Goal: Task Accomplishment & Management: Complete application form

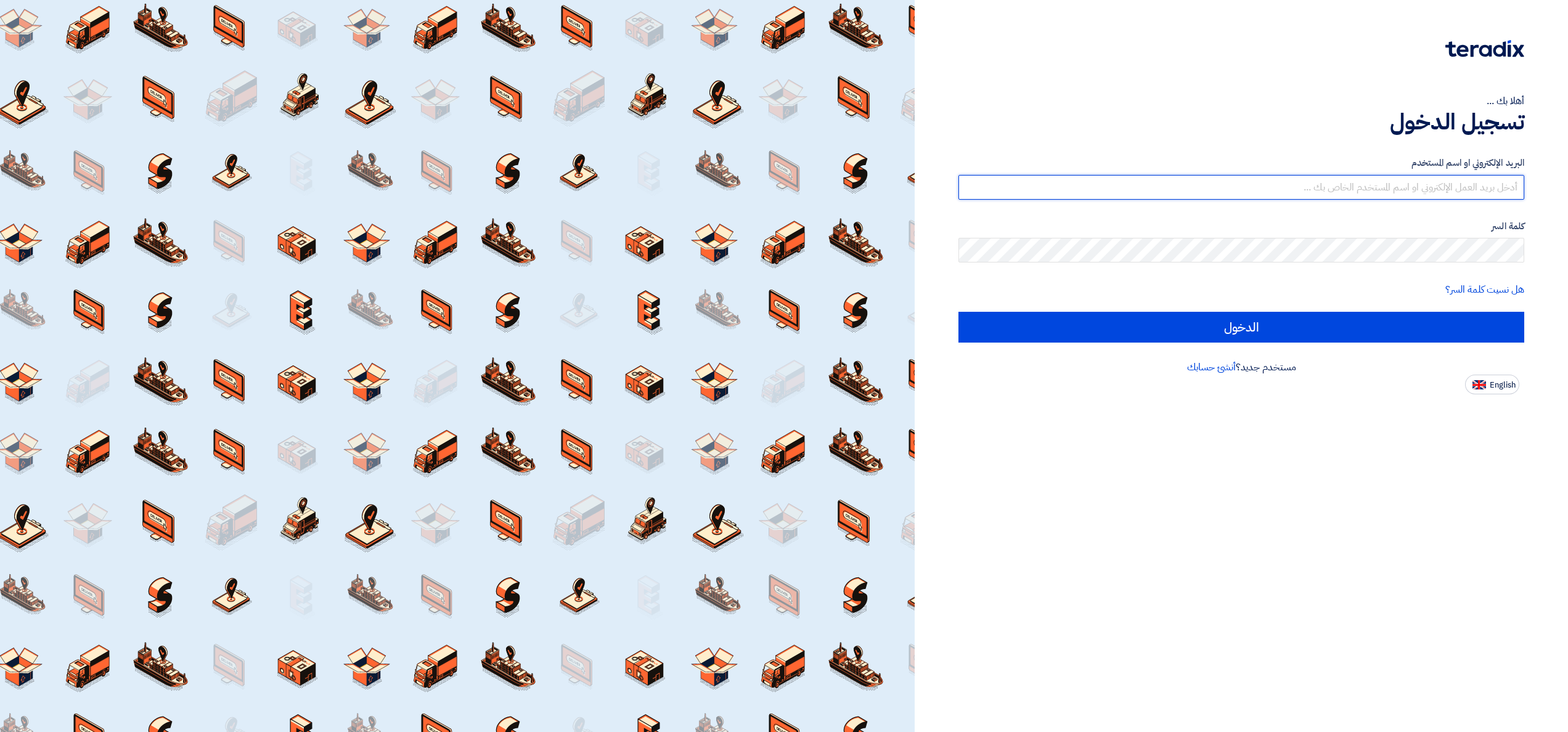
type input "[EMAIL_ADDRESS][DOMAIN_NAME]"
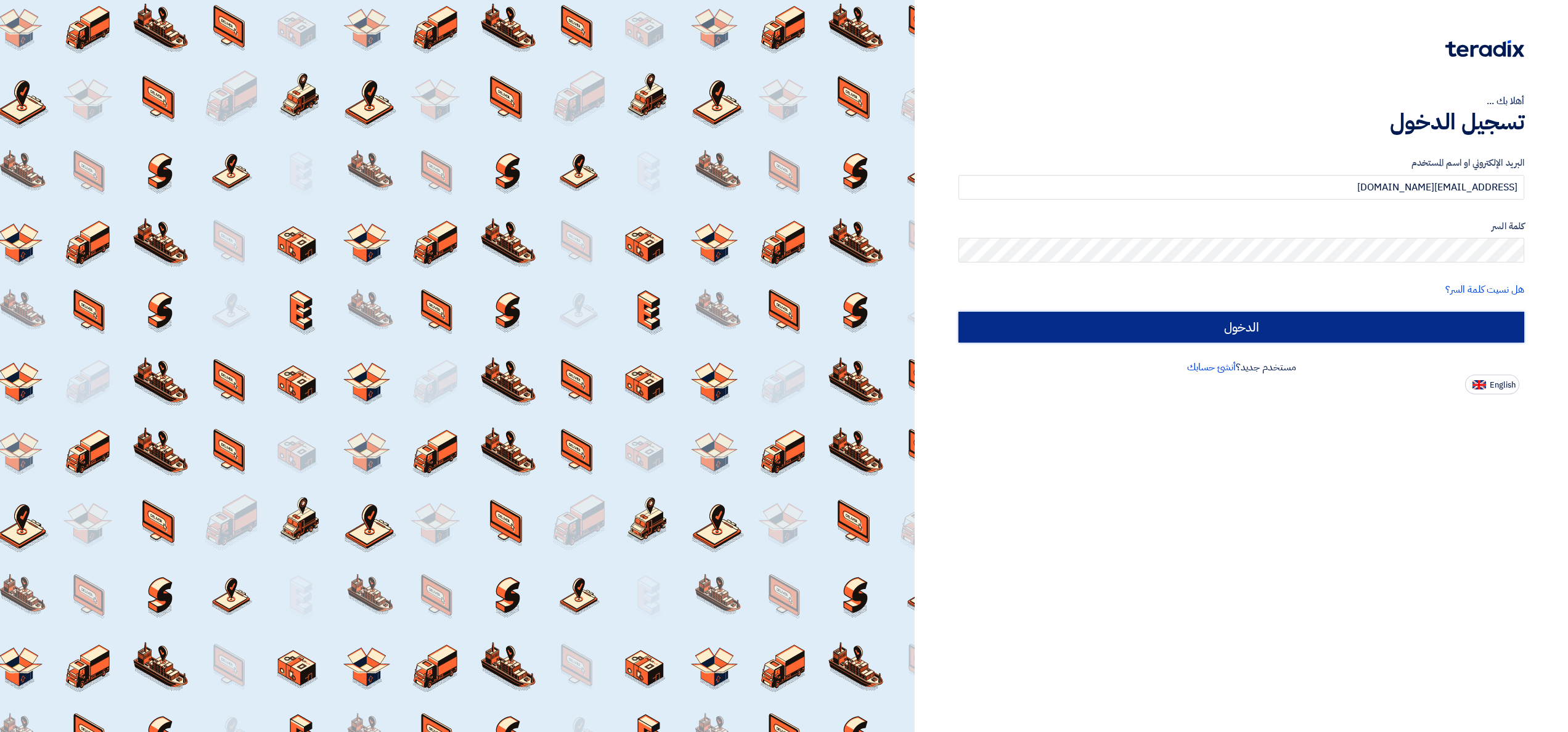
drag, startPoint x: 0, startPoint y: 0, endPoint x: 1228, endPoint y: 331, distance: 1271.8
click at [1228, 331] on input "الدخول" at bounding box center [1241, 327] width 566 height 31
type input "Sign in"
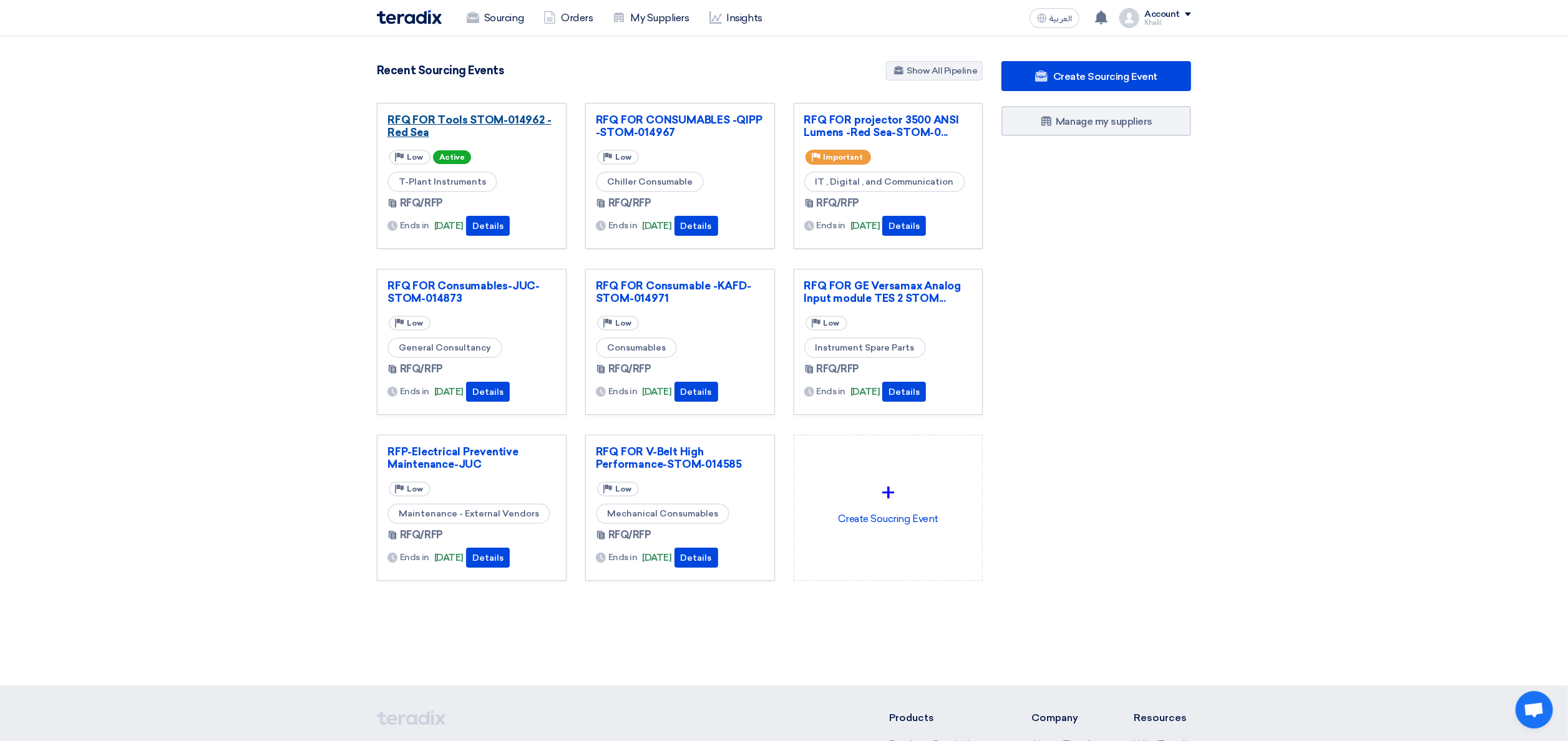
click at [493, 121] on link "RFQ FOR Tools STOM-014962 -Red Sea" at bounding box center [472, 126] width 169 height 25
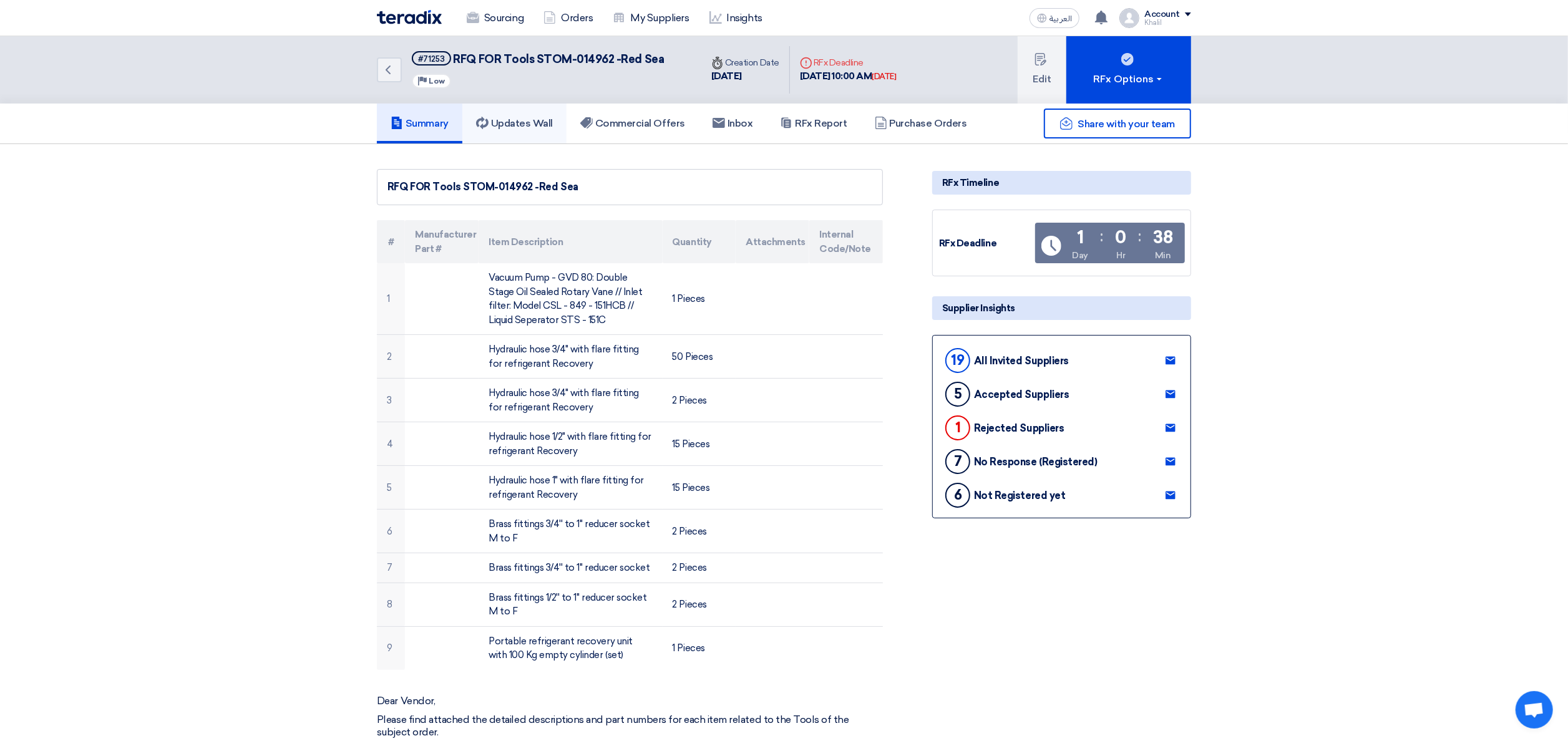
click at [534, 130] on link "Updates Wall" at bounding box center [514, 123] width 104 height 40
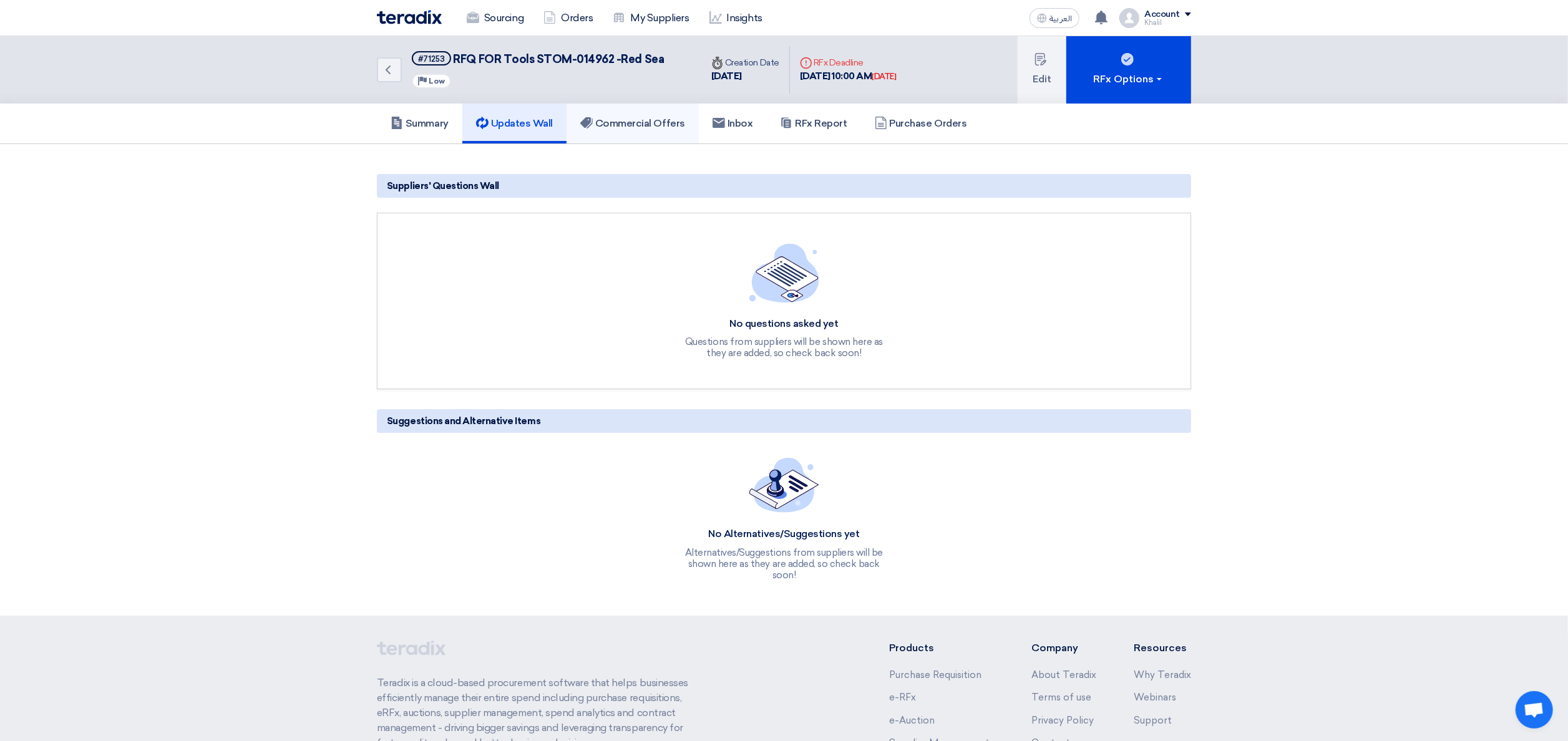
click at [632, 124] on h5 "Commercial Offers" at bounding box center [633, 124] width 105 height 13
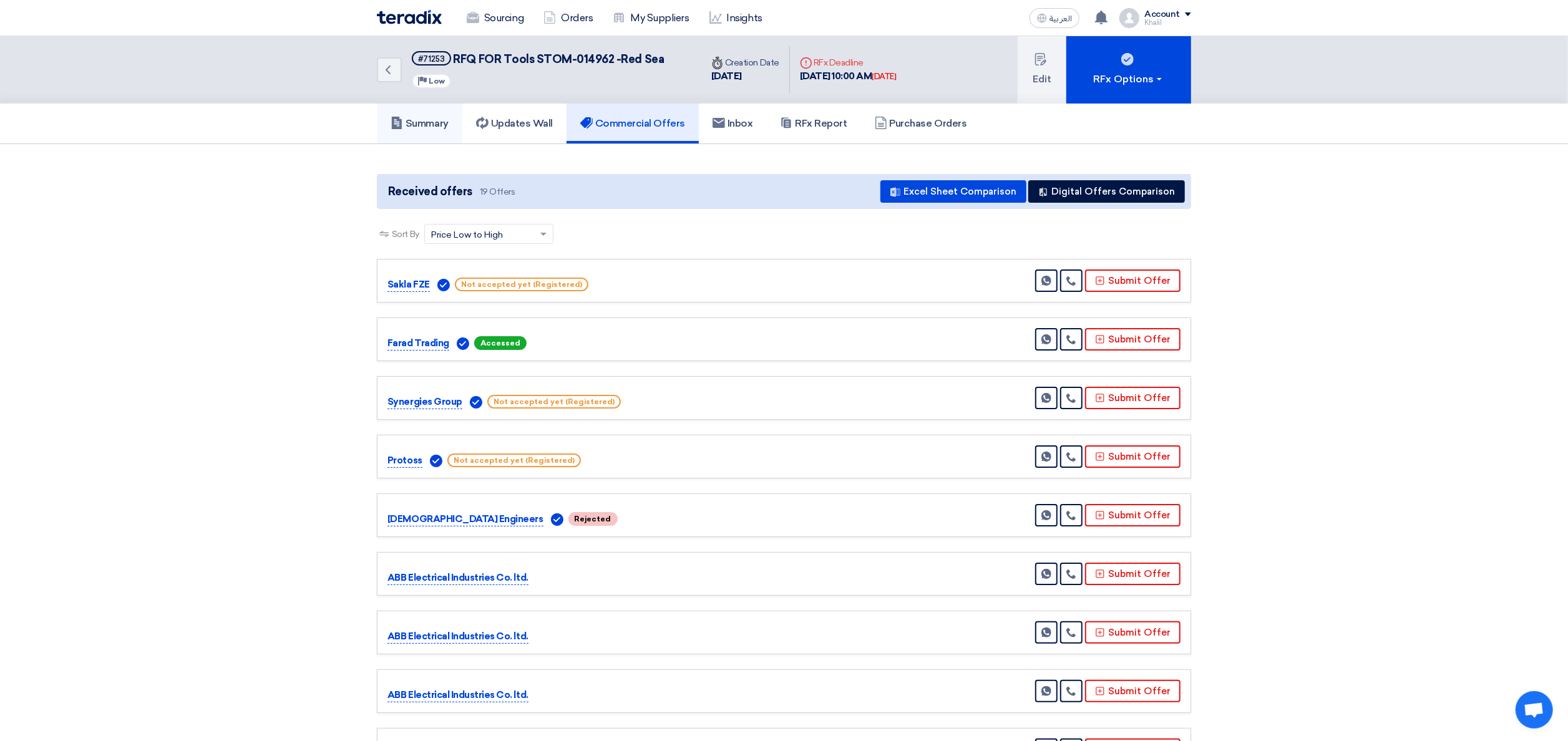
click at [447, 117] on h5 "Summary" at bounding box center [420, 124] width 58 height 13
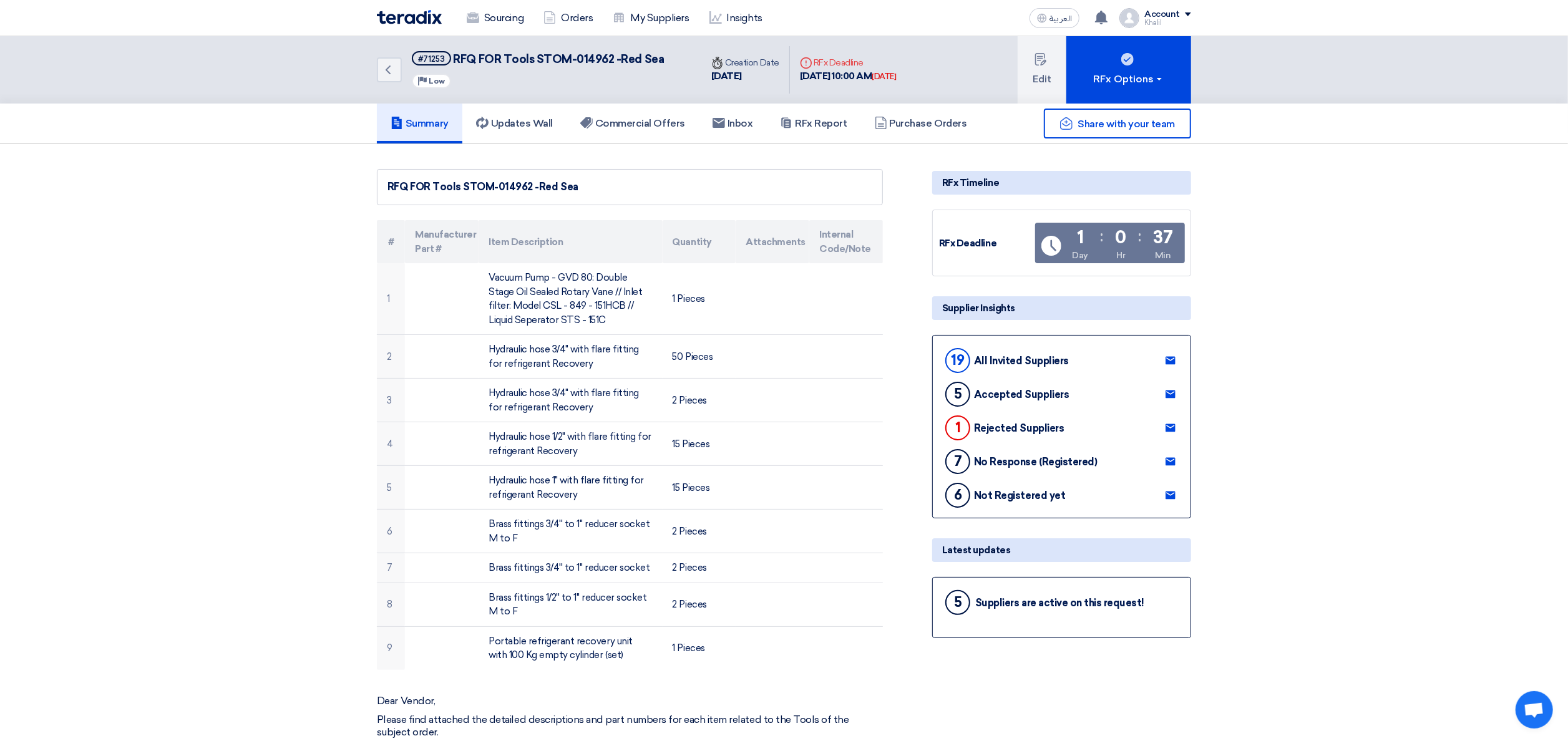
click at [991, 356] on div "All Invited Suppliers" at bounding box center [1021, 360] width 95 height 12
click at [1041, 85] on button "Edit" at bounding box center [1042, 69] width 49 height 67
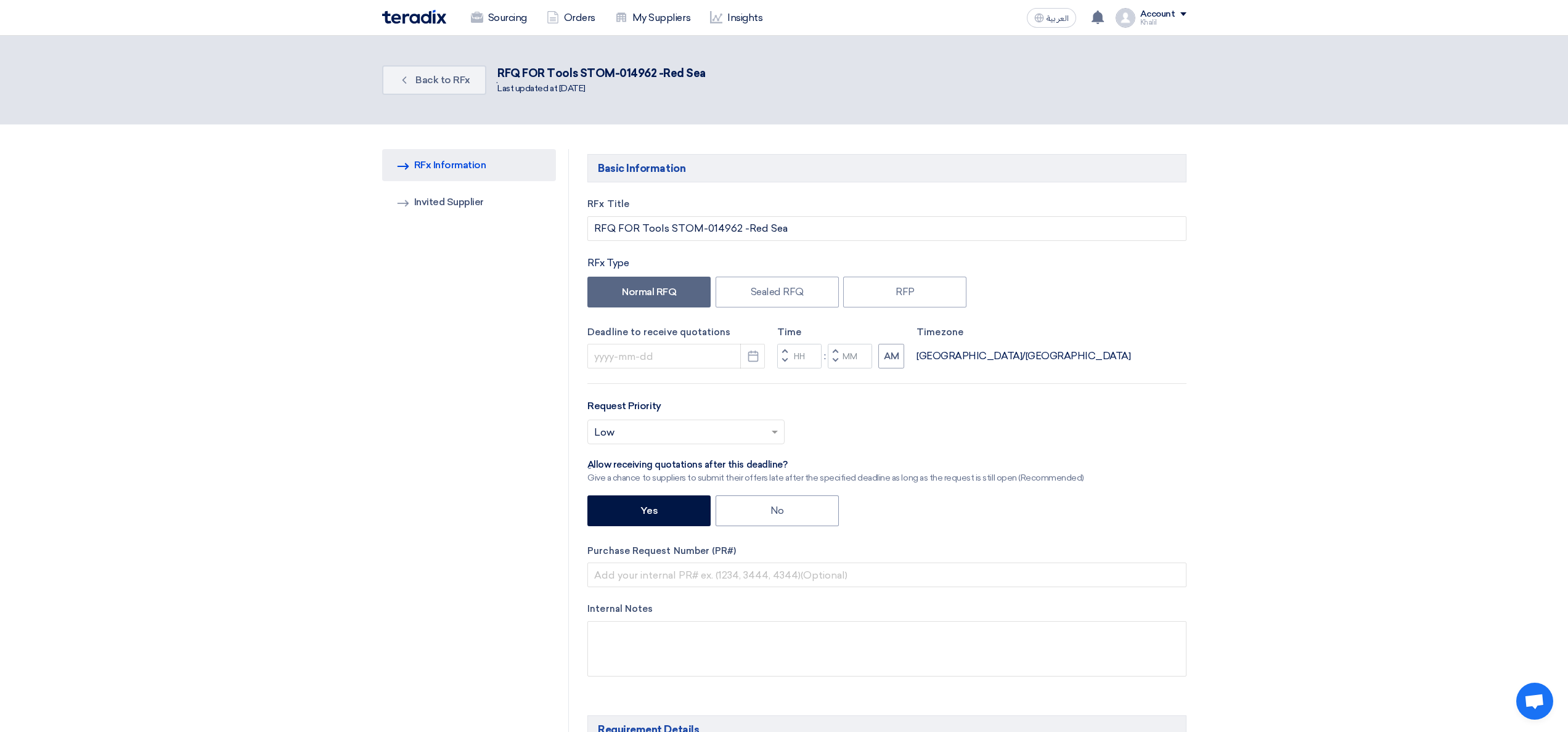
type input "[DATE]"
type input "10"
type input "00"
click at [470, 209] on link "Invited Suppliers Invited Supplier" at bounding box center [460, 202] width 174 height 32
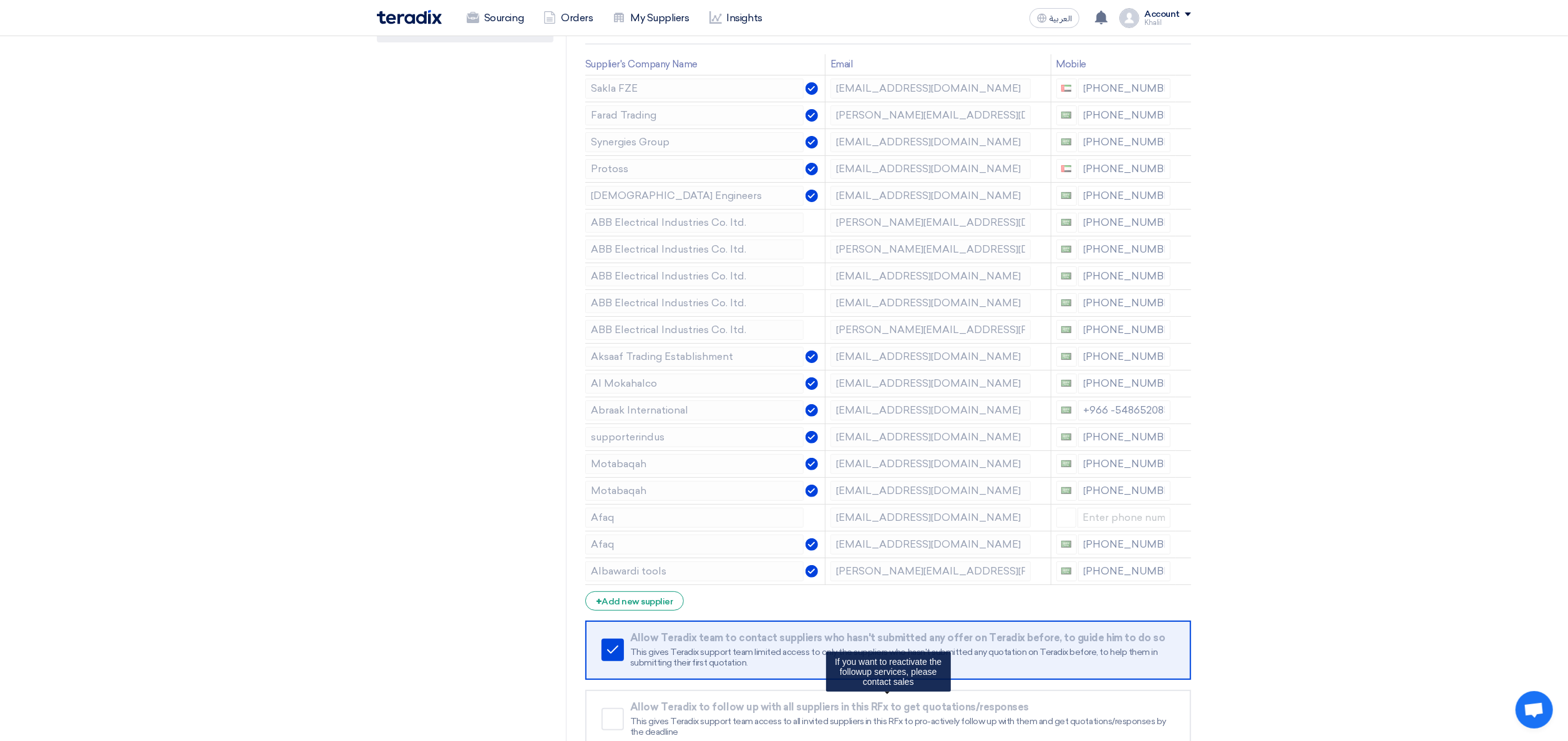
scroll to position [125, 0]
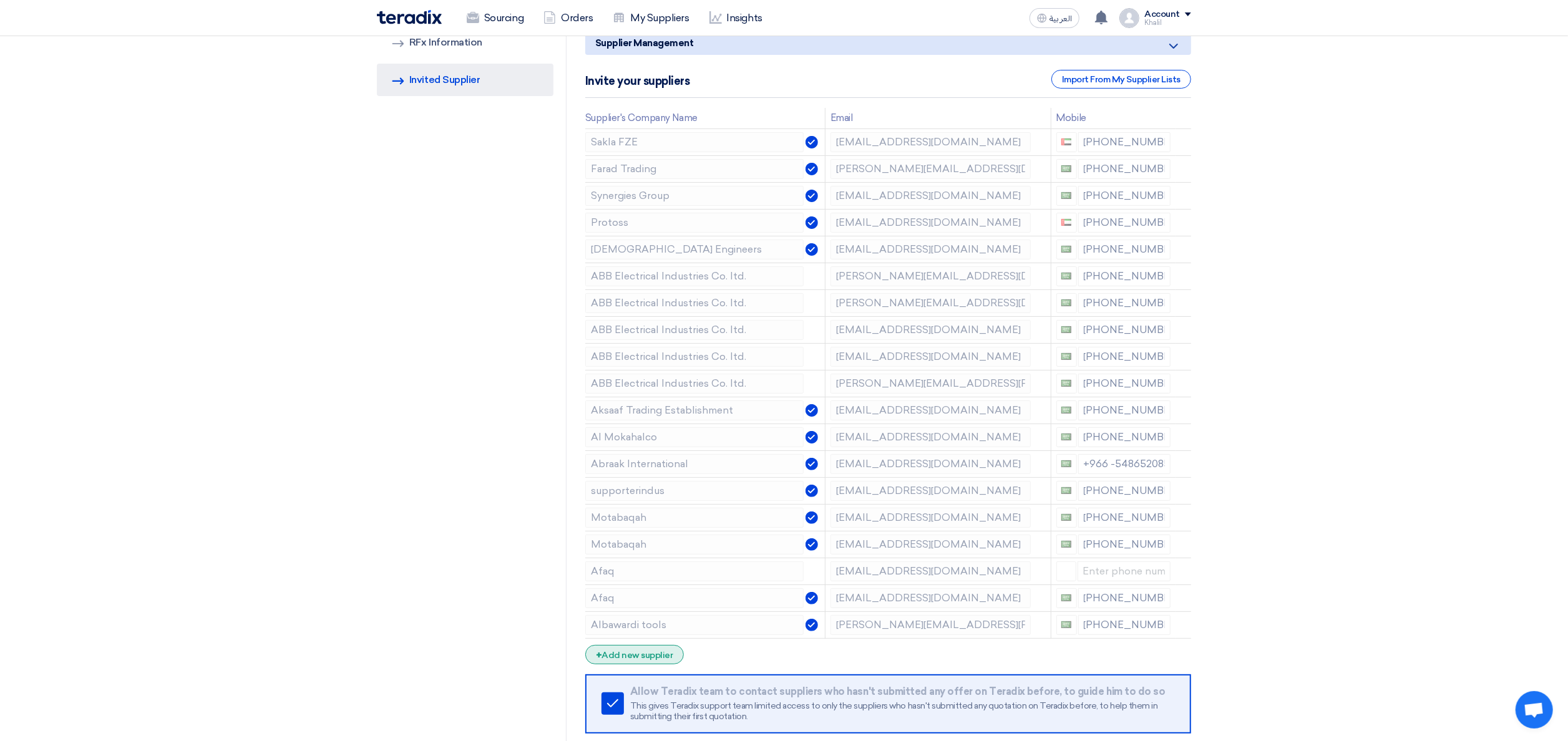
click at [647, 661] on div "+ Add new supplier" at bounding box center [634, 654] width 99 height 20
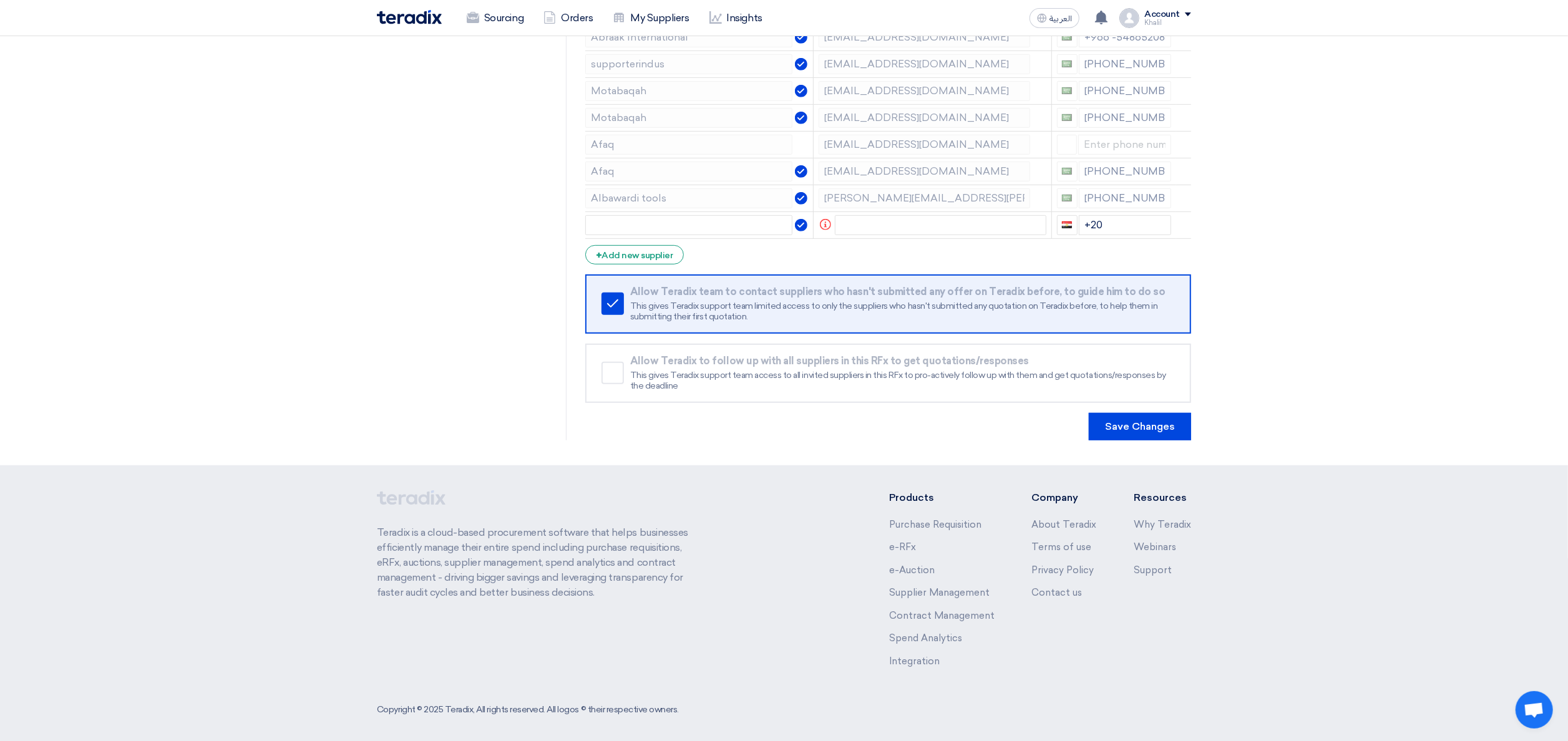
scroll to position [560, 0]
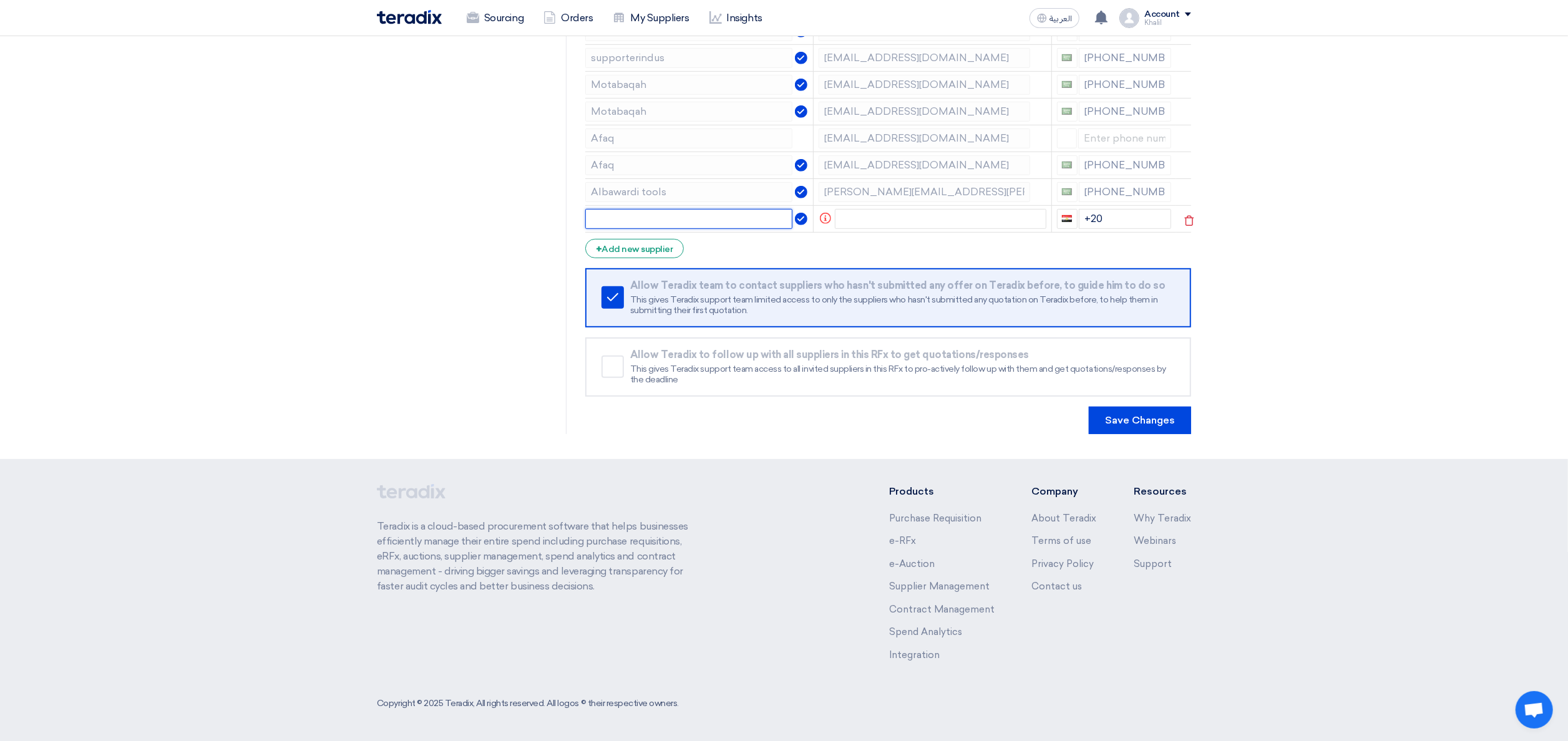
click at [733, 218] on input "text" at bounding box center [689, 218] width 207 height 20
paste input "[PERSON_NAME] <[EMAIL_ADDRESS][DOMAIN_NAME]>"
click at [1376, 356] on section "RFQ Information RFx Information Invited Suppliers Invited Supplier Supplier Man…" at bounding box center [784, 14] width 1568 height 891
drag, startPoint x: 644, startPoint y: 219, endPoint x: 560, endPoint y: 221, distance: 84.0
click at [560, 221] on div "RFQ Information RFx Information Invited Suppliers Invited Supplier Supplier Man…" at bounding box center [784, 13] width 833 height 840
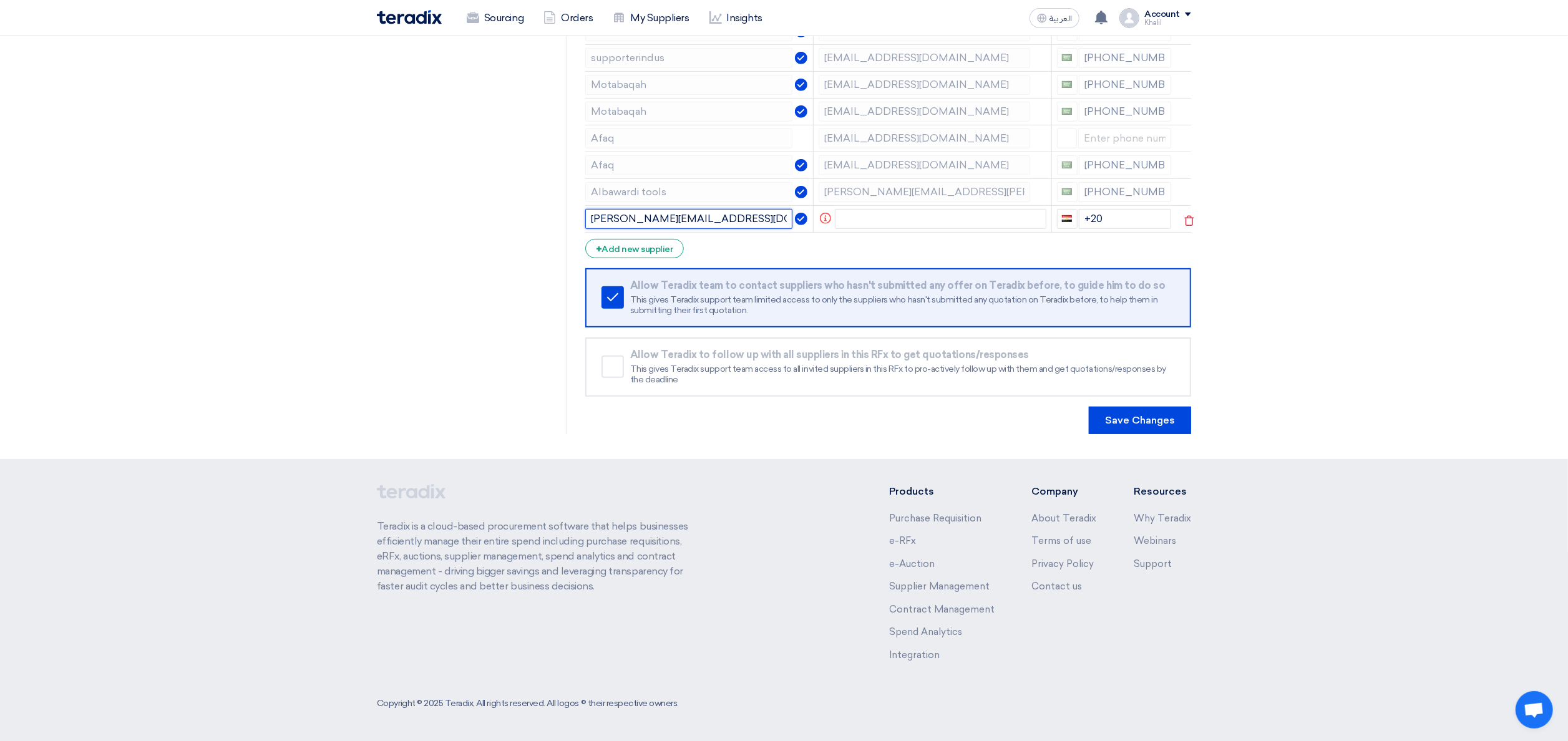
click at [732, 222] on input "[PERSON_NAME][EMAIL_ADDRESS][DOMAIN_NAME]>" at bounding box center [689, 218] width 207 height 20
type input "[PERSON_NAME][EMAIL_ADDRESS][DOMAIN_NAME]"
click at [901, 225] on input "text" at bounding box center [940, 218] width 211 height 20
paste input "[PERSON_NAME] <[EMAIL_ADDRESS][DOMAIN_NAME]>"
drag, startPoint x: 939, startPoint y: 225, endPoint x: 750, endPoint y: 214, distance: 189.3
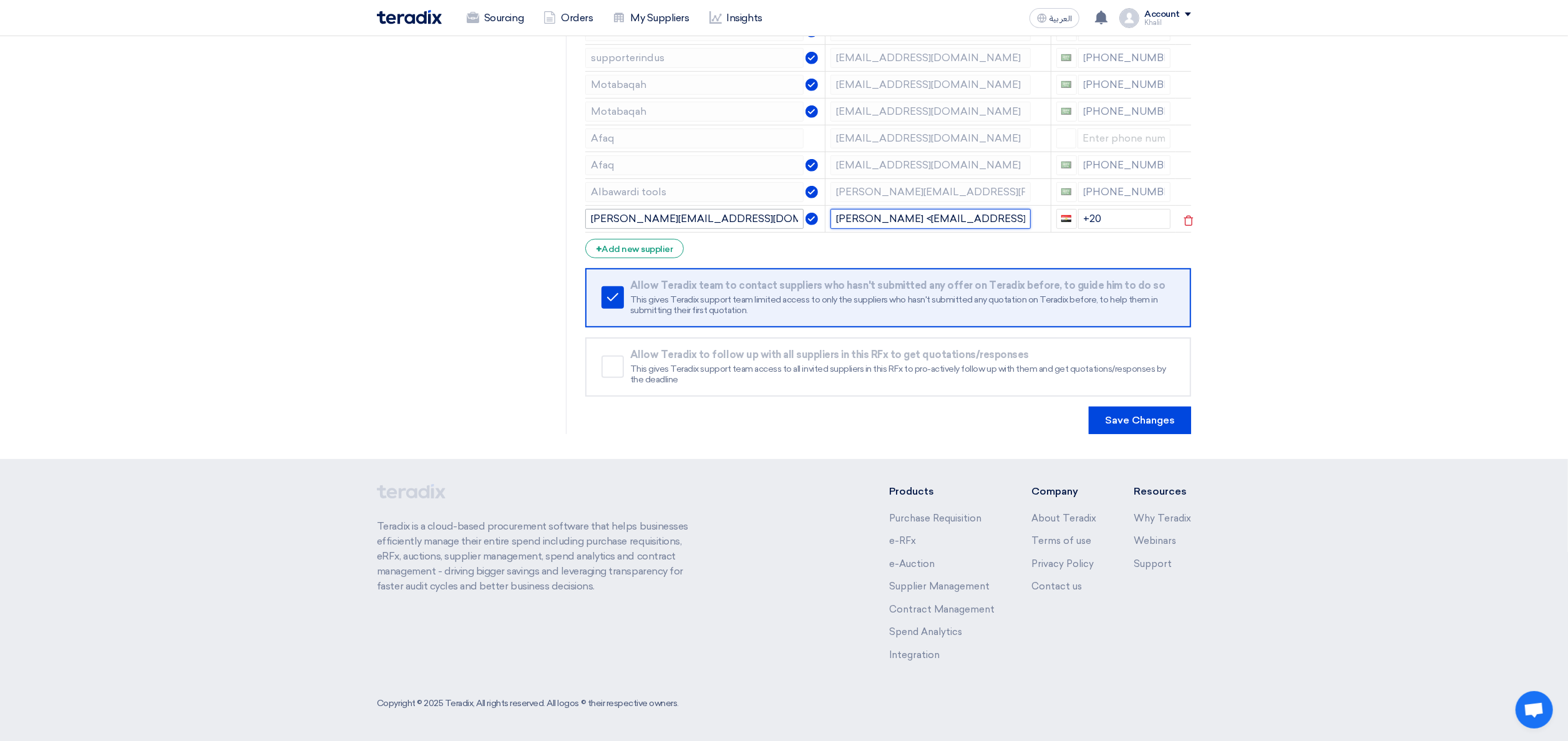
click at [750, 214] on tr "[PERSON_NAME][EMAIL_ADDRESS][DOMAIN_NAME] [PERSON_NAME] <[EMAIL_ADDRESS][DOMAIN…" at bounding box center [888, 218] width 606 height 27
click at [967, 218] on input "[DOMAIN_NAME]>" at bounding box center [940, 218] width 211 height 20
drag, startPoint x: 714, startPoint y: 216, endPoint x: 518, endPoint y: 204, distance: 196.4
click at [518, 204] on div "RFQ Information RFx Information Invited Suppliers Invited Supplier Supplier Man…" at bounding box center [784, 13] width 833 height 840
click at [864, 225] on input "nxhzl" at bounding box center [940, 218] width 211 height 20
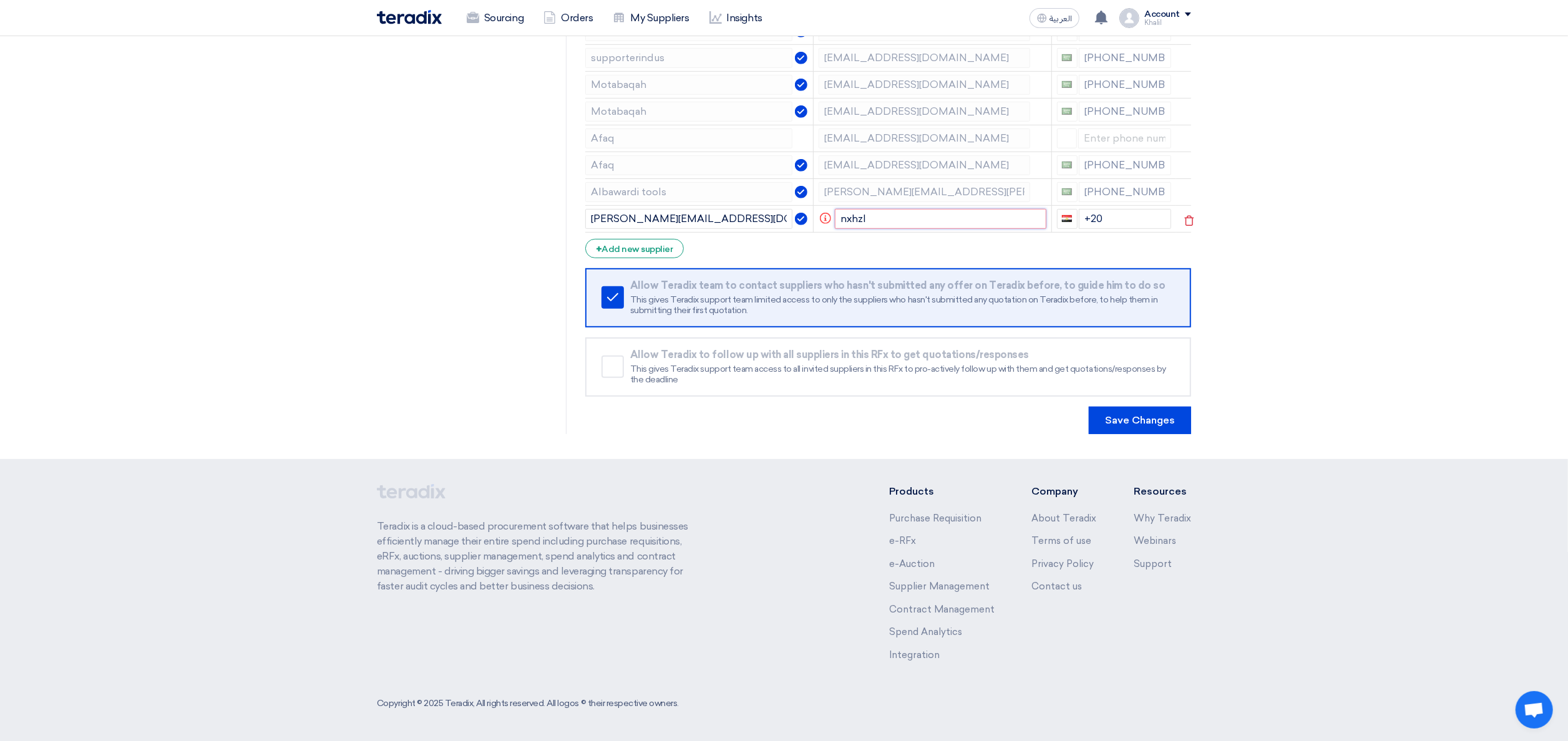
click at [864, 225] on input "nxhzl" at bounding box center [940, 218] width 211 height 20
paste input "[PERSON_NAME] <[EMAIL_ADDRESS][DOMAIN_NAME]>"
type input "[PERSON_NAME] <[EMAIL_ADDRESS][DOMAIN_NAME]>"
drag, startPoint x: 705, startPoint y: 217, endPoint x: 558, endPoint y: 195, distance: 148.6
click at [558, 195] on div "RFQ Information RFx Information Invited Suppliers Invited Supplier Supplier Man…" at bounding box center [784, 13] width 833 height 840
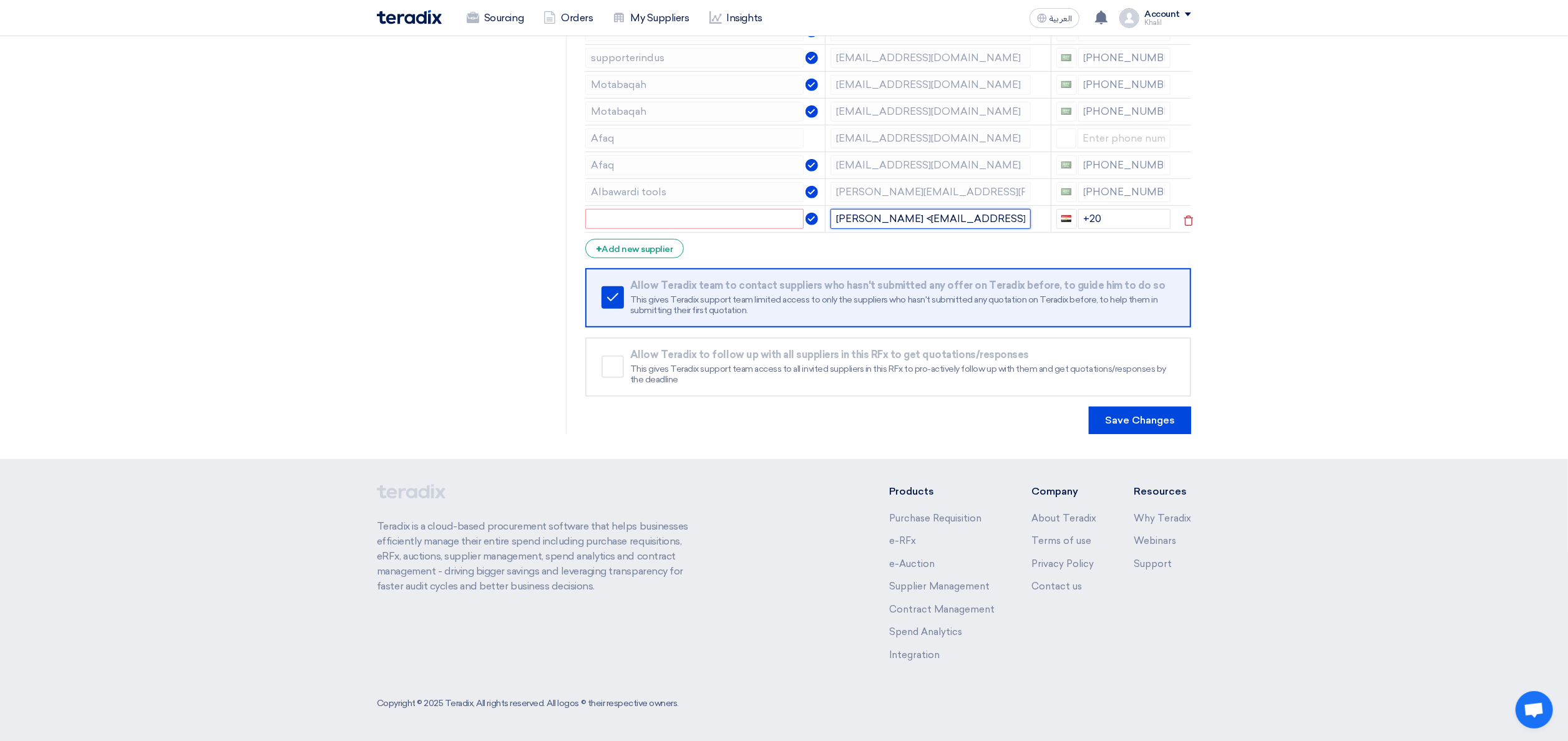
click at [950, 225] on input "[PERSON_NAME] <[EMAIL_ADDRESS][DOMAIN_NAME]>" at bounding box center [930, 218] width 200 height 20
click at [745, 213] on input "text" at bounding box center [694, 218] width 218 height 20
paste input "[PERSON_NAME] <[EMAIL_ADDRESS][DOMAIN_NAME]>"
type input "[PERSON_NAME] <[EMAIL_ADDRESS][DOMAIN_NAME]>"
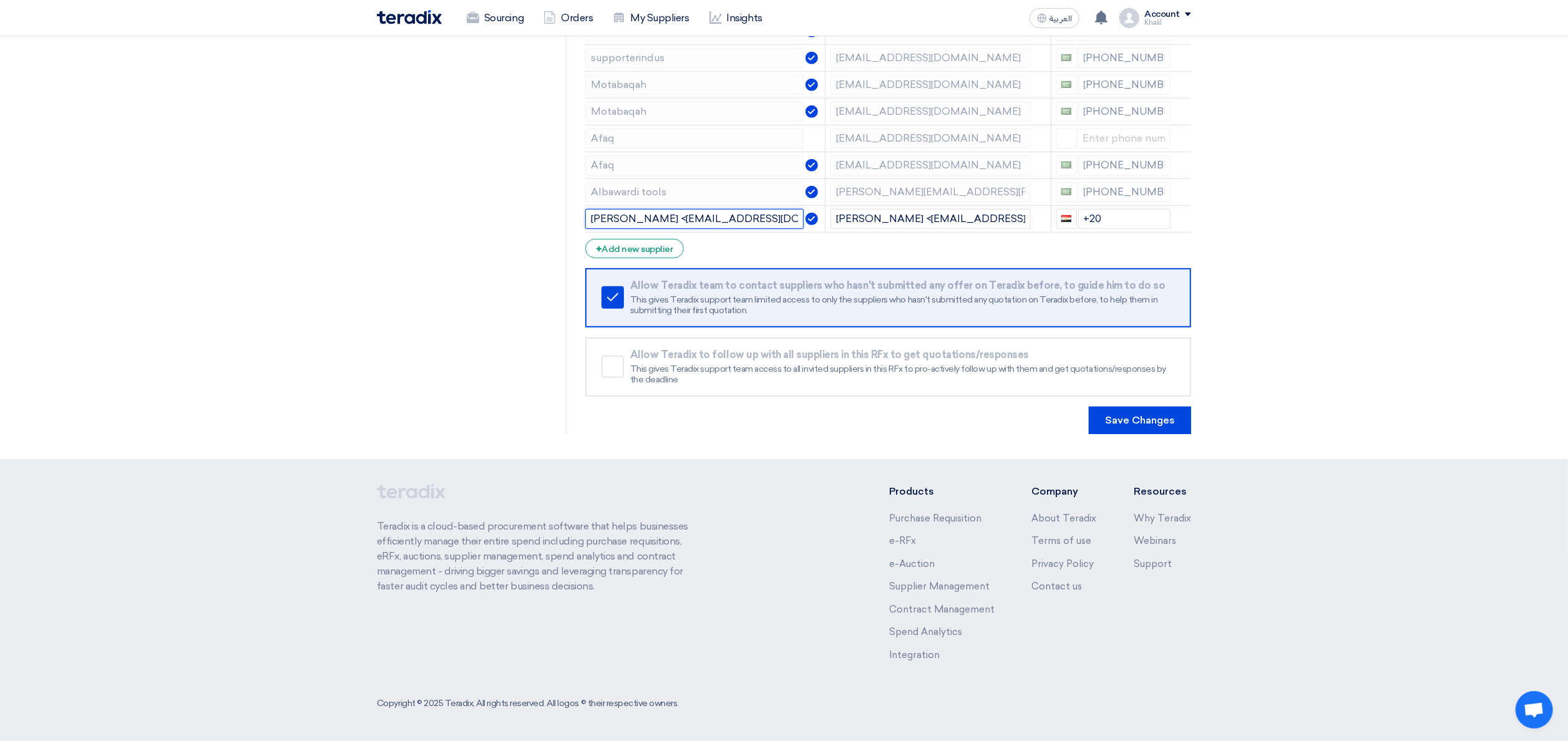
drag, startPoint x: 801, startPoint y: 218, endPoint x: 548, endPoint y: 206, distance: 253.3
click at [548, 206] on div "RFQ Information RFx Information Invited Suppliers Invited Supplier Supplier Man…" at bounding box center [784, 13] width 833 height 840
click at [949, 222] on input "[PERSON_NAME] <[EMAIL_ADDRESS][DOMAIN_NAME]>" at bounding box center [930, 218] width 200 height 20
click at [679, 220] on input "text" at bounding box center [694, 218] width 218 height 20
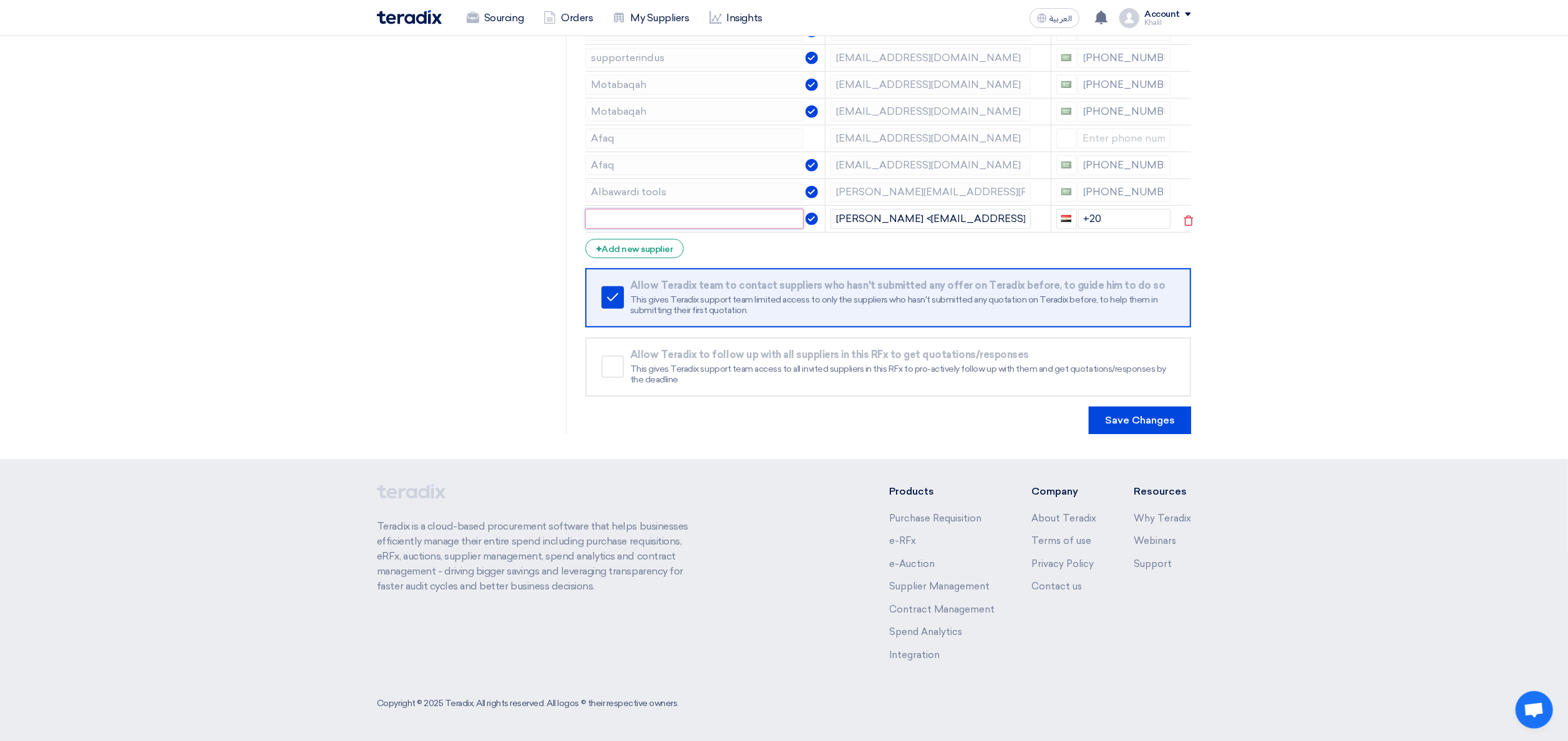
paste input "nxhzl"
drag, startPoint x: 597, startPoint y: 215, endPoint x: 589, endPoint y: 216, distance: 8.1
click at [589, 216] on input "nxhzl" at bounding box center [694, 218] width 218 height 20
click at [659, 225] on input "Nxhzl" at bounding box center [694, 218] width 218 height 20
type input "Nxhzl"
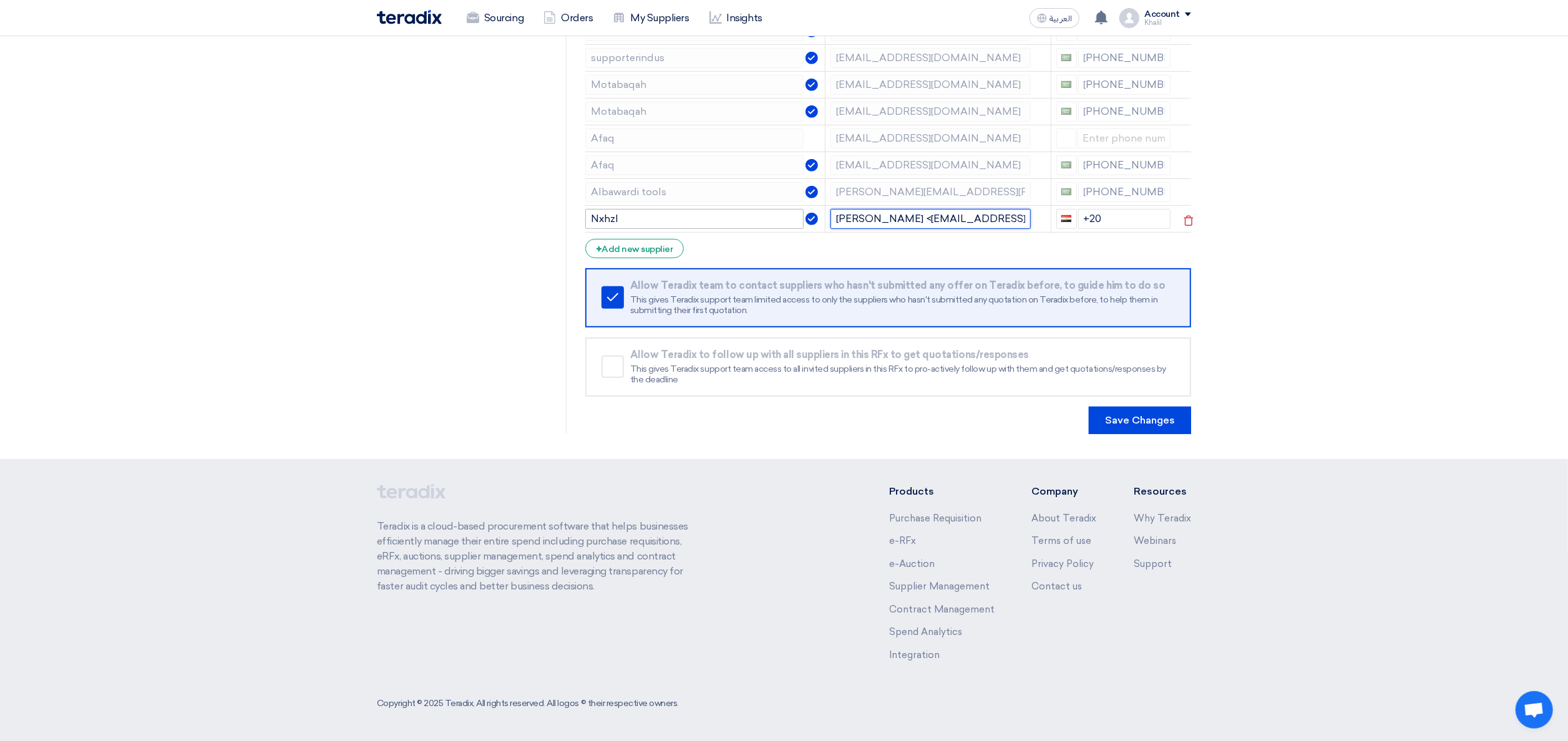
drag, startPoint x: 891, startPoint y: 220, endPoint x: 778, endPoint y: 219, distance: 113.0
click at [778, 219] on tr "Nxhzl [PERSON_NAME] <[EMAIL_ADDRESS][DOMAIN_NAME]> +20" at bounding box center [888, 218] width 606 height 27
click at [969, 220] on input "[PERSON_NAME][EMAIL_ADDRESS][DOMAIN_NAME]>" at bounding box center [930, 218] width 200 height 20
type input "[PERSON_NAME][EMAIL_ADDRESS][DOMAIN_NAME]"
click at [1413, 321] on section "RFQ Information RFx Information Invited Suppliers Invited Supplier Supplier Man…" at bounding box center [784, 14] width 1568 height 891
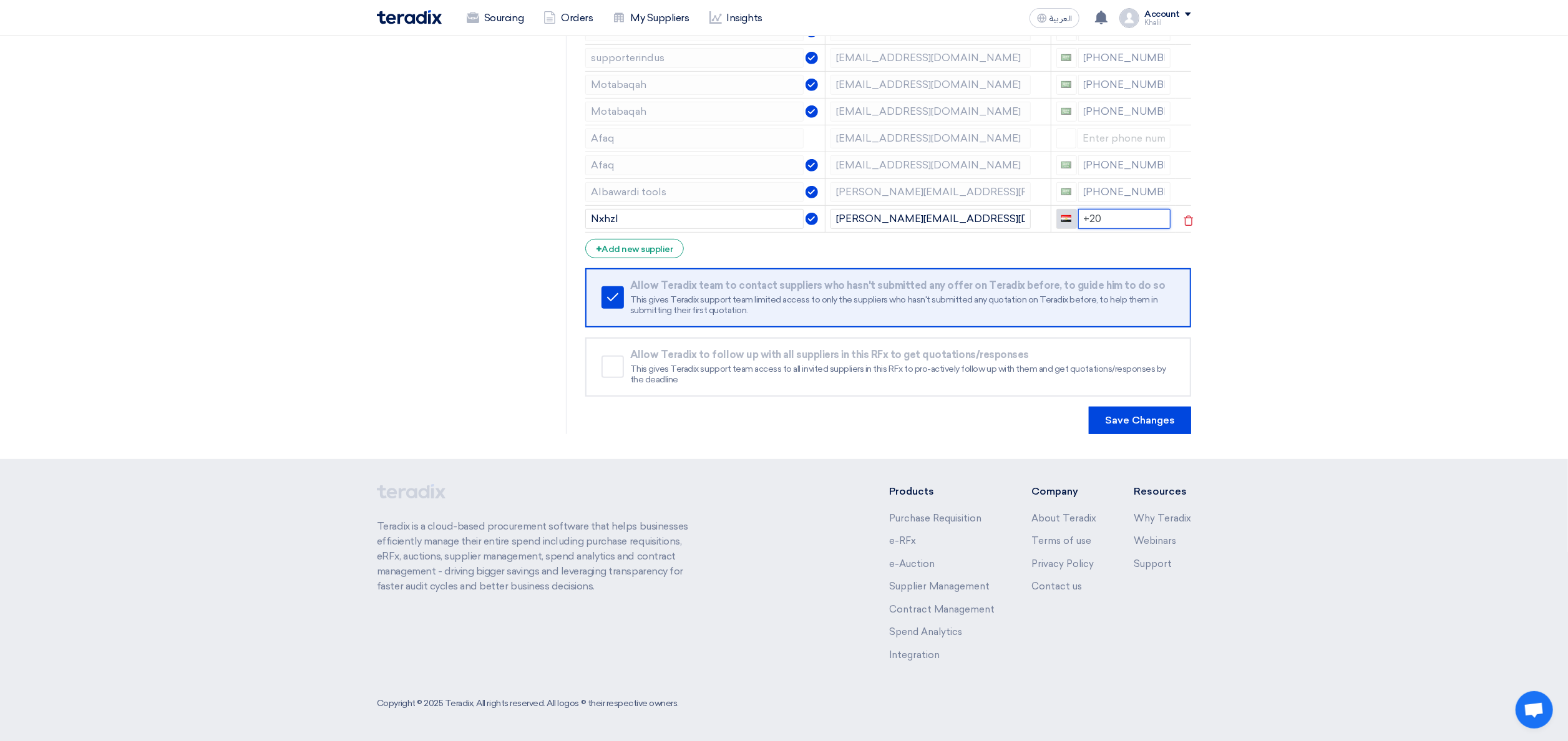
drag, startPoint x: 1118, startPoint y: 221, endPoint x: 1071, endPoint y: 219, distance: 47.0
click at [1071, 219] on div "+20" at bounding box center [1114, 218] width 115 height 20
click at [1319, 282] on section "RFQ Information RFx Information Invited Suppliers Invited Supplier Supplier Man…" at bounding box center [784, 14] width 1568 height 891
click at [1145, 423] on button "Save Changes" at bounding box center [1140, 420] width 103 height 28
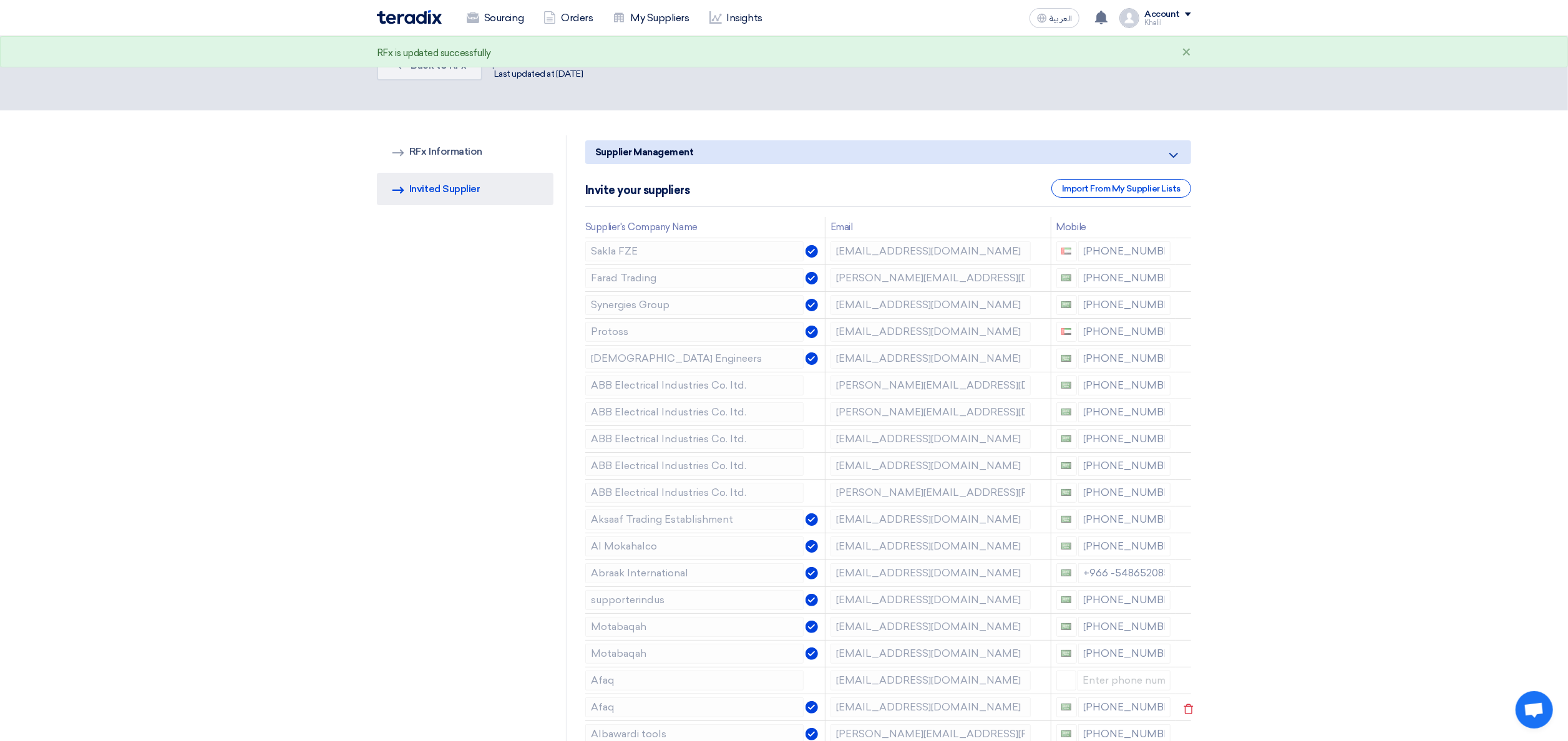
scroll to position [0, 0]
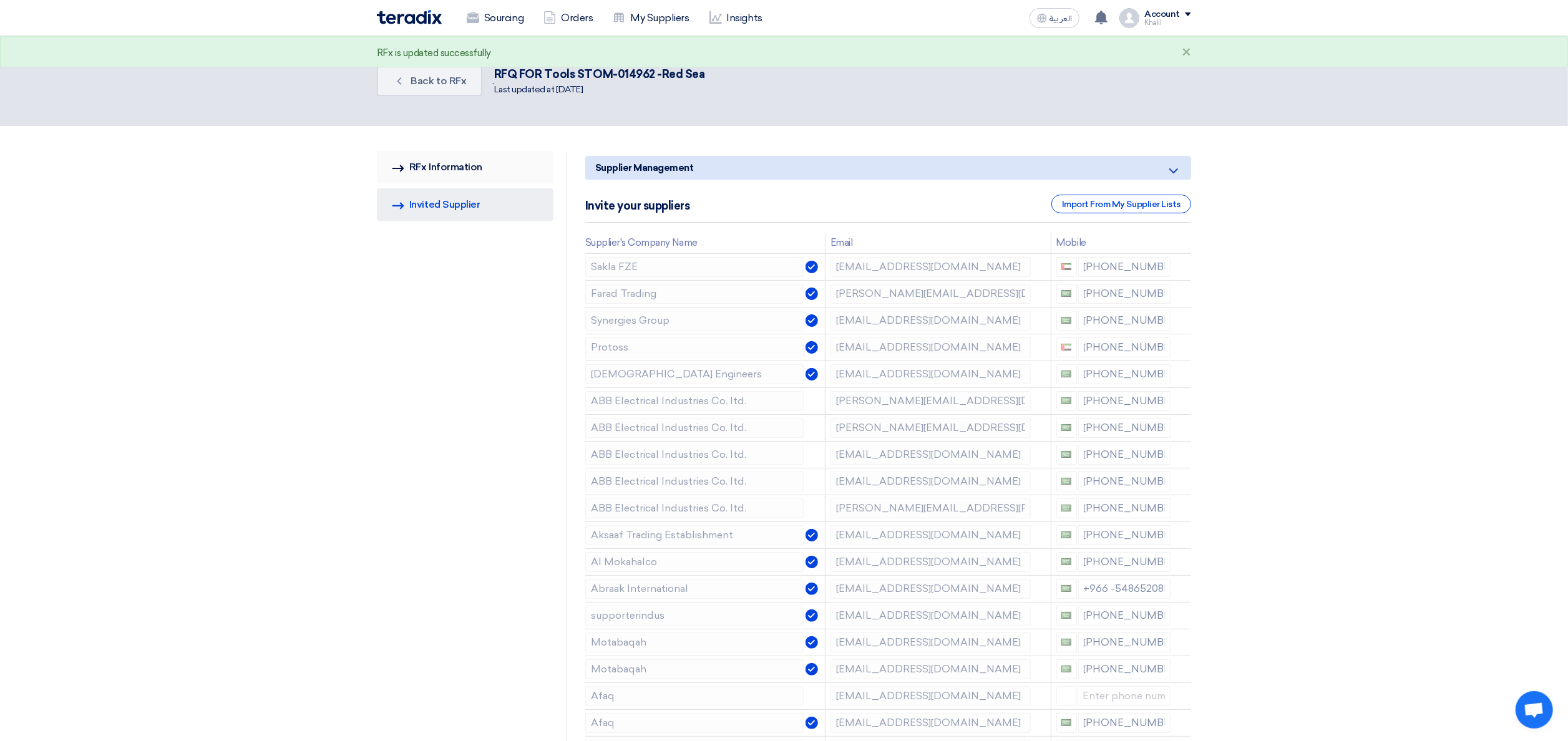
click at [462, 160] on link "RFQ Information RFx Information" at bounding box center [465, 166] width 177 height 32
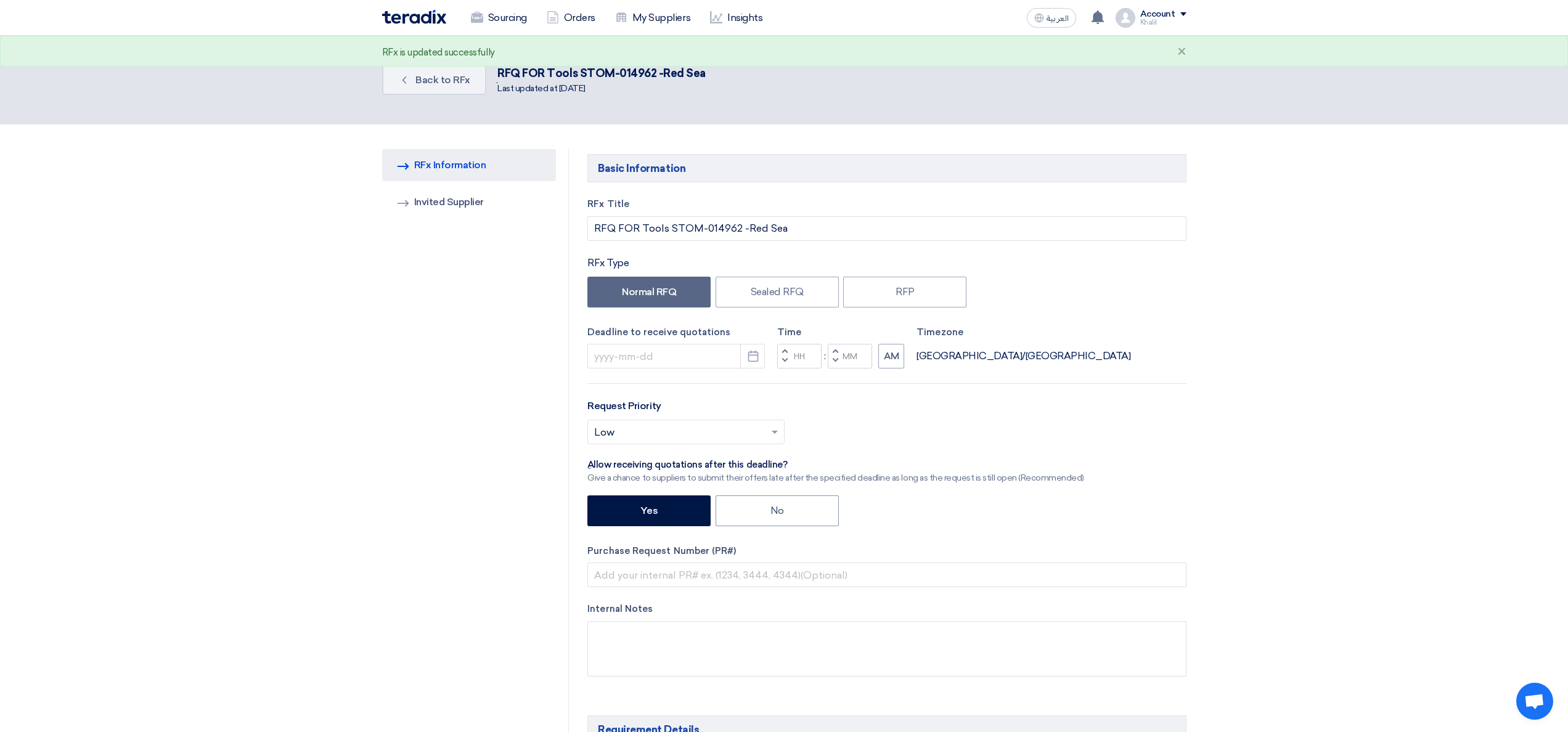
type input "[DATE]"
type input "10"
type input "00"
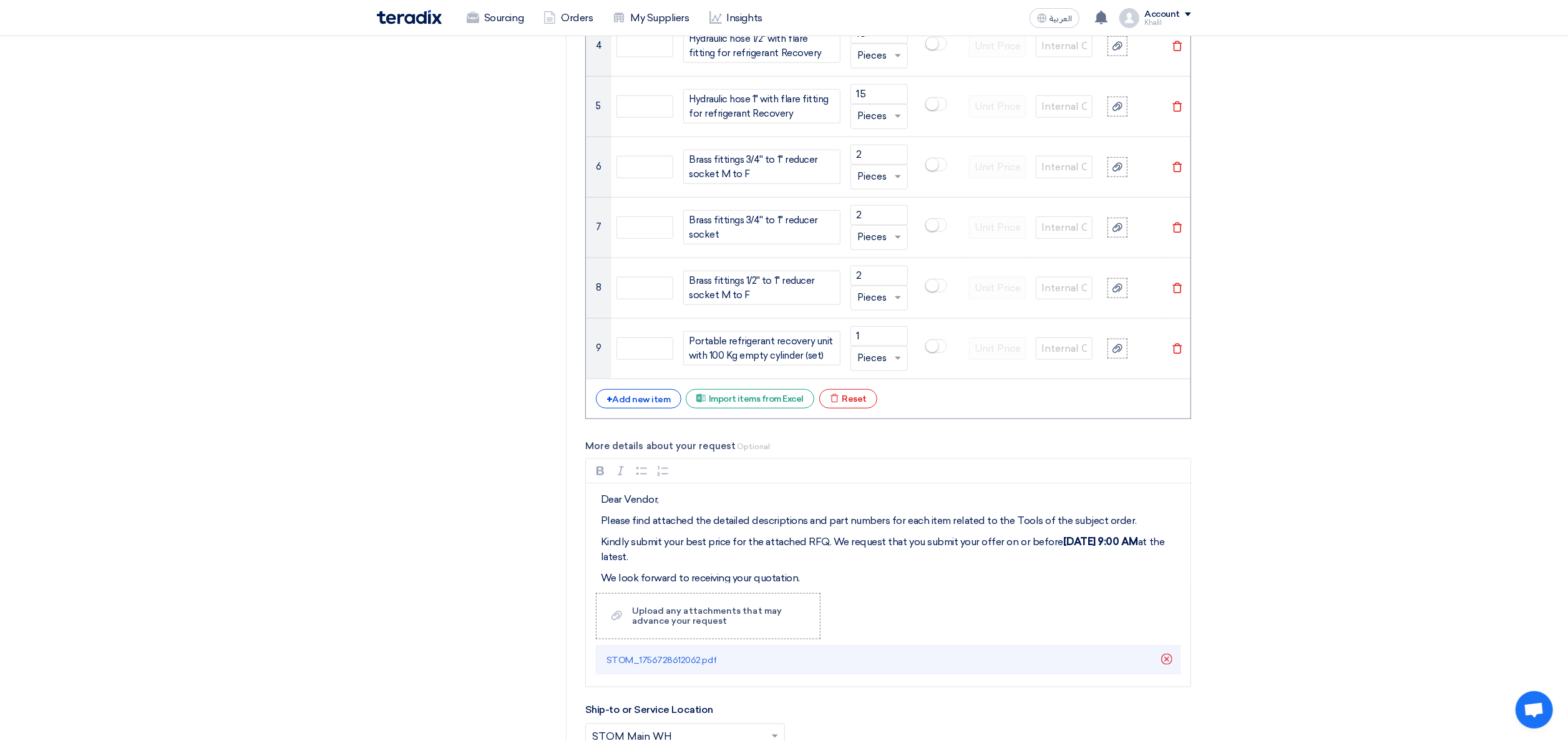
scroll to position [1372, 0]
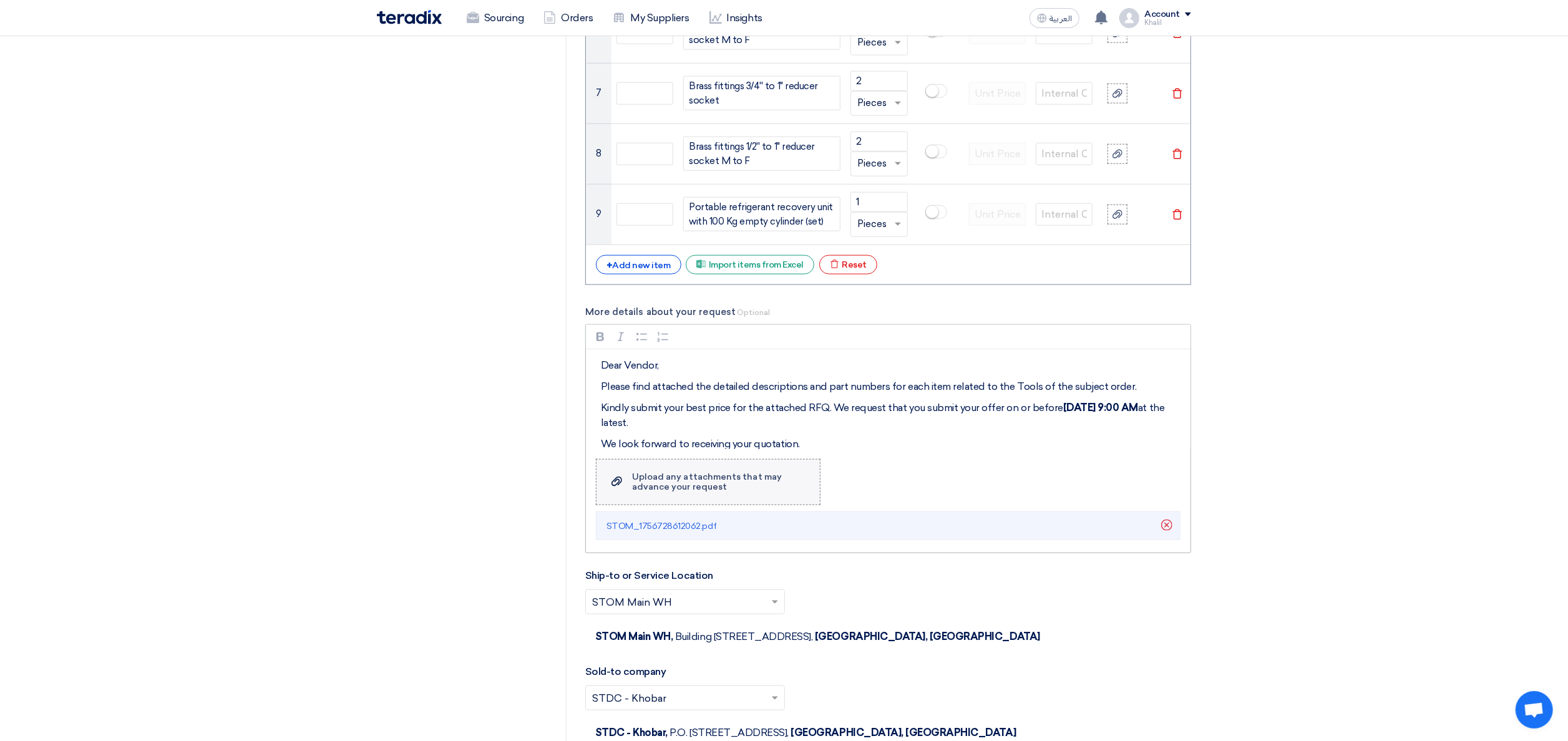
click at [744, 487] on div "Upload any attachments that may advance your request" at bounding box center [719, 482] width 175 height 20
click at [0, 0] on input "Upload a file Upload any attachments that may advance your request" at bounding box center [0, 0] width 0 height 0
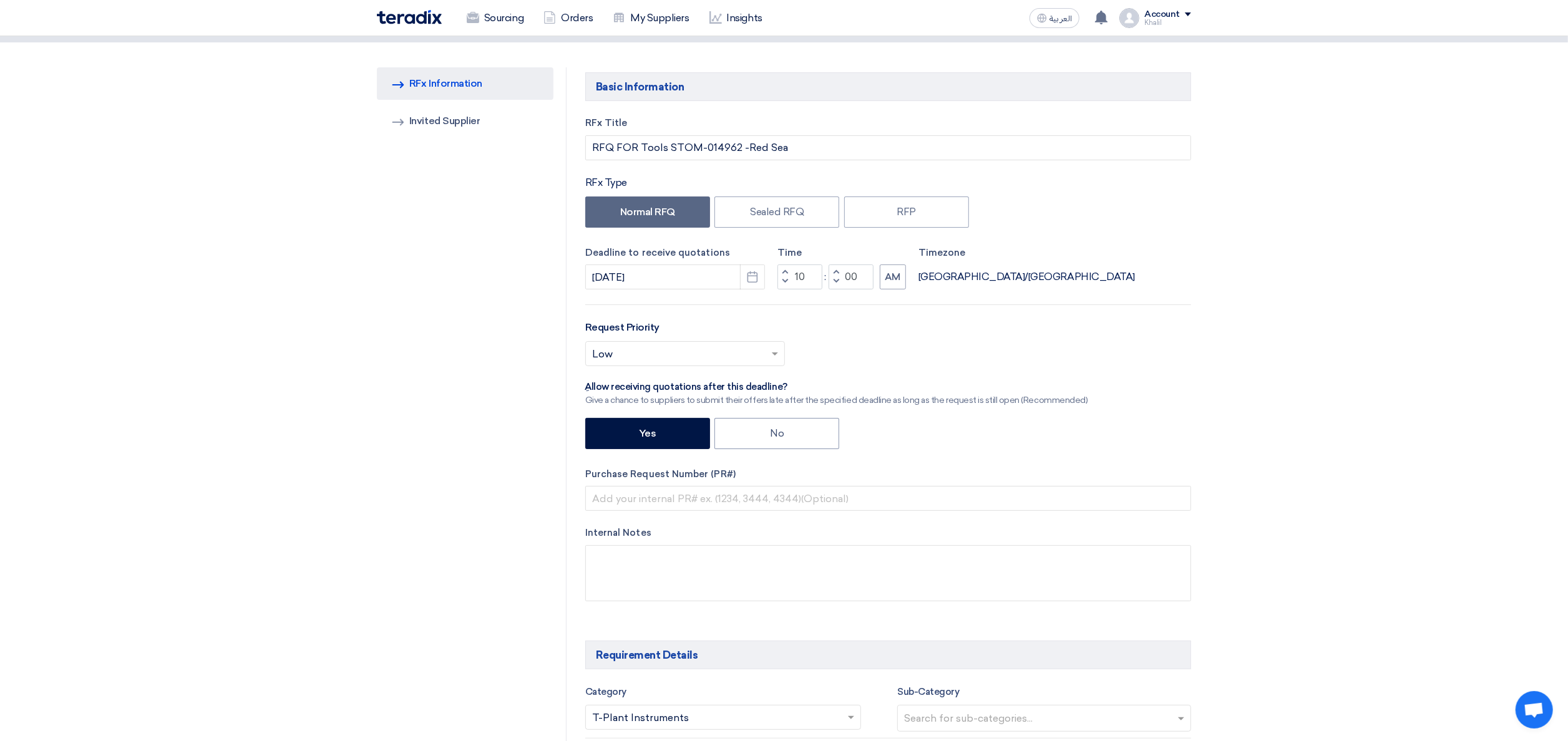
scroll to position [0, 0]
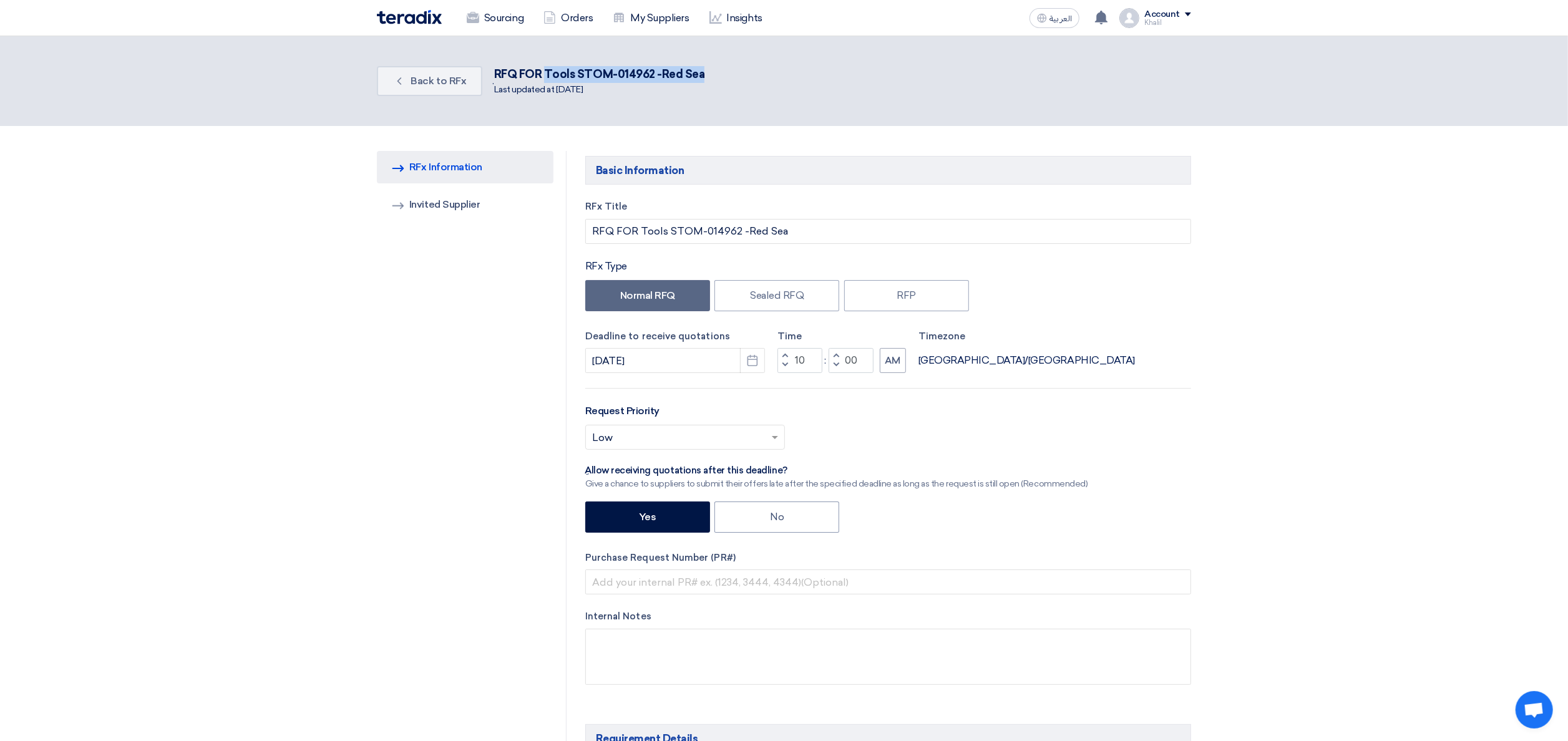
drag, startPoint x: 709, startPoint y: 63, endPoint x: 545, endPoint y: 73, distance: 164.3
click at [545, 73] on div "Back Back to RFx . RFQ FOR Tools STOM-014962 -[GEOGRAPHIC_DATA] Last updated at…" at bounding box center [784, 81] width 814 height 40
copy div "Tools STOM-014962 -Red Sea"
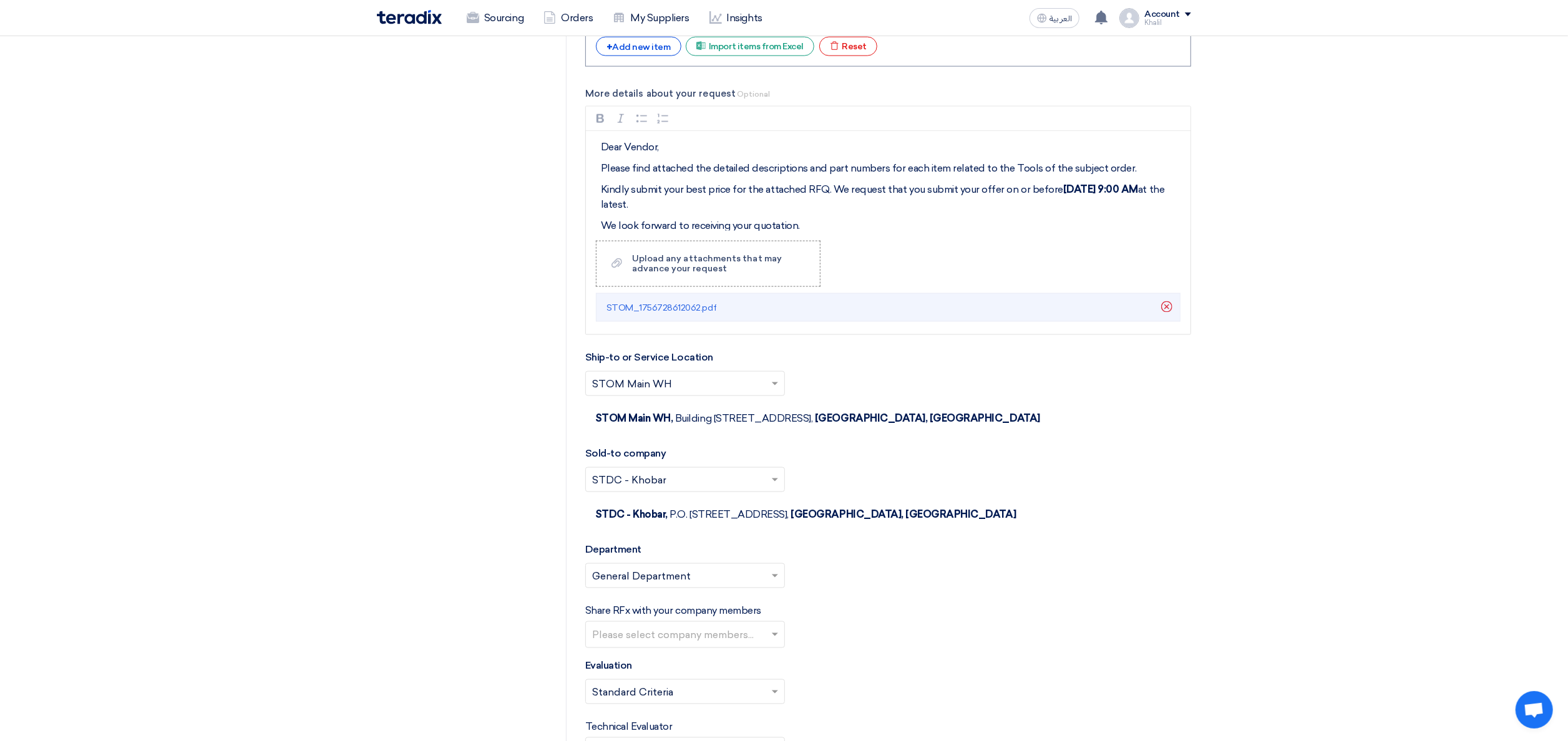
scroll to position [1622, 0]
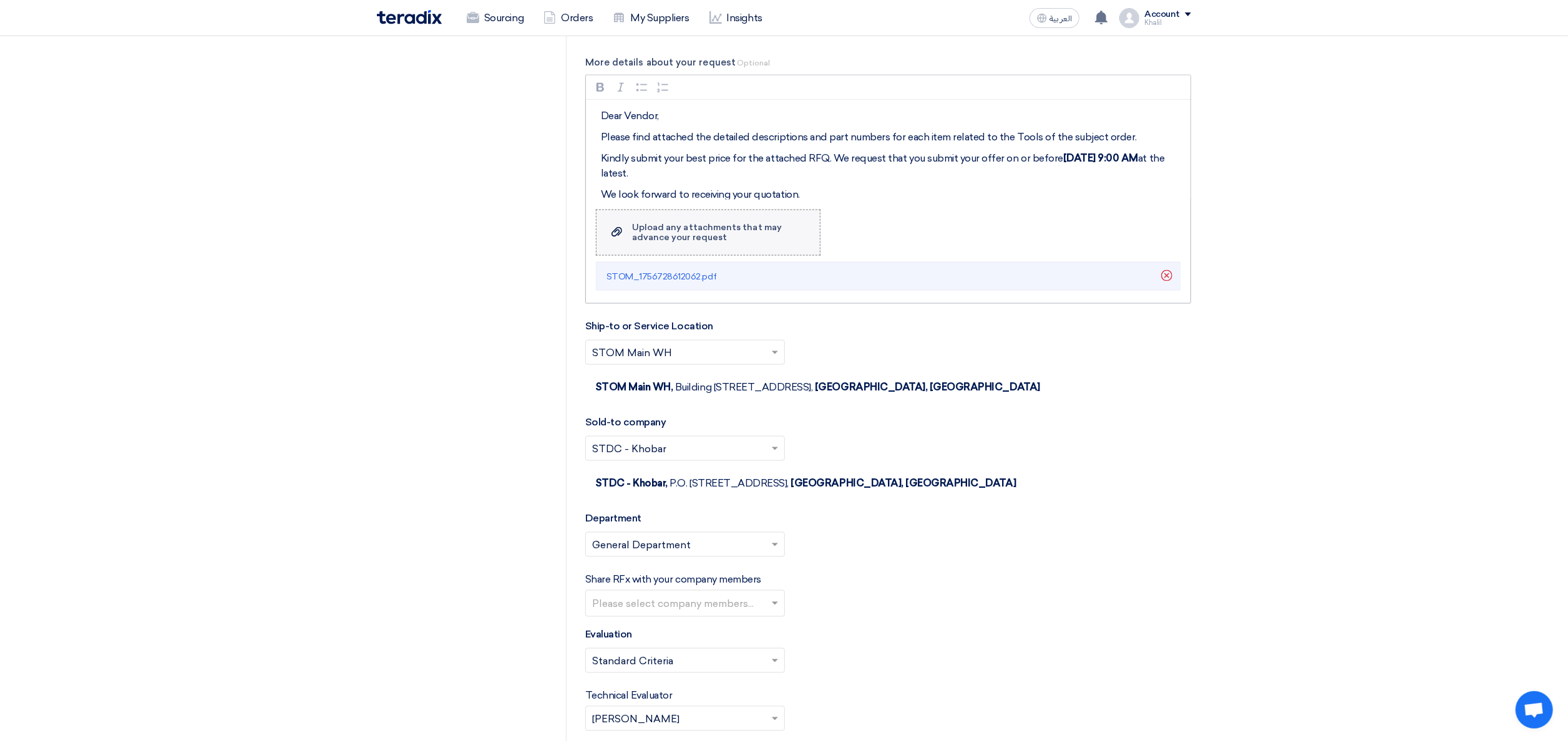
click at [736, 233] on div "Upload any attachments that may advance your request" at bounding box center [719, 232] width 175 height 20
click at [0, 0] on input "Upload a file Upload any attachments that may advance your request" at bounding box center [0, 0] width 0 height 0
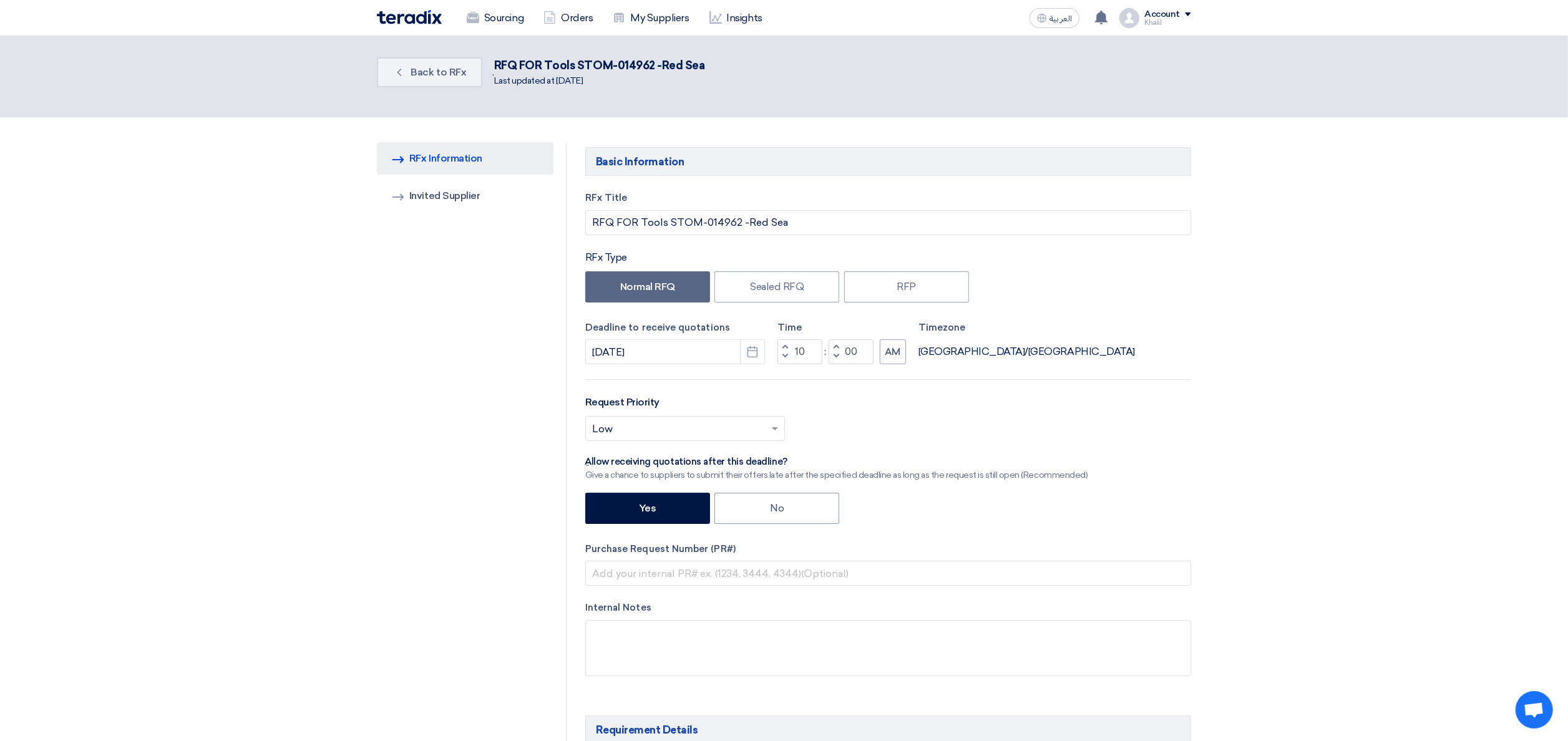
scroll to position [0, 0]
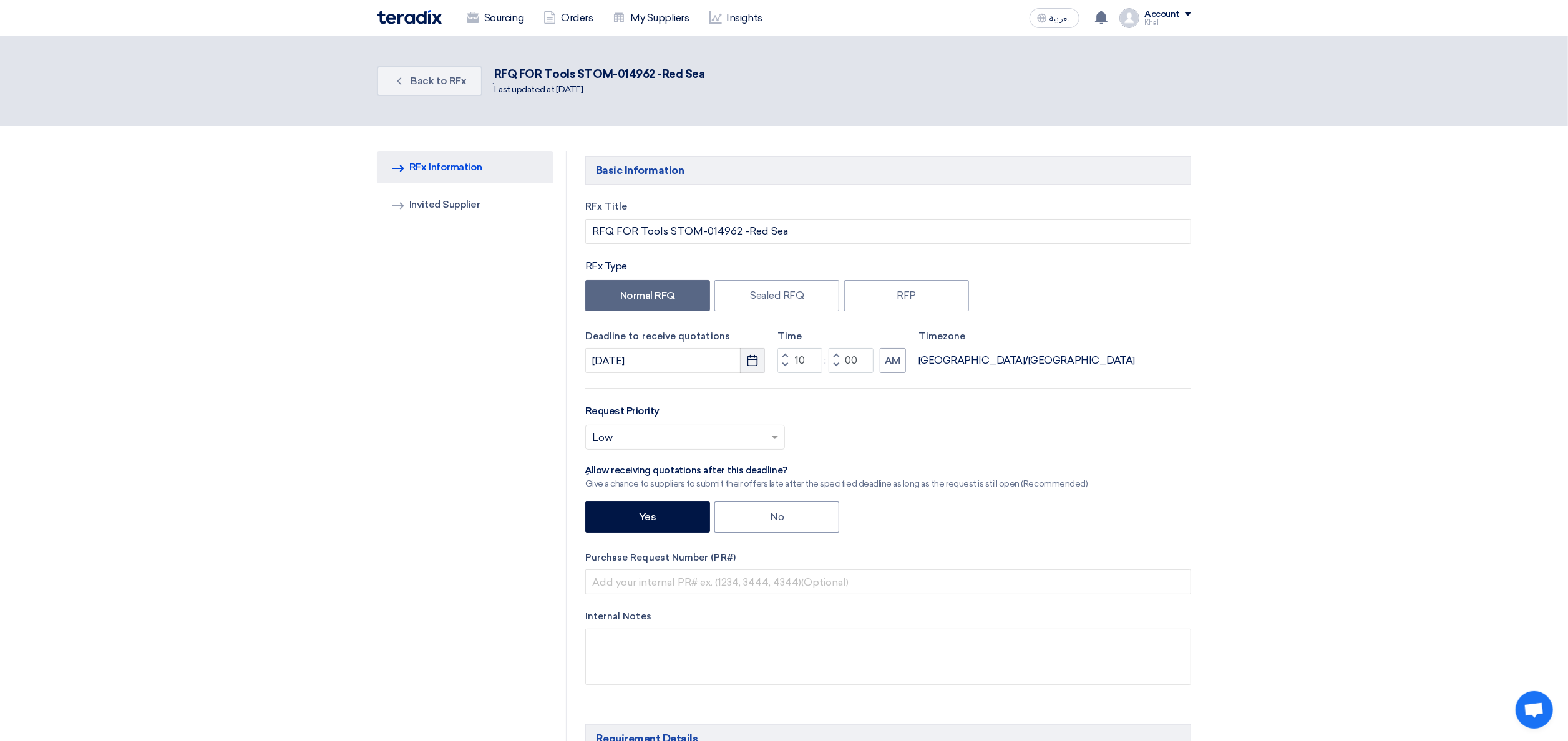
click at [747, 359] on icon "Pick a date" at bounding box center [752, 360] width 13 height 13
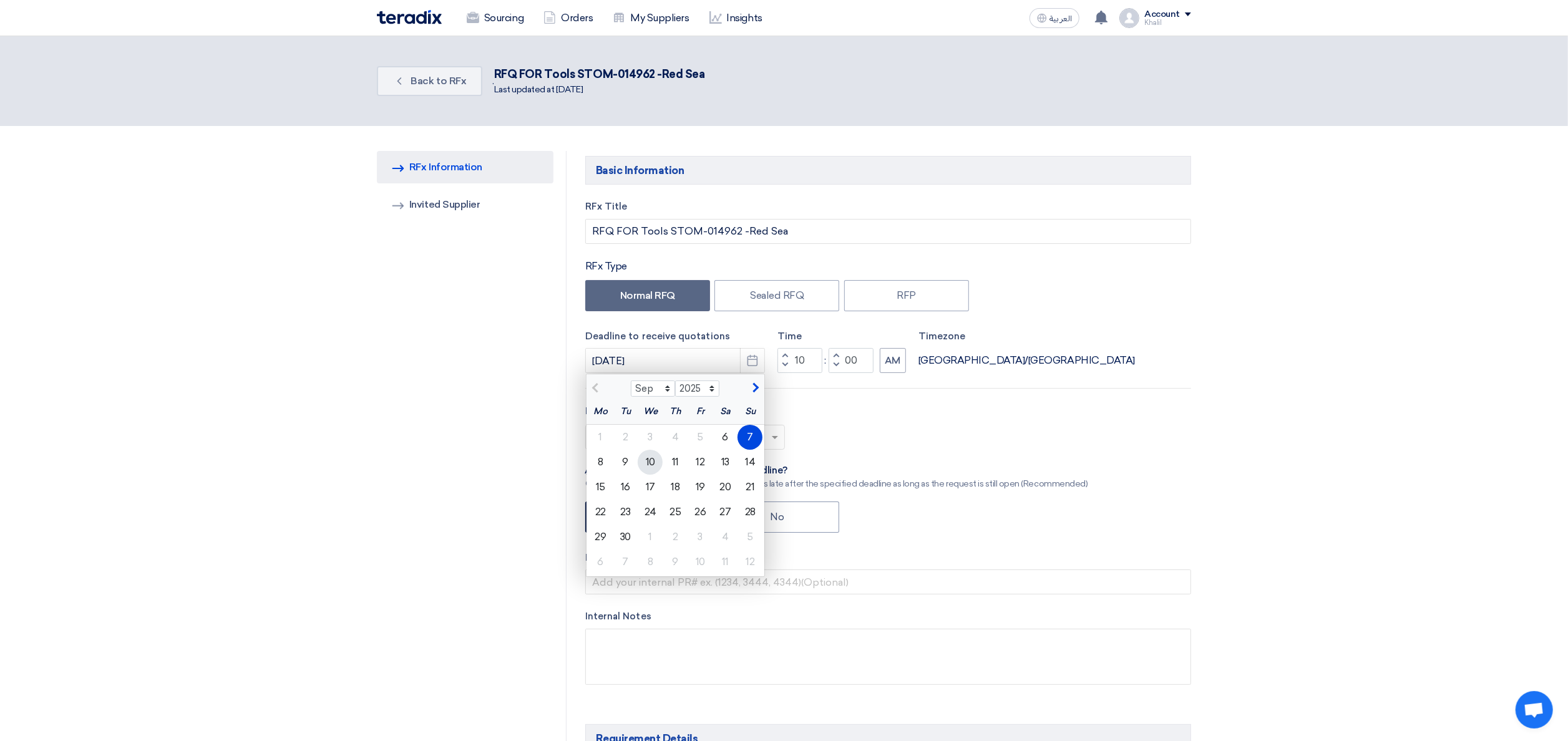
click at [659, 467] on div "10" at bounding box center [650, 462] width 25 height 25
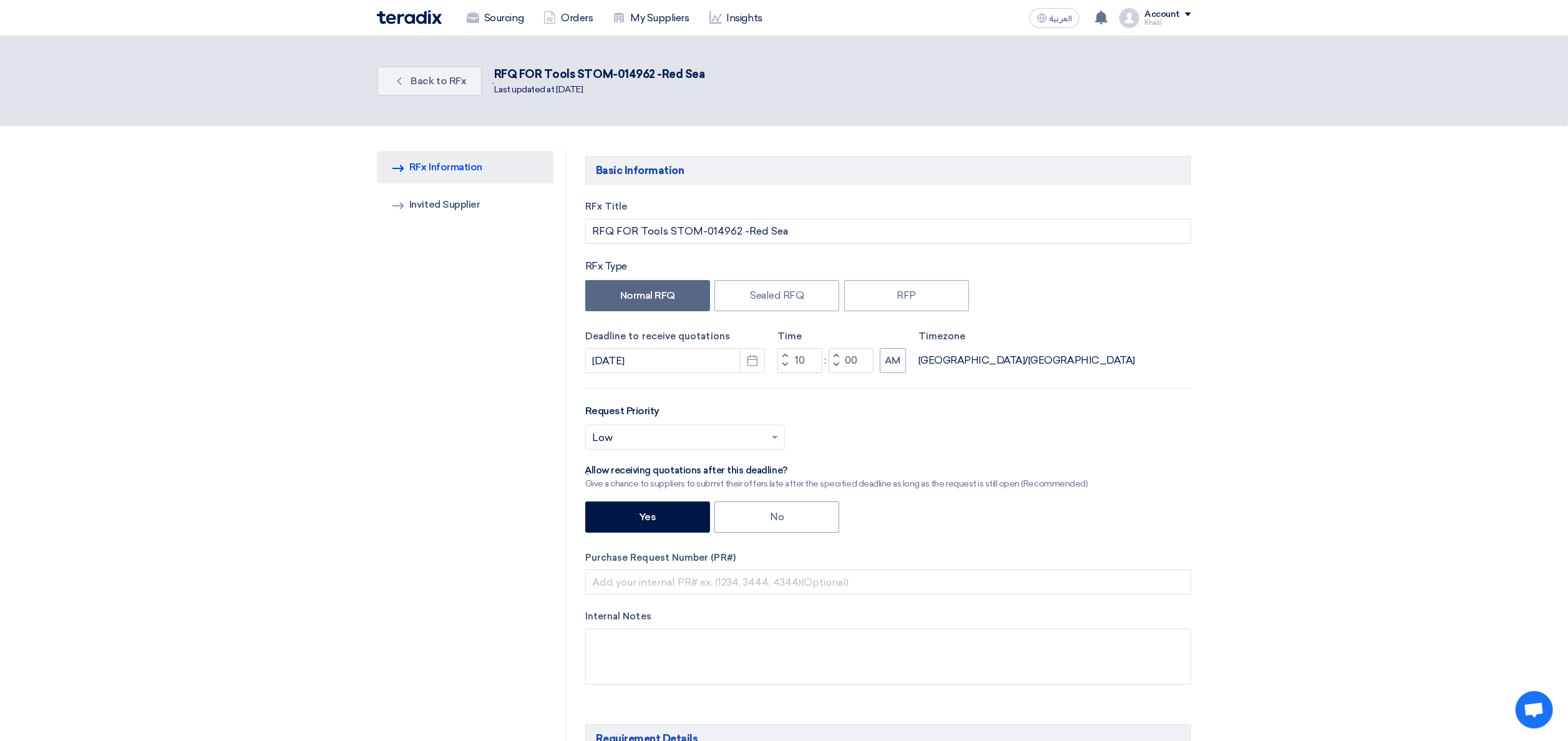
click at [1123, 485] on div "RFx Title RFQ FOR Tools STOM-014962 -Red Sea RFx Type Normal RFQ Sealed RFQ RFP…" at bounding box center [888, 452] width 625 height 505
drag, startPoint x: 663, startPoint y: 363, endPoint x: 573, endPoint y: 364, distance: 90.0
click at [1168, 459] on div "Select priority... × Low ×" at bounding box center [888, 442] width 606 height 35
click at [697, 358] on input "[DATE]" at bounding box center [675, 360] width 180 height 25
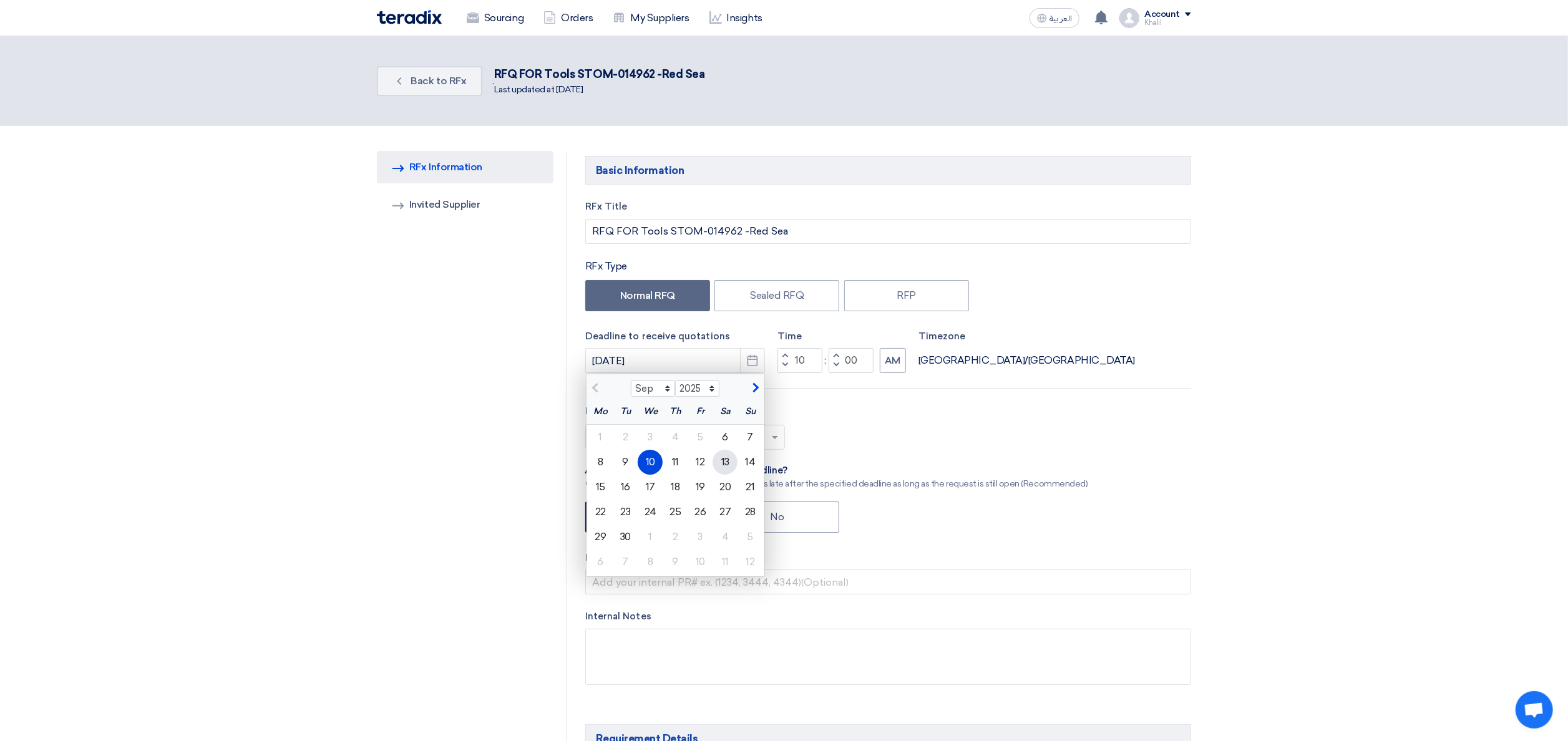
click at [722, 464] on div "13" at bounding box center [725, 462] width 25 height 25
type input "[DATE]"
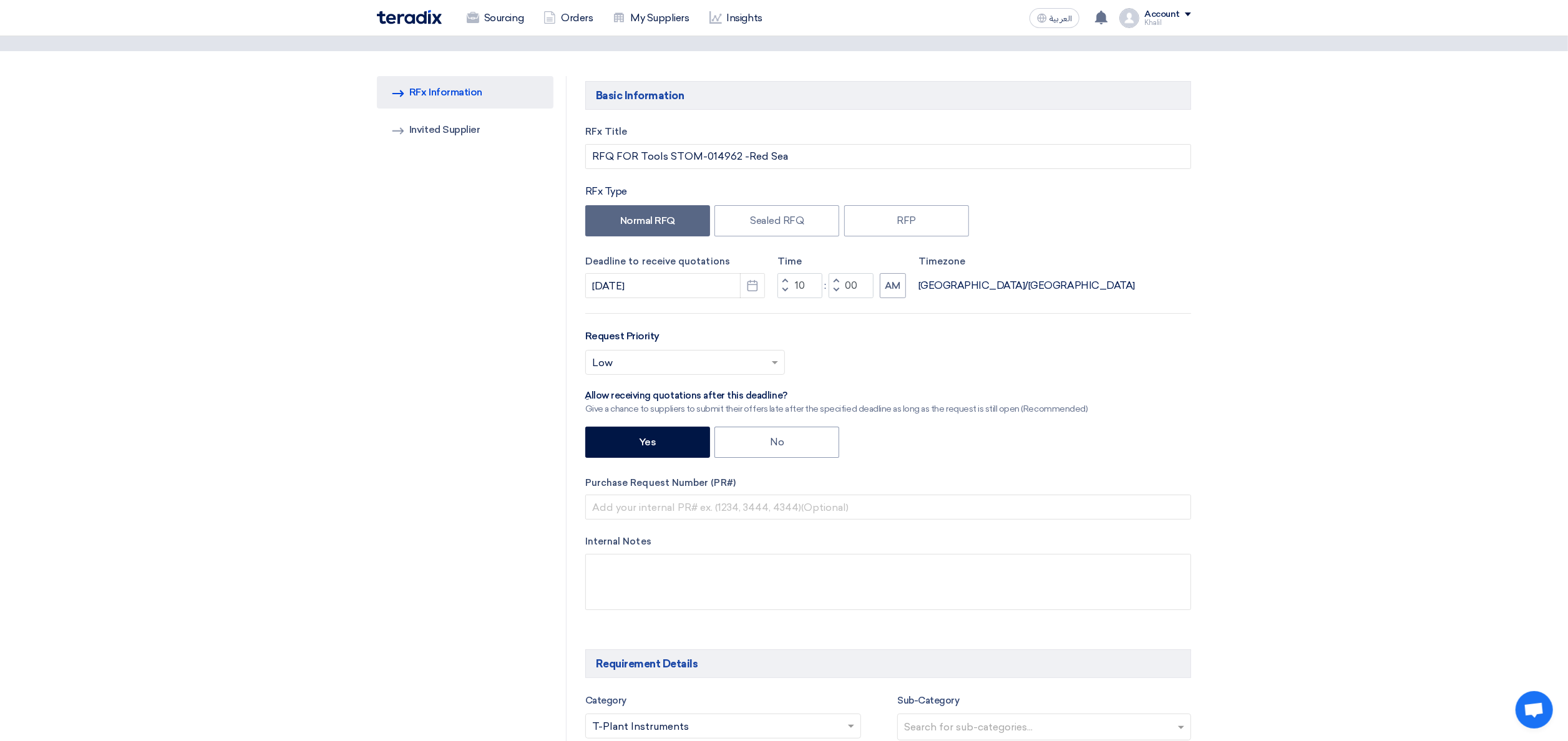
scroll to position [16, 0]
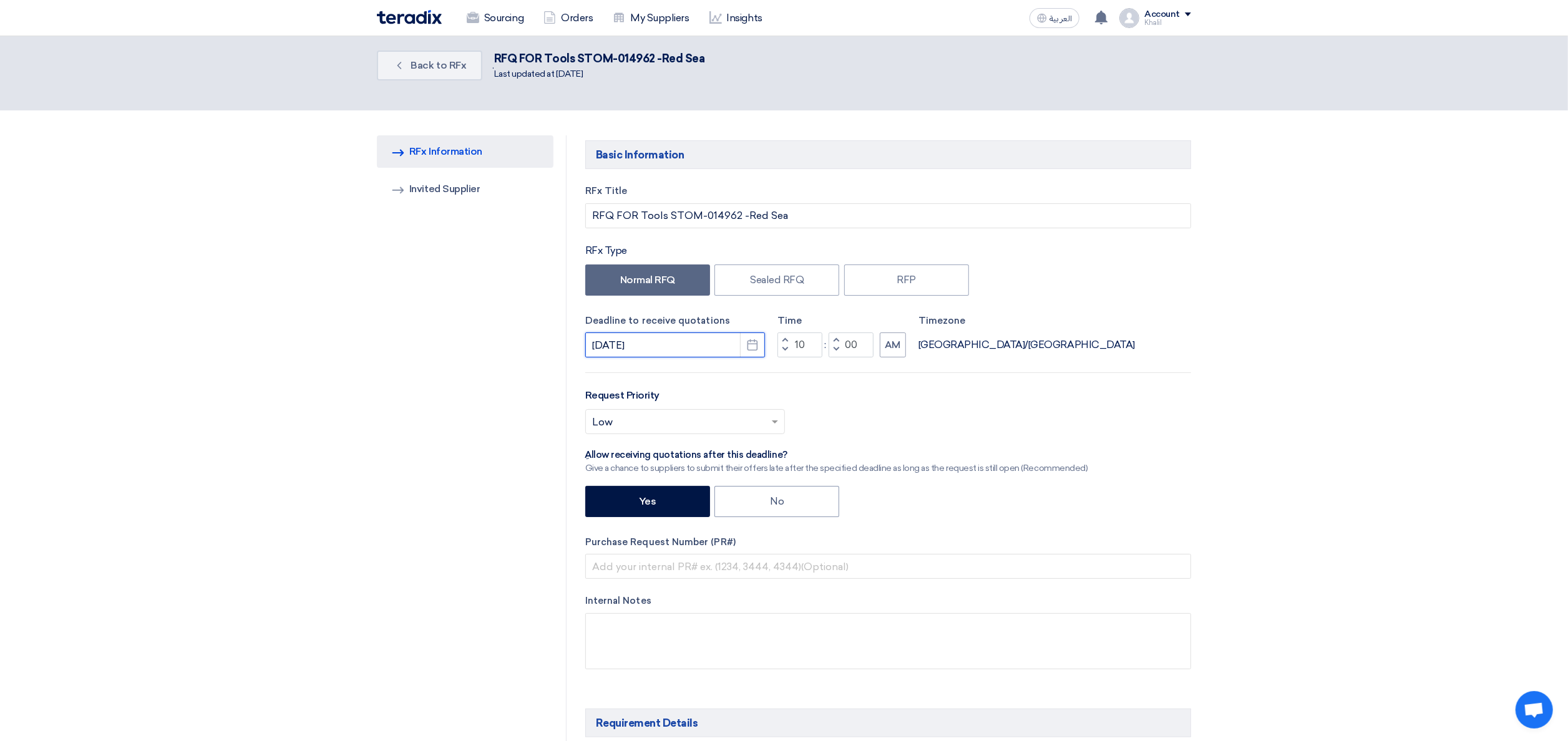
drag, startPoint x: 651, startPoint y: 348, endPoint x: 587, endPoint y: 347, distance: 64.0
click at [587, 347] on input "[DATE]" at bounding box center [675, 345] width 180 height 25
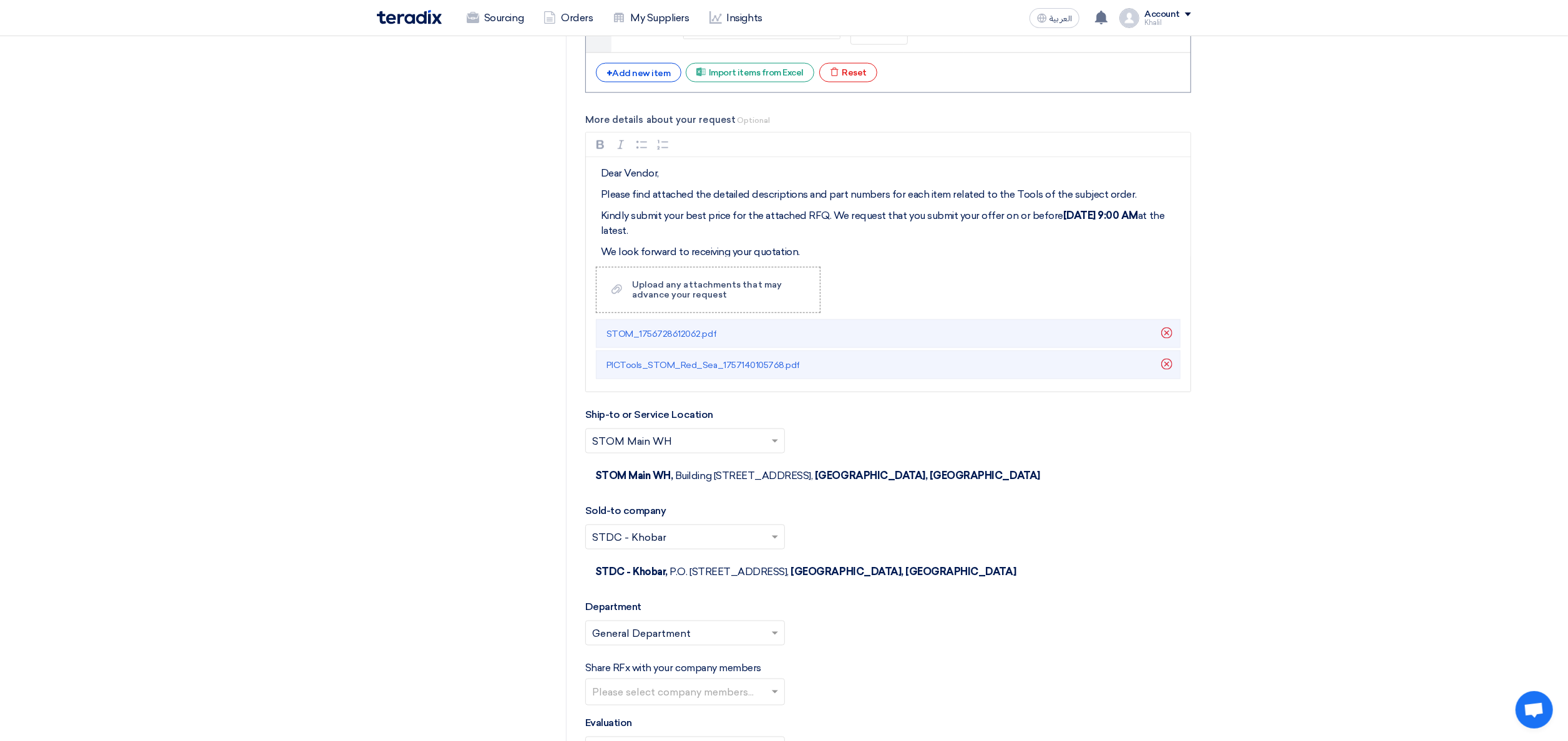
scroll to position [1512, 0]
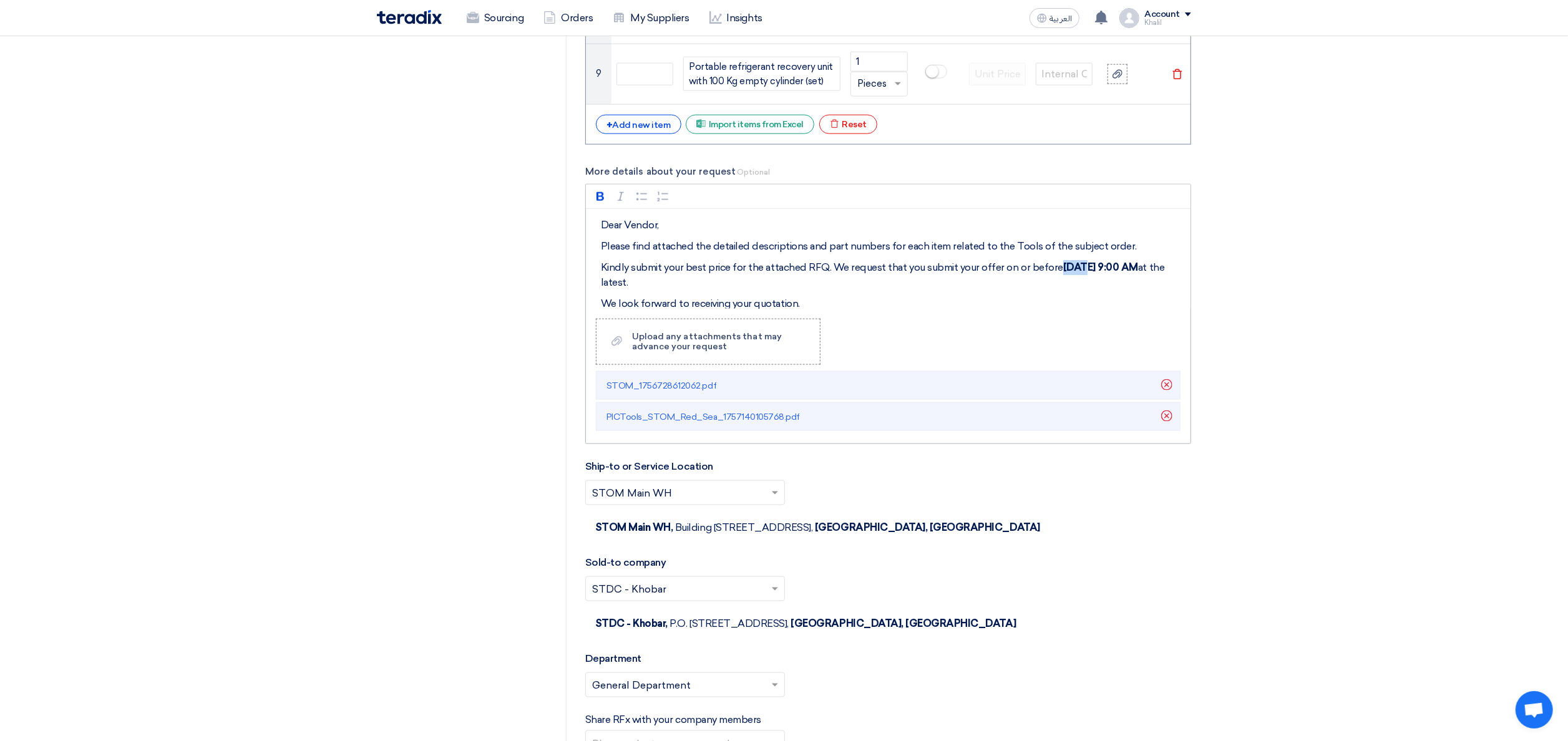
drag, startPoint x: 1072, startPoint y: 273, endPoint x: 1057, endPoint y: 273, distance: 15.0
click at [1063, 273] on strong "[DATE] 9:00 AM" at bounding box center [1100, 266] width 75 height 12
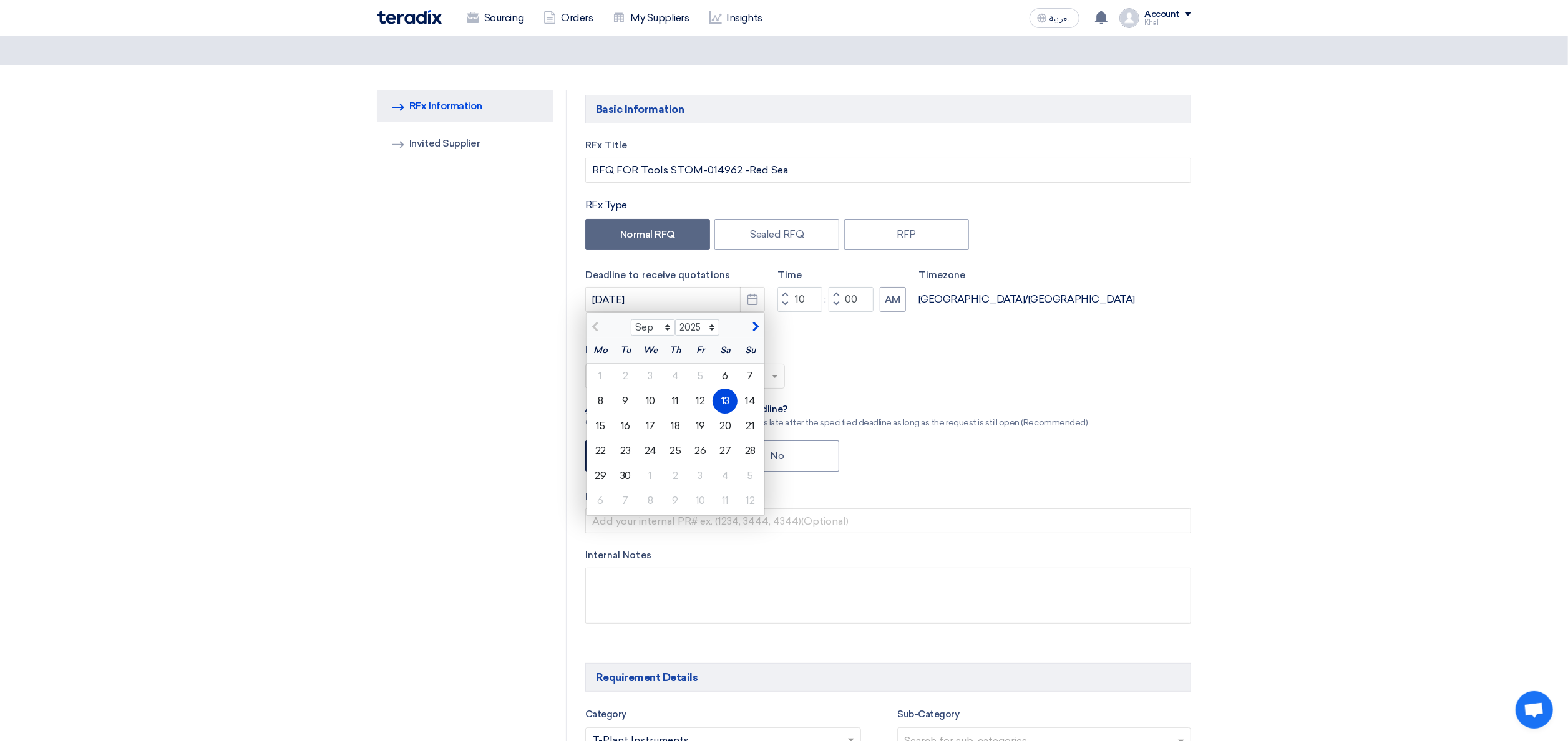
scroll to position [0, 0]
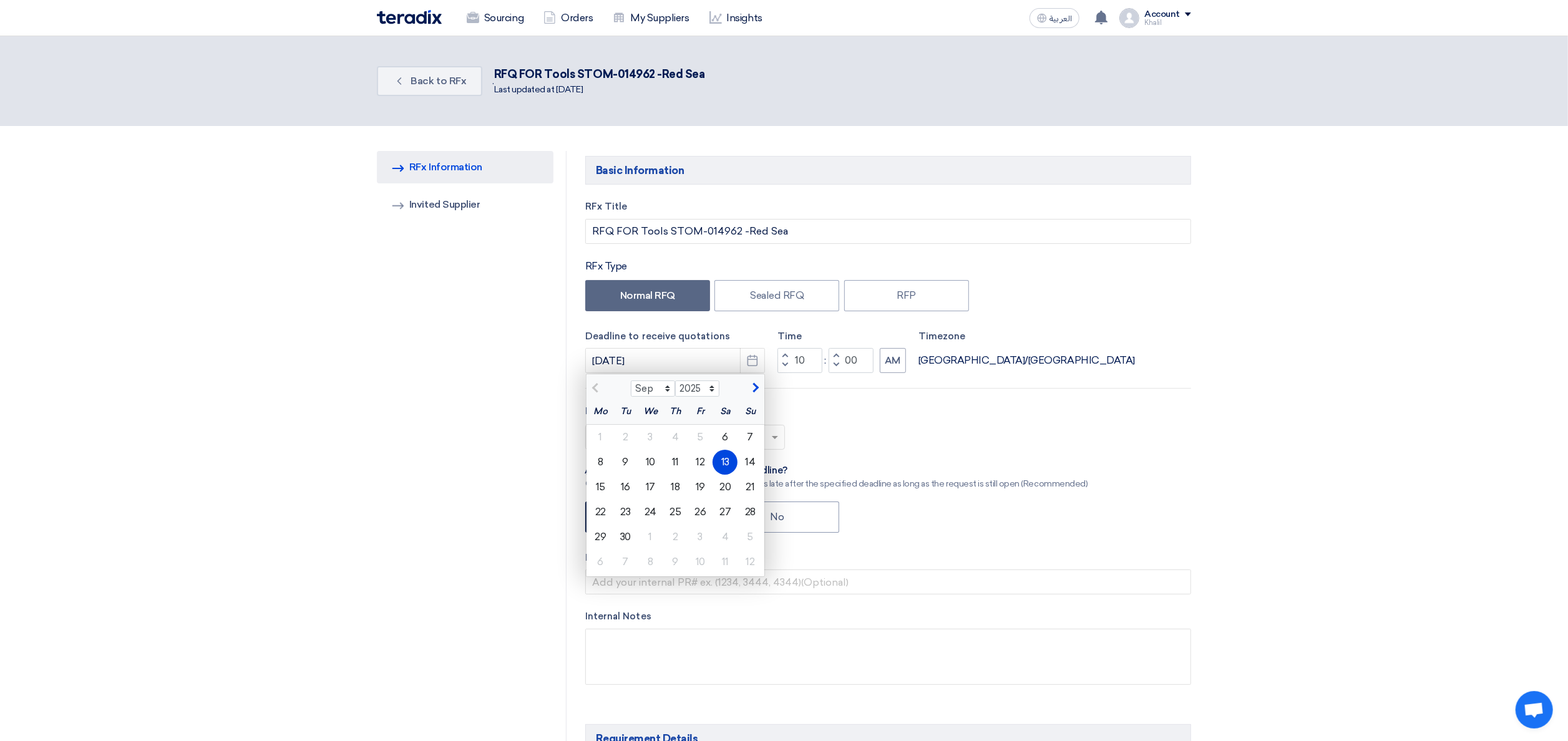
click at [724, 464] on div "13" at bounding box center [725, 462] width 25 height 25
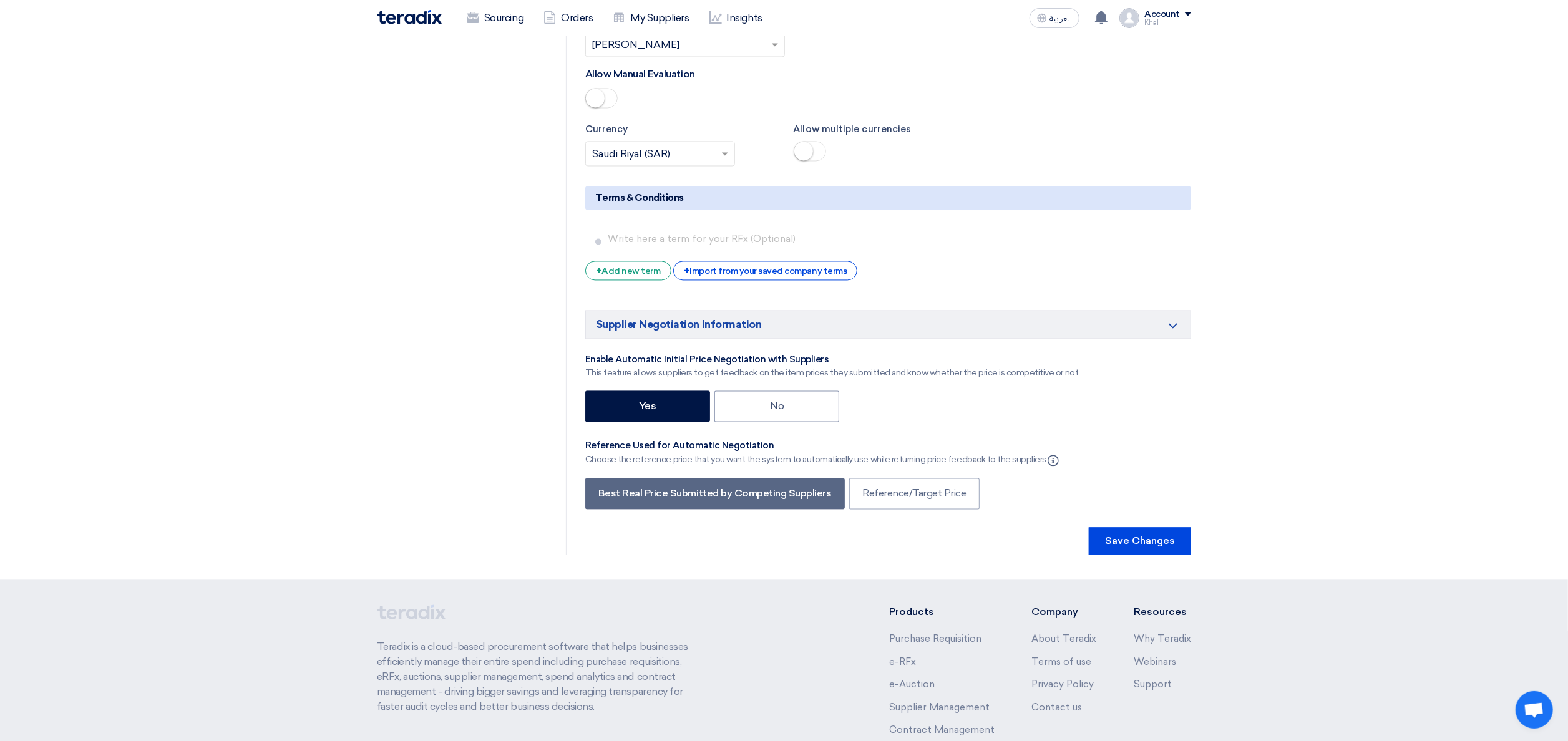
scroll to position [2510, 0]
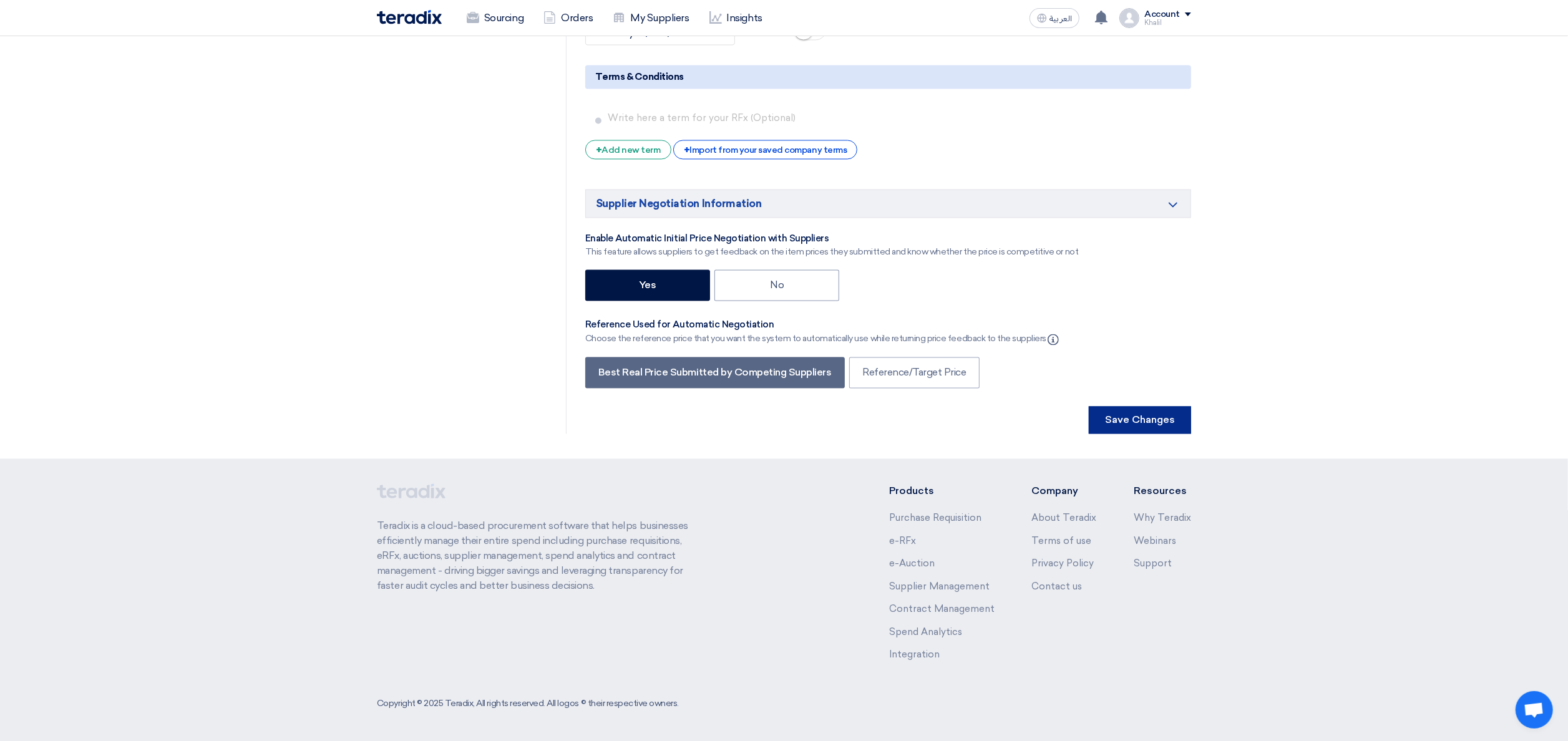
click at [1147, 429] on button "Save Changes" at bounding box center [1140, 419] width 103 height 28
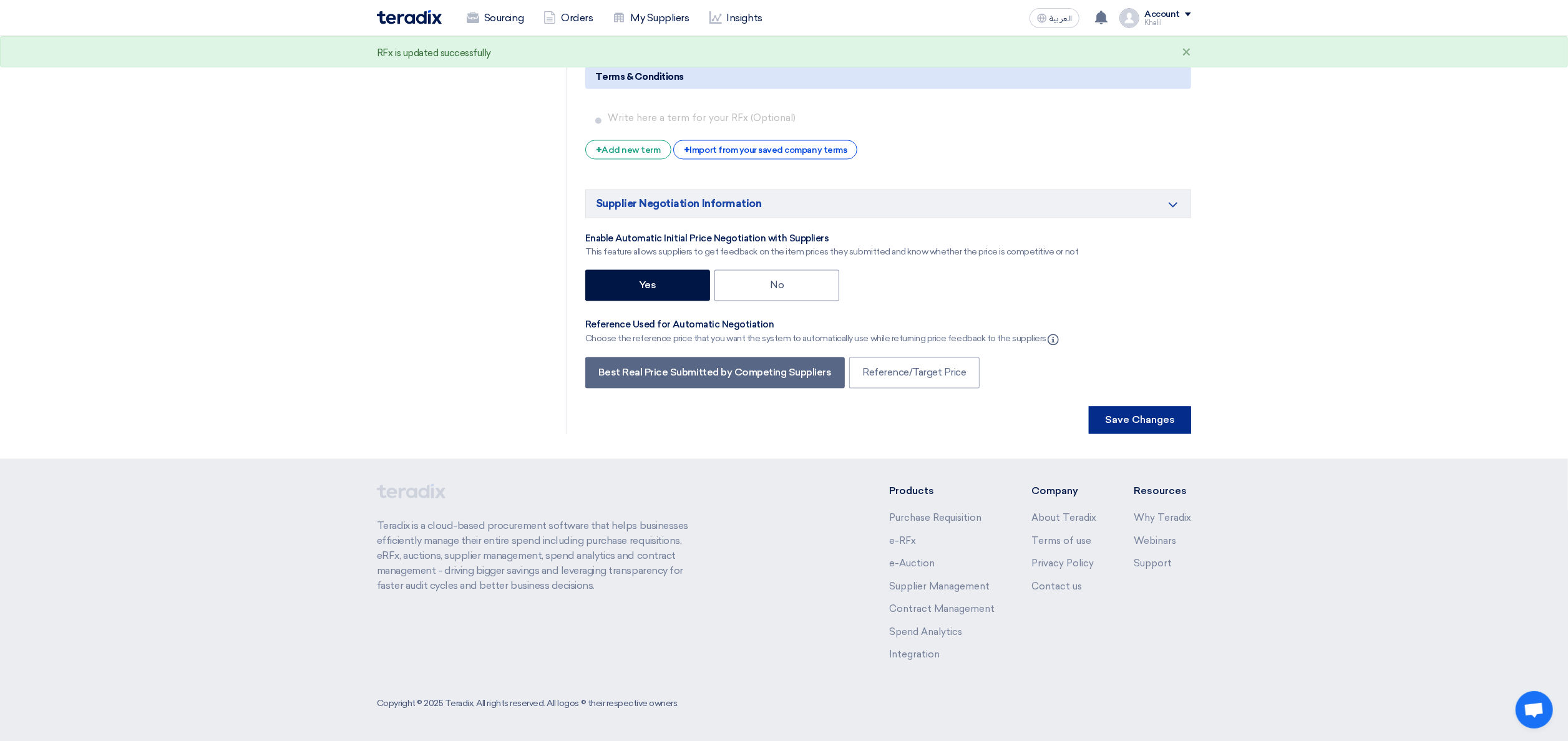
click at [1151, 428] on button "Save Changes" at bounding box center [1140, 419] width 103 height 28
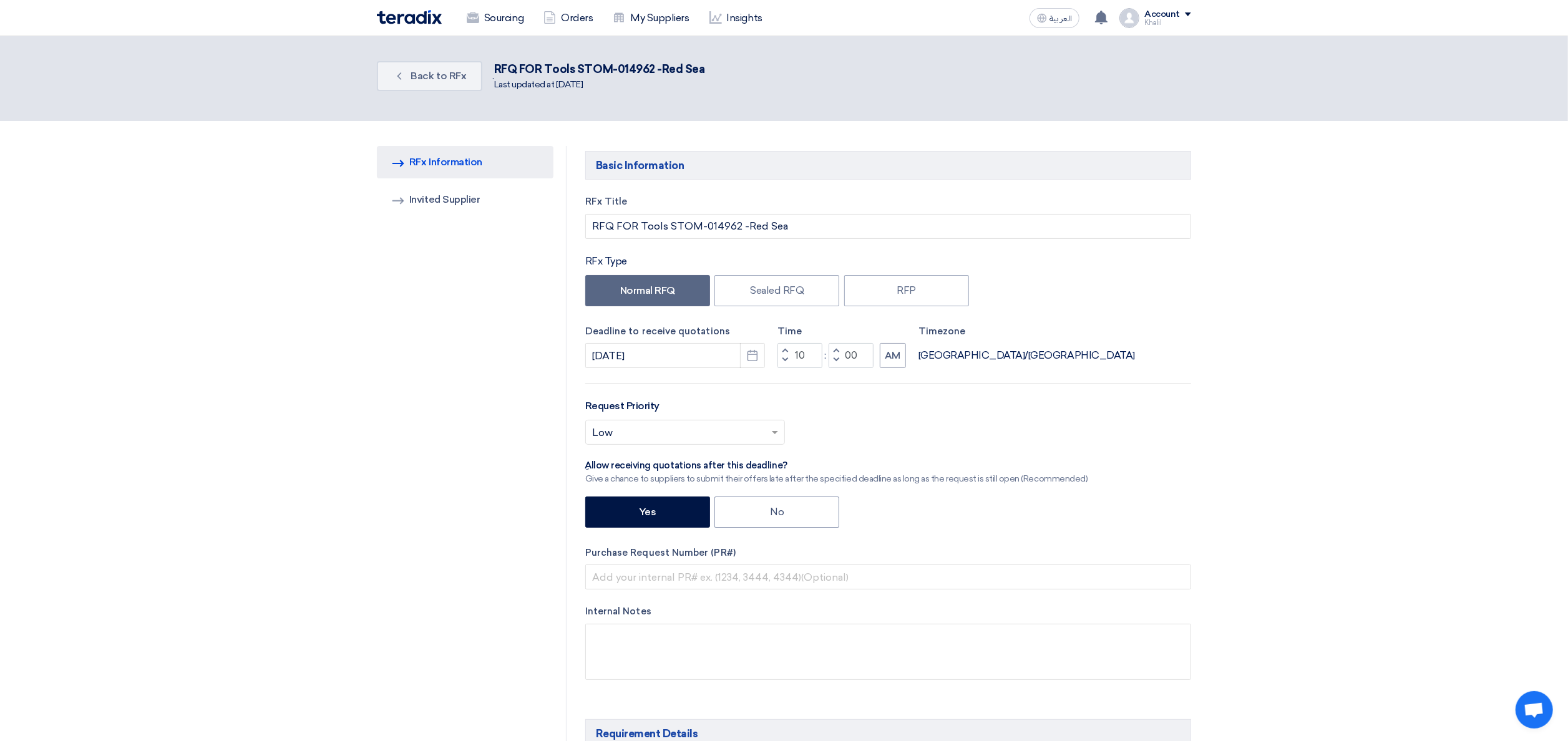
scroll to position [0, 0]
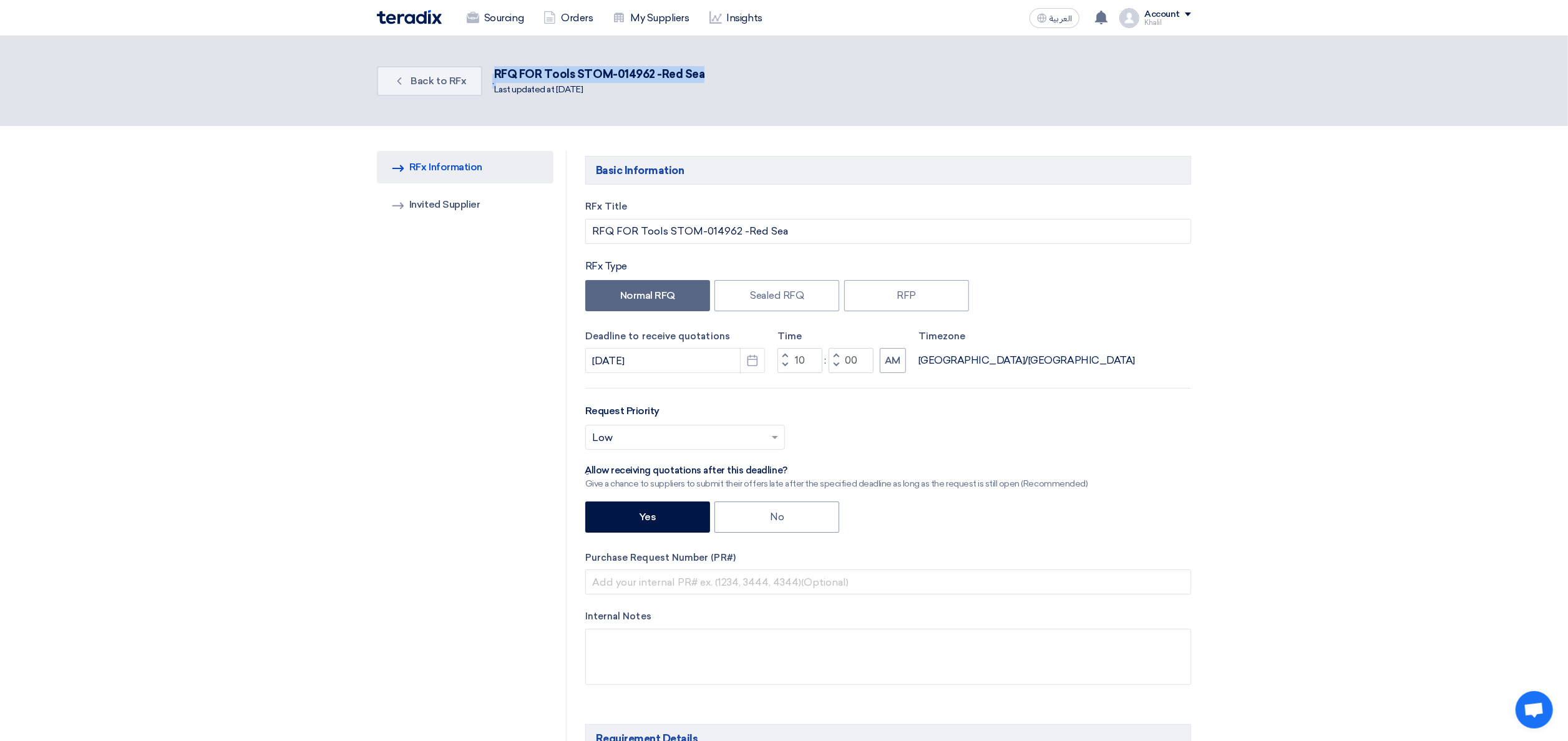
drag, startPoint x: 697, startPoint y: 75, endPoint x: 485, endPoint y: 77, distance: 212.0
click at [485, 77] on div "Back Back to RFx . RFQ FOR Tools STOM-014962 -[GEOGRAPHIC_DATA] Last updated at…" at bounding box center [784, 81] width 814 height 40
click at [629, 76] on div "RFQ FOR Tools STOM-014962 -Red Sea" at bounding box center [599, 74] width 211 height 17
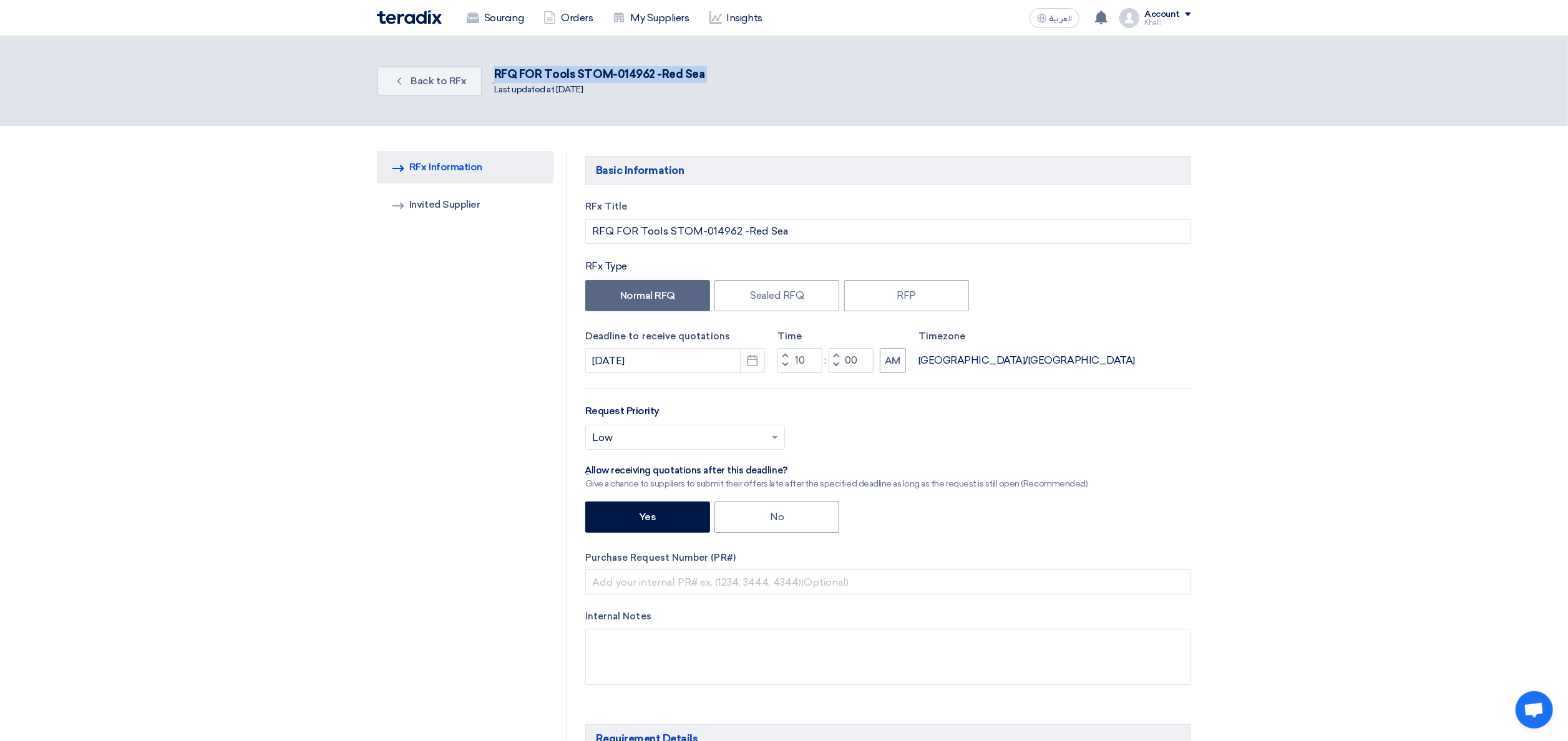
scroll to position [125, 0]
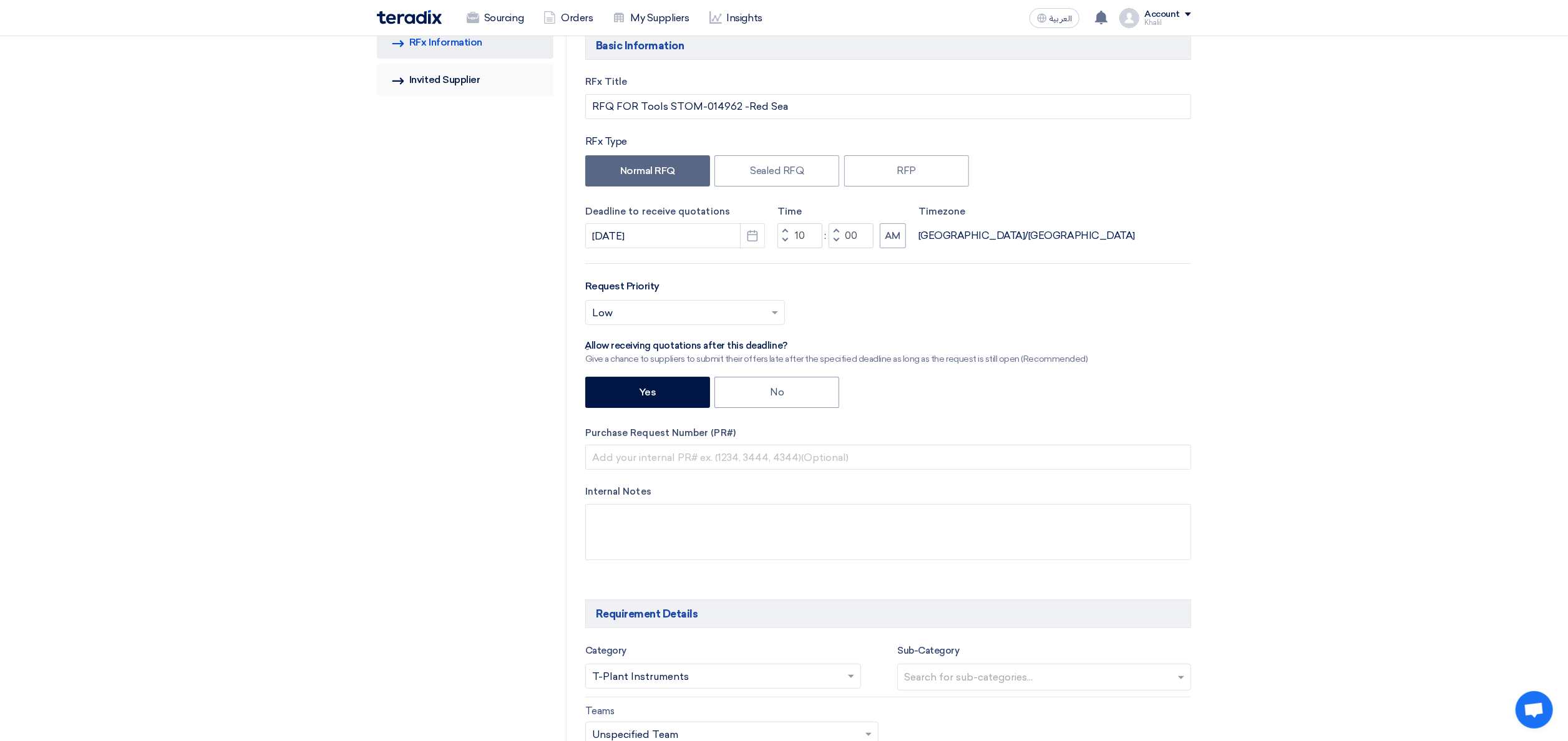
click at [473, 84] on link "Invited Suppliers Invited Supplier" at bounding box center [465, 80] width 177 height 32
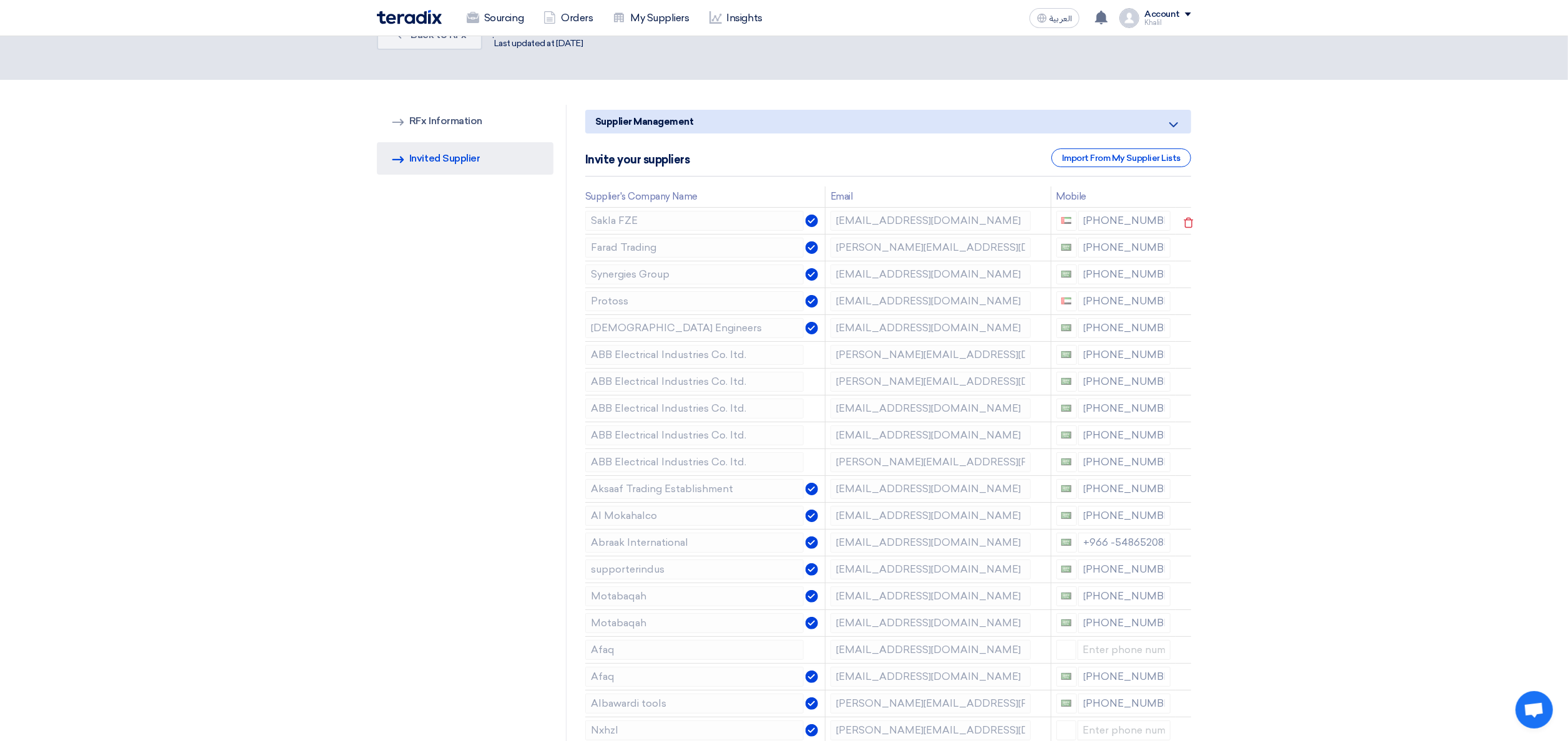
scroll to position [0, 0]
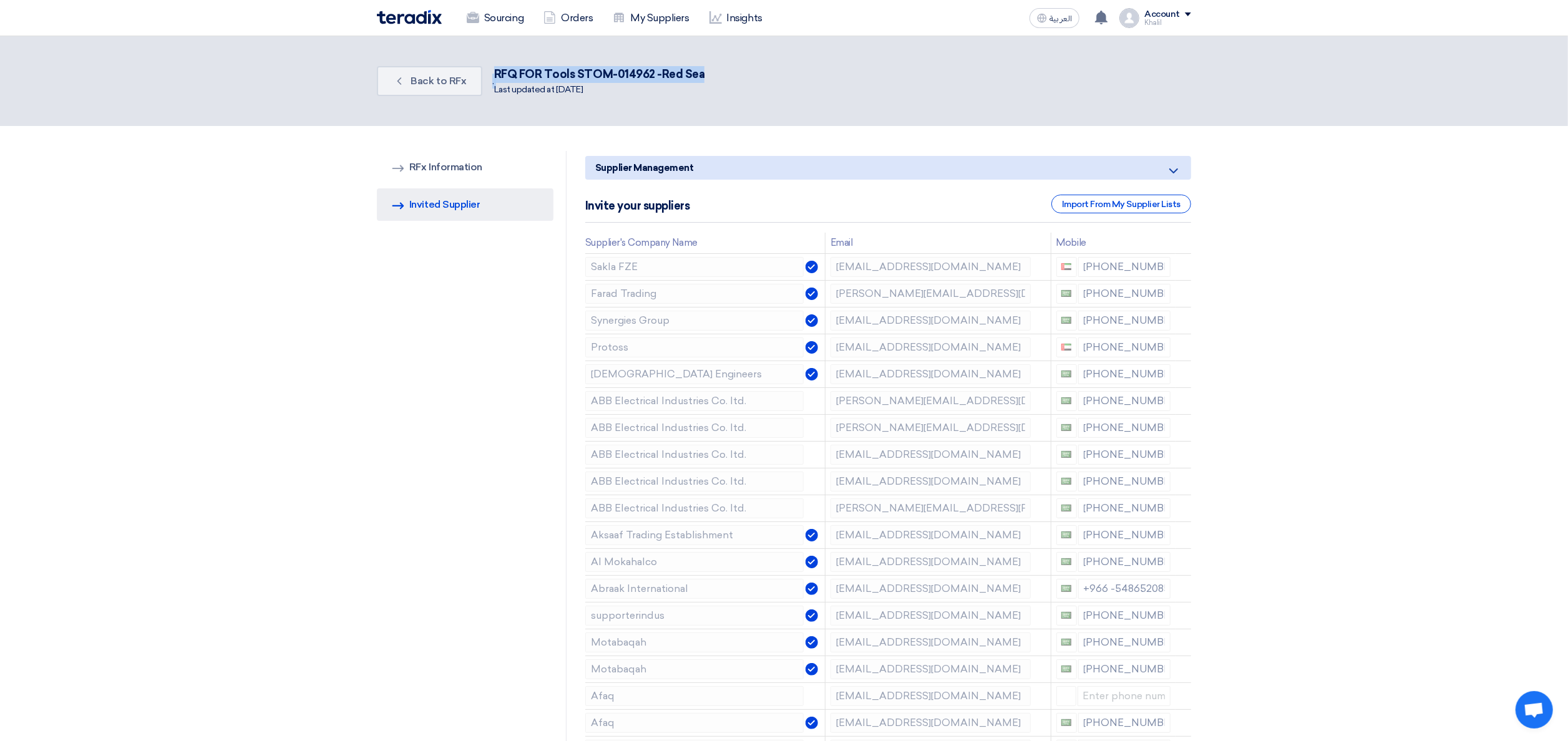
drag, startPoint x: 712, startPoint y: 69, endPoint x: 489, endPoint y: 73, distance: 223.0
click at [489, 73] on div "Back Back to RFx . RFQ FOR Tools STOM-014962 -[GEOGRAPHIC_DATA] Last updated at…" at bounding box center [784, 81] width 814 height 40
copy div ". RFQ FOR Tools STOM-014962 -[GEOGRAPHIC_DATA]"
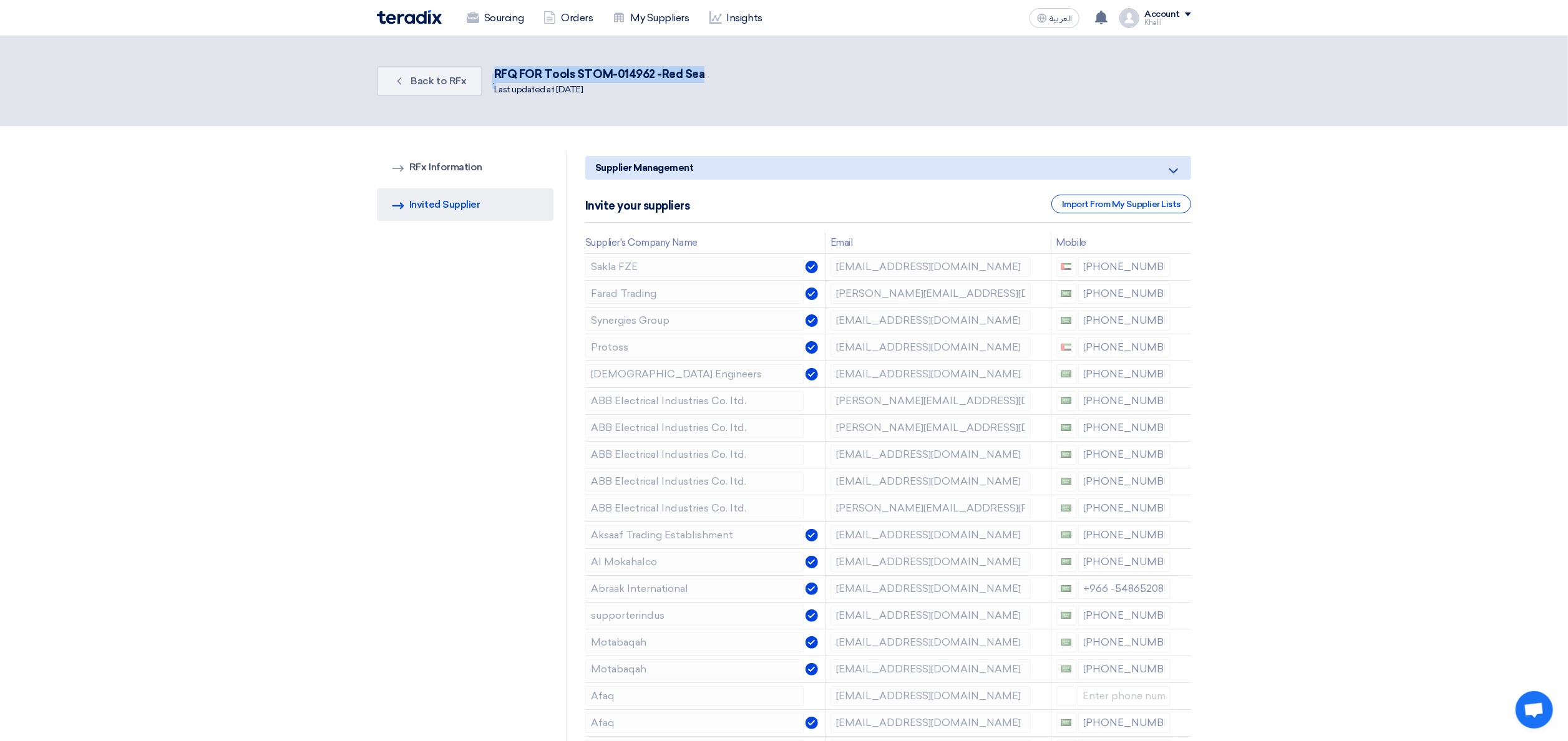
click at [602, 77] on div "RFQ FOR Tools STOM-014962 -Red Sea" at bounding box center [599, 74] width 211 height 17
drag, startPoint x: 492, startPoint y: 73, endPoint x: 700, endPoint y: 76, distance: 208.0
click at [700, 76] on div "Back Back to RFx . RFQ FOR Tools STOM-014962 -[GEOGRAPHIC_DATA] Last updated at…" at bounding box center [784, 81] width 814 height 40
drag, startPoint x: 700, startPoint y: 76, endPoint x: 681, endPoint y: 76, distance: 19.0
copy div "RFQ FOR Tools STOM-014962 -Red Sea"
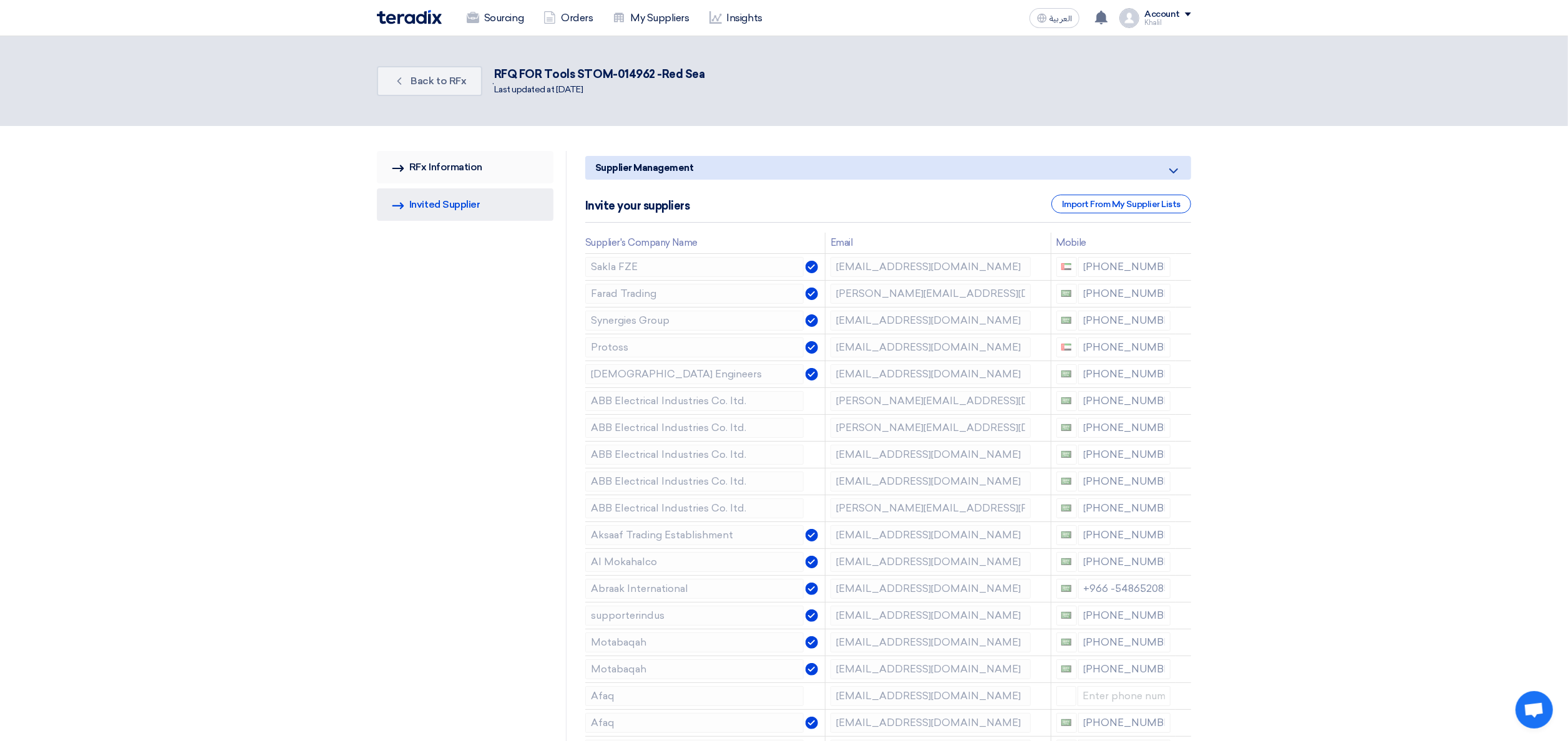
click at [476, 158] on link "RFQ Information RFx Information" at bounding box center [465, 166] width 177 height 32
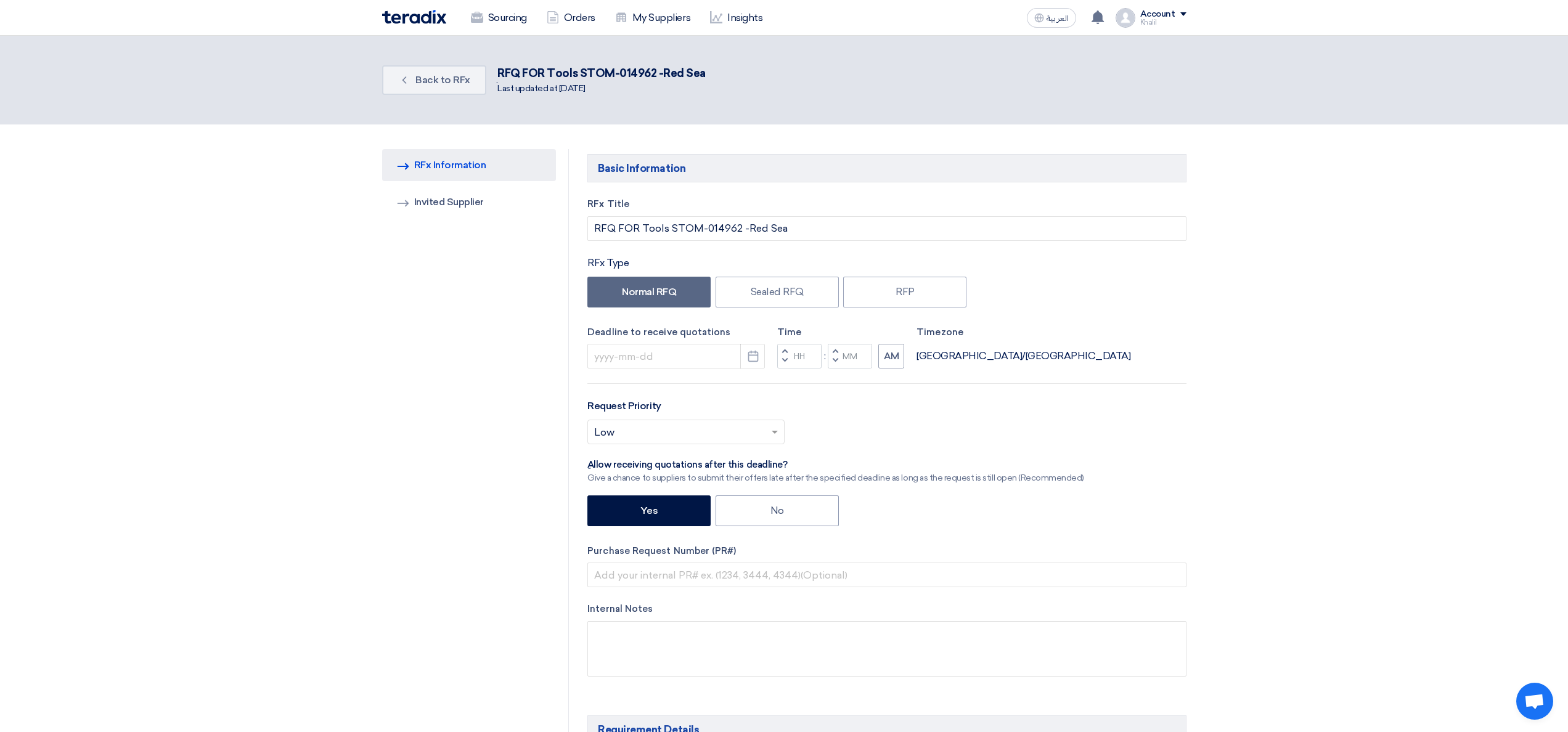
type input "[DATE]"
type input "10"
type input "00"
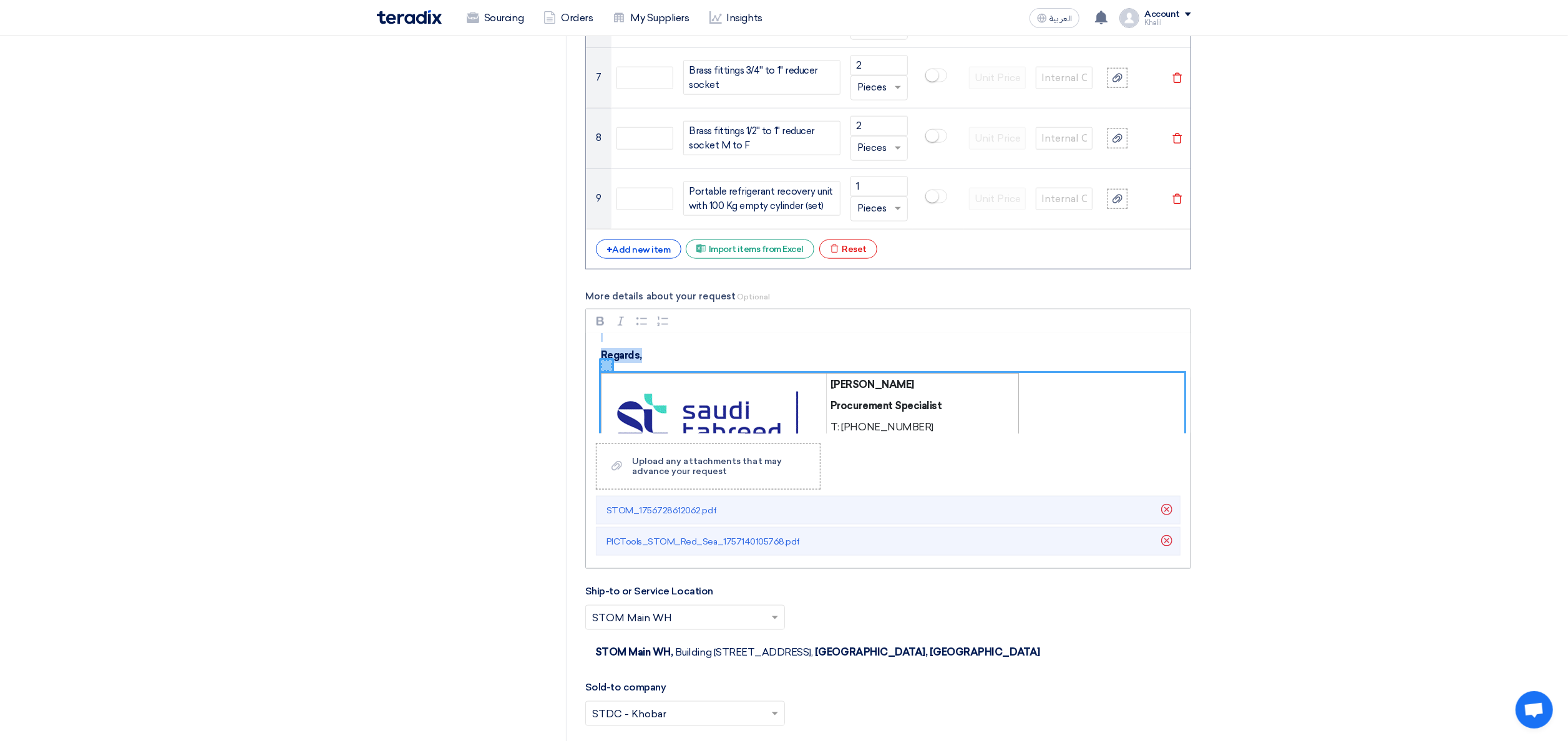
scroll to position [199, 0]
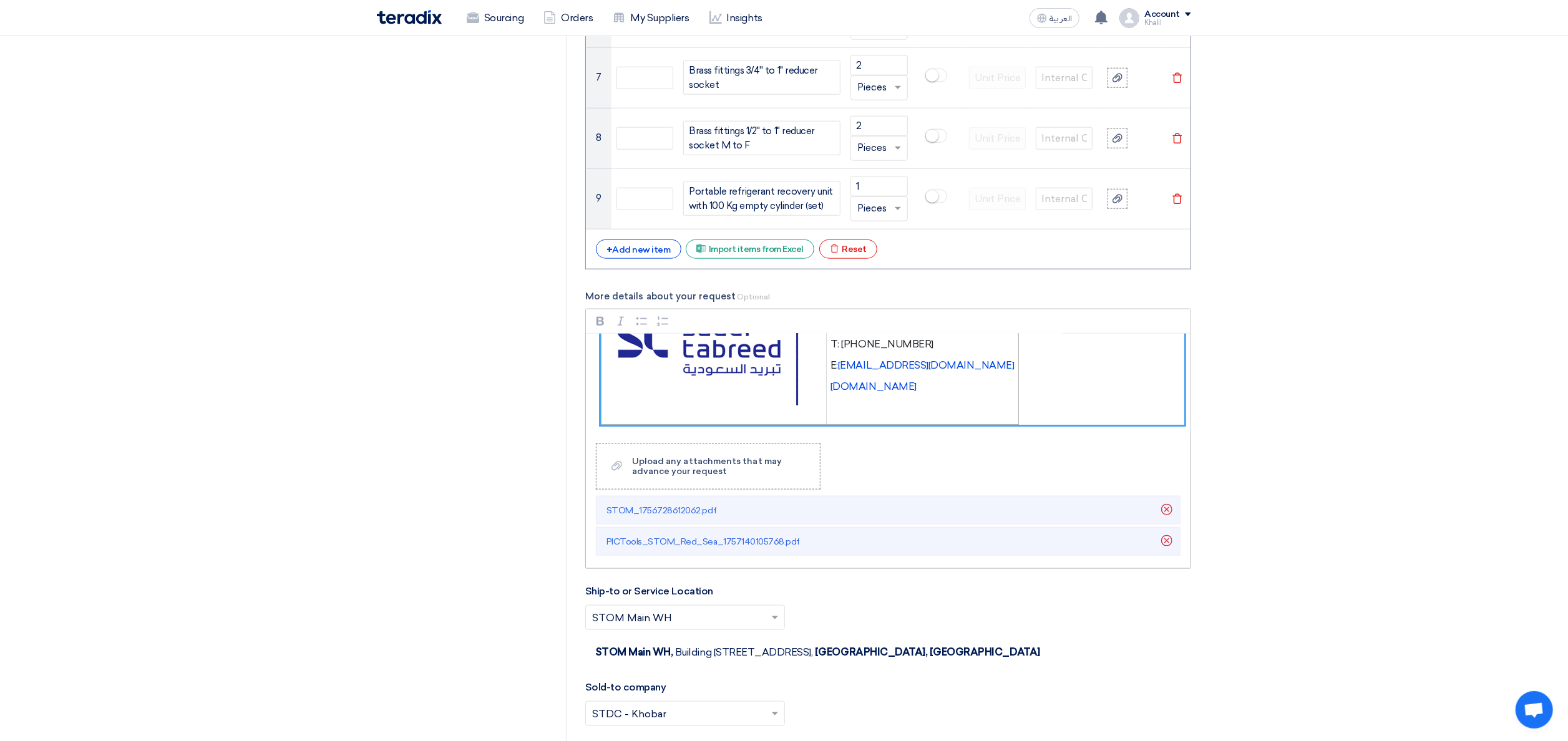
drag, startPoint x: 597, startPoint y: 352, endPoint x: 951, endPoint y: 401, distance: 357.4
click at [1011, 441] on div "Rich Text Editor Bold (CTRL+B) Bold Italic (CTRL+I) Italic Bulleted List Bullet…" at bounding box center [888, 439] width 606 height 260
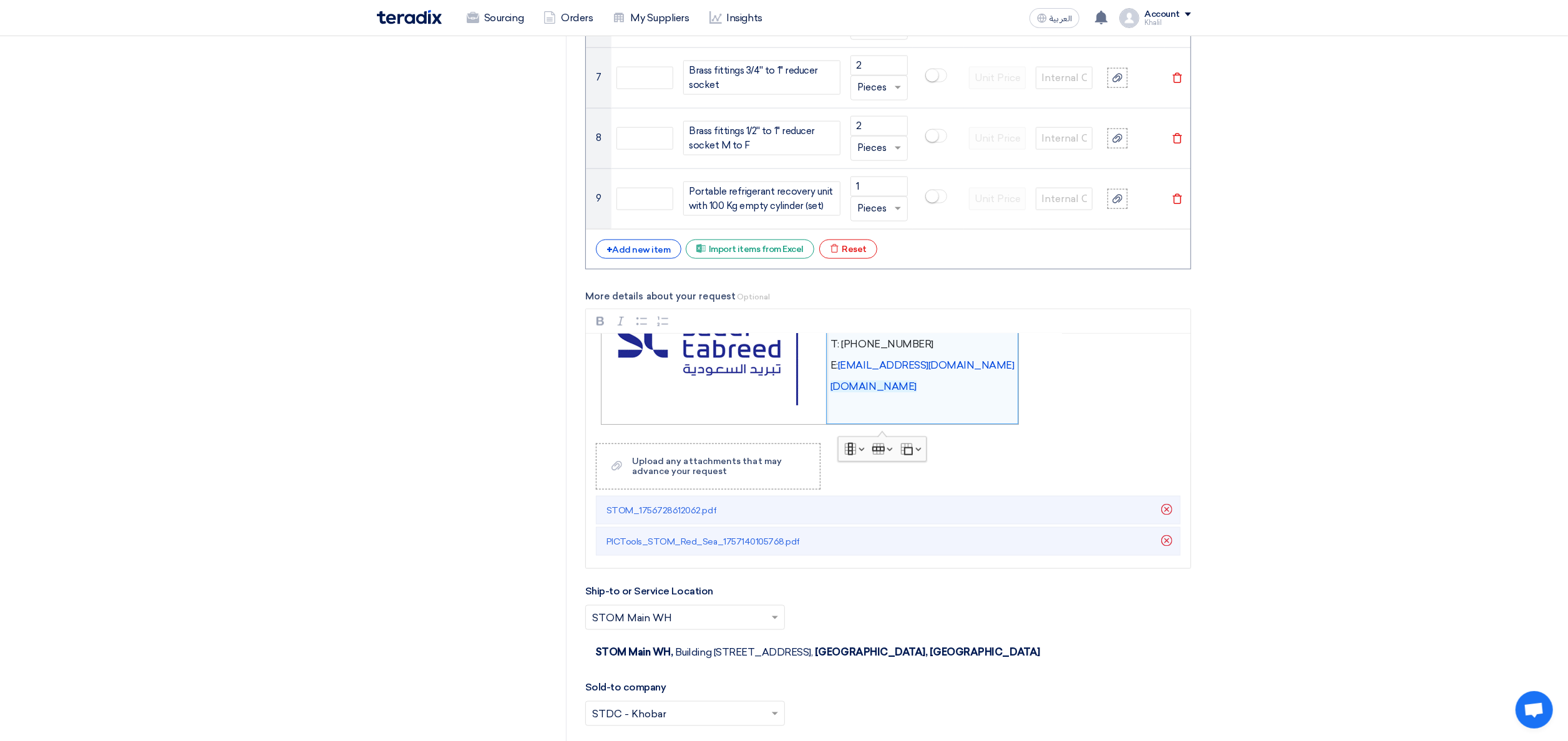
drag, startPoint x: 957, startPoint y: 408, endPoint x: 1365, endPoint y: 567, distance: 437.9
click at [1365, 567] on section "RFQ Information RFx Information Invited Suppliers Invited Supplier Basic Inform…" at bounding box center [784, 155] width 1568 height 2833
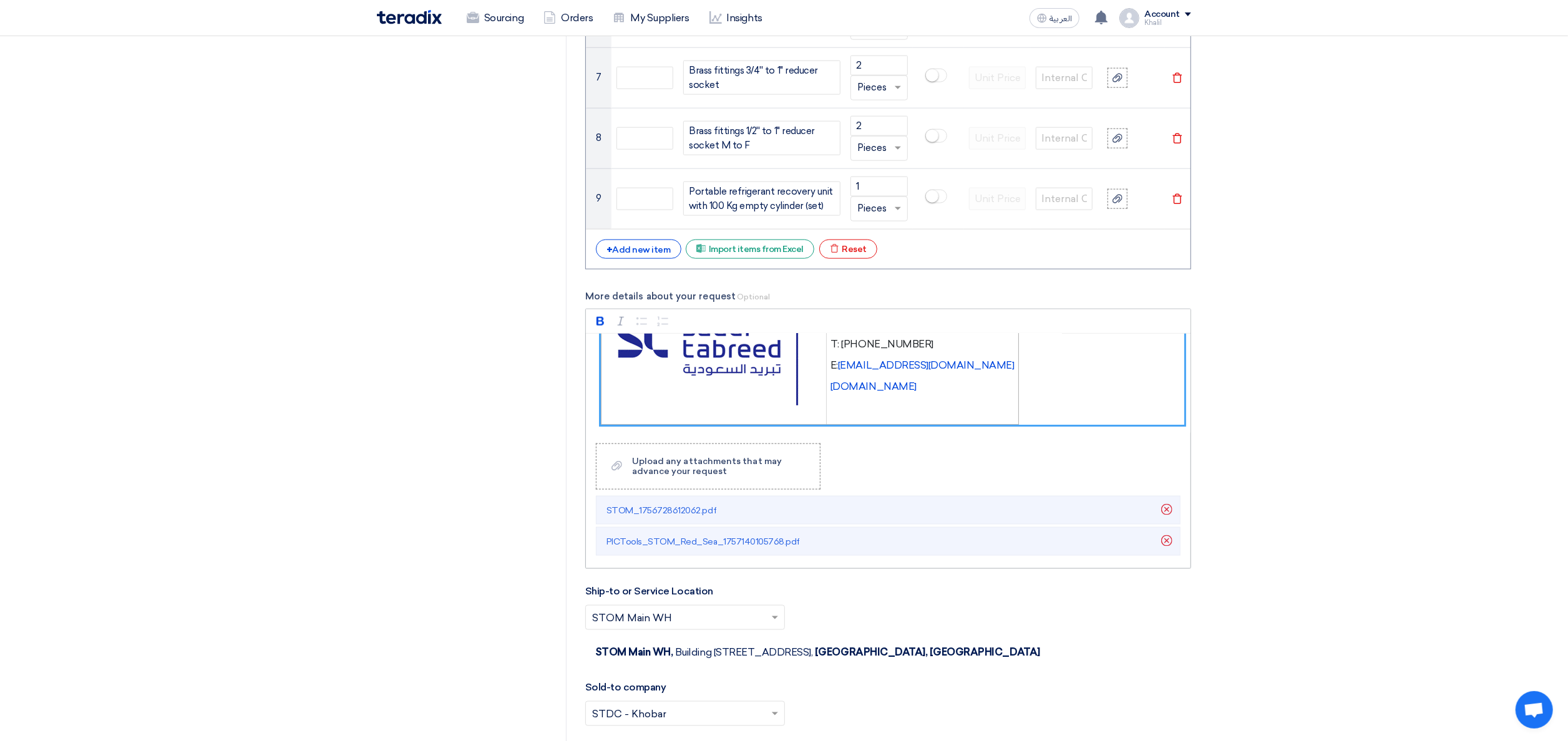
drag, startPoint x: 1065, startPoint y: 423, endPoint x: 874, endPoint y: 344, distance: 206.7
click at [802, 305] on div "More details about your request Optional Rich Text Editor Bold (CTRL+B) Bold It…" at bounding box center [888, 429] width 606 height 279
drag, startPoint x: 599, startPoint y: 354, endPoint x: 999, endPoint y: 416, distance: 404.8
click at [999, 416] on div "Dear Vendor, Please find attached the detailed descriptions and part numbers fo…" at bounding box center [888, 383] width 605 height 100
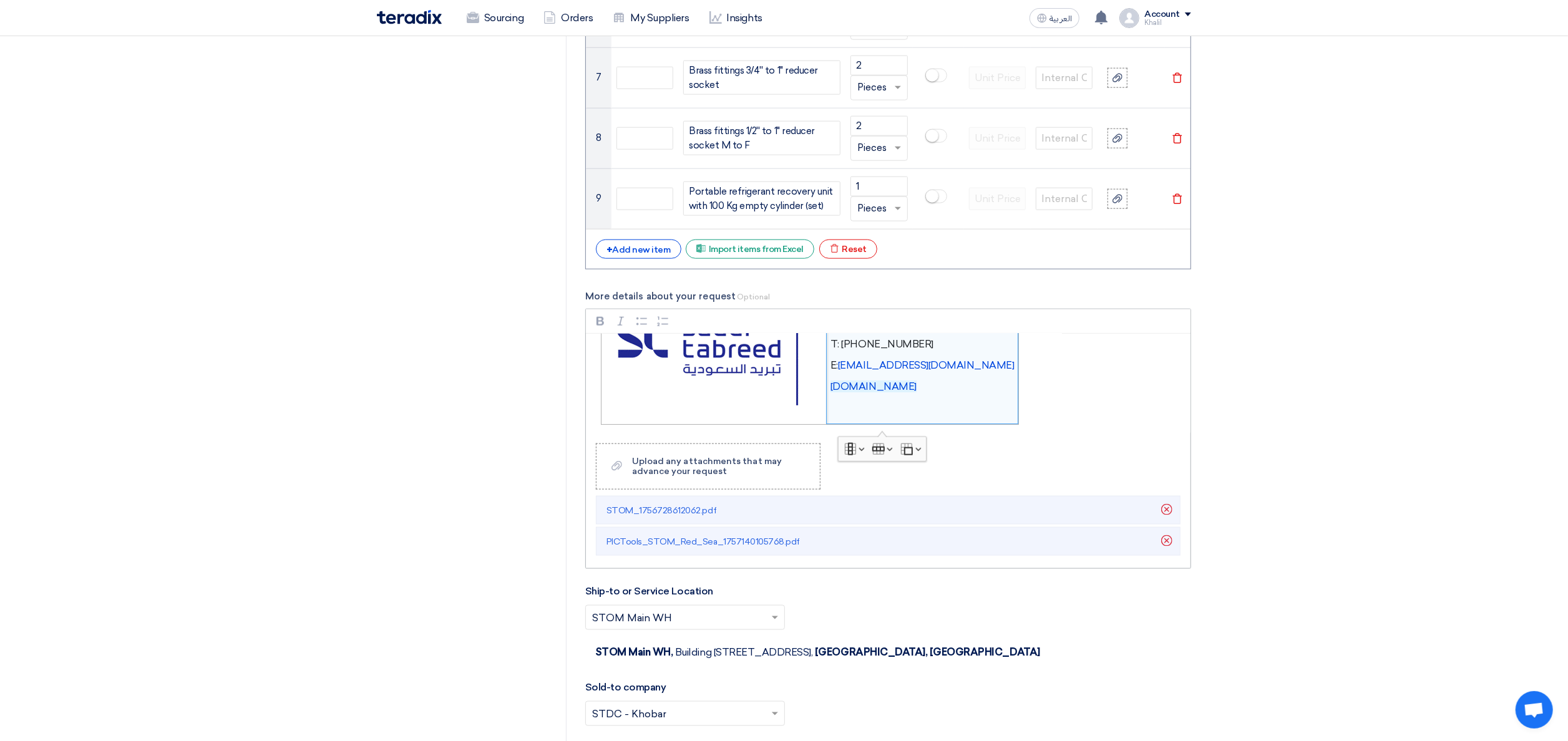
drag, startPoint x: 954, startPoint y: 410, endPoint x: 1012, endPoint y: 437, distance: 64.0
click at [1012, 434] on div "Dear Vendor, Please find attached the detailed descriptions and part numbers fo…" at bounding box center [888, 383] width 605 height 100
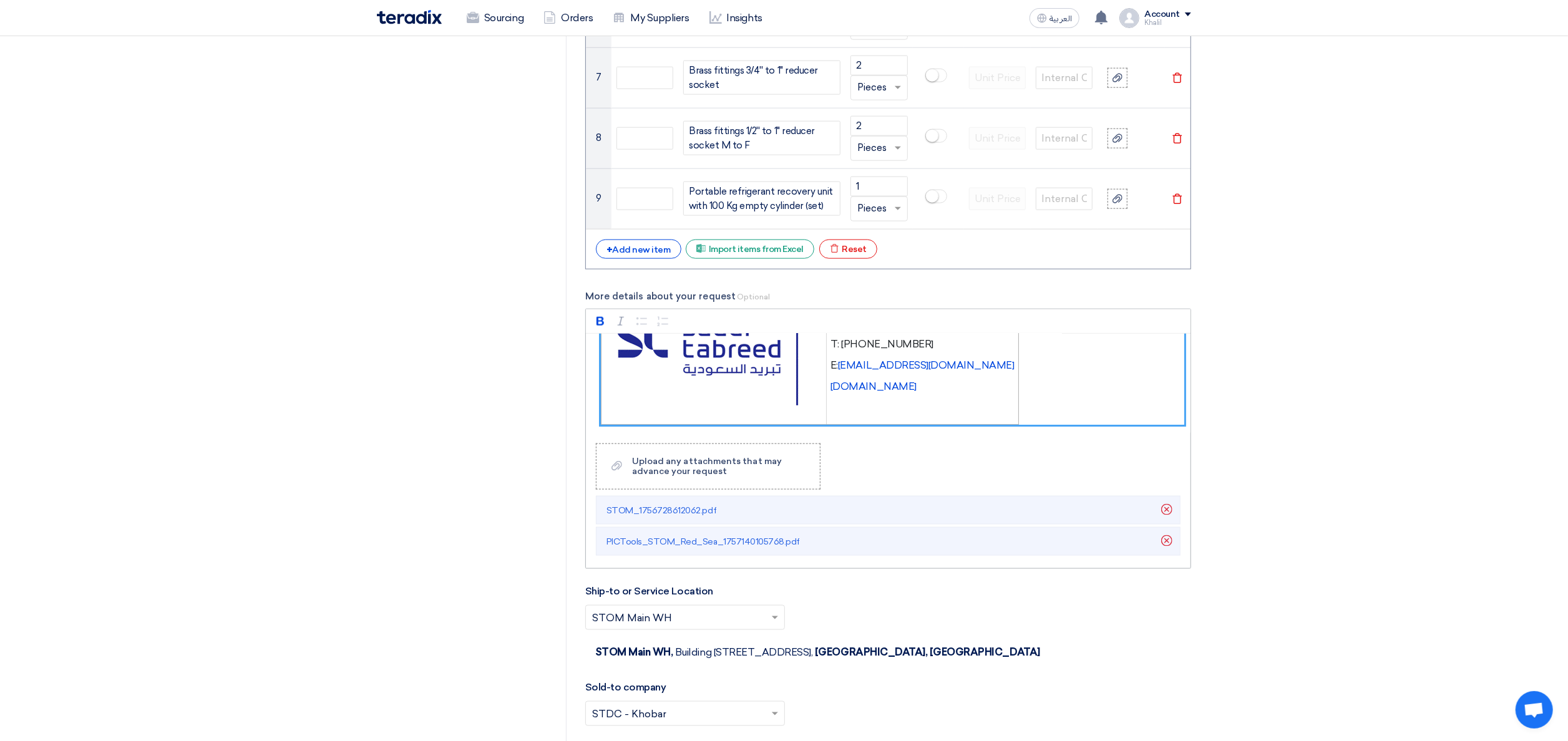
drag, startPoint x: 1008, startPoint y: 411, endPoint x: 711, endPoint y: 313, distance: 312.8
click at [711, 308] on div "More details about your request Optional Rich Text Editor Bold (CTRL+B) Bold It…" at bounding box center [888, 429] width 606 height 279
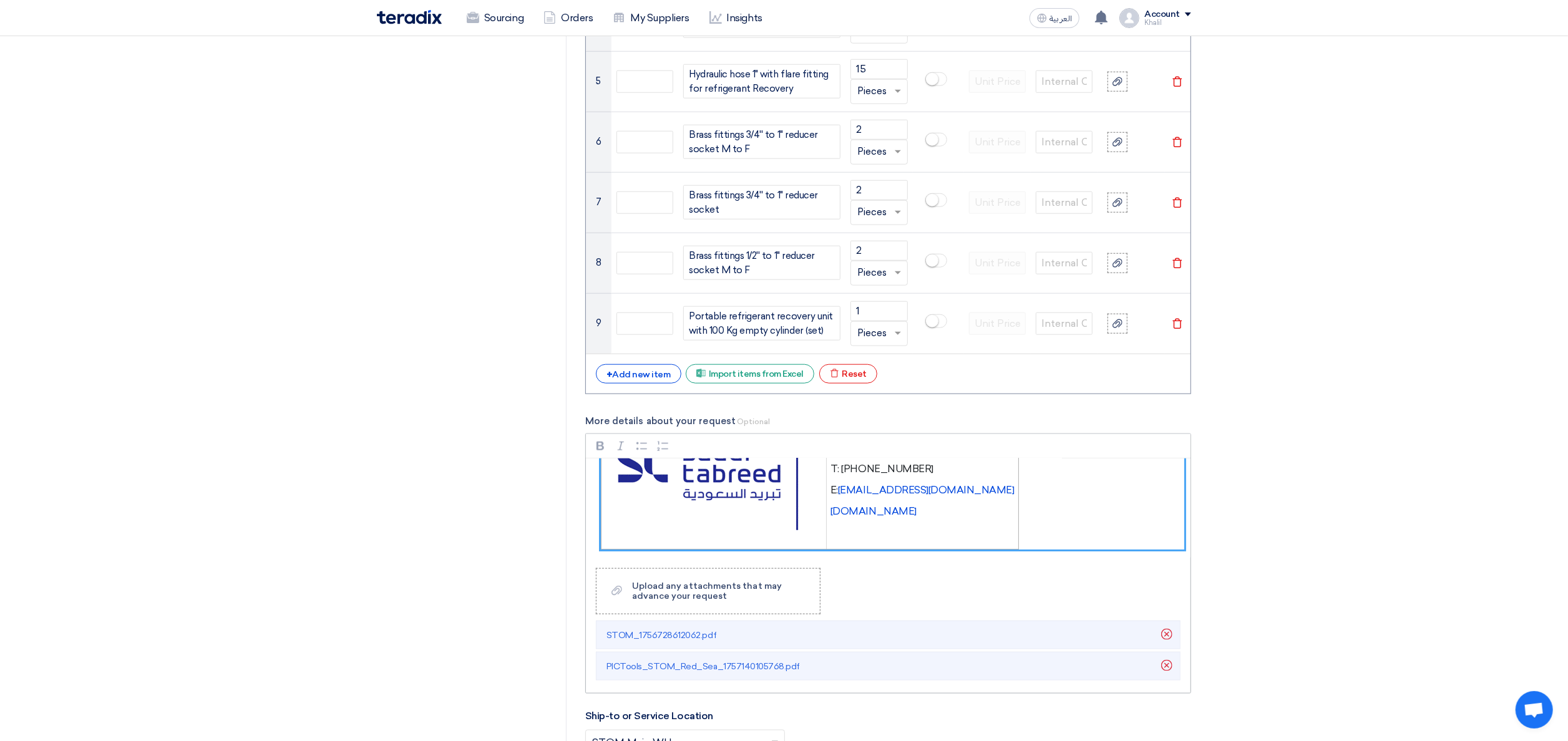
drag, startPoint x: 602, startPoint y: 482, endPoint x: 1029, endPoint y: 542, distance: 431.2
click at [1029, 544] on div "Dear Vendor, Please find attached the detailed descriptions and part numbers fo…" at bounding box center [888, 508] width 605 height 100
drag, startPoint x: 961, startPoint y: 531, endPoint x: 1014, endPoint y: 560, distance: 60.4
click at [1014, 558] on div "Dear Vendor, Please find attached the detailed descriptions and part numbers fo…" at bounding box center [888, 508] width 605 height 100
drag, startPoint x: 1012, startPoint y: 540, endPoint x: 817, endPoint y: 494, distance: 200.4
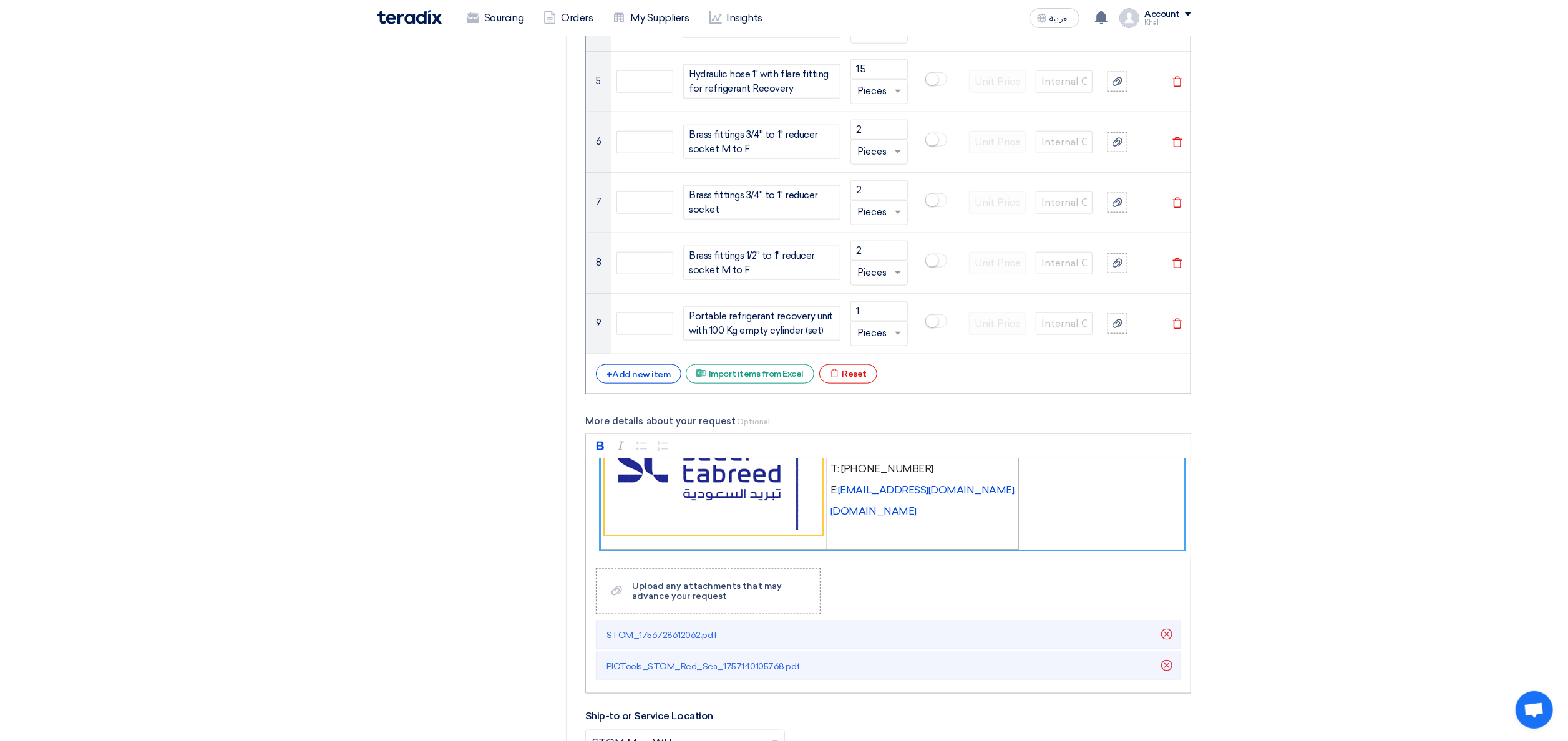
click at [817, 494] on figure "[PERSON_NAME] Procurement Specialist T: [PHONE_NUMBER] E: [EMAIL_ADDRESS][DOMAI…" at bounding box center [893, 482] width 584 height 135
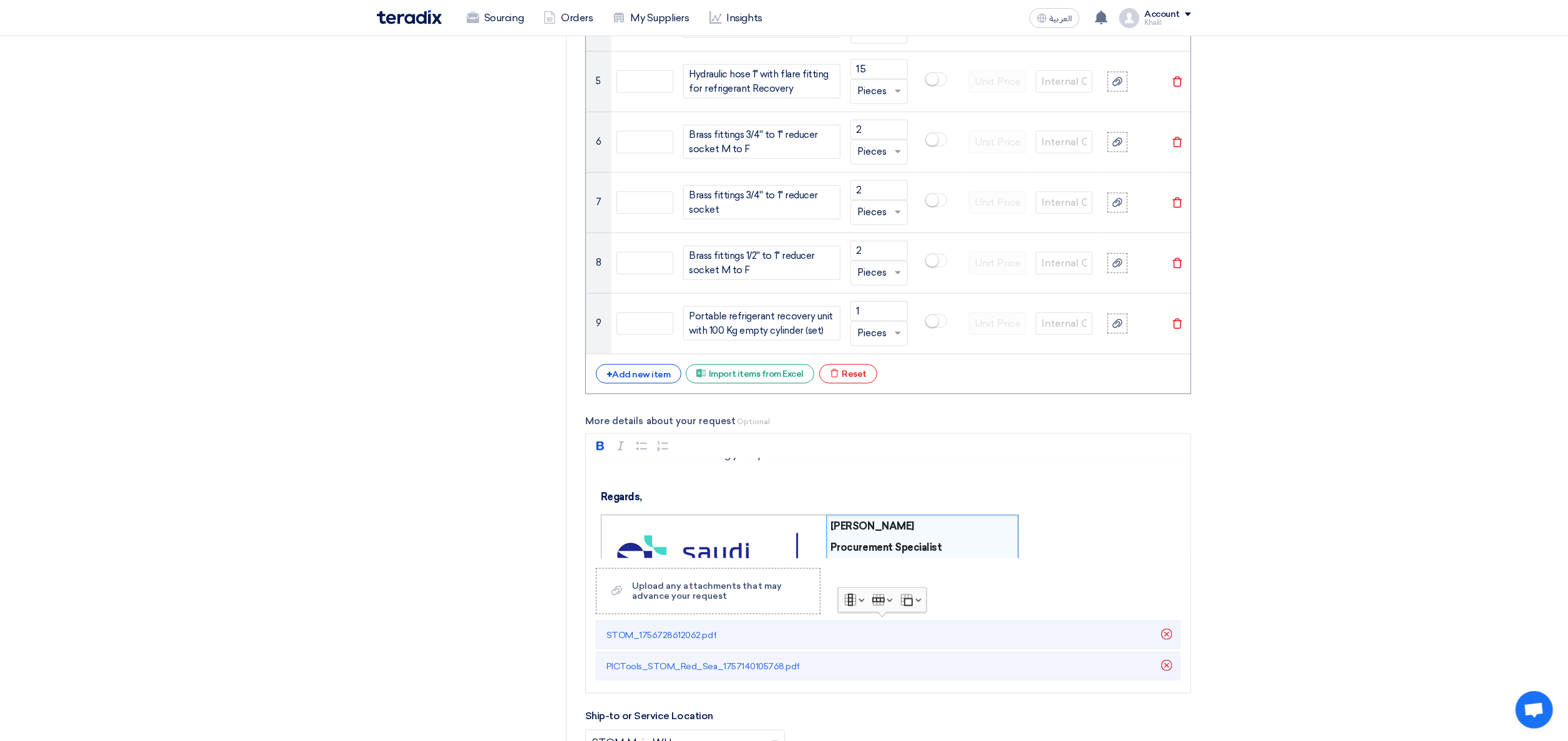
scroll to position [0, 0]
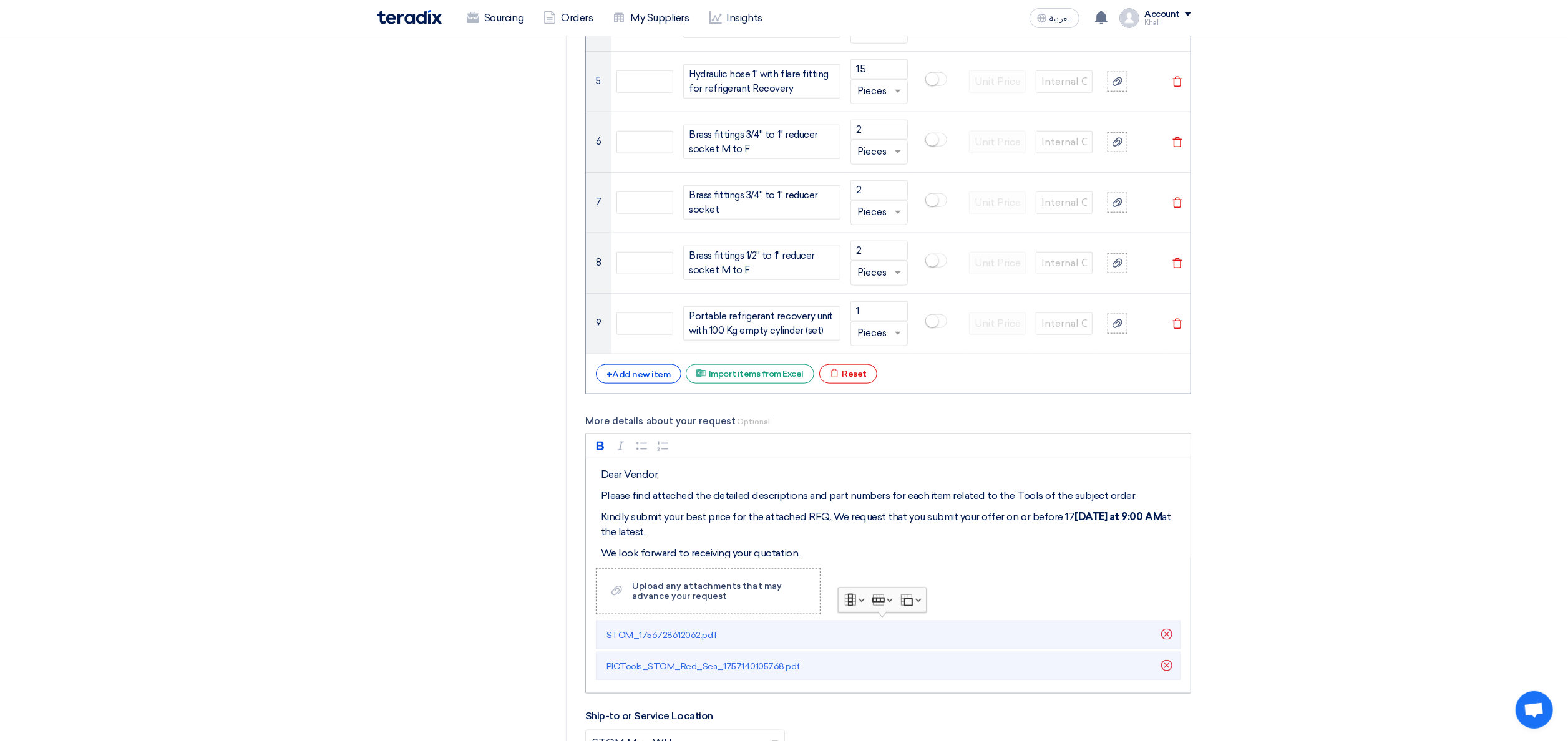
drag, startPoint x: 947, startPoint y: 524, endPoint x: 617, endPoint y: 467, distance: 334.9
click at [617, 467] on div "Dear Vendor, Please find attached the detailed descriptions and part numbers fo…" at bounding box center [888, 508] width 605 height 100
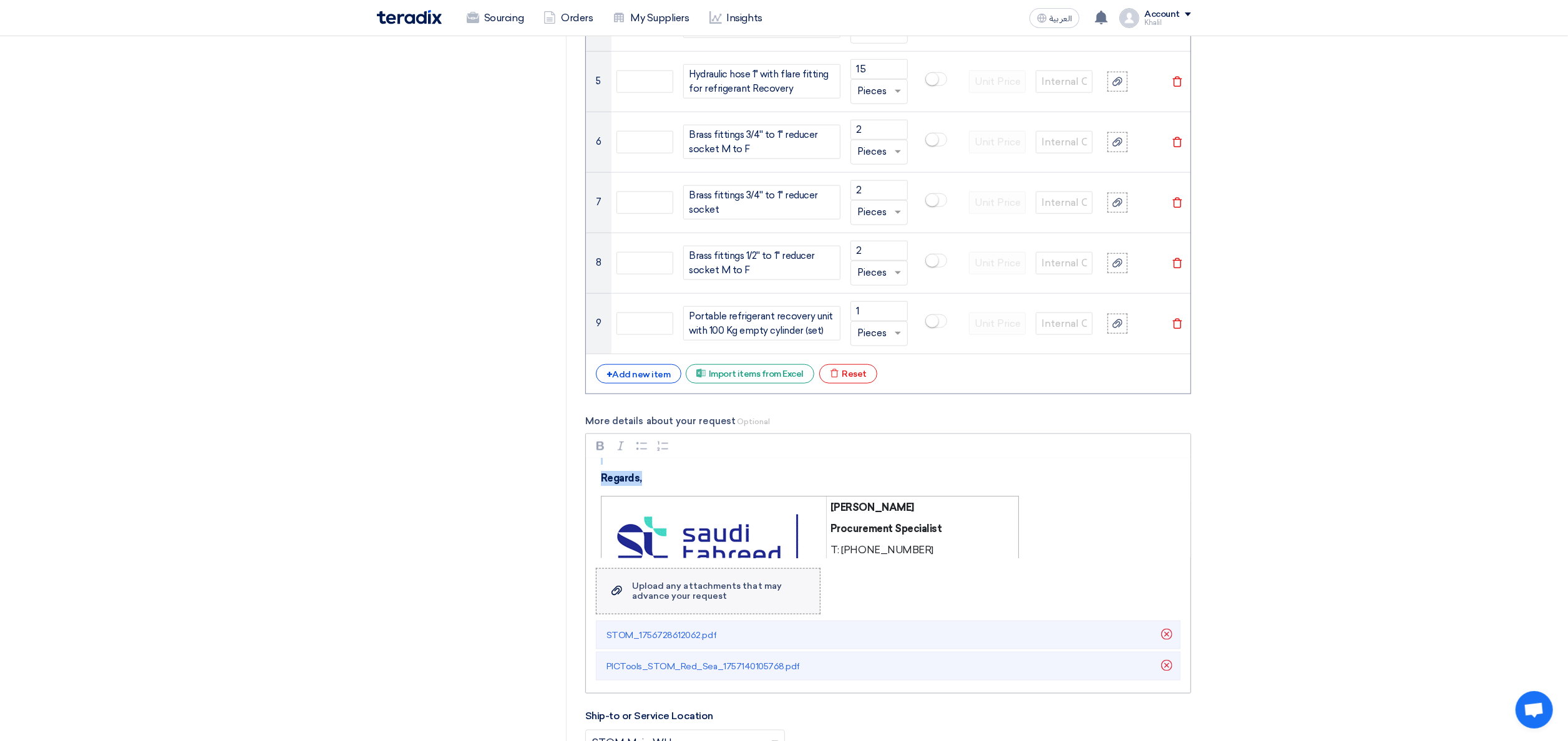
scroll to position [199, 0]
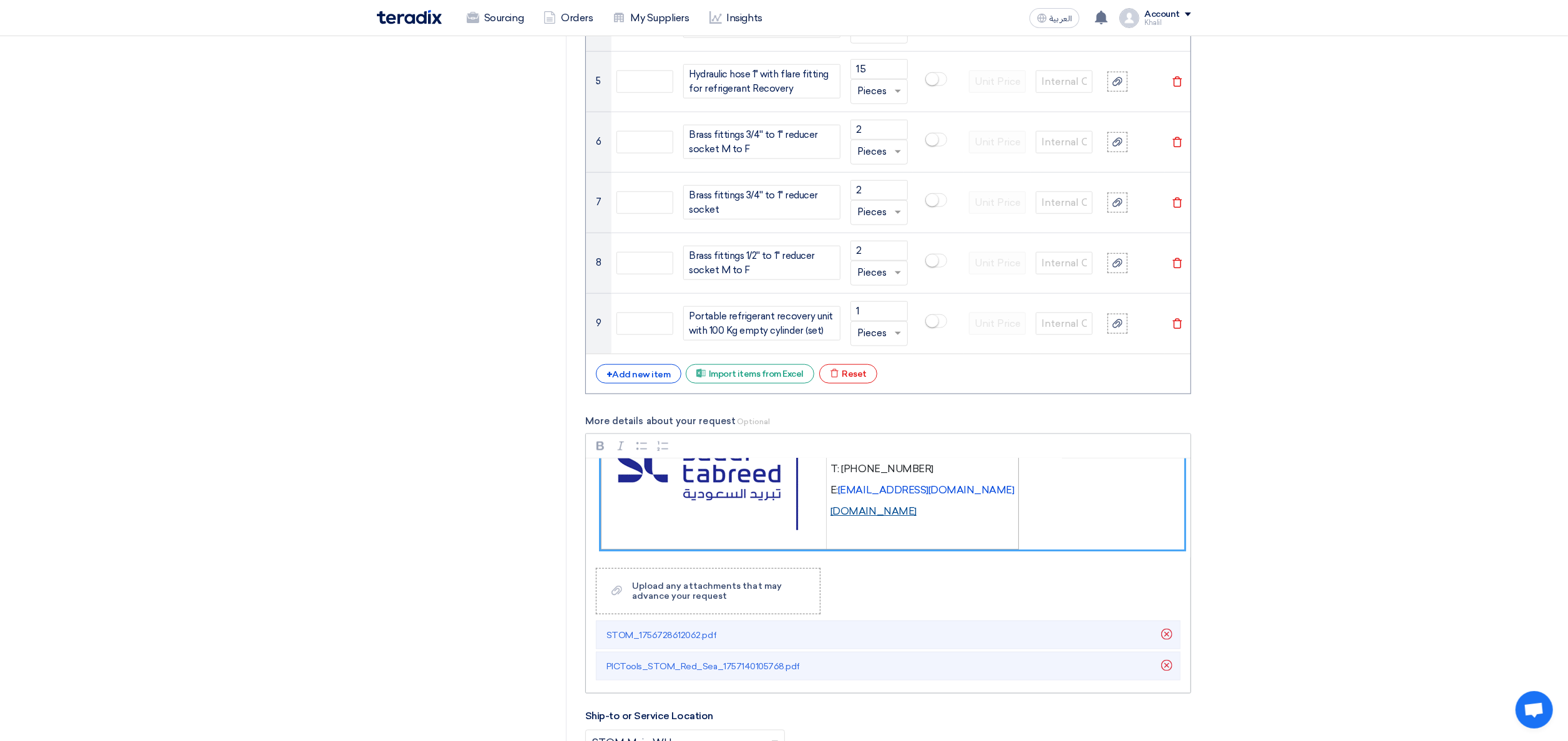
drag, startPoint x: 597, startPoint y: 475, endPoint x: 928, endPoint y: 517, distance: 333.7
click at [921, 517] on div "Dear Vendor, Please find attached the detailed descriptions and part numbers fo…" at bounding box center [888, 508] width 605 height 100
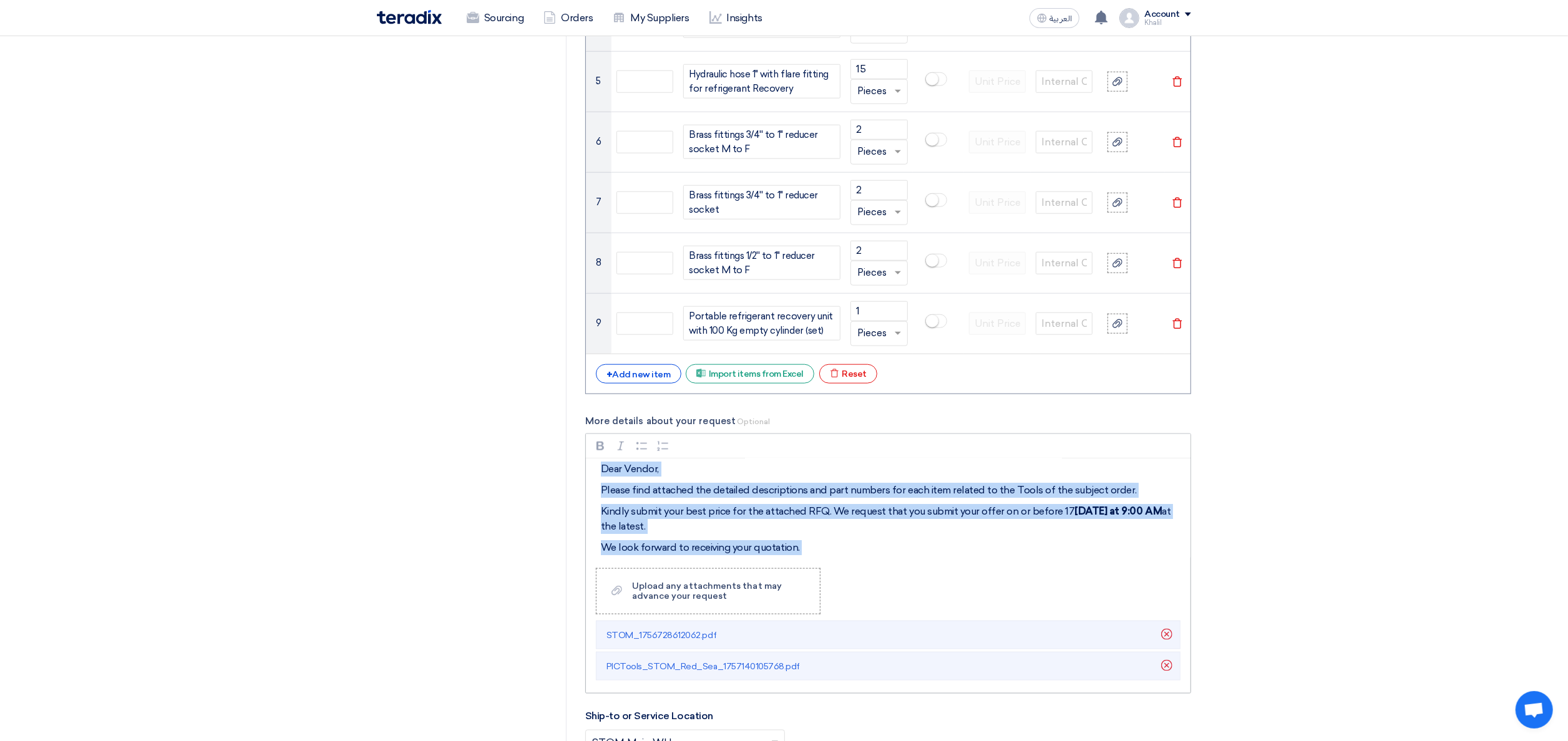
scroll to position [0, 0]
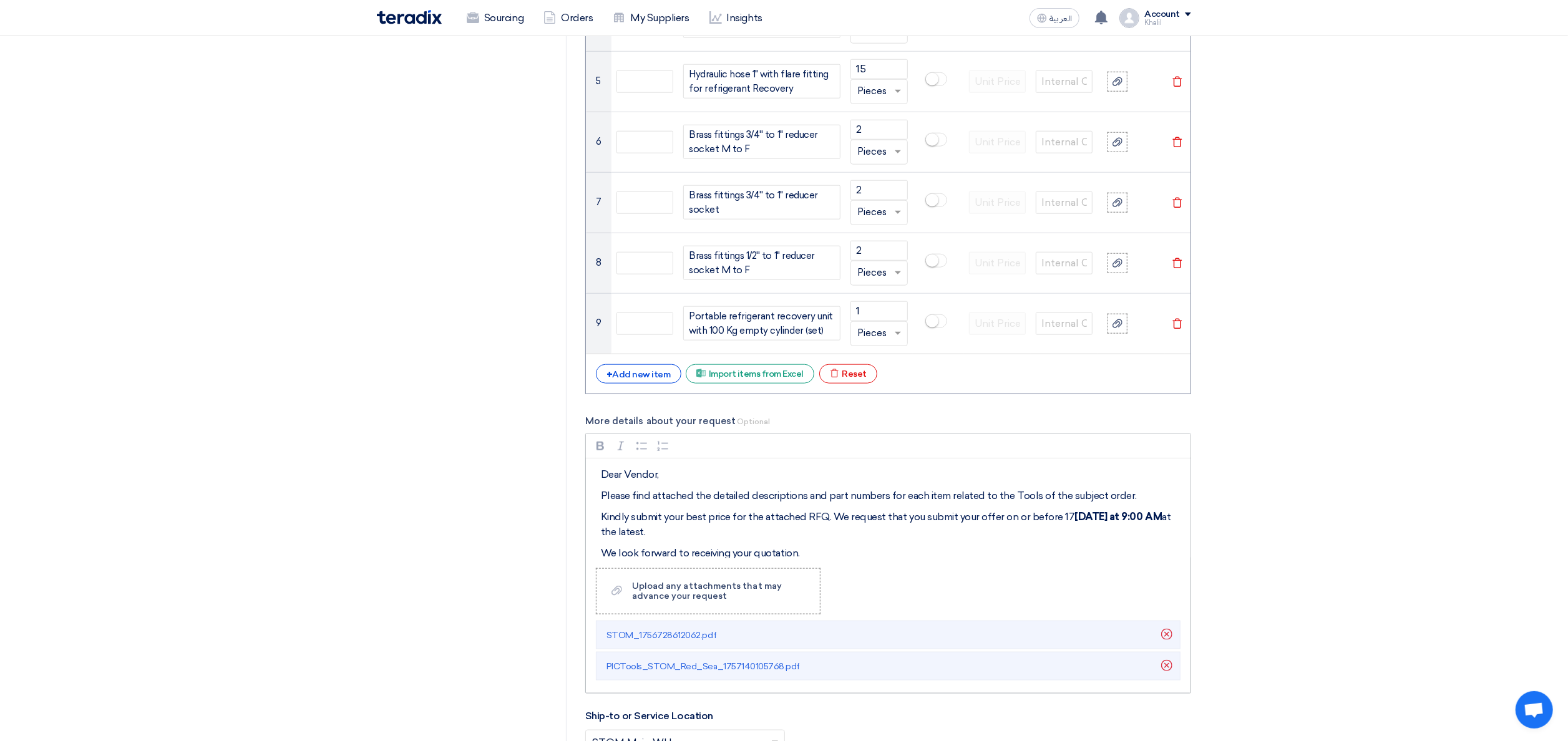
drag, startPoint x: 897, startPoint y: 508, endPoint x: 652, endPoint y: 479, distance: 246.7
click at [679, 479] on p "Dear Vendor," at bounding box center [893, 475] width 584 height 15
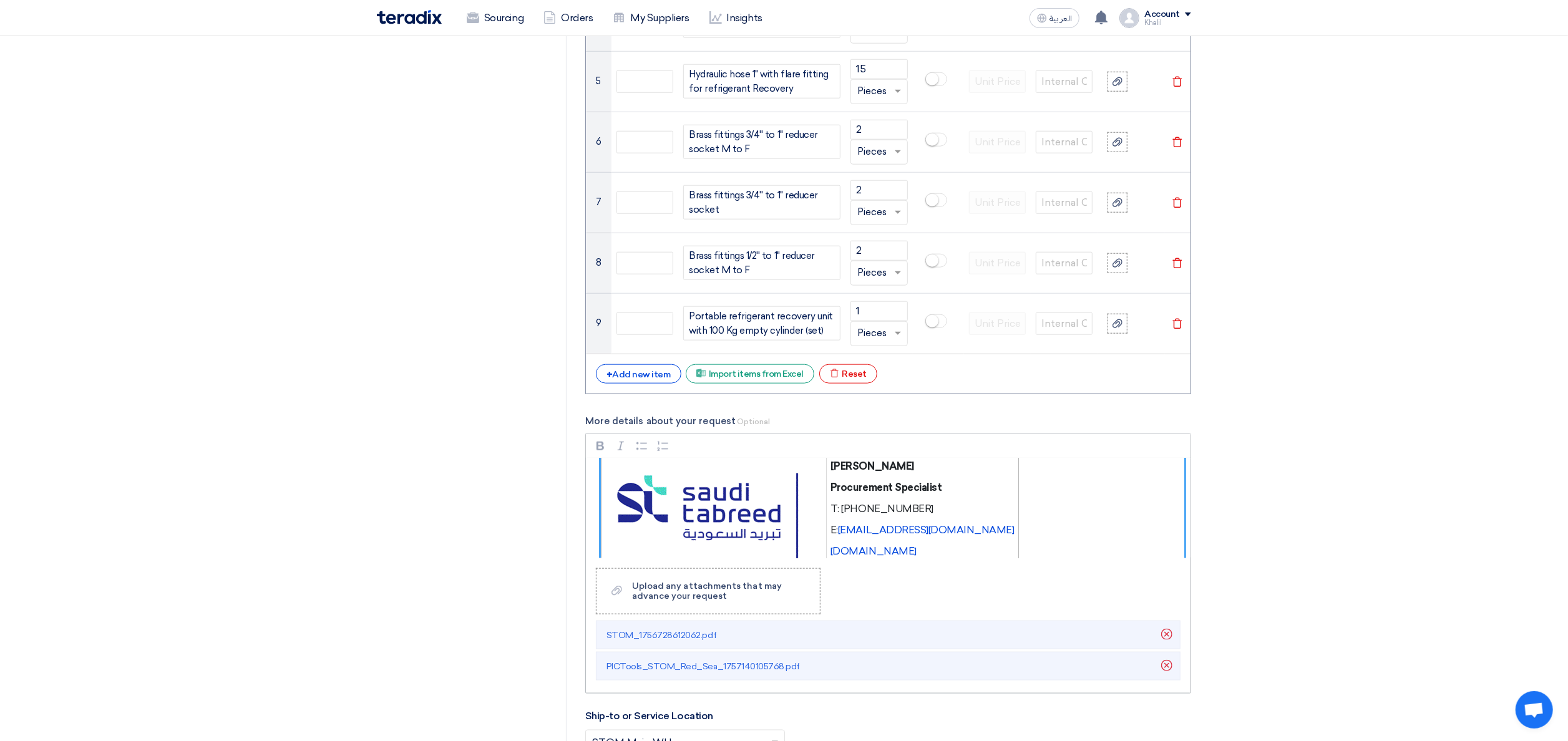
scroll to position [199, 0]
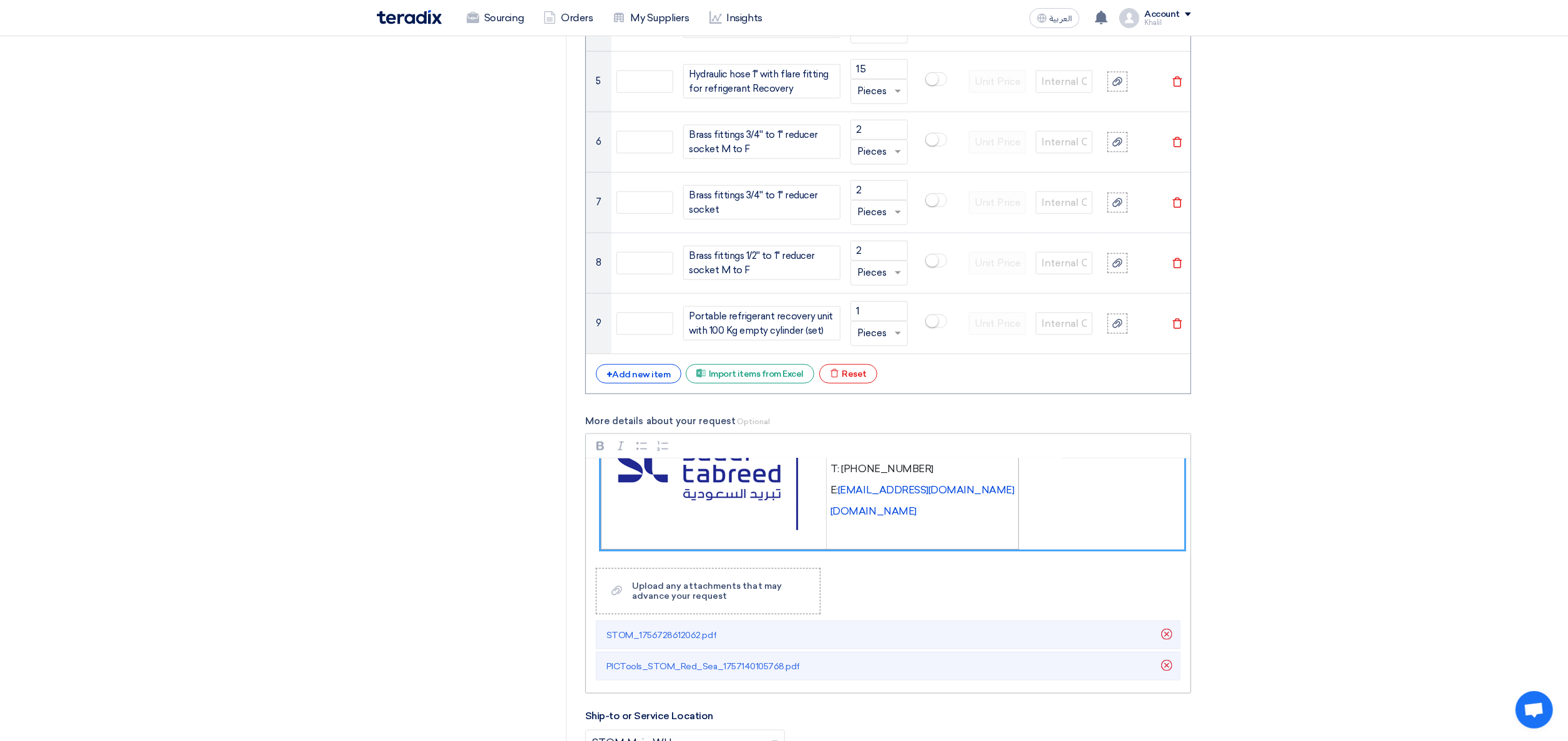
drag, startPoint x: 595, startPoint y: 477, endPoint x: 1029, endPoint y: 535, distance: 437.9
click at [1038, 539] on div "Dear Vendor, Please find attached the detailed descriptions and part numbers fo…" at bounding box center [888, 508] width 605 height 100
click at [1020, 533] on figure "[PERSON_NAME] Procurement Specialist T: [PHONE_NUMBER] E: [EMAIL_ADDRESS][DOMAI…" at bounding box center [893, 482] width 584 height 135
drag, startPoint x: 989, startPoint y: 533, endPoint x: 883, endPoint y: 502, distance: 110.4
click at [822, 472] on figure "[PERSON_NAME] Procurement Specialist T: [PHONE_NUMBER] E: [EMAIL_ADDRESS][DOMAI…" at bounding box center [893, 482] width 584 height 135
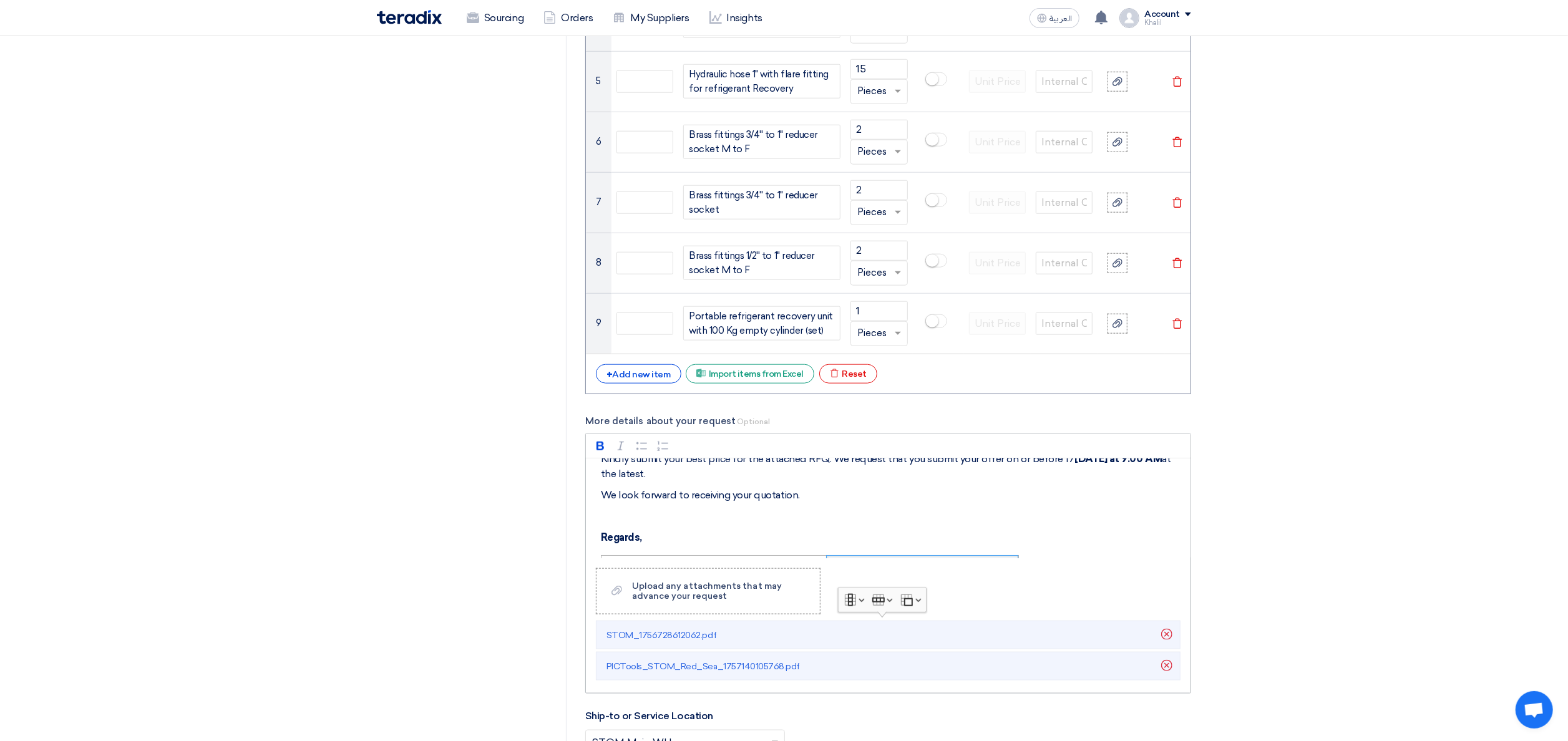
scroll to position [0, 0]
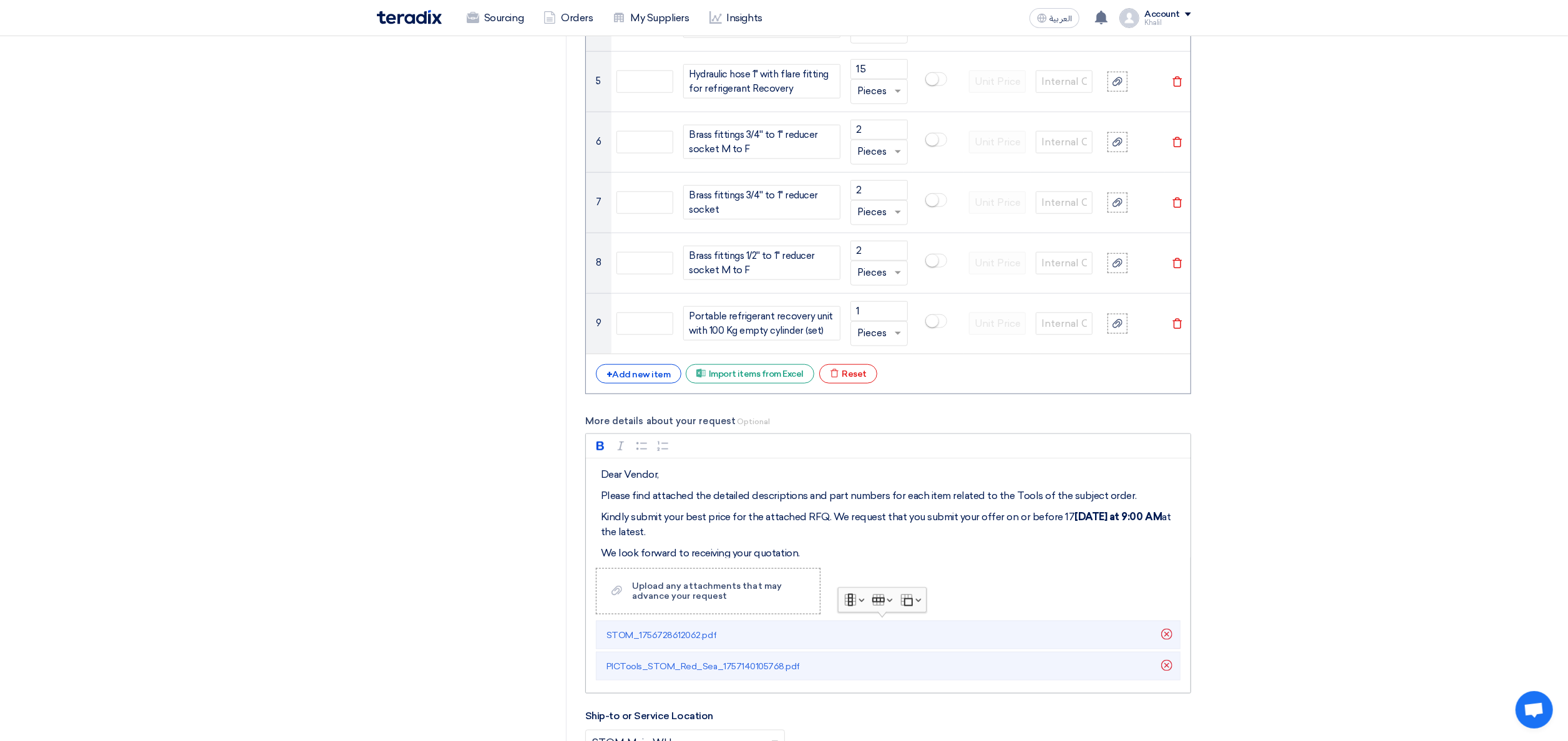
drag, startPoint x: 943, startPoint y: 517, endPoint x: 624, endPoint y: 494, distance: 319.8
click at [624, 494] on div "Dear Vendor, Please find attached the detailed descriptions and part numbers fo…" at bounding box center [888, 508] width 605 height 100
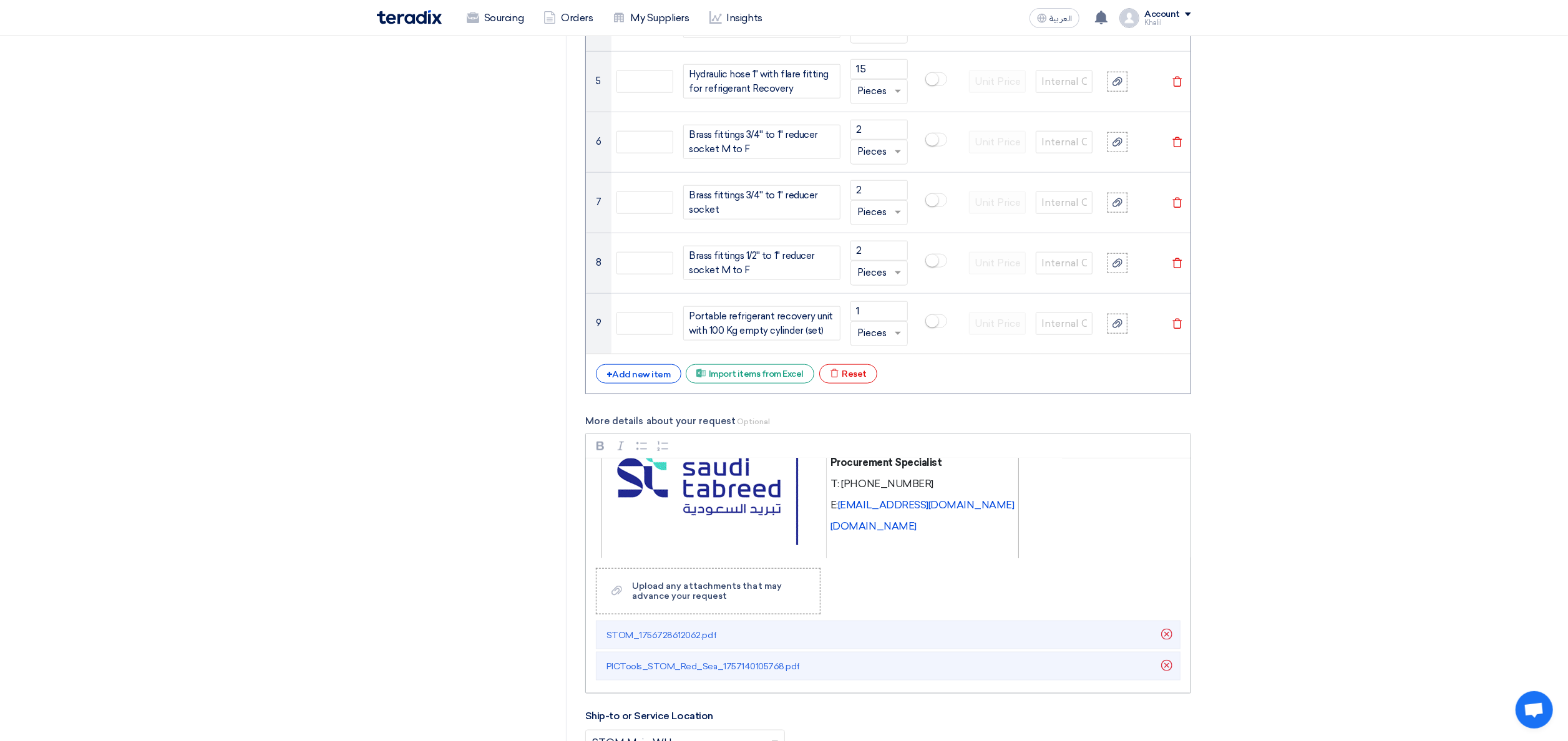
scroll to position [199, 0]
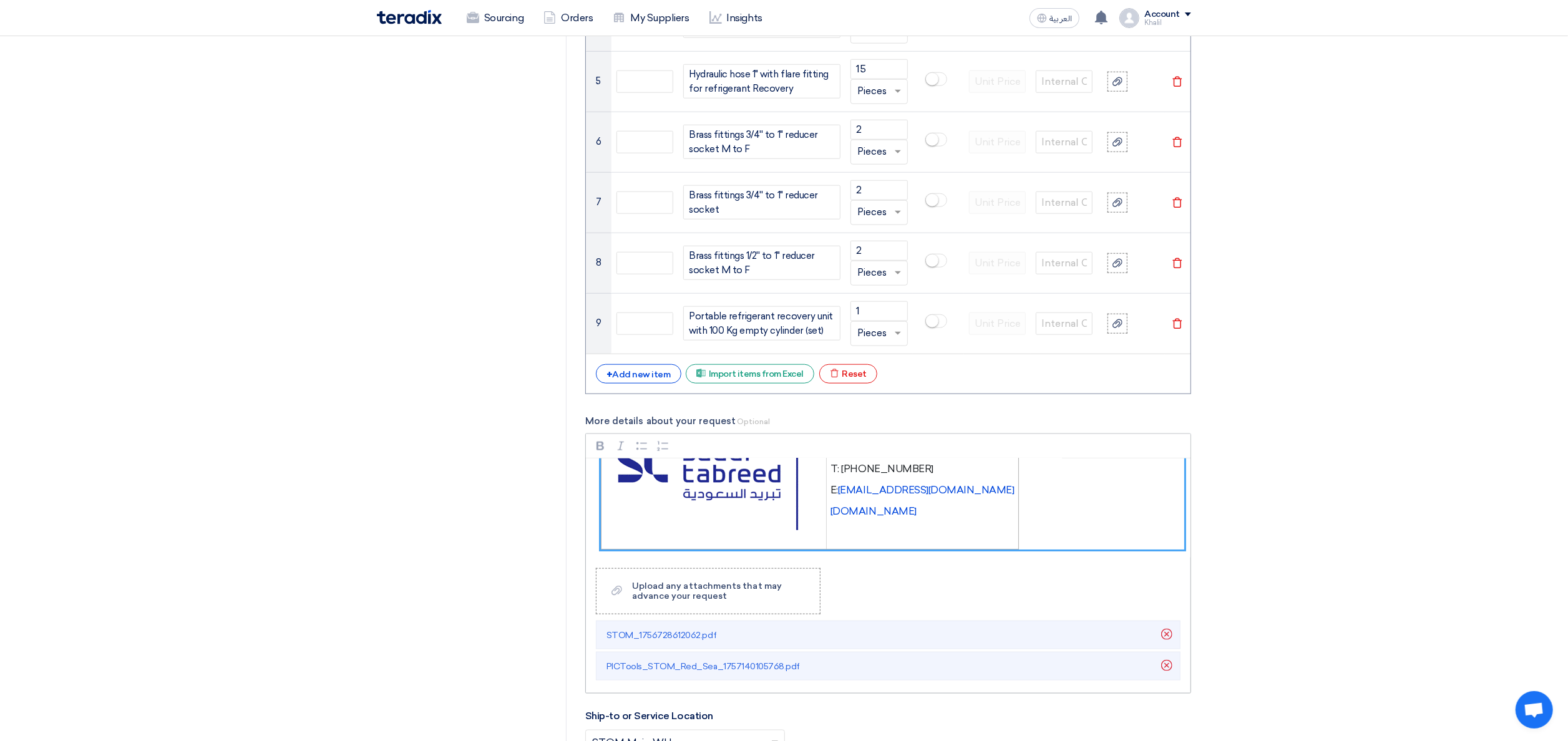
drag, startPoint x: 600, startPoint y: 479, endPoint x: 1056, endPoint y: 535, distance: 459.4
click at [1056, 535] on div "Dear Vendor, Please find attached the detailed descriptions and part numbers fo…" at bounding box center [888, 508] width 605 height 100
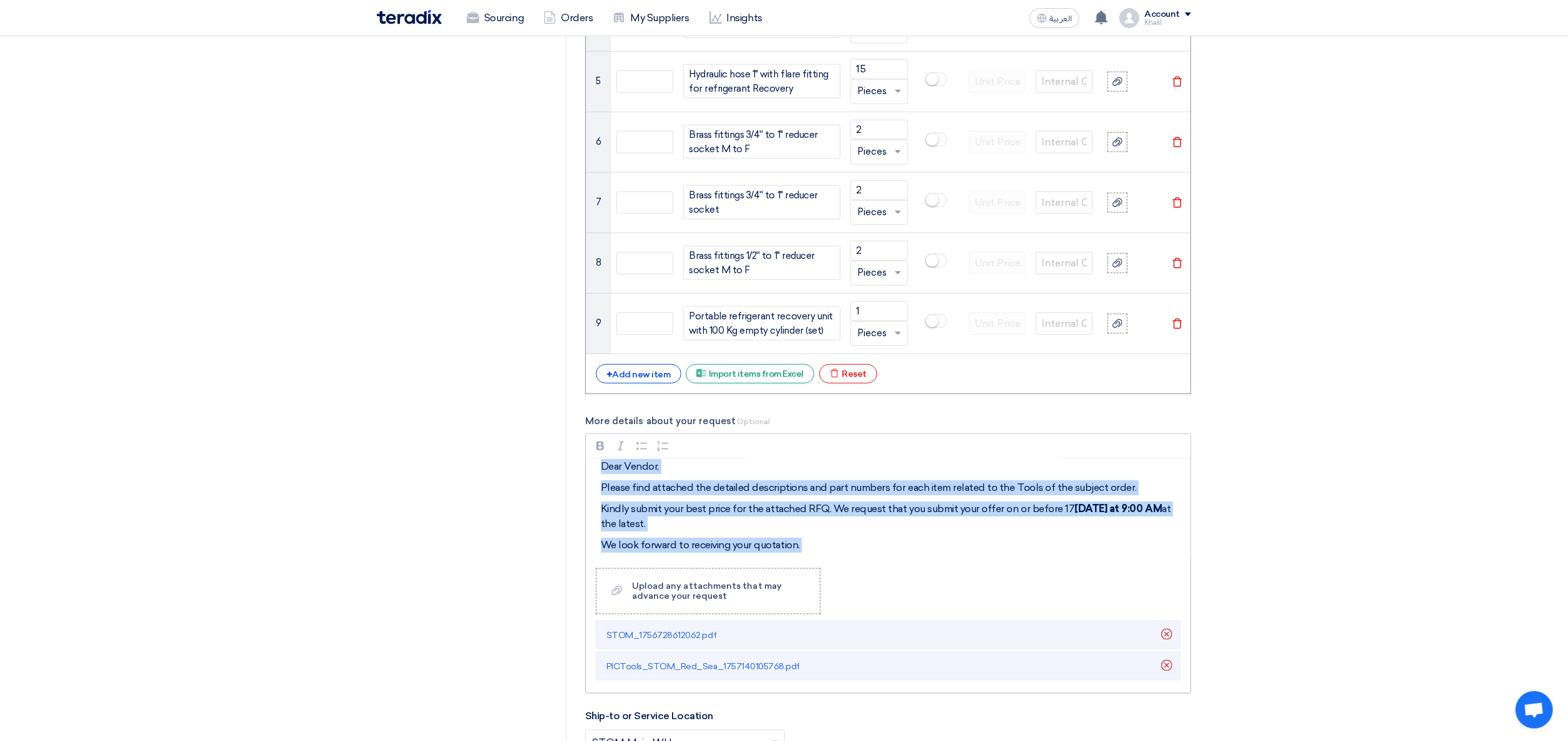
scroll to position [0, 0]
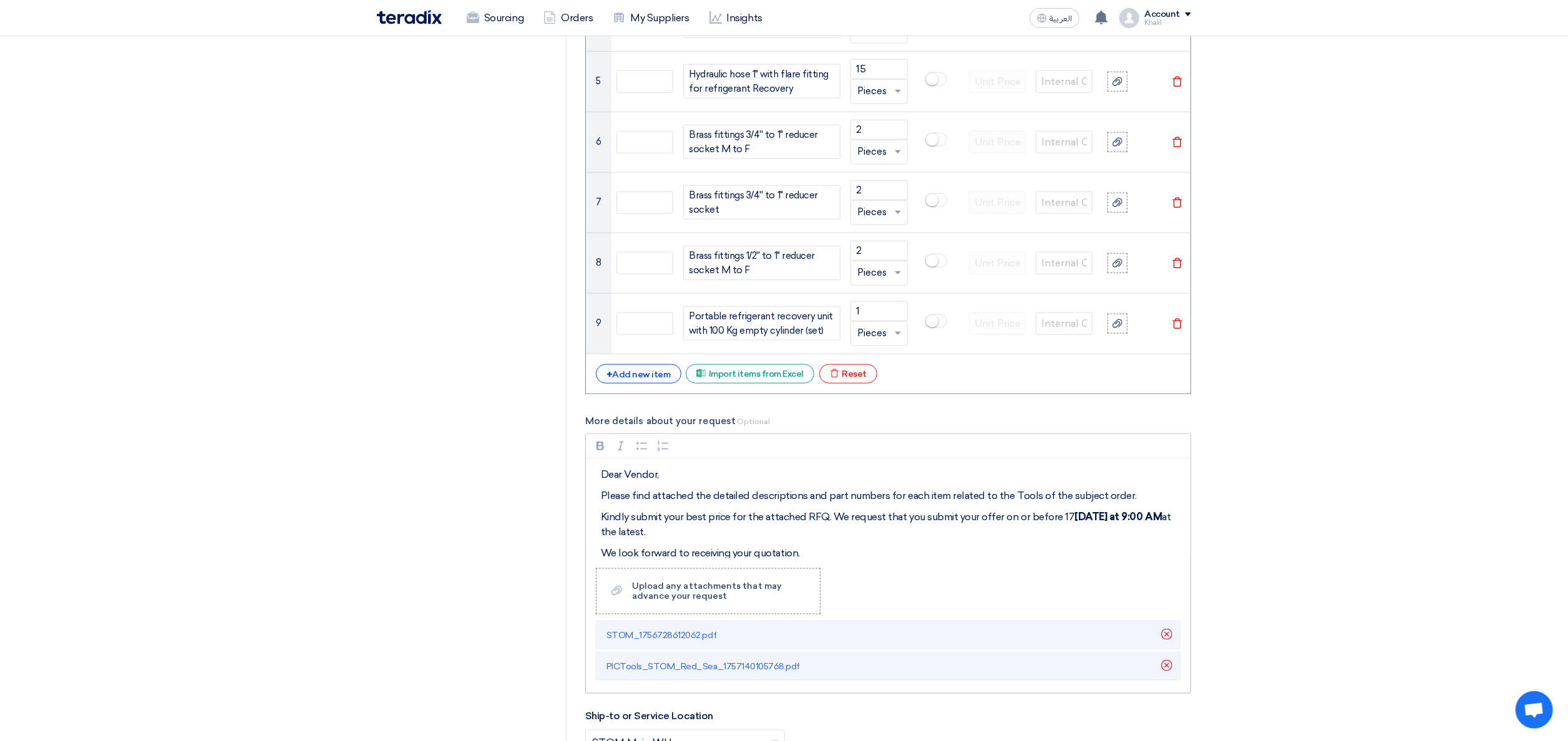
drag, startPoint x: 924, startPoint y: 505, endPoint x: 605, endPoint y: 487, distance: 319.5
click at [605, 482] on p "Dear Vendor," at bounding box center [893, 475] width 584 height 15
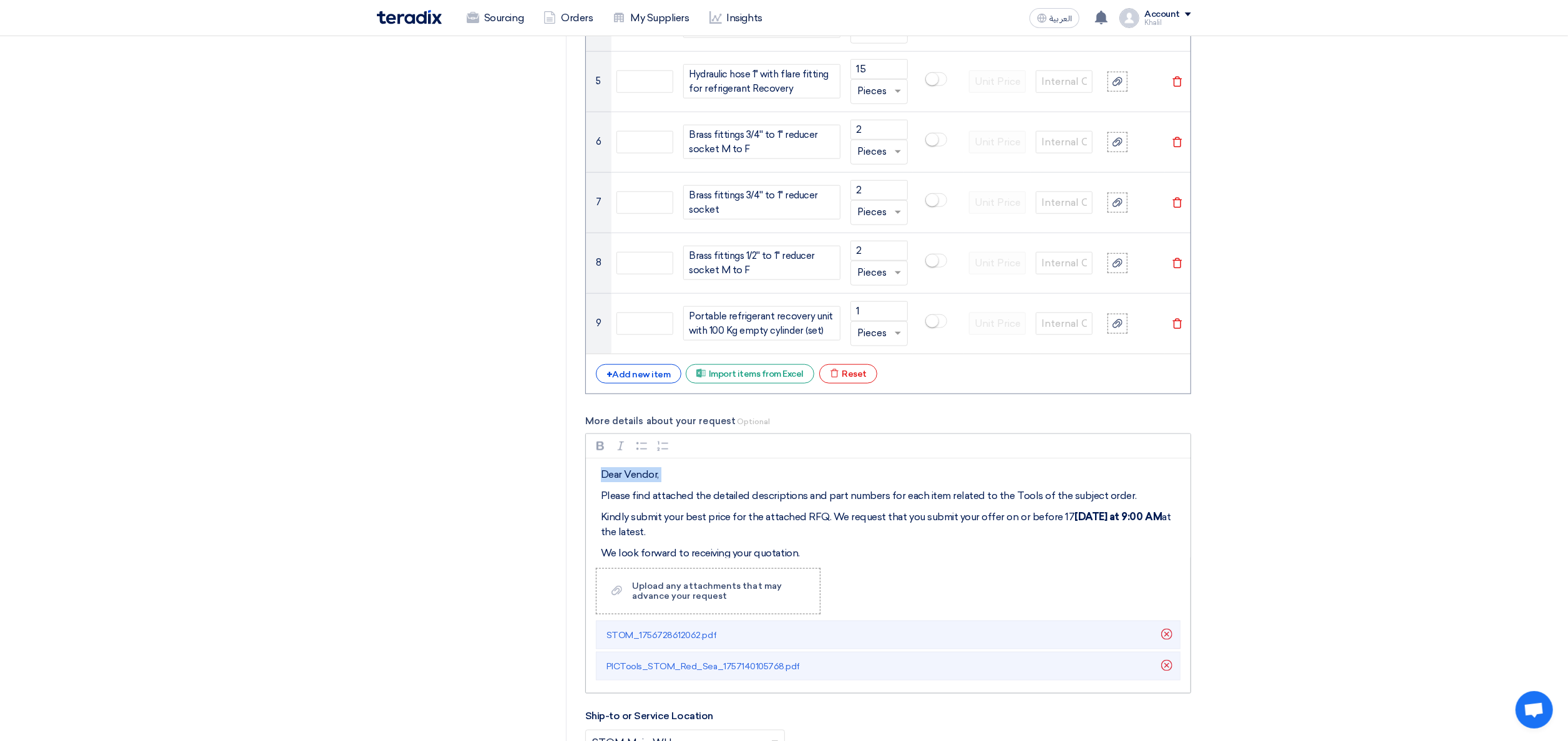
click at [605, 482] on p "Dear Vendor," at bounding box center [893, 475] width 584 height 15
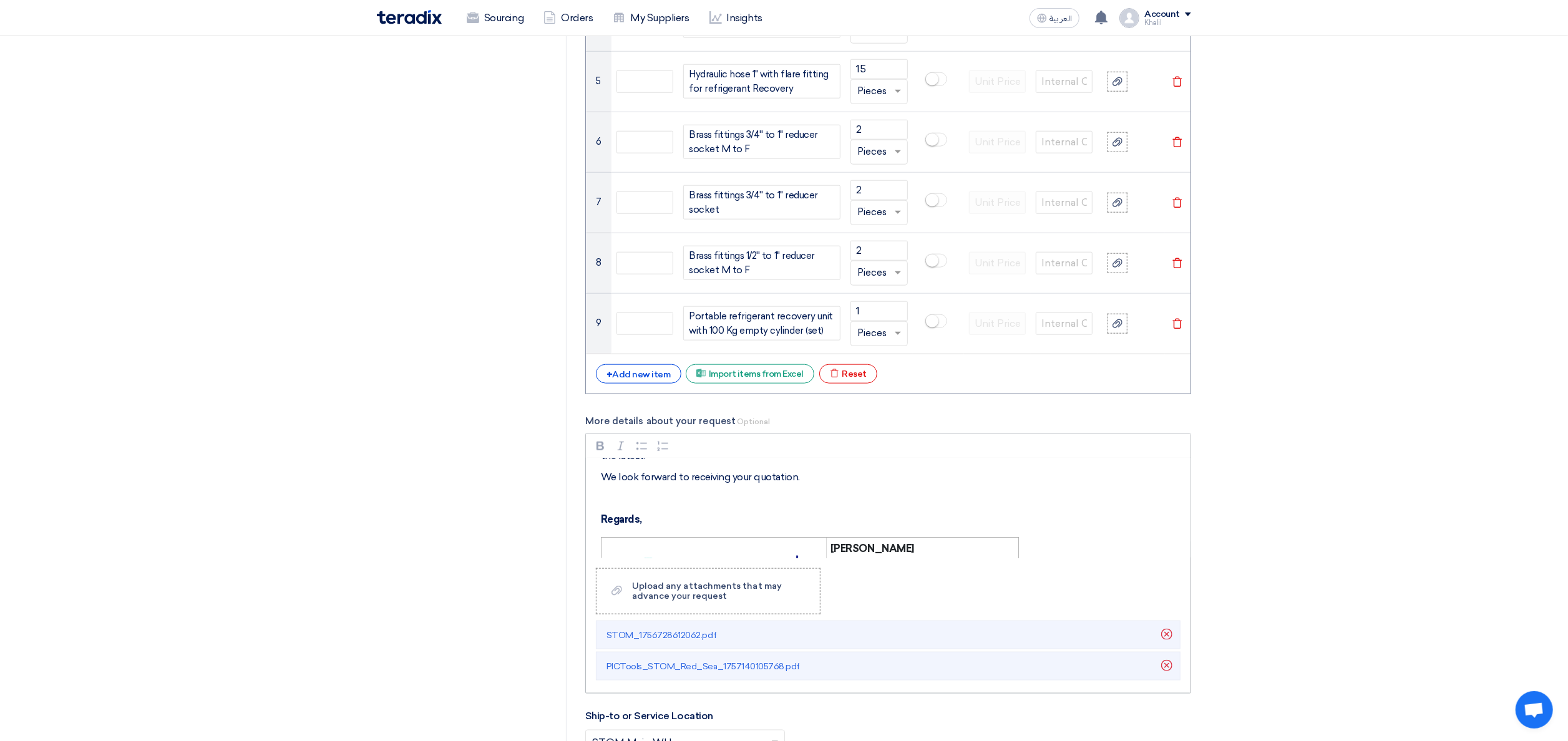
scroll to position [125, 0]
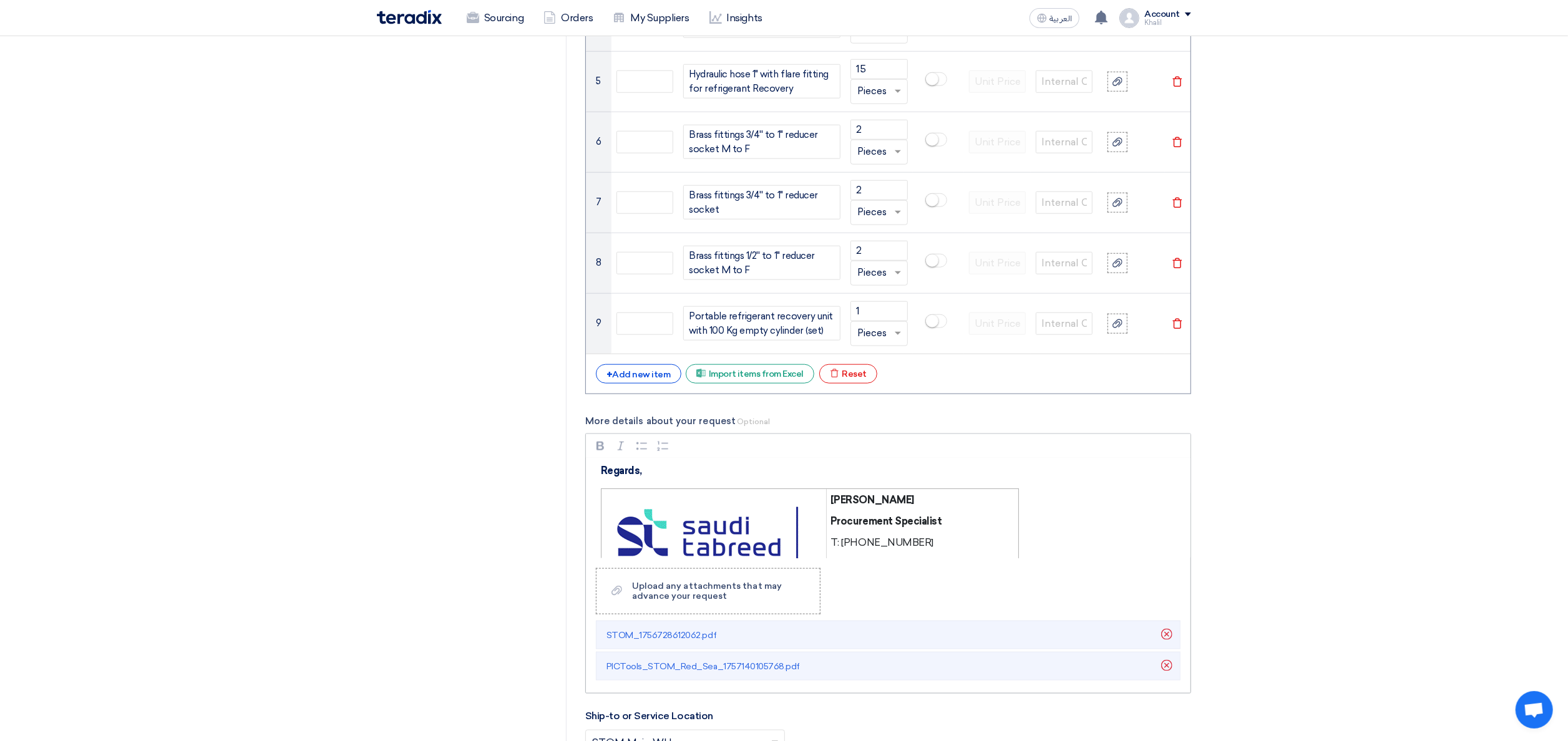
click at [645, 465] on div "Dear Vendor, Please find attached the detailed descriptions and part numbers fo…" at bounding box center [888, 508] width 605 height 100
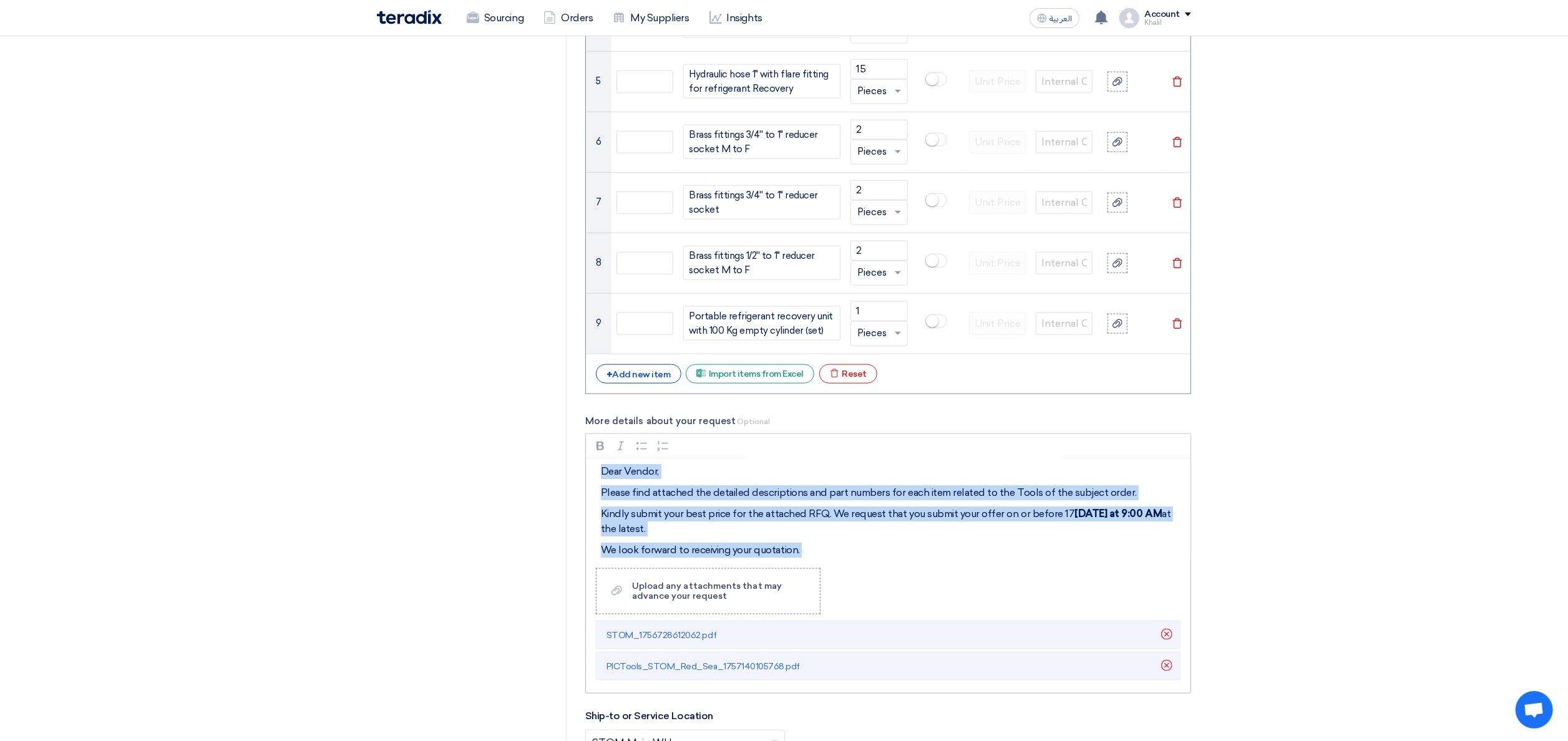
scroll to position [0, 0]
drag, startPoint x: 645, startPoint y: 482, endPoint x: 581, endPoint y: 472, distance: 64.8
click at [581, 472] on div "Basic Information RFx Title RFQ FOR Tools STOM-014962 -Red Sea RFx Type Normal …" at bounding box center [888, 279] width 625 height 2783
copy div "Dear Vendor, Please find attached the detailed descriptions and part numbers fo…"
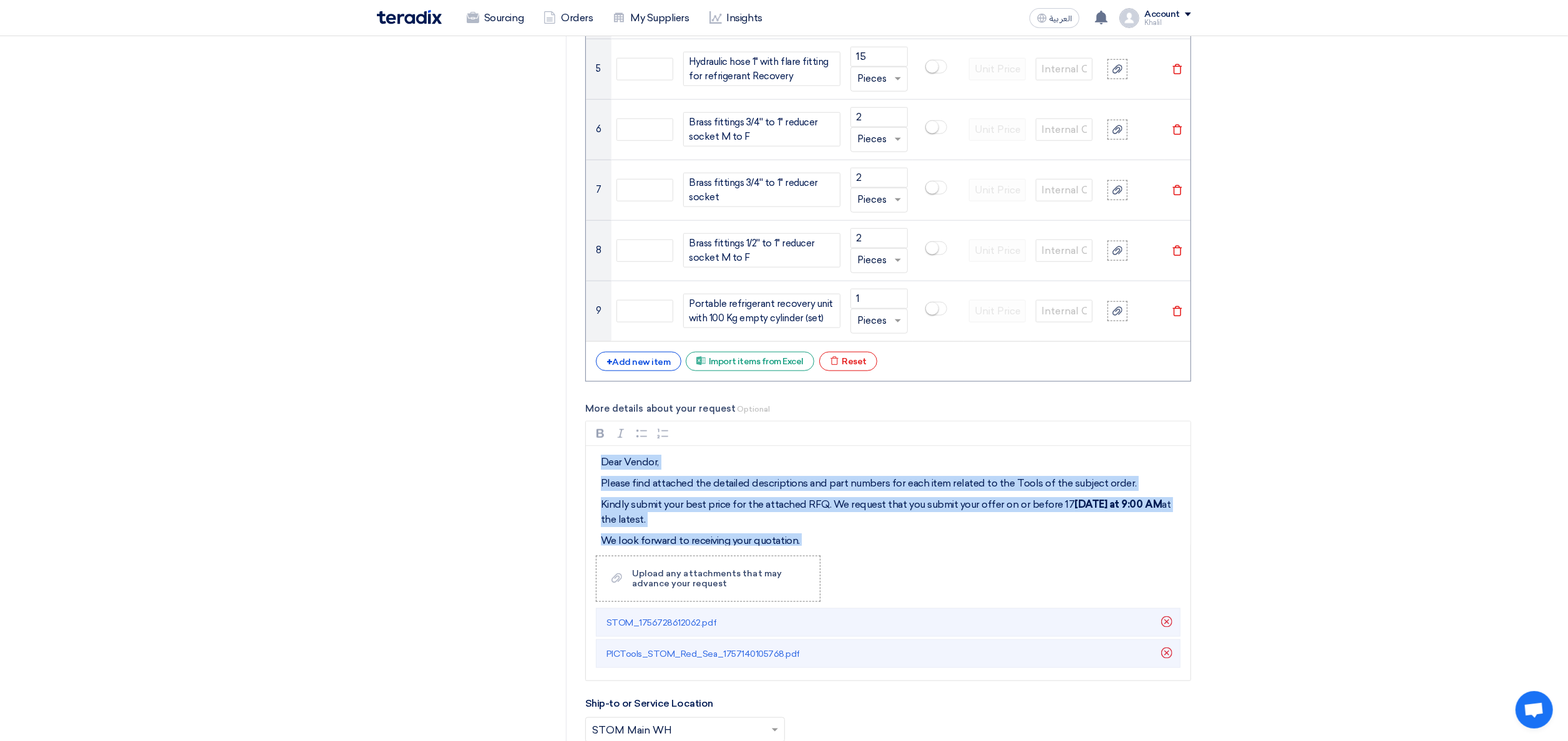
scroll to position [1247, 0]
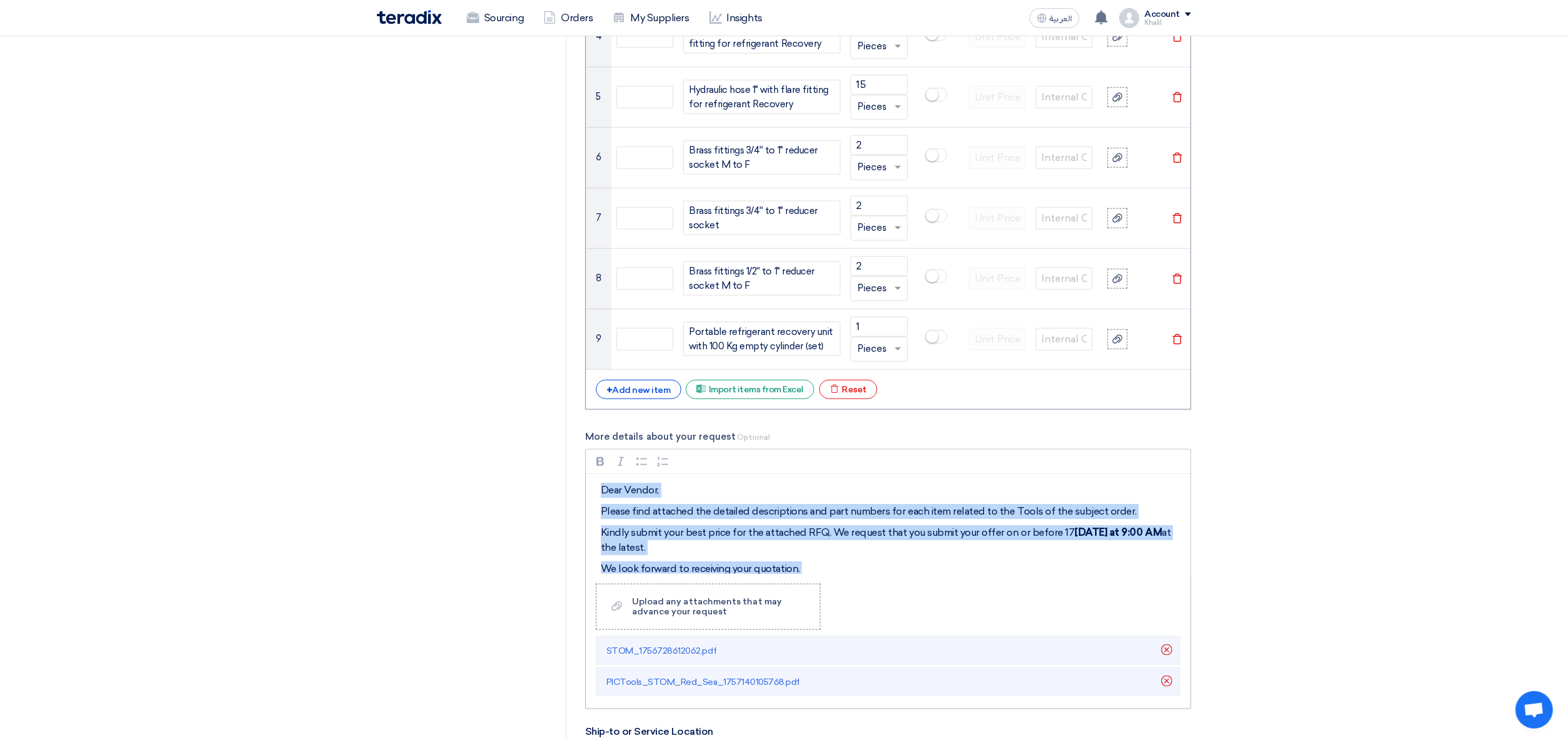
click at [994, 575] on p "We look forward to receiving your quotation." at bounding box center [893, 568] width 584 height 15
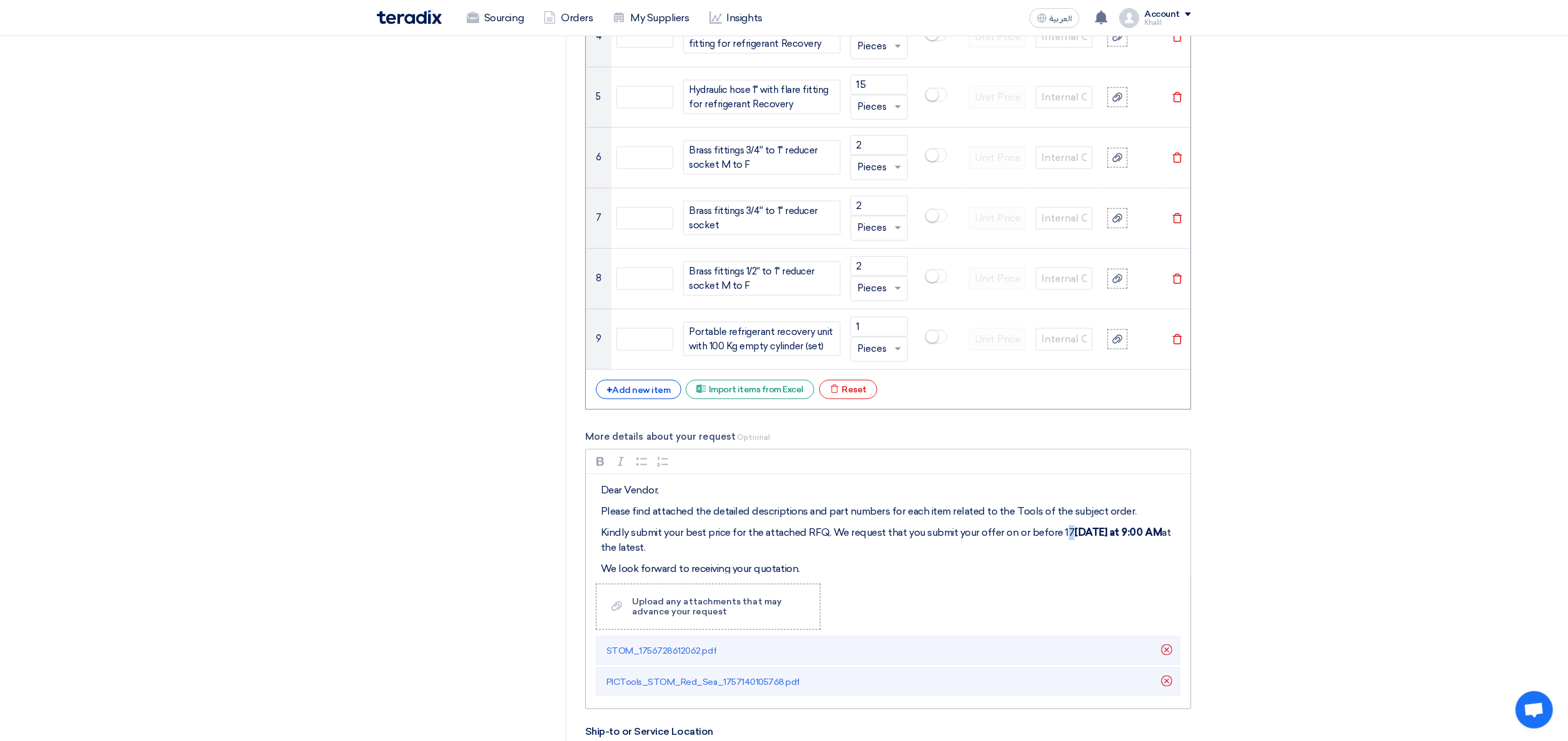
click at [1059, 542] on p "Kindly submit your best price for the attached RFQ. We request that you submit …" at bounding box center [893, 540] width 584 height 30
click at [1081, 586] on div "Rich Text Editor Bold (CTRL+B) Bold Italic (CTRL+I) Italic Bulleted List Bullet…" at bounding box center [888, 579] width 606 height 260
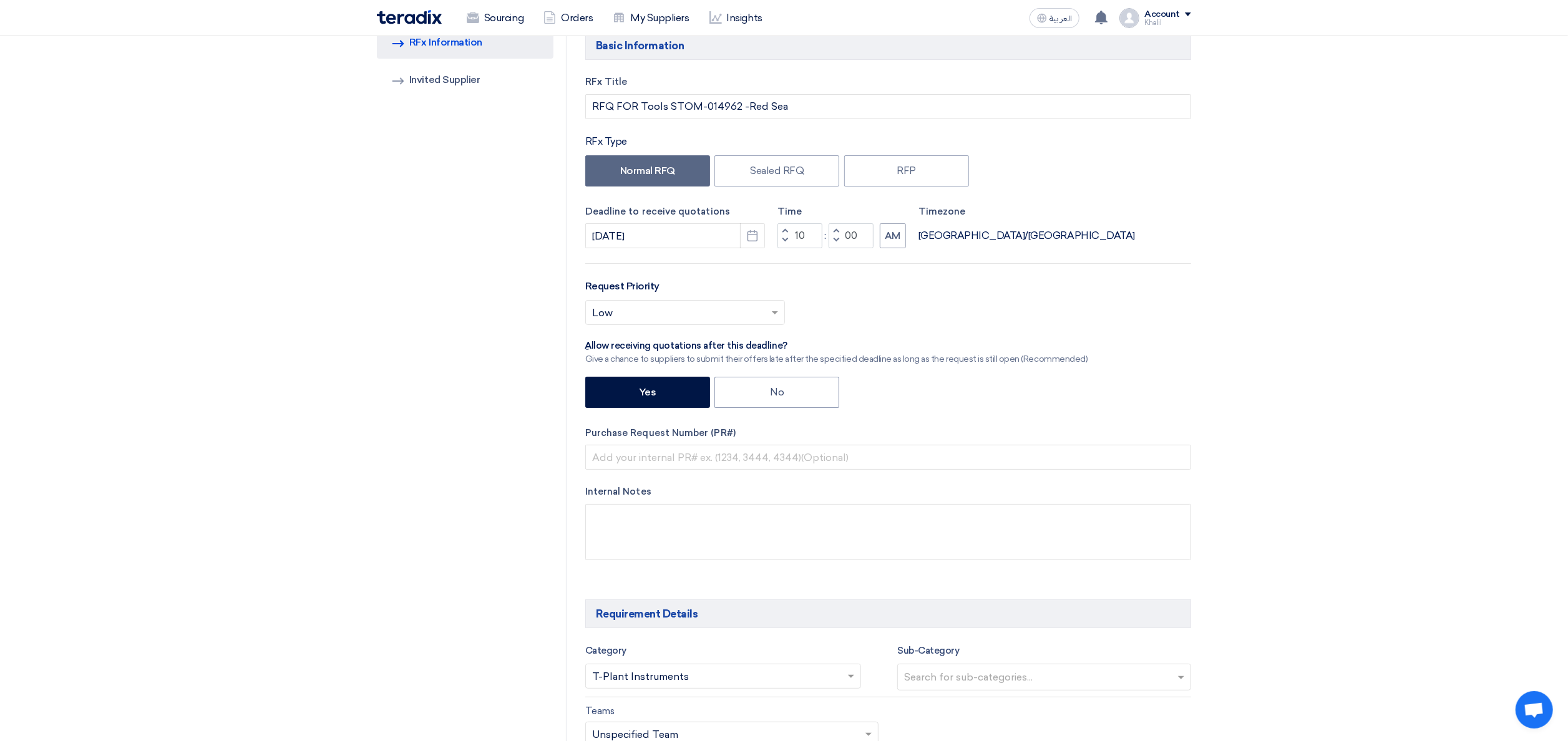
scroll to position [0, 0]
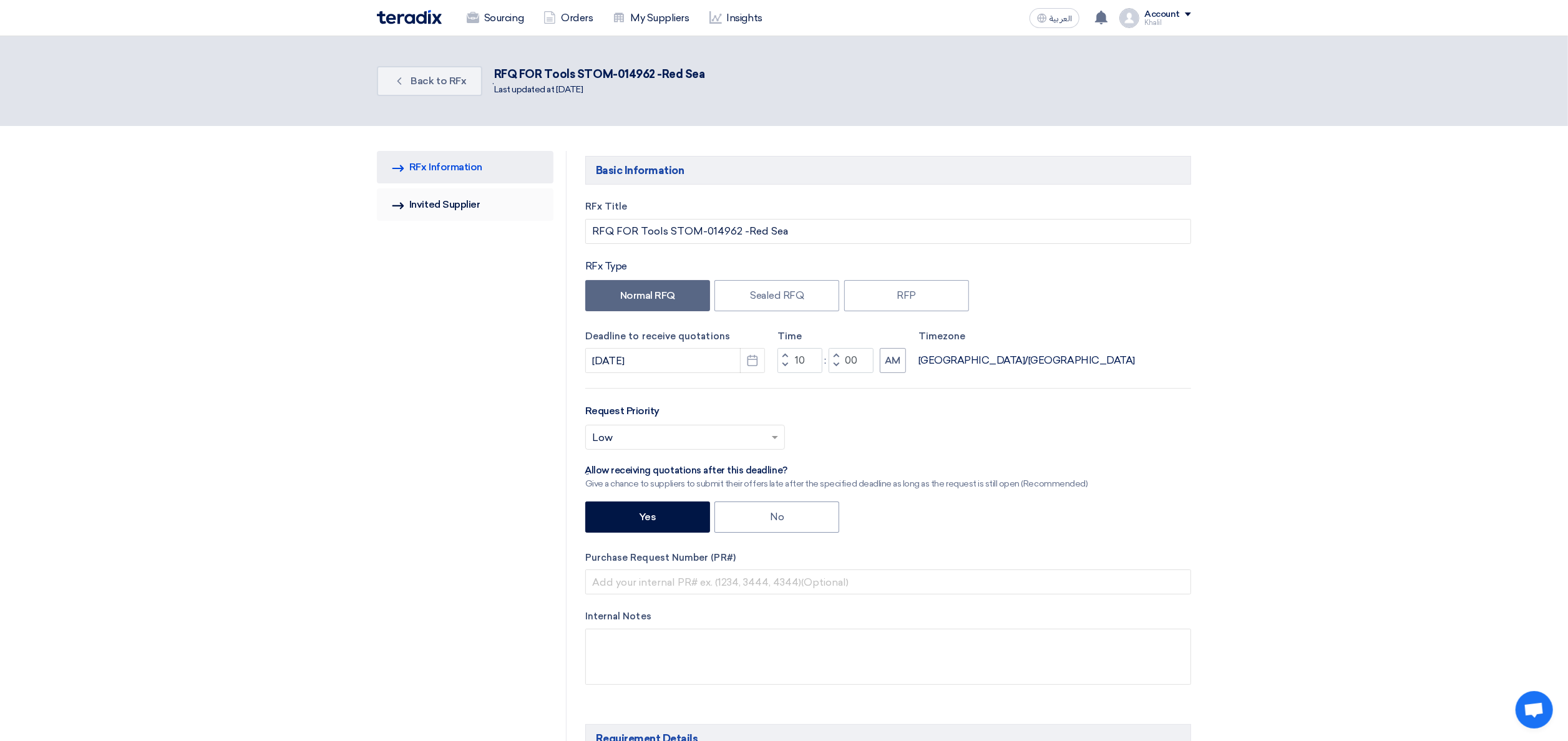
click at [465, 207] on link "Invited Suppliers Invited Supplier" at bounding box center [465, 204] width 177 height 32
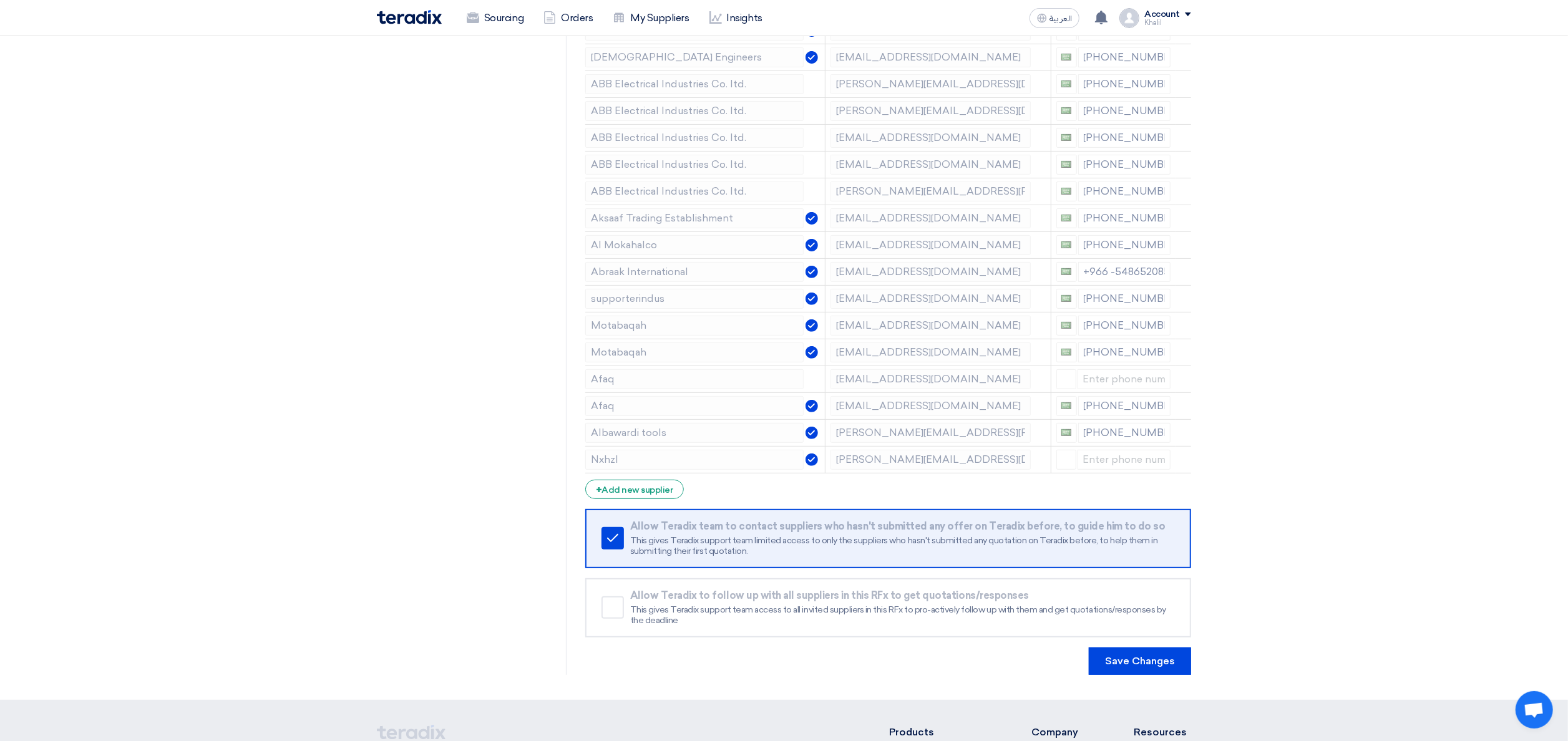
scroll to position [560, 0]
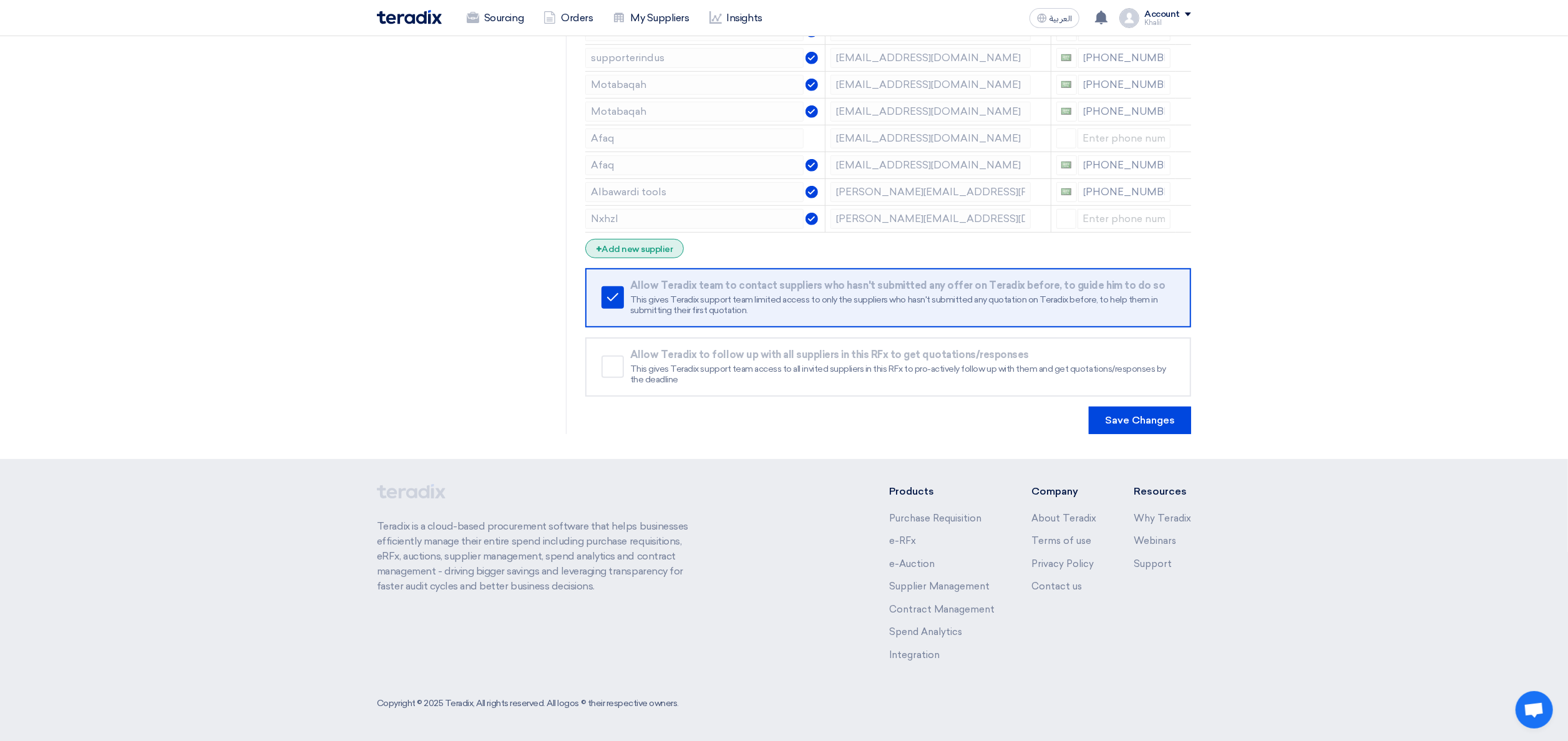
click at [637, 255] on div "+ Add new supplier" at bounding box center [634, 248] width 99 height 20
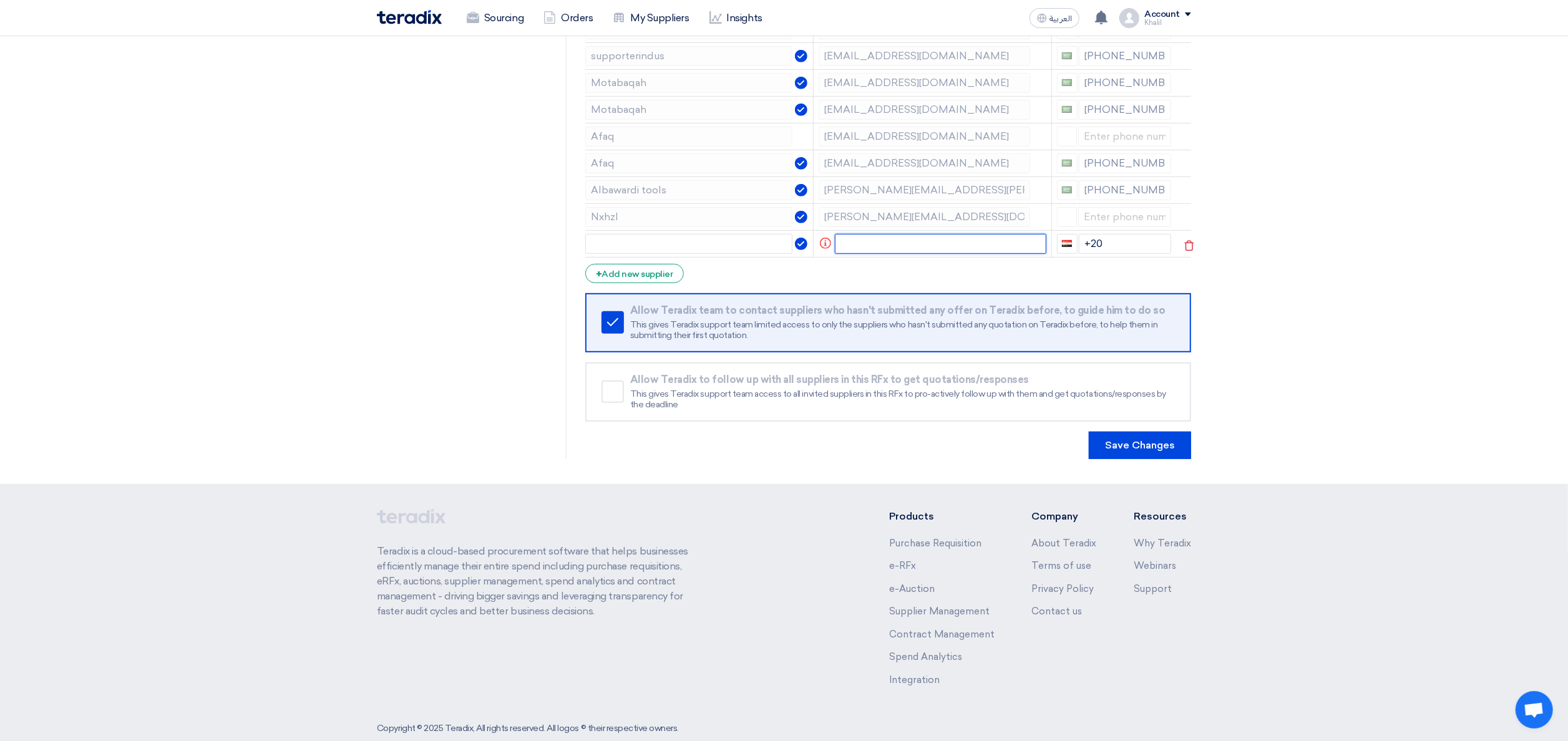
click at [870, 253] on input "text" at bounding box center [940, 244] width 211 height 20
paste input "[EMAIL_ADDRESS][DOMAIN_NAME]"
type input "[EMAIL_ADDRESS][DOMAIN_NAME]"
click at [749, 254] on input "text" at bounding box center [694, 244] width 218 height 20
paste input "[EMAIL_ADDRESS][DOMAIN_NAME]"
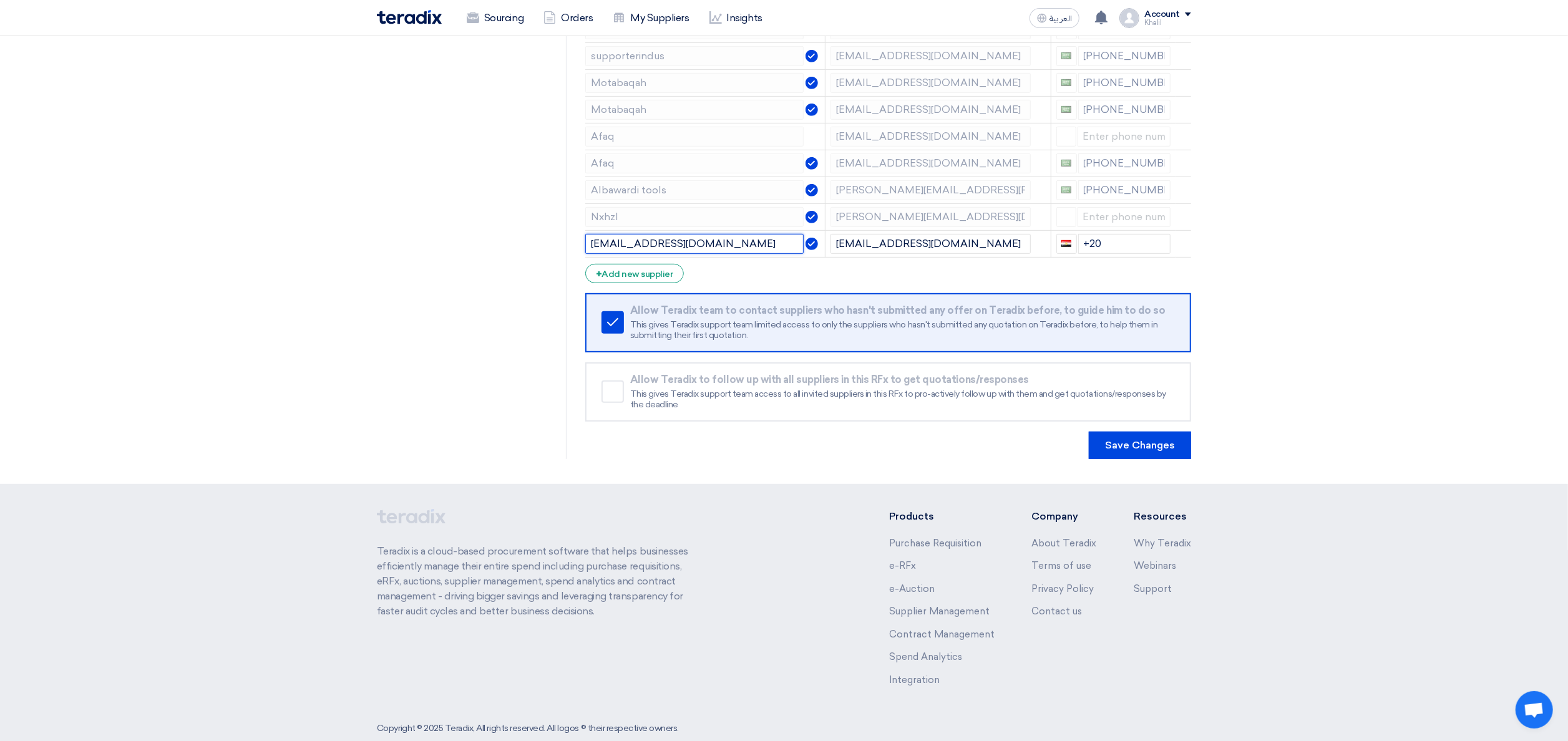
drag, startPoint x: 622, startPoint y: 250, endPoint x: 581, endPoint y: 250, distance: 41.0
click at [581, 250] on div "Supplier Management Minimize/Maximize Category Invite your suppliers Import Fro…" at bounding box center [888, 25] width 625 height 867
click at [665, 254] on input "[DOMAIN_NAME]" at bounding box center [694, 244] width 218 height 20
click at [590, 249] on input "coblast" at bounding box center [694, 244] width 218 height 20
type input "coblast"
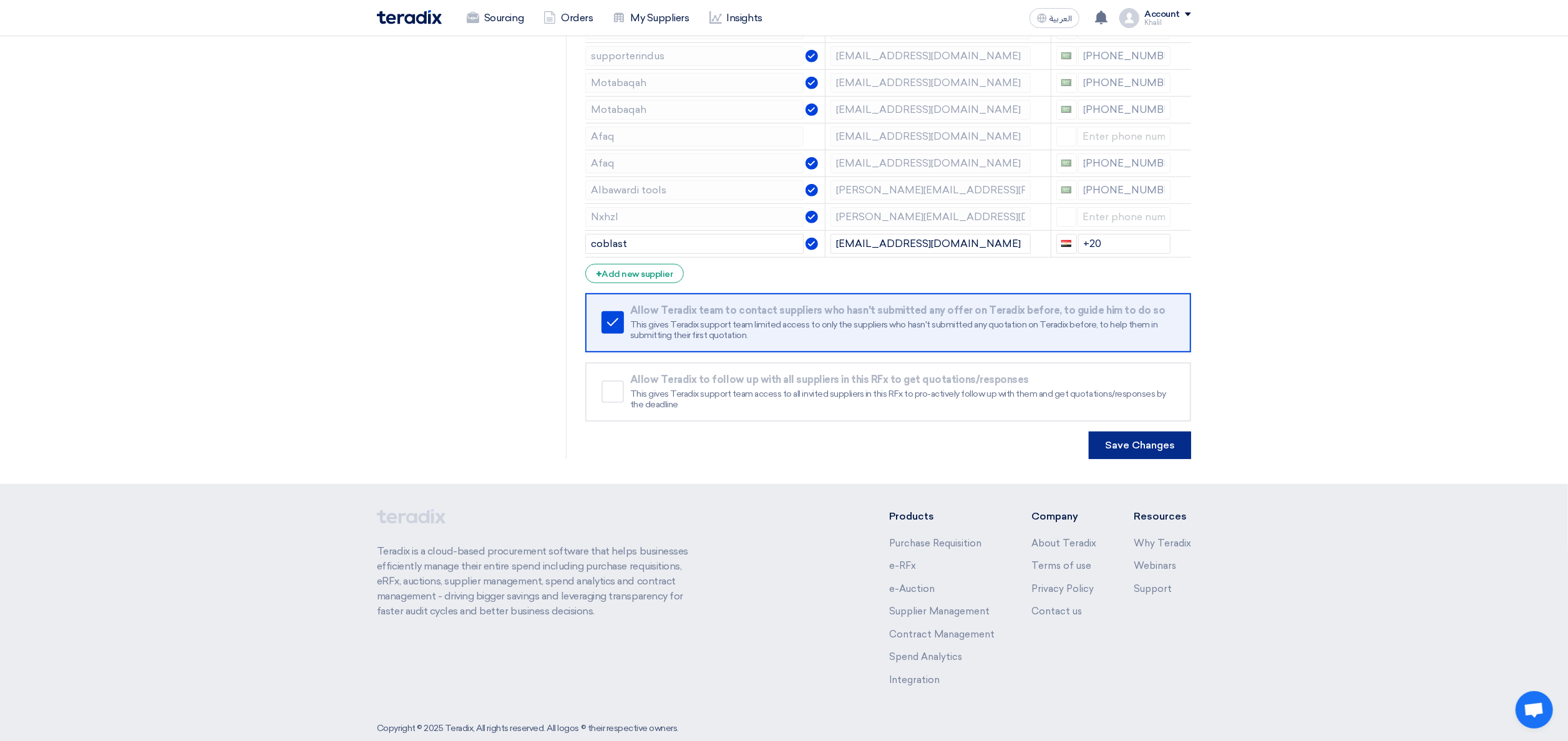
drag, startPoint x: 1167, startPoint y: 454, endPoint x: 1168, endPoint y: 476, distance: 22.0
click at [1167, 476] on section "RFQ Information RFx Information Invited Suppliers Invited Supplier Supplier Man…" at bounding box center [784, 25] width 1568 height 918
click at [1114, 251] on input "+20" at bounding box center [1125, 244] width 93 height 20
drag, startPoint x: 1113, startPoint y: 251, endPoint x: 1085, endPoint y: 251, distance: 28.0
click at [1085, 251] on input "+20" at bounding box center [1125, 244] width 93 height 20
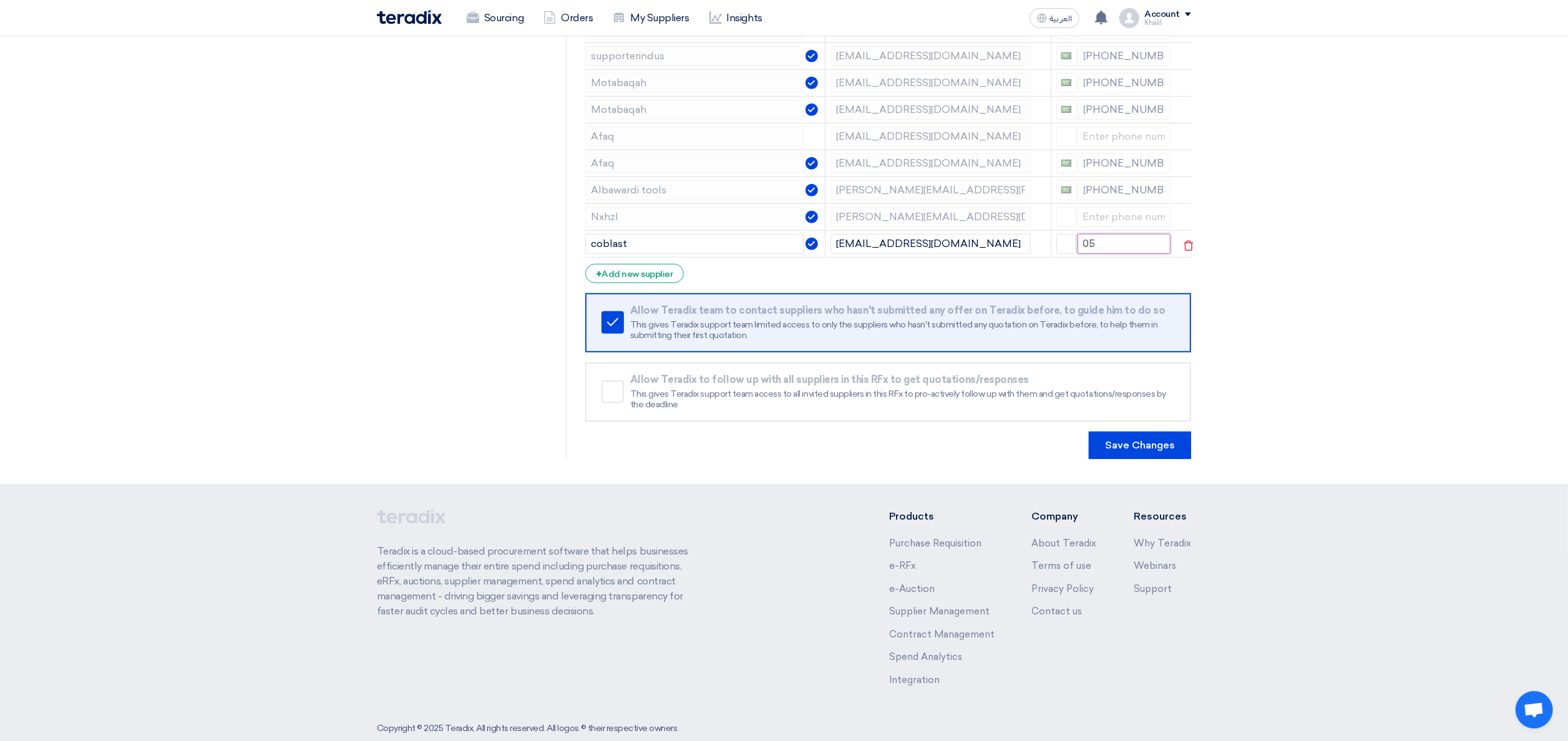
type input "0"
type input "0540835683"
click at [1423, 367] on section "RFQ Information RFx Information Invited Suppliers Invited Supplier Supplier Man…" at bounding box center [784, 25] width 1568 height 918
click at [1067, 244] on span "button" at bounding box center [1066, 242] width 9 height 9
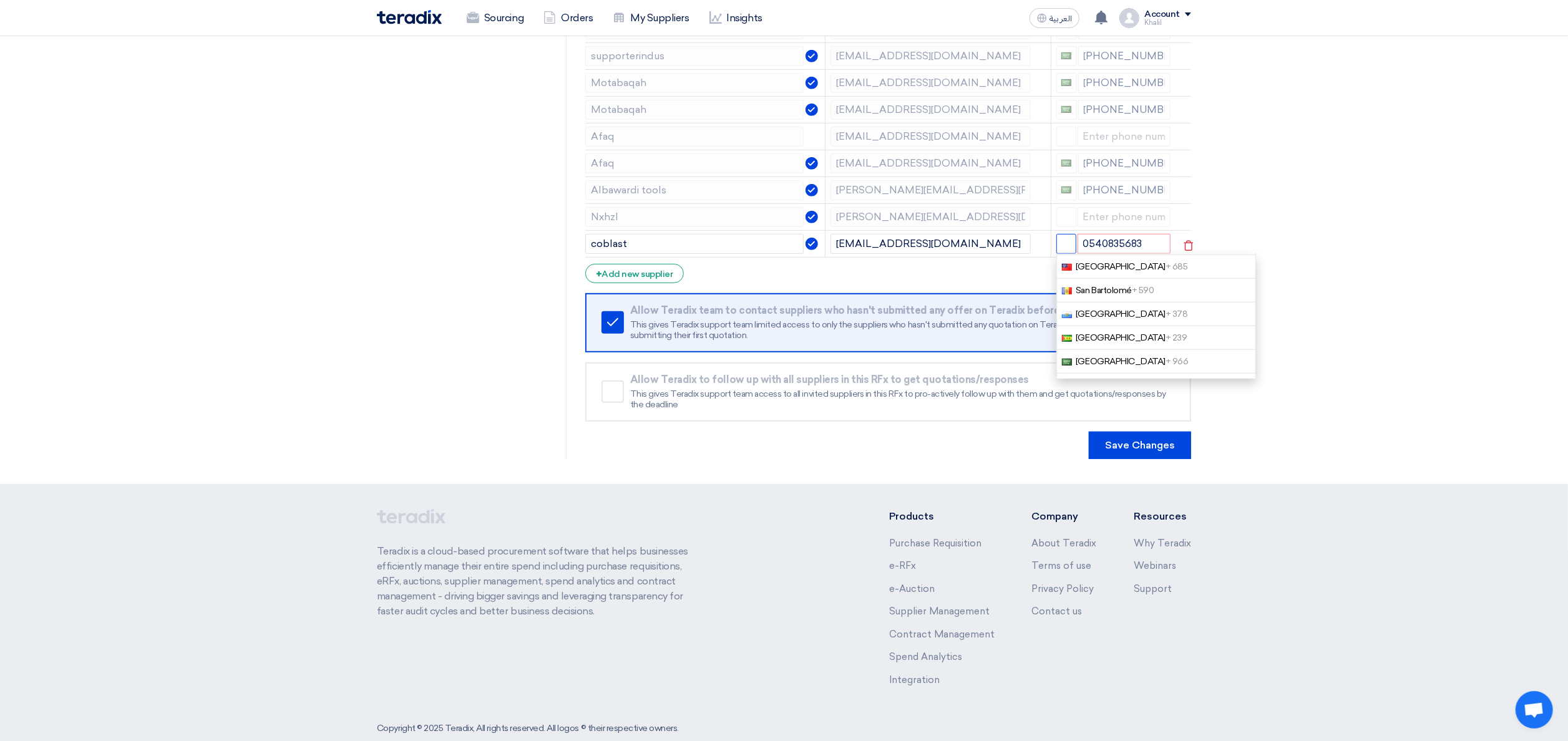
scroll to position [223, 0]
click at [1149, 340] on link "[GEOGRAPHIC_DATA] + 966" at bounding box center [1155, 343] width 200 height 24
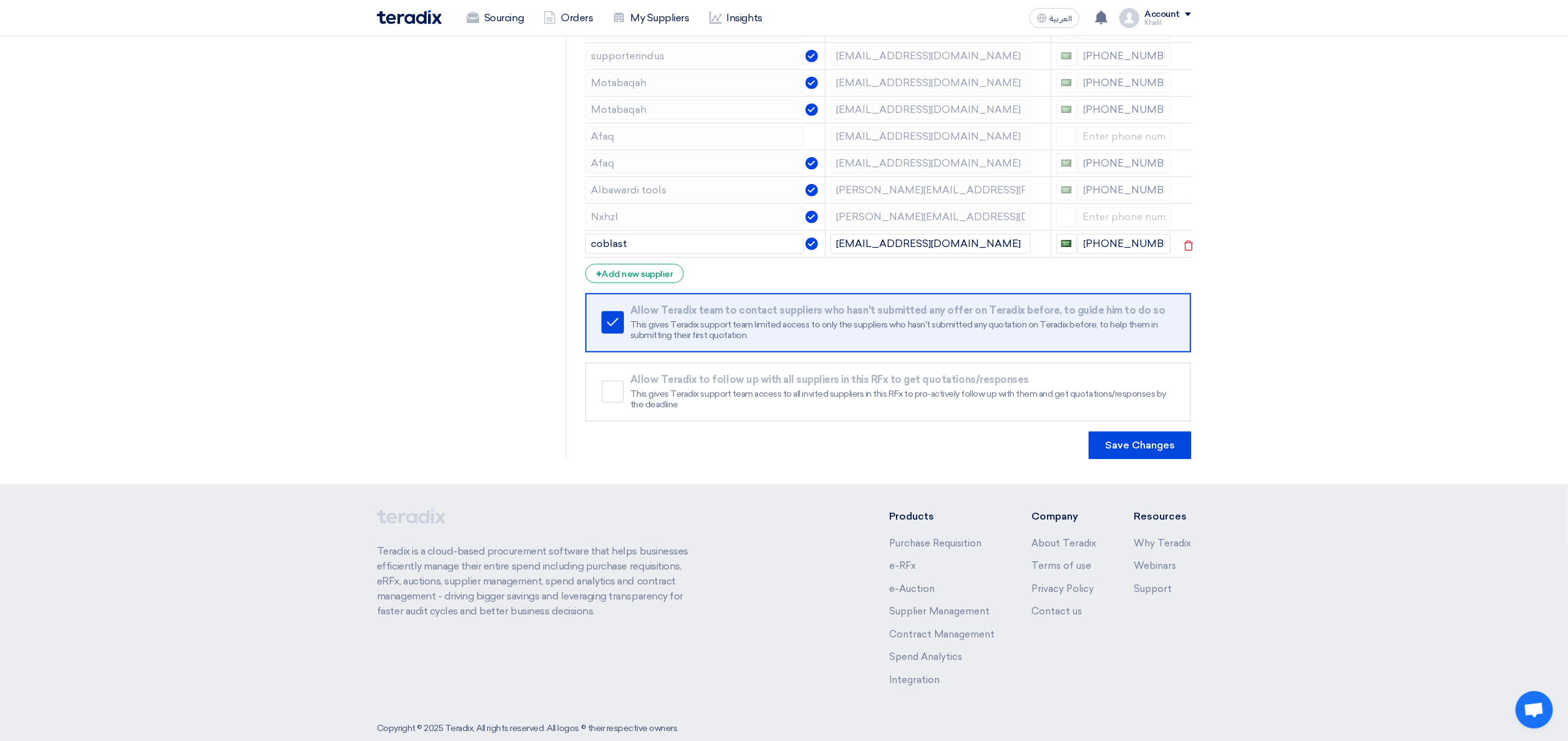
click at [1301, 339] on section "RFQ Information RFx Information Invited Suppliers Invited Supplier Supplier Man…" at bounding box center [784, 25] width 1568 height 918
drag, startPoint x: 1127, startPoint y: 243, endPoint x: 1202, endPoint y: 245, distance: 75.0
click at [1202, 245] on section "RFQ Information RFx Information Invited Suppliers Invited Supplier Supplier Man…" at bounding box center [784, 25] width 1568 height 918
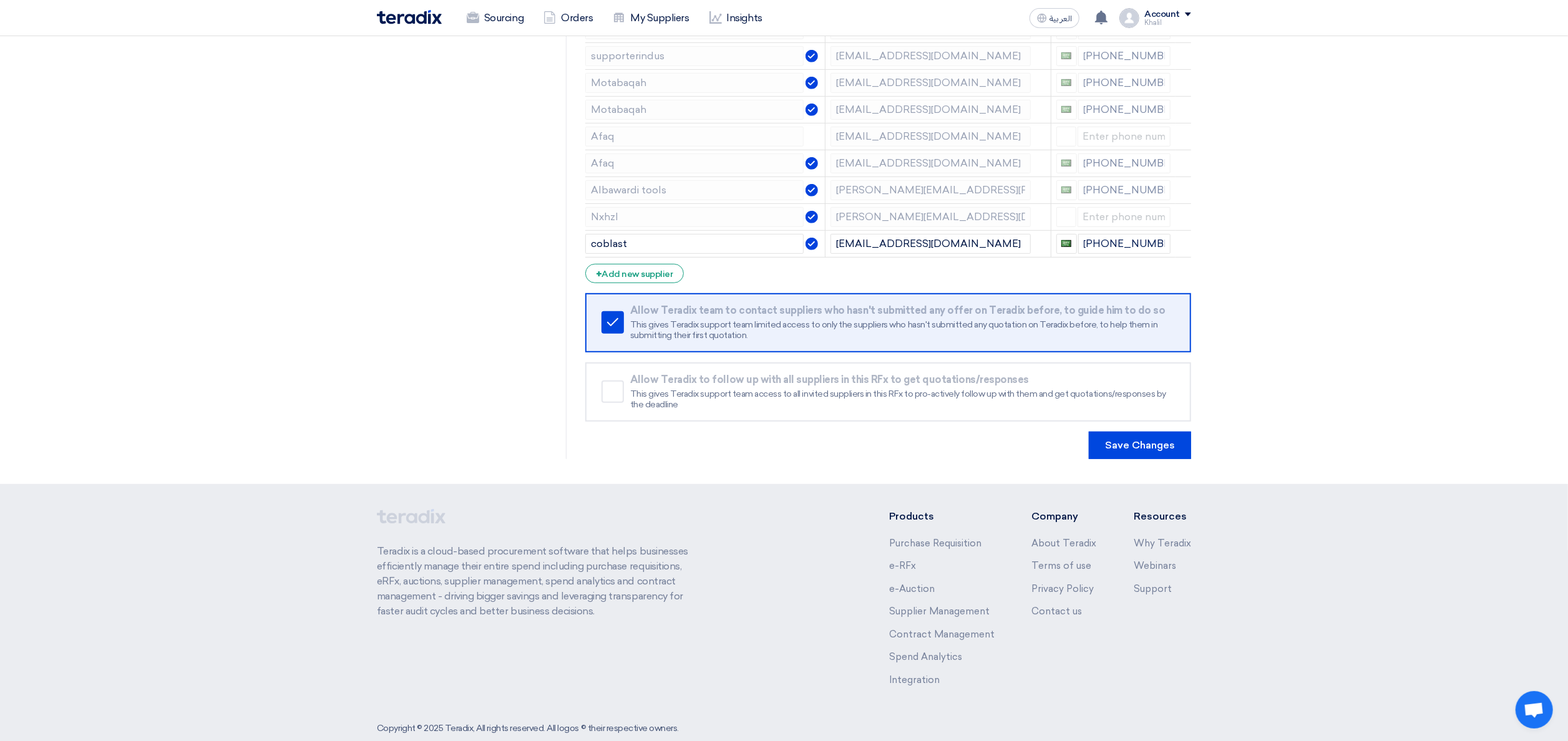
click at [1438, 385] on section "RFQ Information RFx Information Invited Suppliers Invited Supplier Supplier Man…" at bounding box center [784, 25] width 1568 height 918
click at [1131, 438] on button "Save Changes" at bounding box center [1140, 445] width 103 height 28
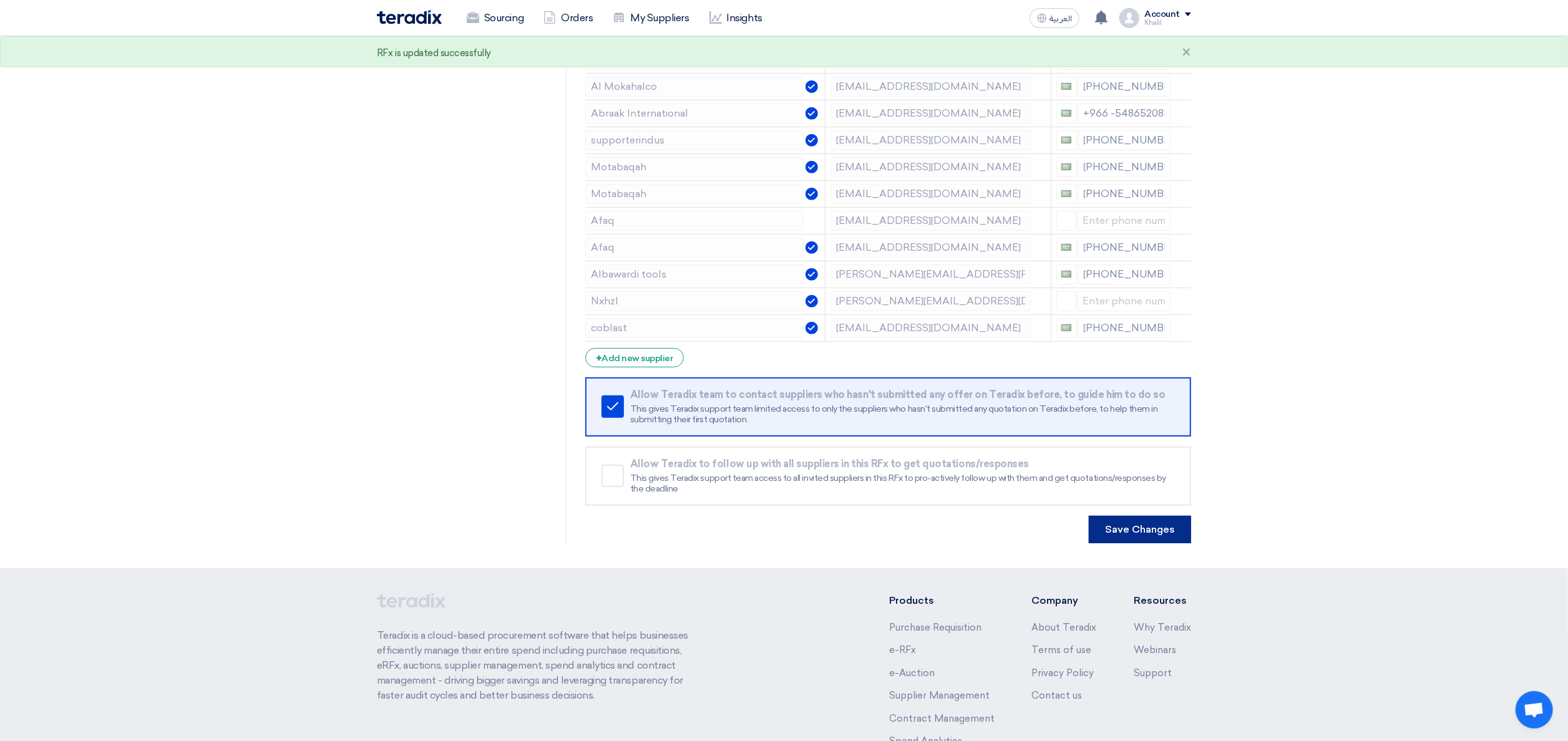
scroll to position [586, 0]
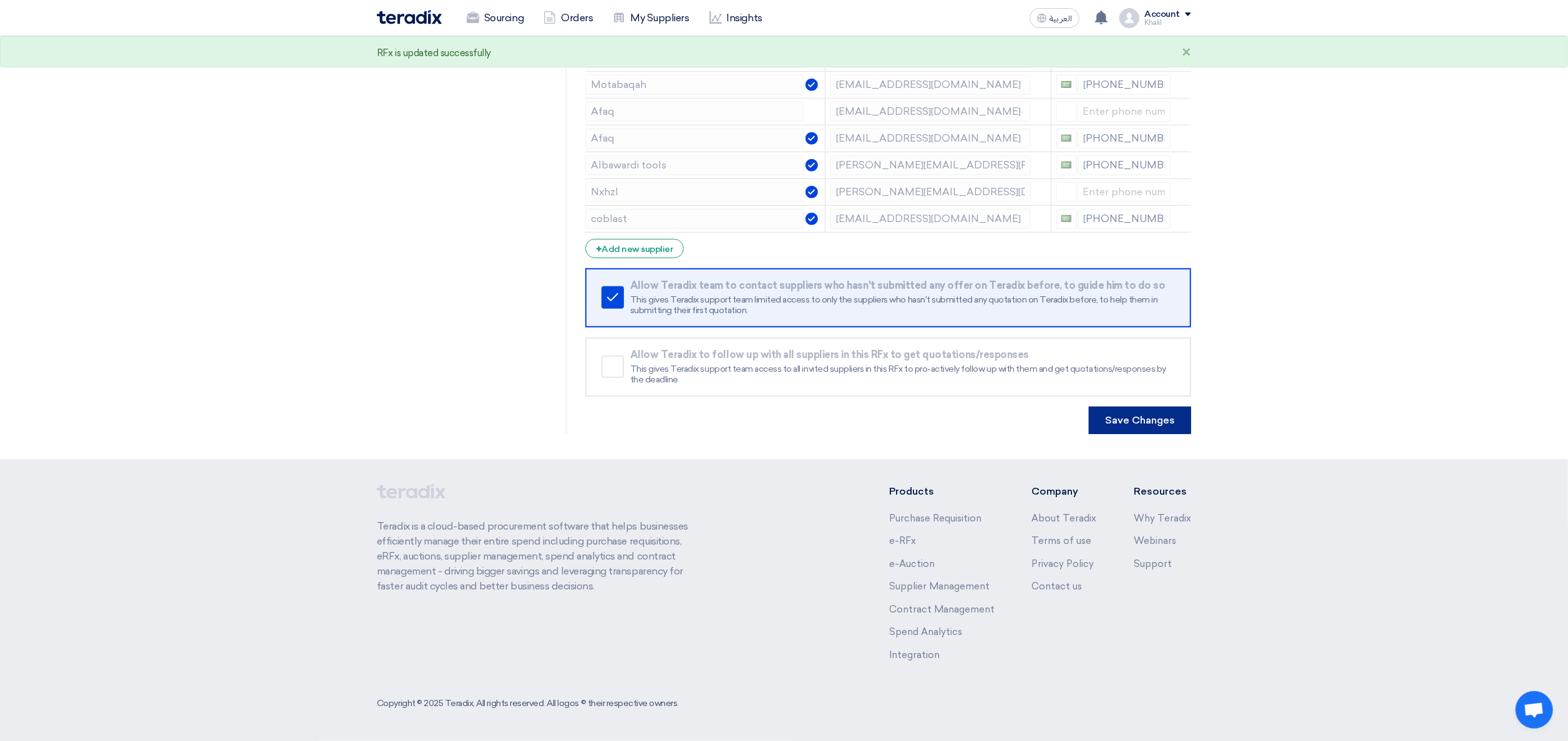
click at [1155, 420] on button "Save Changes" at bounding box center [1140, 420] width 103 height 28
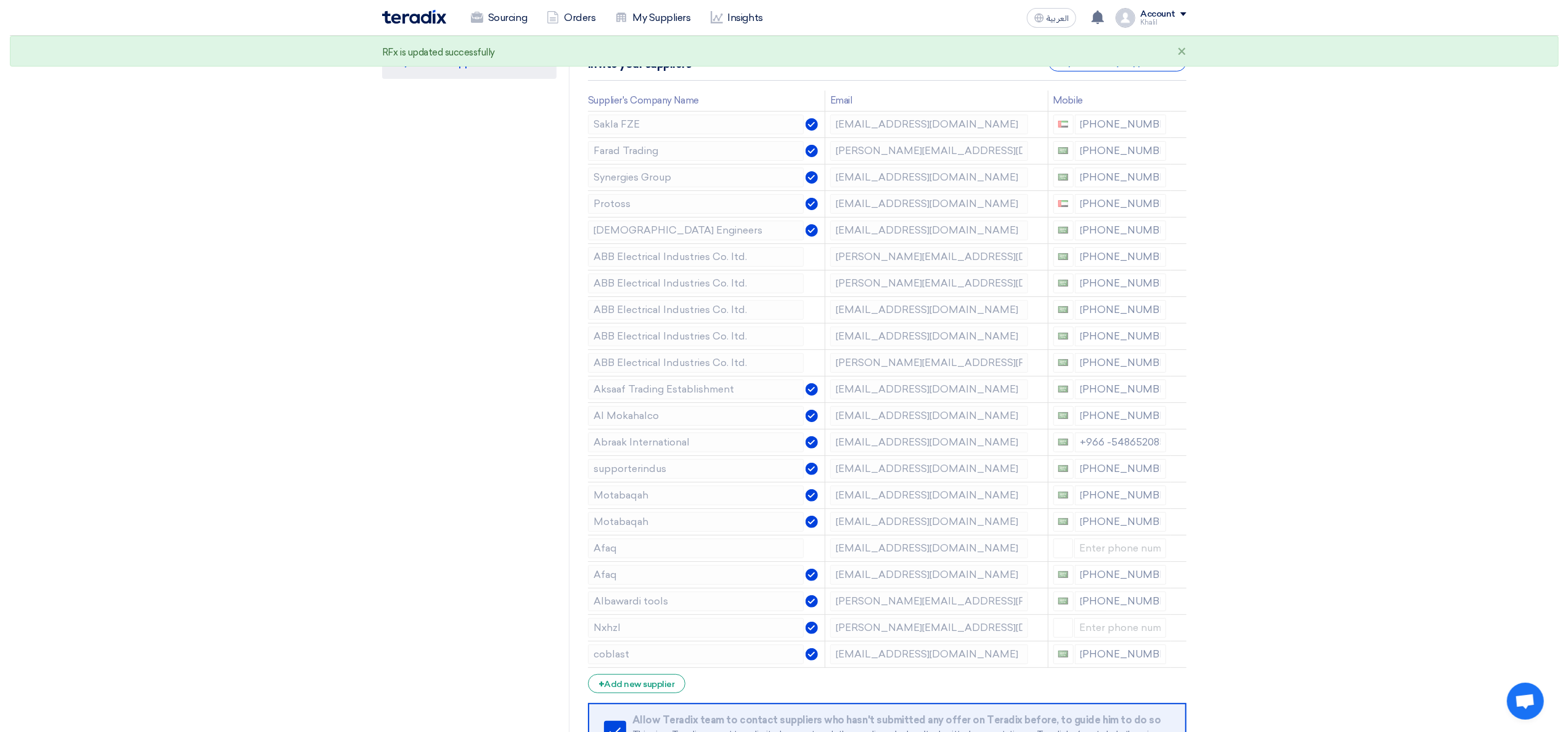
scroll to position [0, 0]
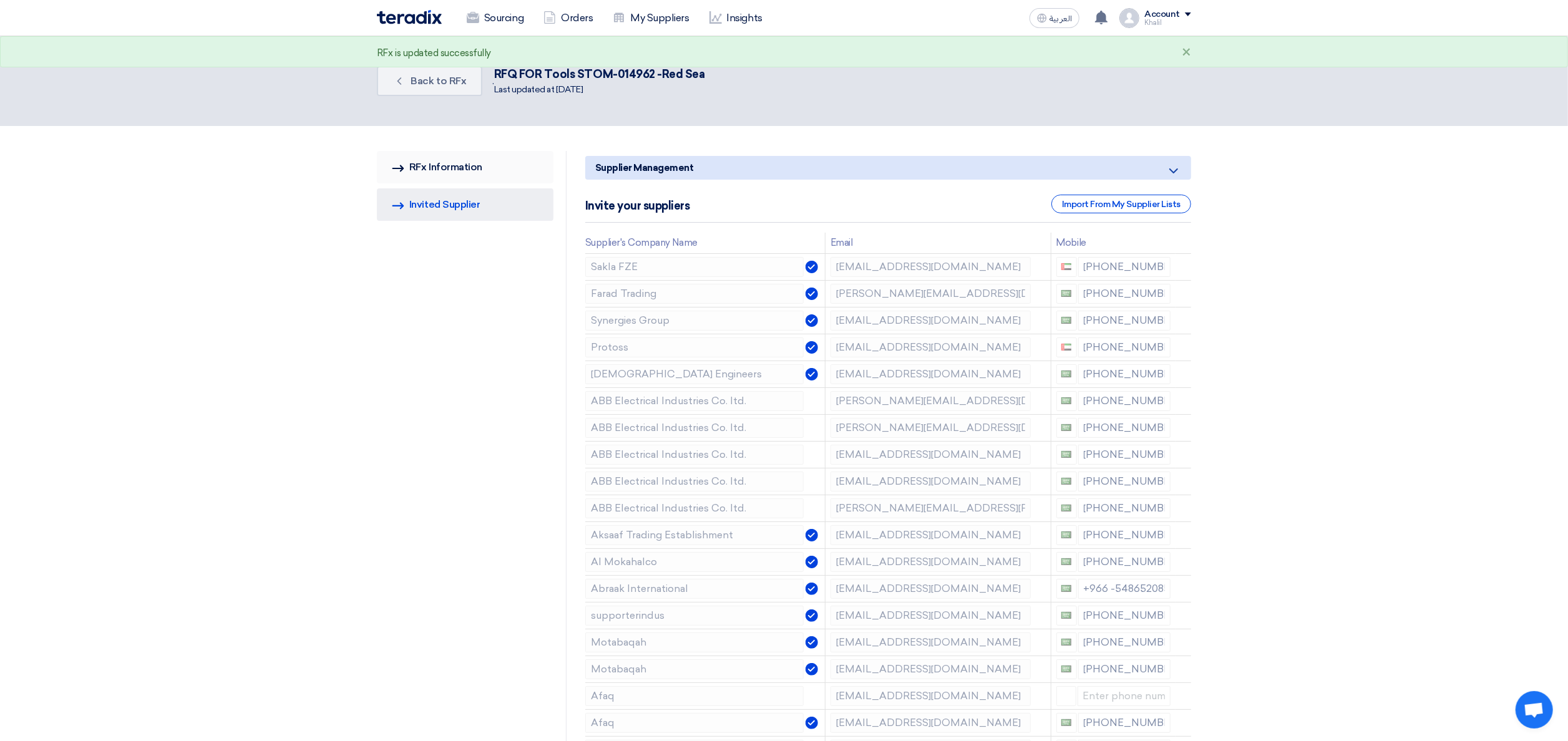
click at [465, 171] on link "RFQ Information RFx Information" at bounding box center [465, 166] width 177 height 32
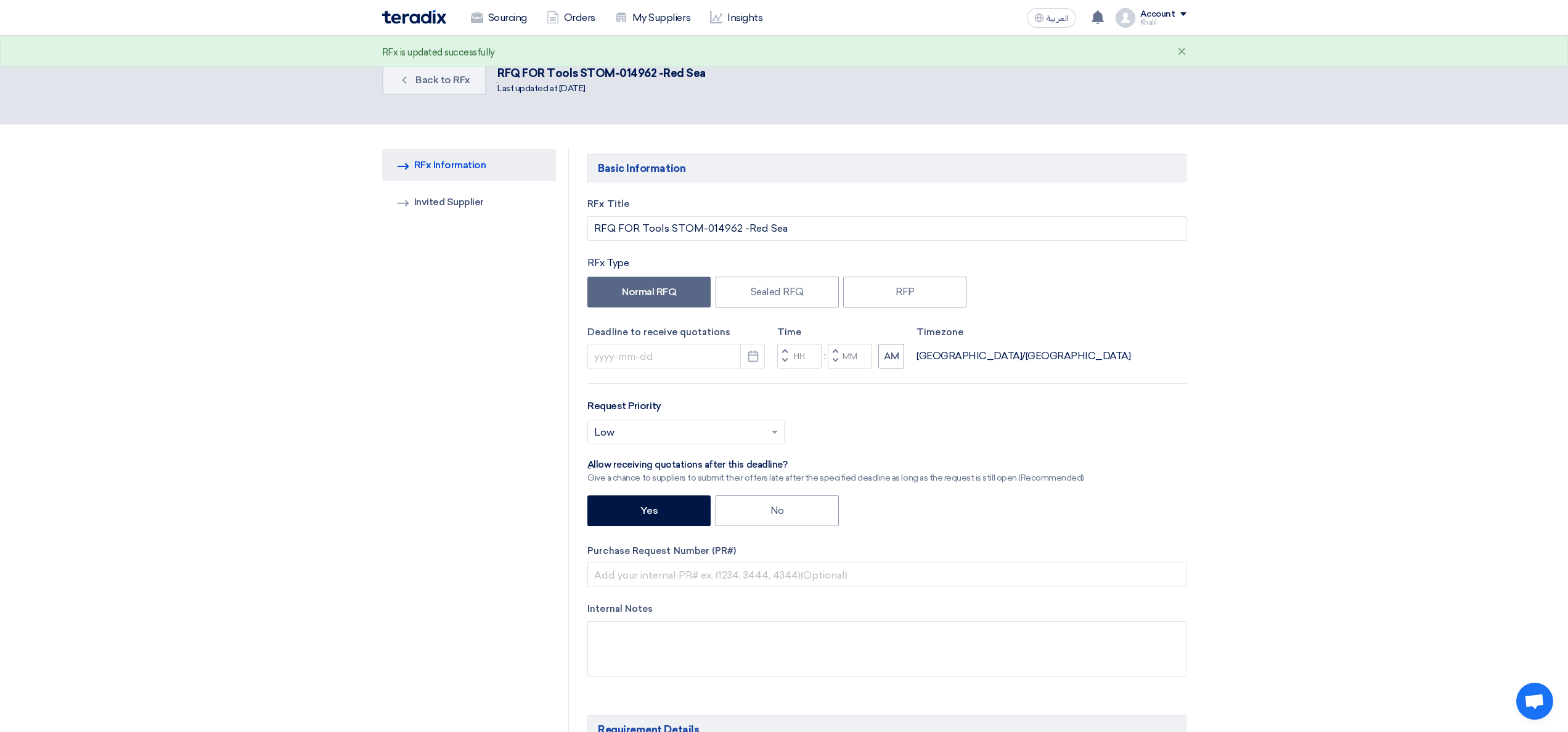
type input "[DATE]"
type input "10"
type input "00"
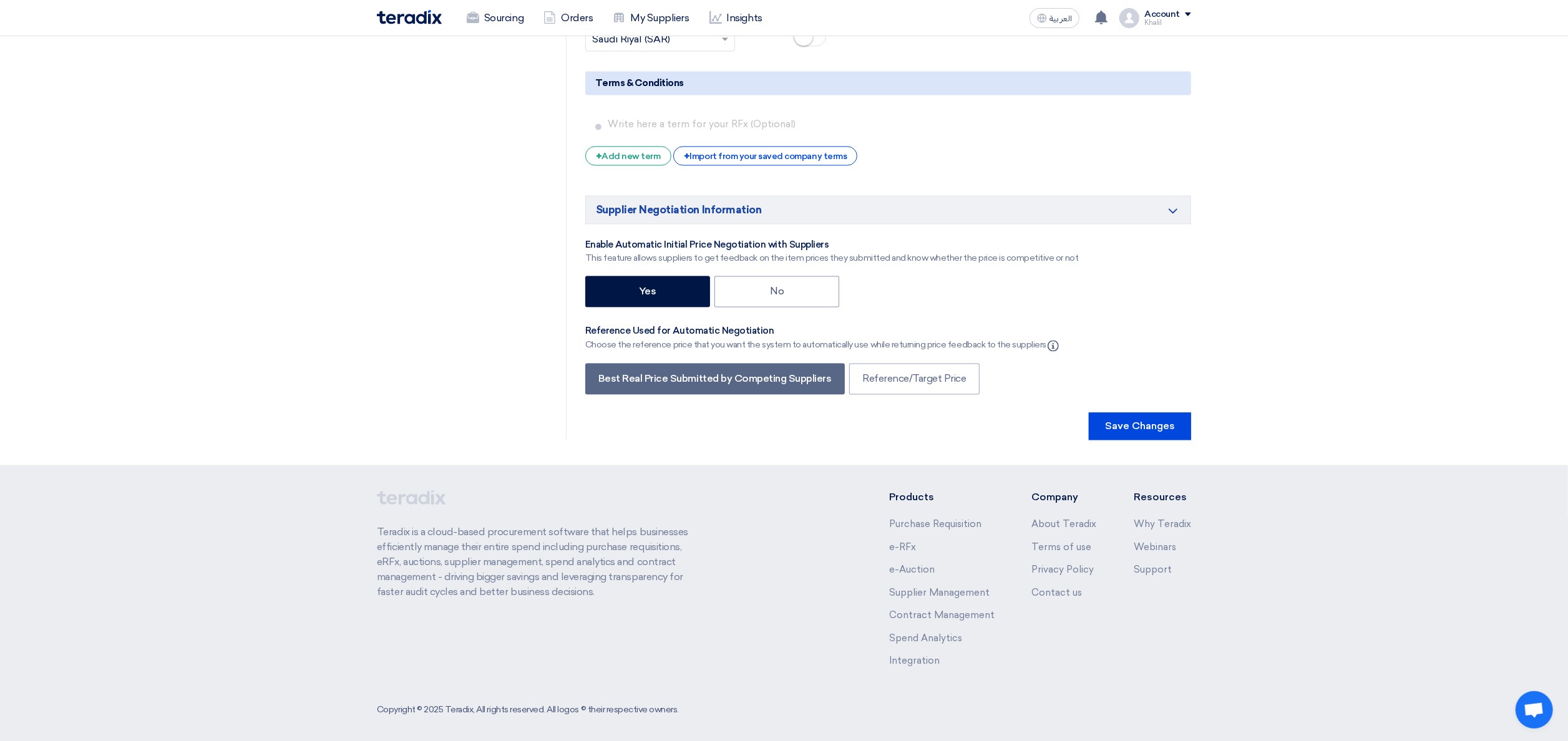
scroll to position [2510, 0]
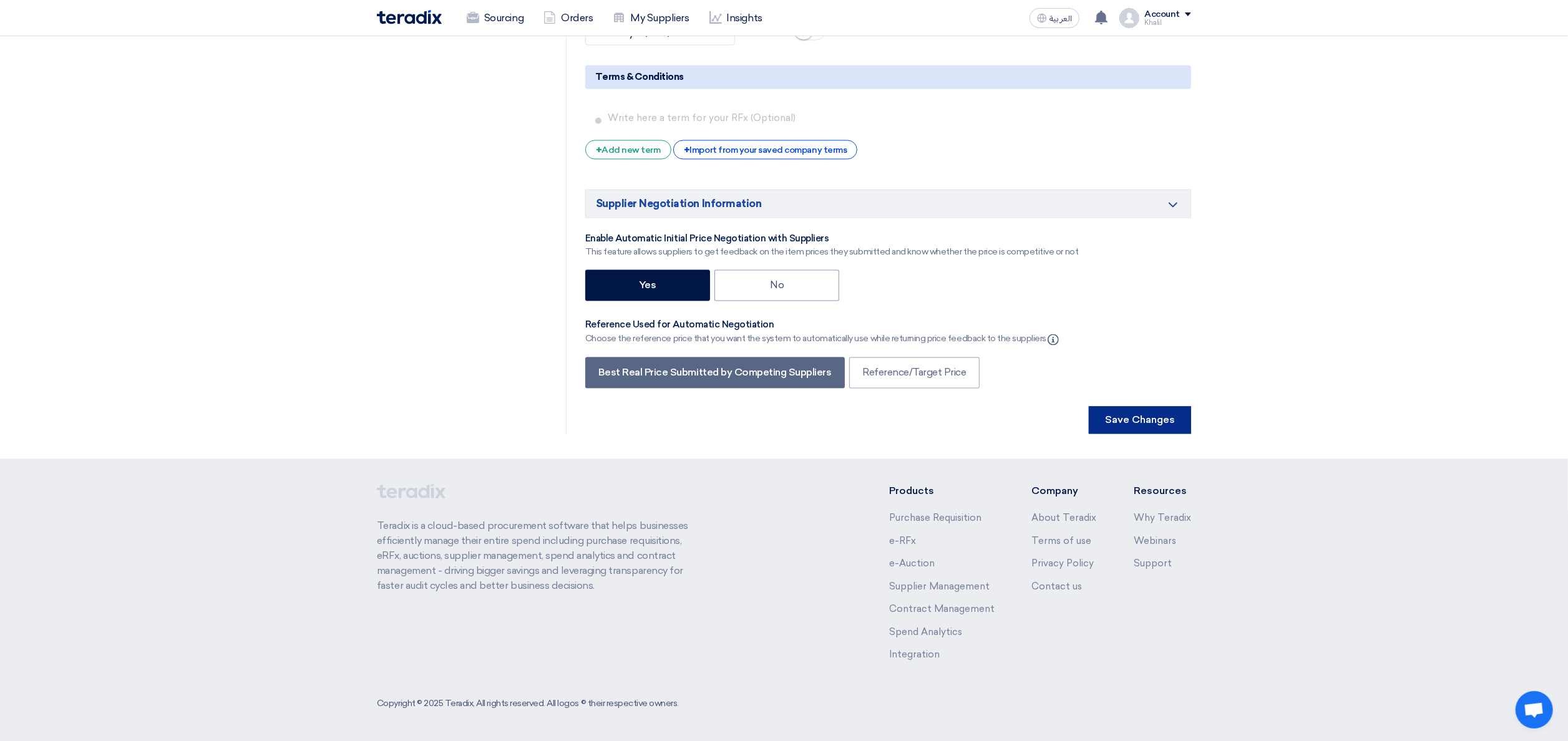
click at [1141, 422] on button "Save Changes" at bounding box center [1140, 419] width 103 height 28
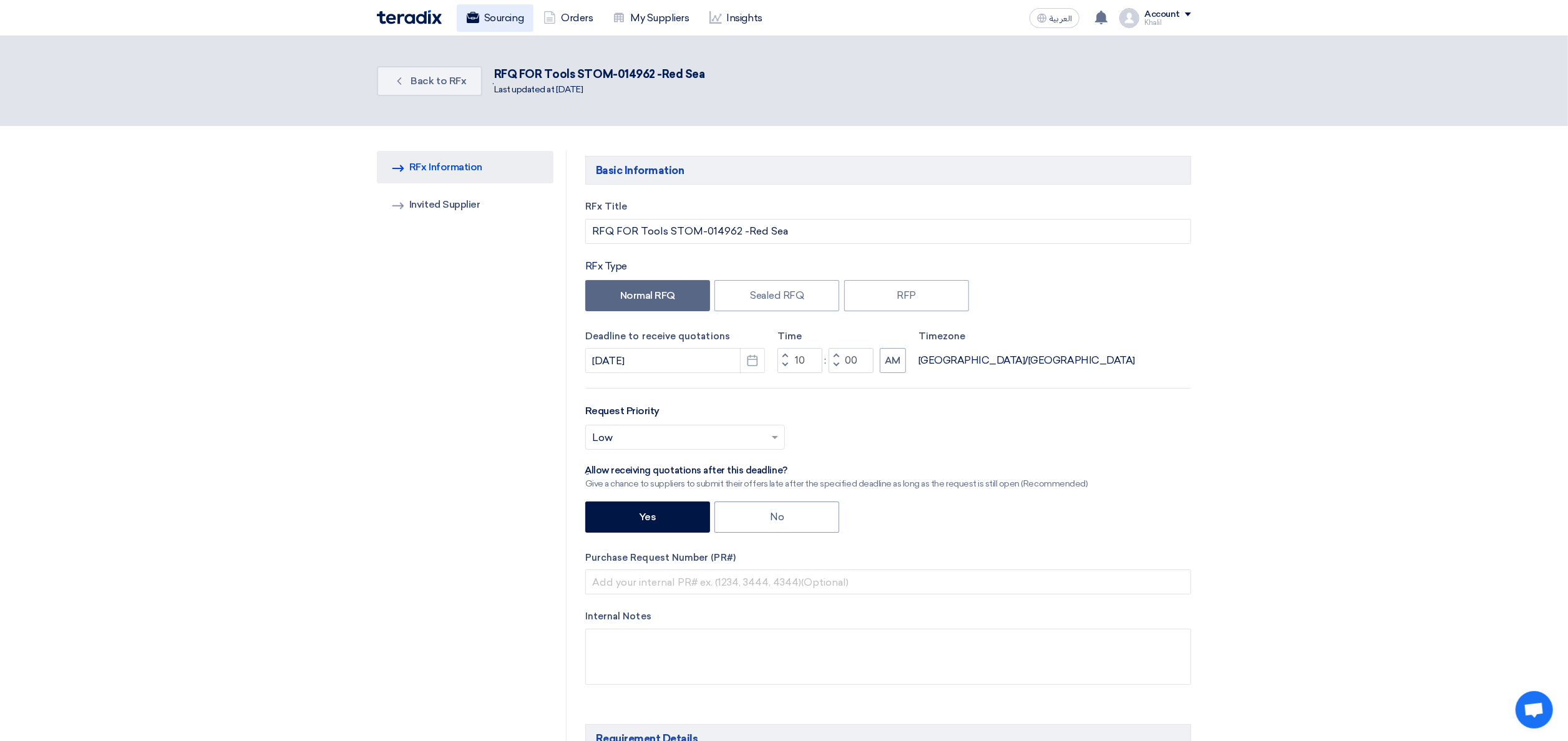
click at [489, 23] on link "Sourcing" at bounding box center [495, 18] width 77 height 28
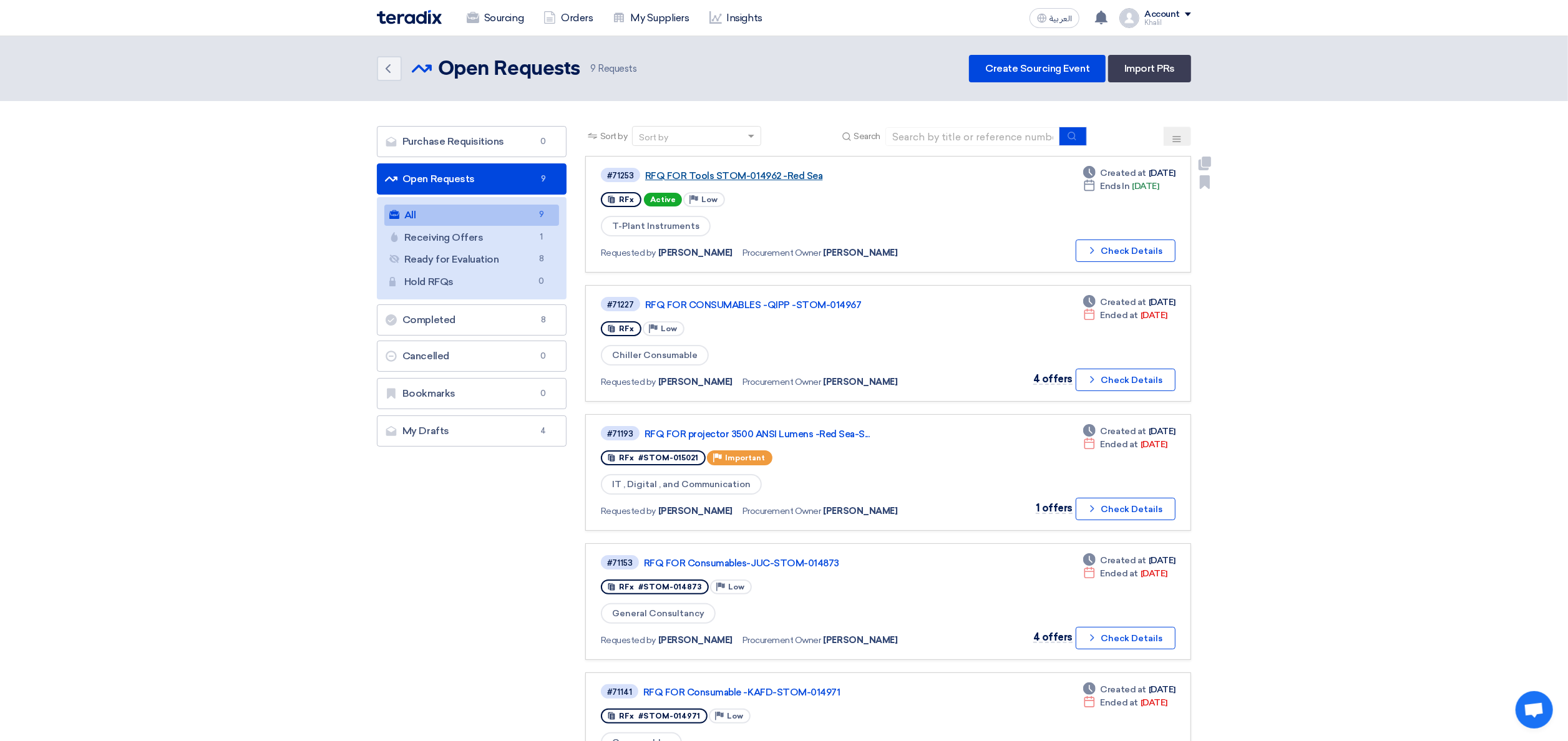
click at [720, 173] on link "RFQ FOR Tools STOM-014962 -Red Sea" at bounding box center [801, 176] width 312 height 11
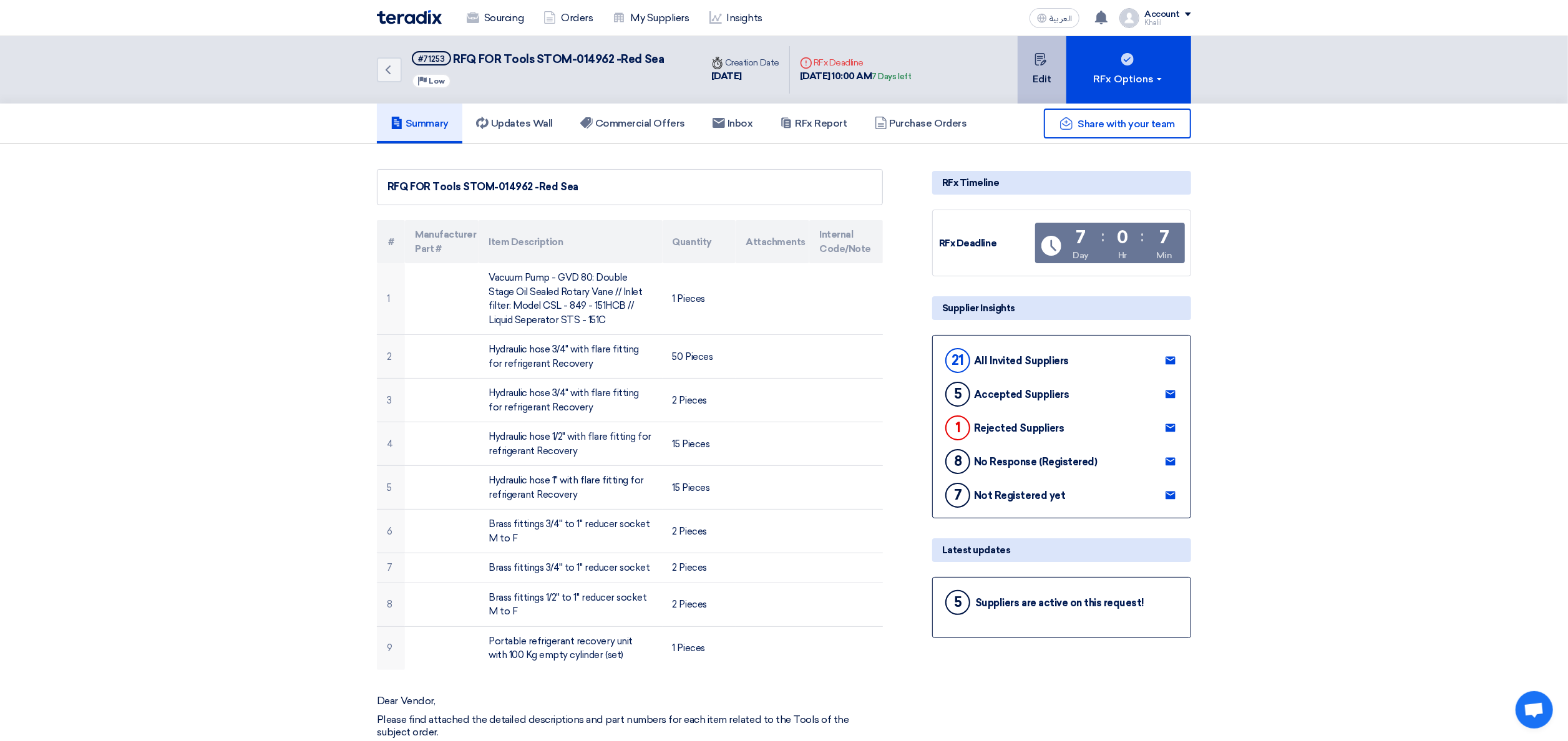
click at [1053, 76] on button "Edit" at bounding box center [1042, 69] width 49 height 67
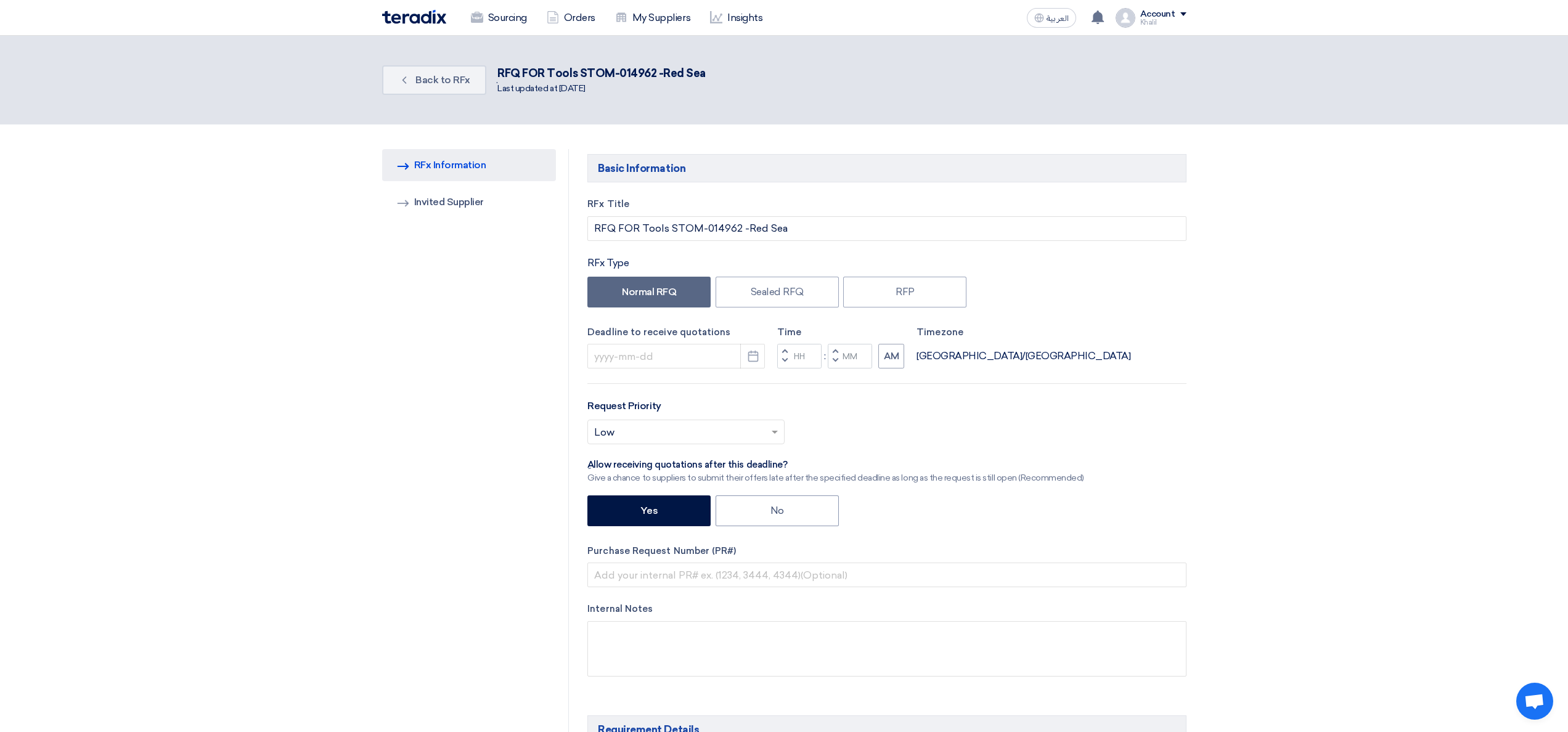
type input "[DATE]"
type input "10"
type input "00"
click at [437, 202] on link "Invited Suppliers Invited Supplier" at bounding box center [460, 202] width 174 height 32
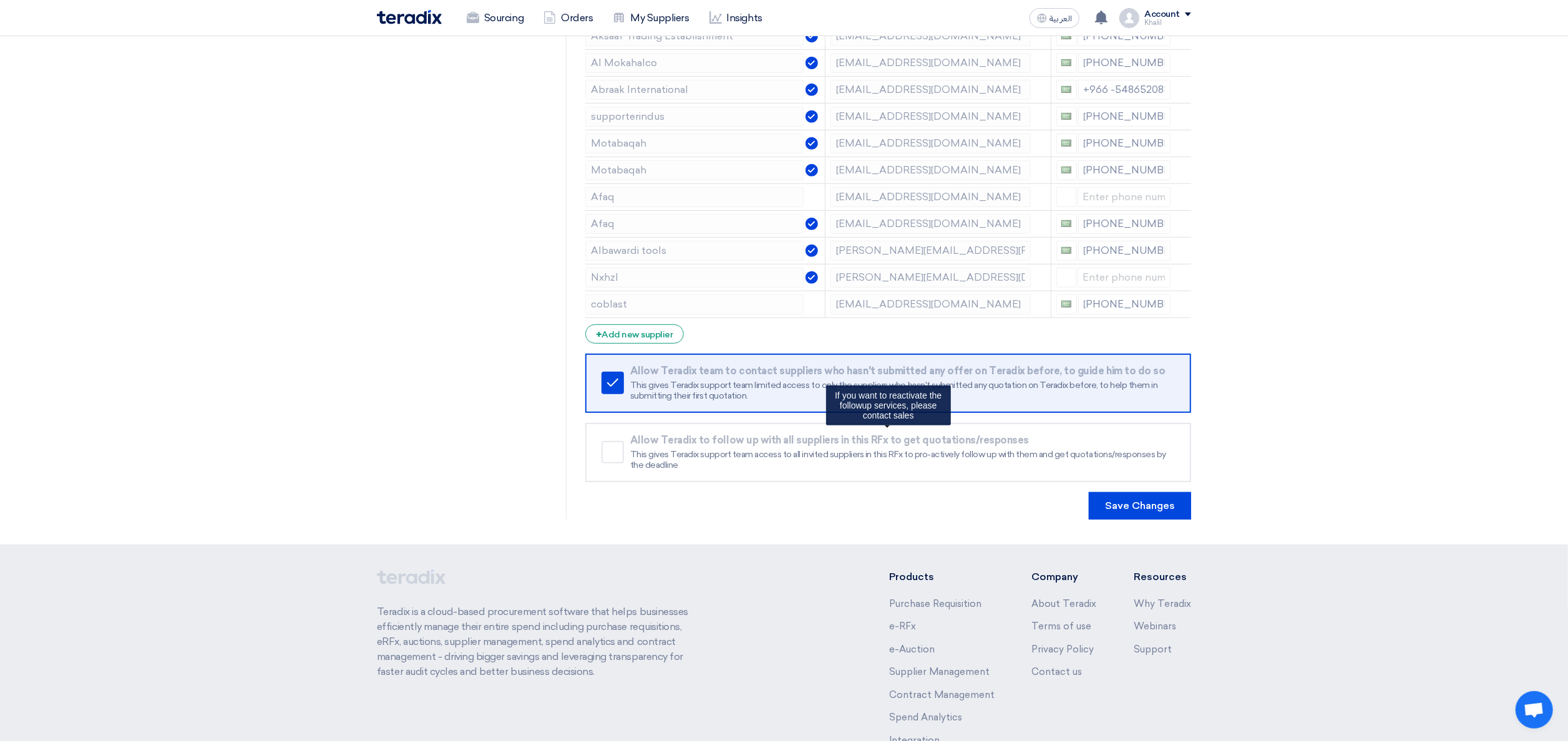
scroll to position [462, 0]
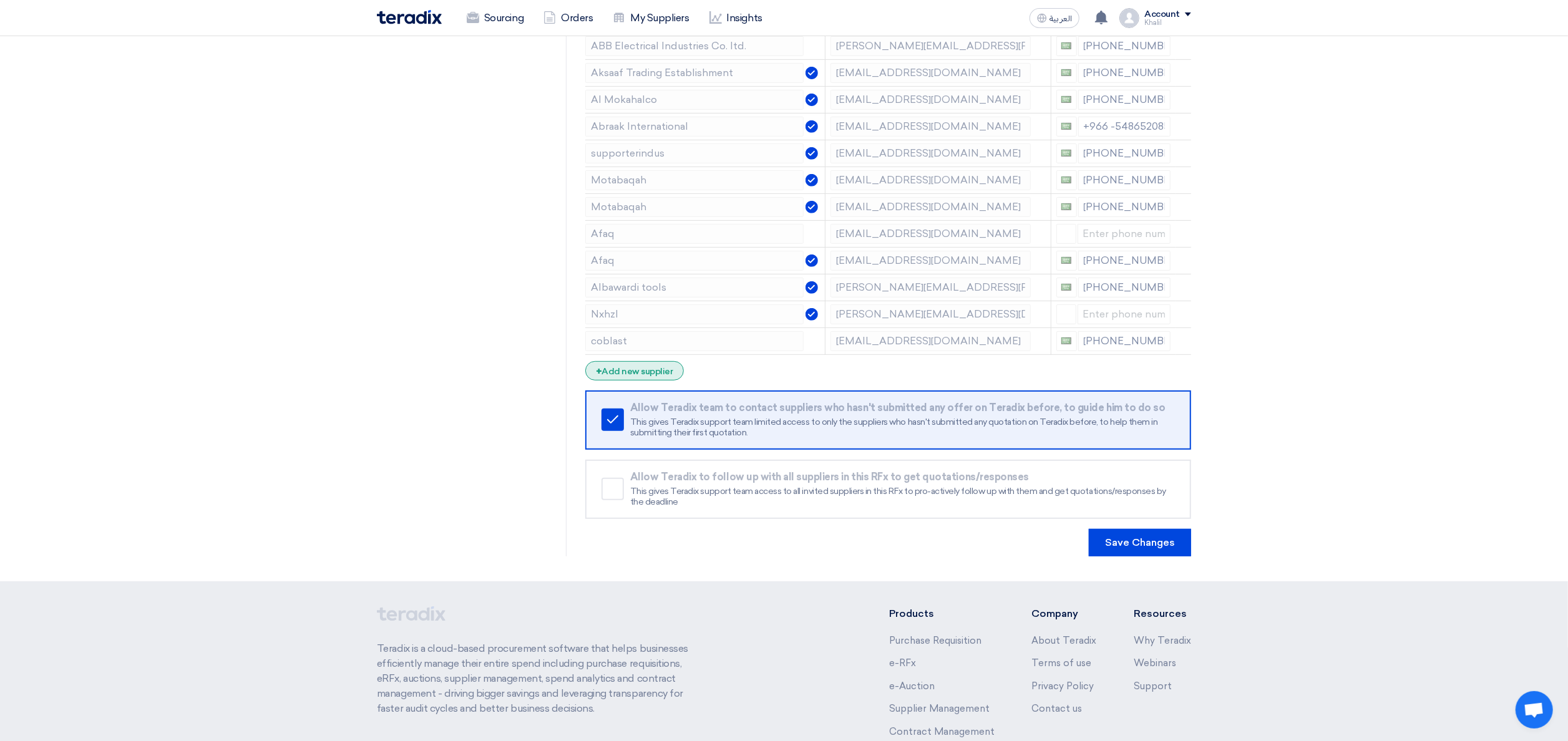
click at [629, 377] on div "+ Add new supplier" at bounding box center [634, 370] width 99 height 20
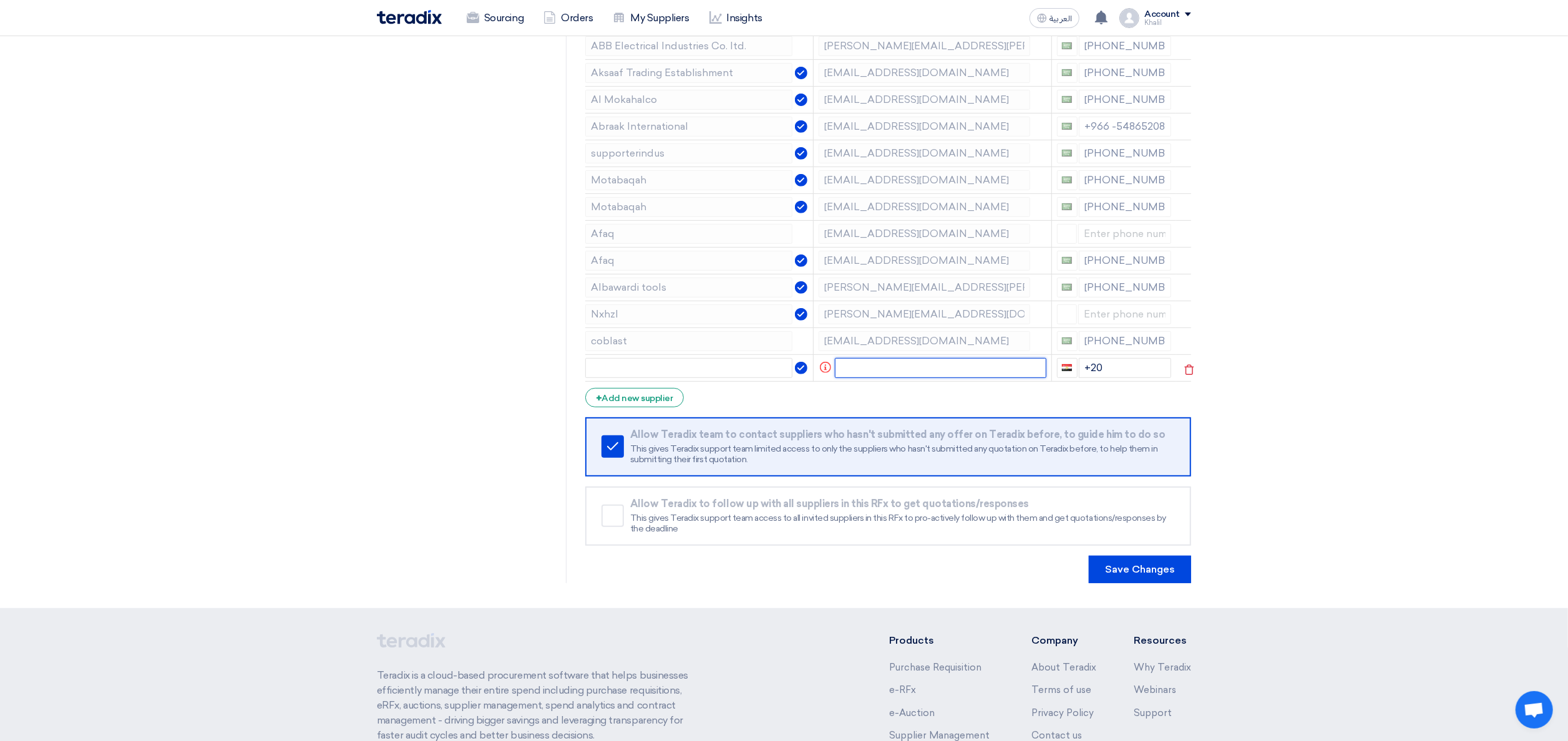
click at [887, 372] on input "text" at bounding box center [940, 367] width 211 height 20
paste input "Sales Redasafe <[EMAIL_ADDRESS][DOMAIN_NAME]>"
click at [887, 372] on input "Sales Redasafe <[EMAIL_ADDRESS][DOMAIN_NAME]>" at bounding box center [930, 367] width 200 height 20
type input "Sales Redasafe <[EMAIL_ADDRESS][DOMAIN_NAME]>"
drag, startPoint x: 879, startPoint y: 371, endPoint x: 857, endPoint y: 362, distance: 23.8
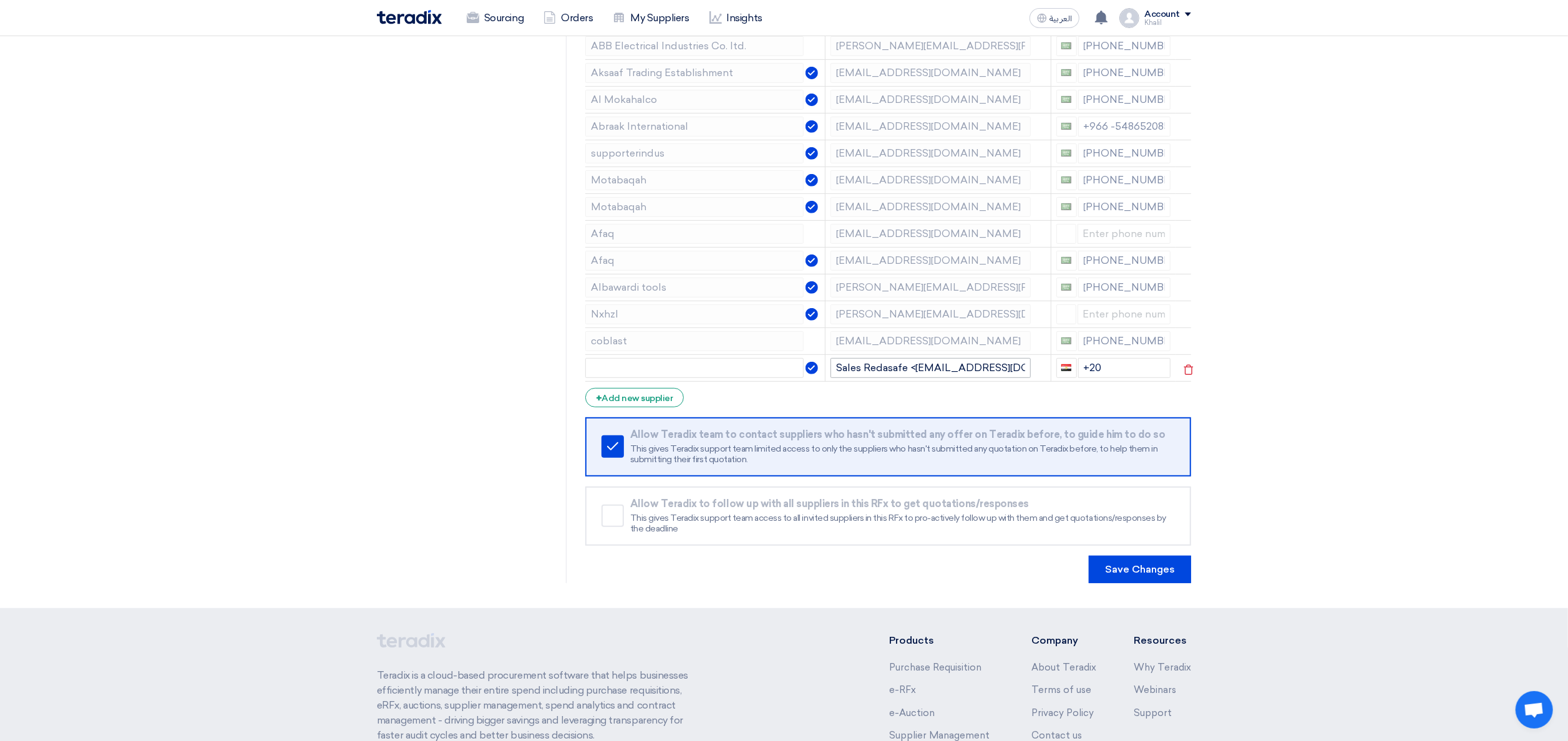
click at [857, 362] on td "Sales Redasafe <[EMAIL_ADDRESS][DOMAIN_NAME]>" at bounding box center [939, 367] width 226 height 27
drag, startPoint x: 906, startPoint y: 372, endPoint x: 864, endPoint y: 372, distance: 42.0
click at [864, 372] on input "Sales Redasafe <[EMAIL_ADDRESS][DOMAIN_NAME]>" at bounding box center [930, 367] width 200 height 20
drag, startPoint x: 872, startPoint y: 372, endPoint x: 845, endPoint y: 359, distance: 30.0
click at [840, 359] on td "Sales Redasafe <[EMAIL_ADDRESS][DOMAIN_NAME]>" at bounding box center [939, 367] width 226 height 27
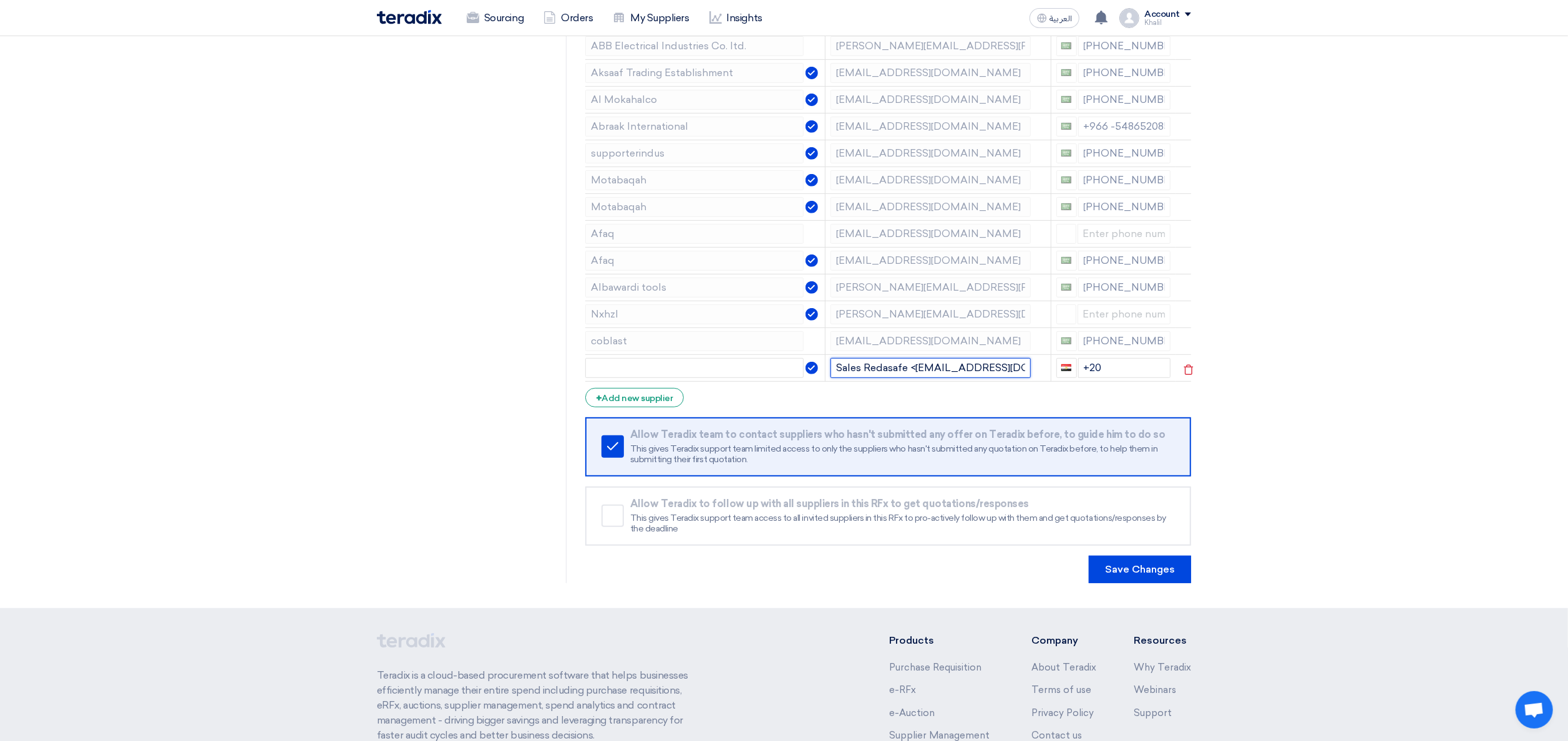
drag, startPoint x: 909, startPoint y: 367, endPoint x: 823, endPoint y: 369, distance: 86.0
click at [823, 369] on tr "Sales Redasafe <[EMAIL_ADDRESS][DOMAIN_NAME]> +20" at bounding box center [888, 367] width 606 height 27
click at [696, 378] on input "text" at bounding box center [694, 367] width 218 height 20
paste input "Sales Redasafe"
type input "Sales Redasafe"
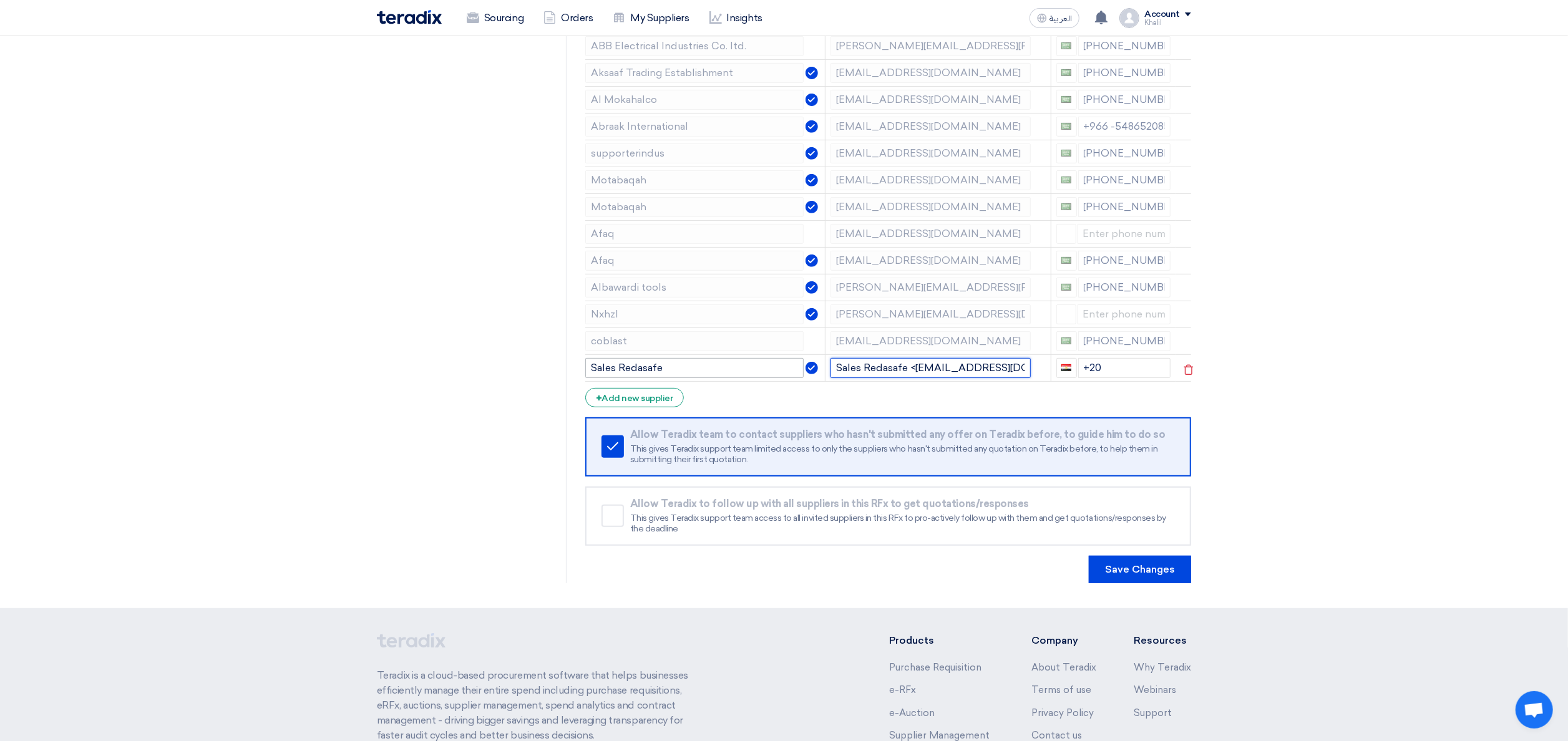
drag, startPoint x: 913, startPoint y: 374, endPoint x: 799, endPoint y: 372, distance: 114.0
click at [801, 372] on tr "Sales Redasafe Sales Redasafe <[EMAIL_ADDRESS][DOMAIN_NAME]> +20" at bounding box center [888, 367] width 606 height 27
click at [840, 370] on input "<[EMAIL_ADDRESS][DOMAIN_NAME]>" at bounding box center [930, 367] width 200 height 20
click at [948, 372] on input "[EMAIL_ADDRESS][DOMAIN_NAME]>" at bounding box center [930, 367] width 200 height 20
type input "[EMAIL_ADDRESS][DOMAIN_NAME]"
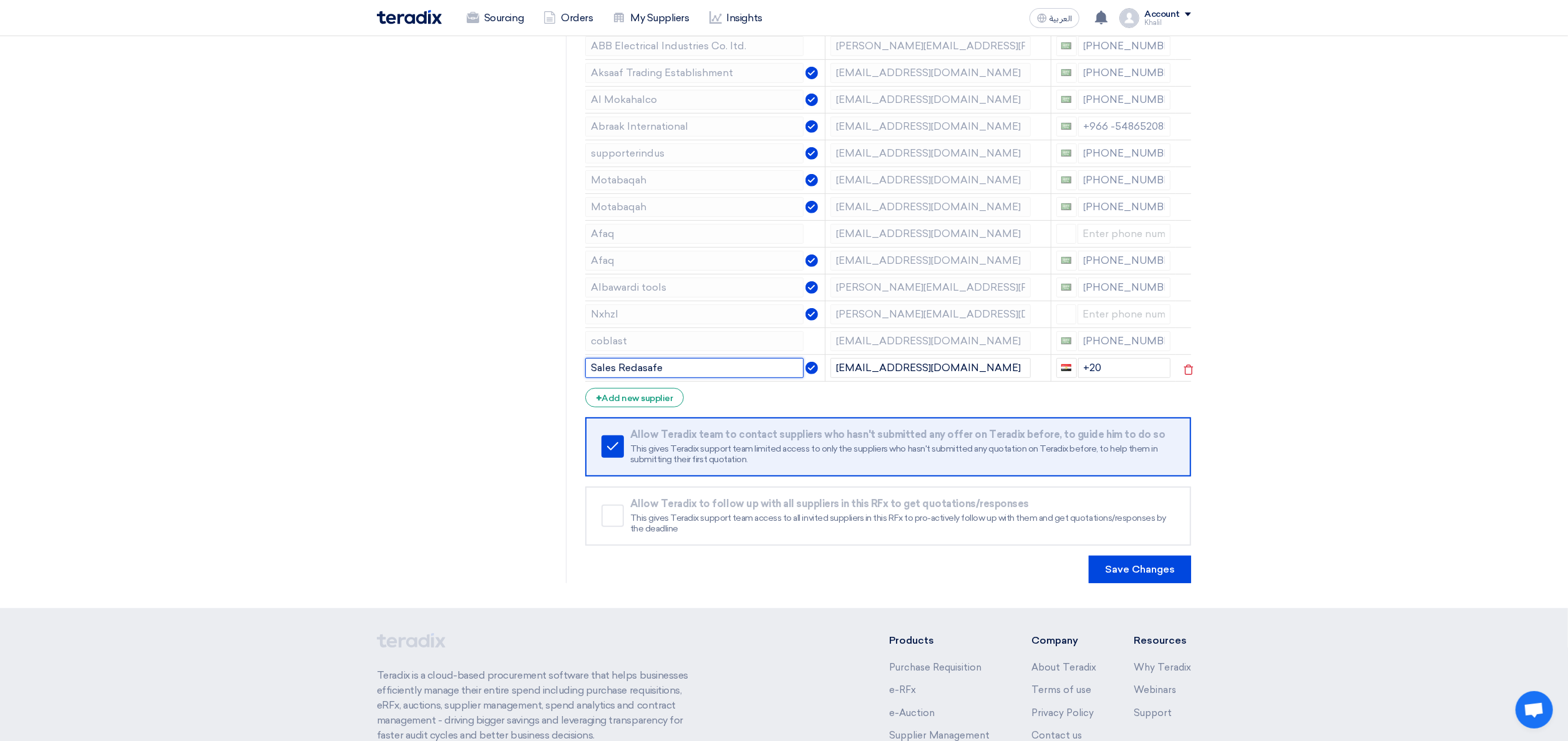
click at [677, 374] on input "Sales Redasafe" at bounding box center [694, 367] width 218 height 20
drag, startPoint x: 618, startPoint y: 374, endPoint x: 588, endPoint y: 370, distance: 30.3
click at [588, 370] on input "Sales Redasafe" at bounding box center [694, 367] width 218 height 20
type input "Redasafe"
drag, startPoint x: 1104, startPoint y: 370, endPoint x: 1070, endPoint y: 370, distance: 34.0
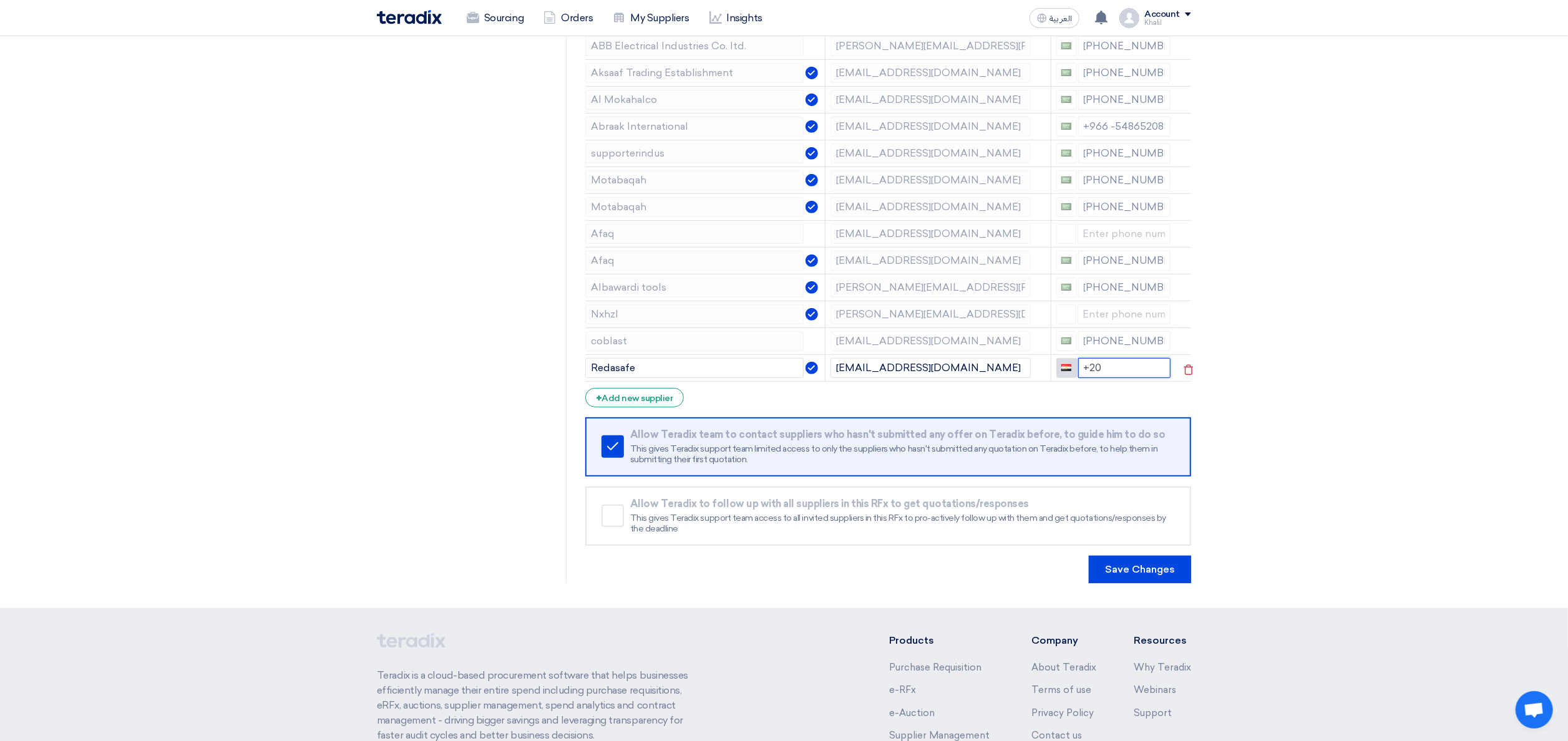
click at [1070, 370] on div "+20" at bounding box center [1114, 367] width 115 height 20
click at [1406, 449] on section "RFQ Information RFx Information Invited Suppliers Invited Supplier Supplier Man…" at bounding box center [784, 136] width 1568 height 944
click at [1164, 561] on button "Save Changes" at bounding box center [1140, 569] width 103 height 28
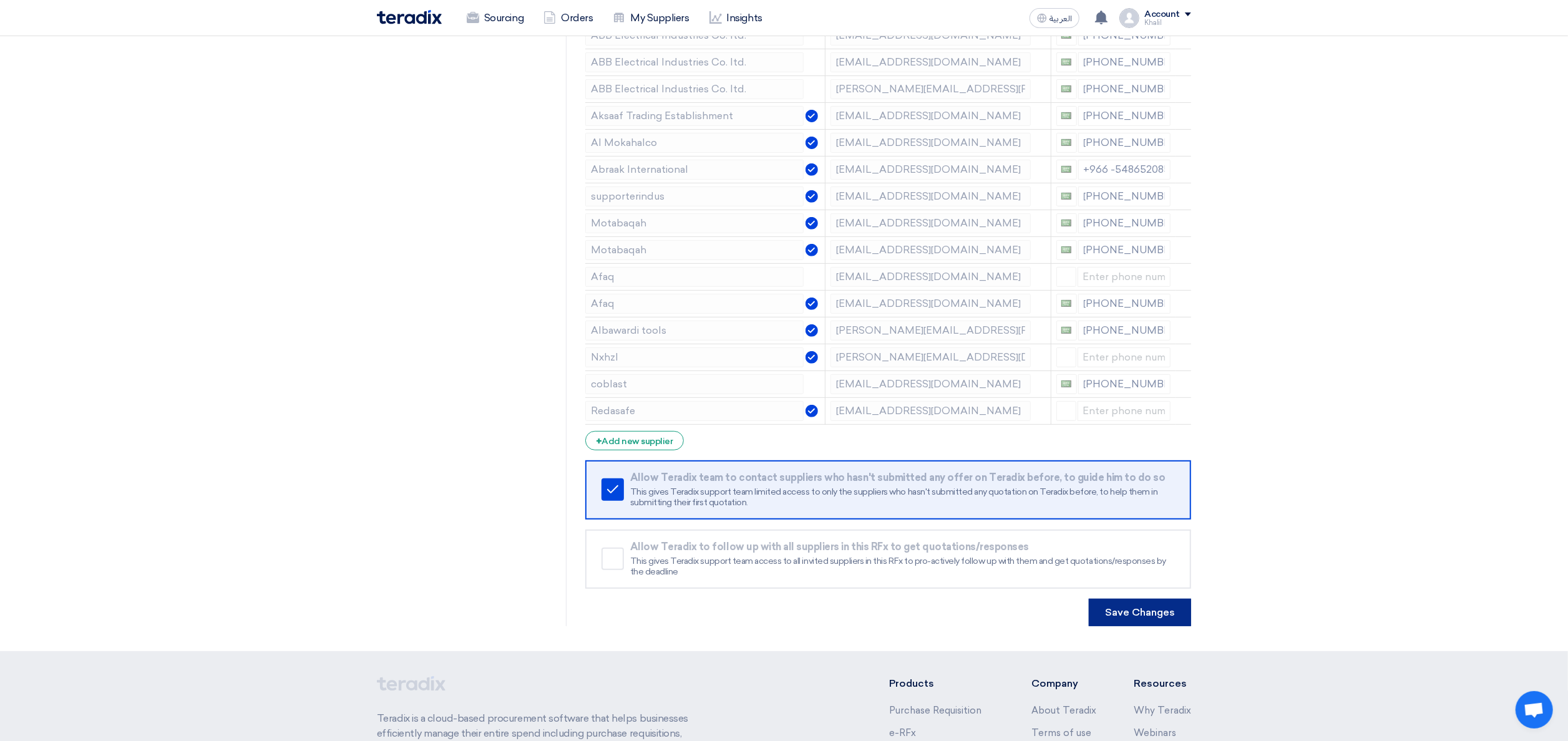
scroll to position [613, 0]
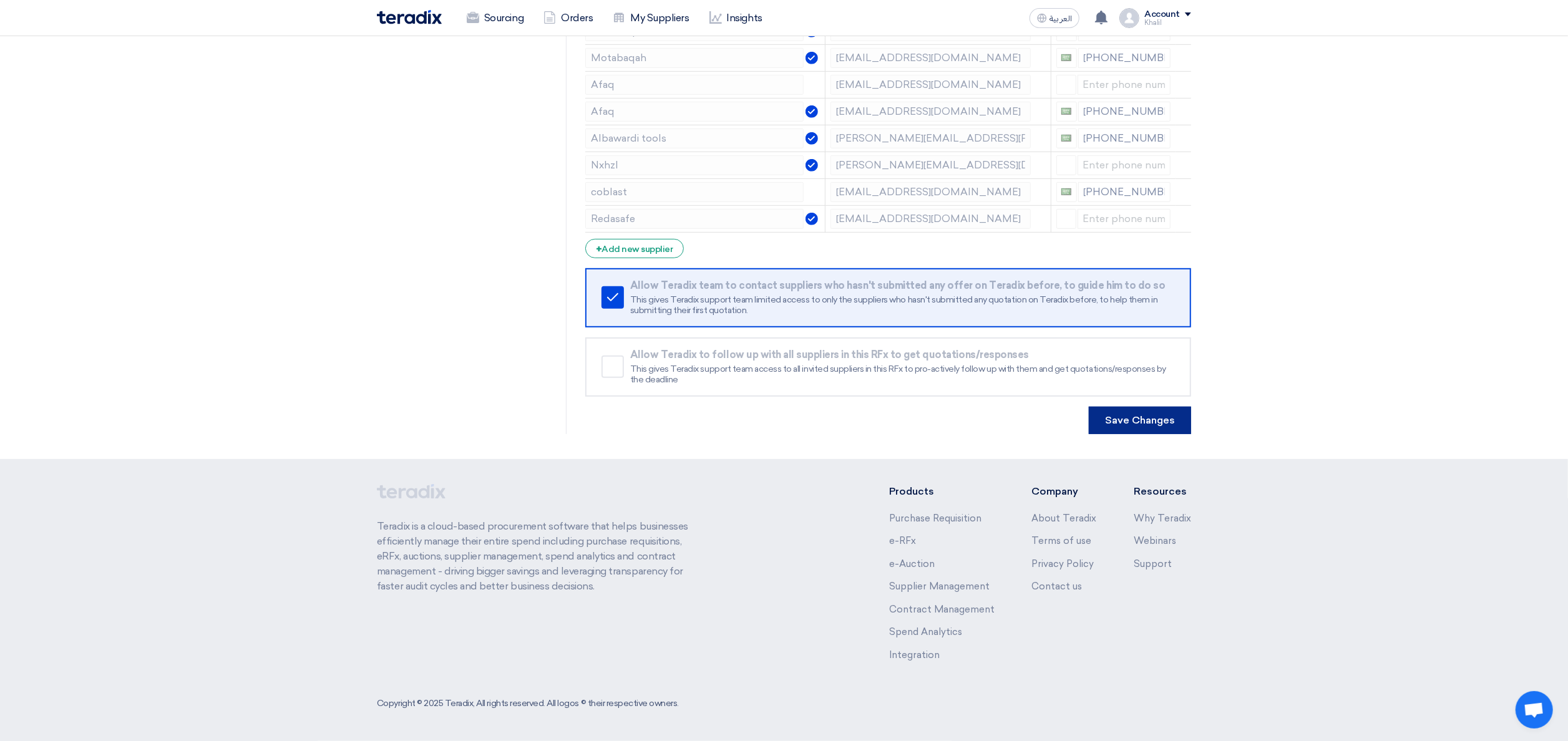
click at [1162, 413] on button "Save Changes" at bounding box center [1140, 420] width 103 height 28
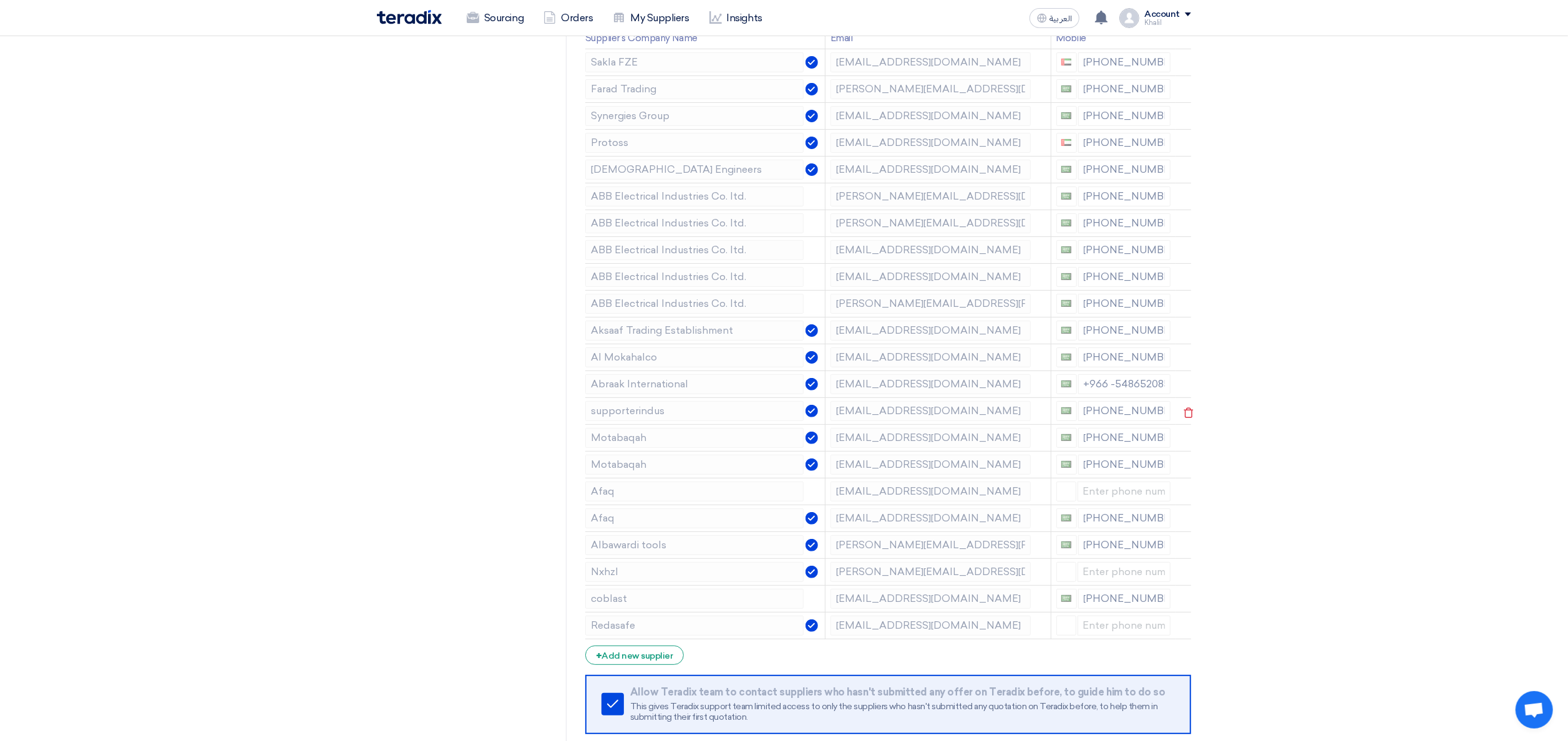
scroll to position [0, 0]
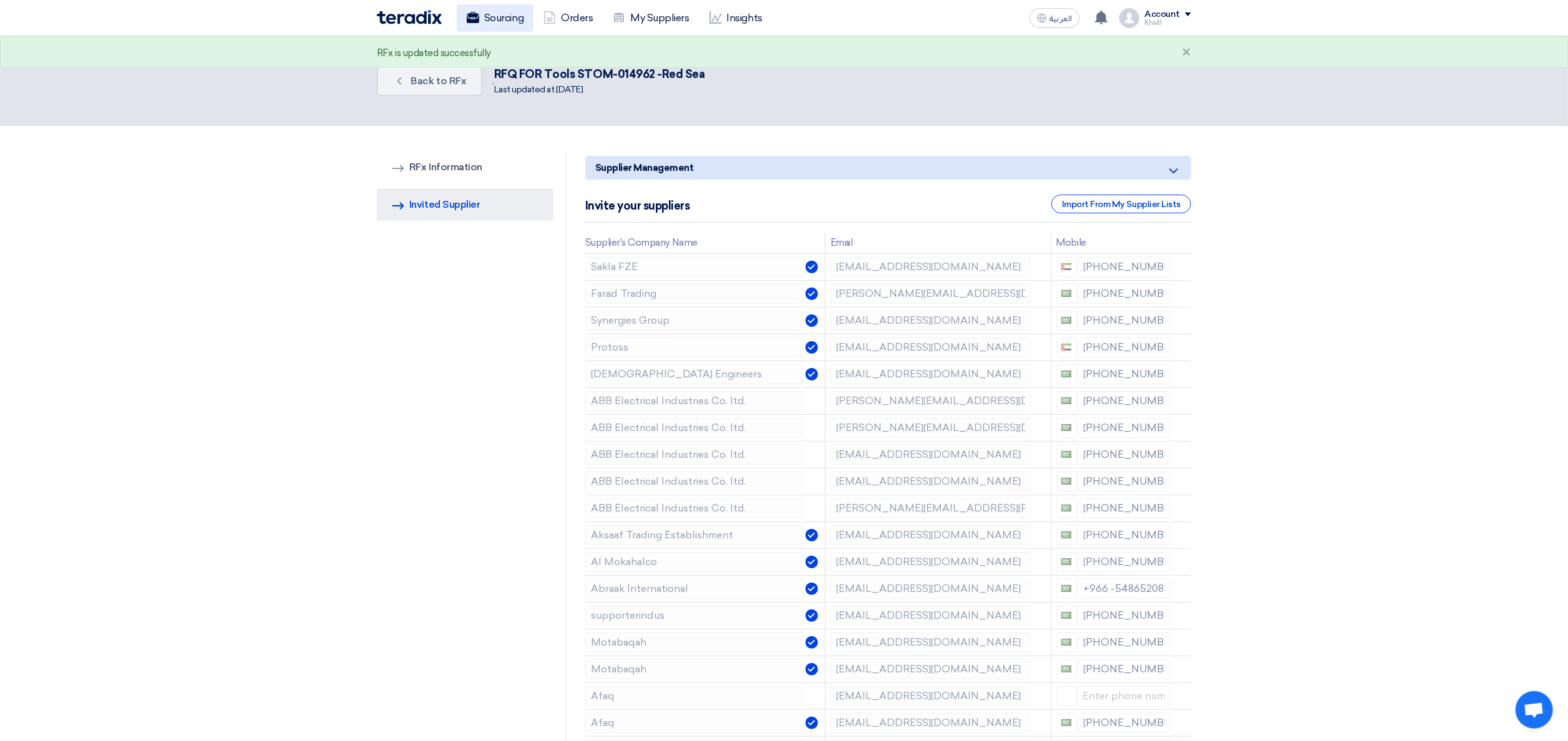
click at [489, 20] on link "Sourcing" at bounding box center [495, 18] width 77 height 28
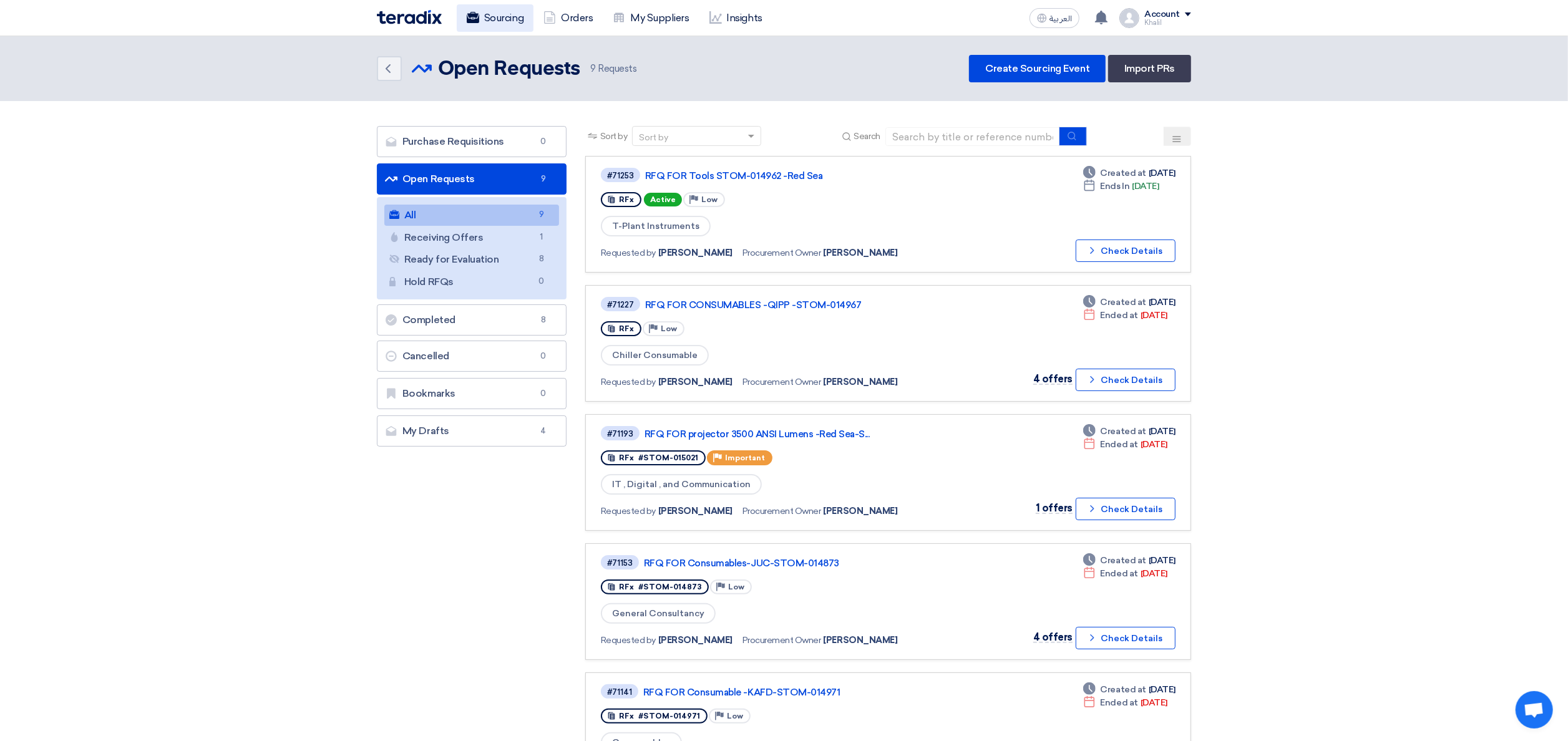
click at [522, 7] on link "Sourcing" at bounding box center [495, 18] width 77 height 28
click at [763, 172] on link "RFQ FOR Tools STOM-014962 -Red Sea" at bounding box center [801, 176] width 312 height 11
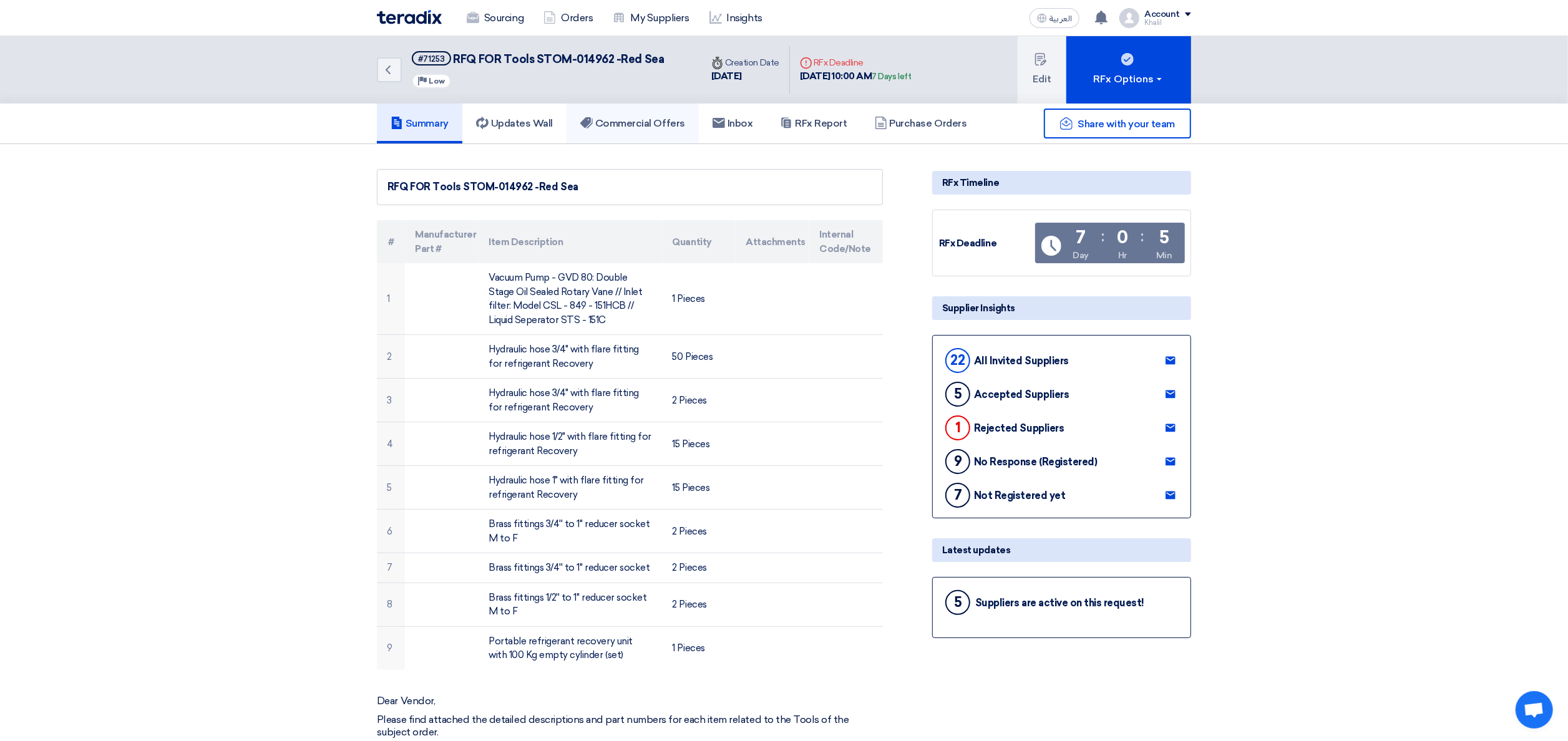
click at [632, 121] on h5 "Commercial Offers" at bounding box center [633, 124] width 105 height 13
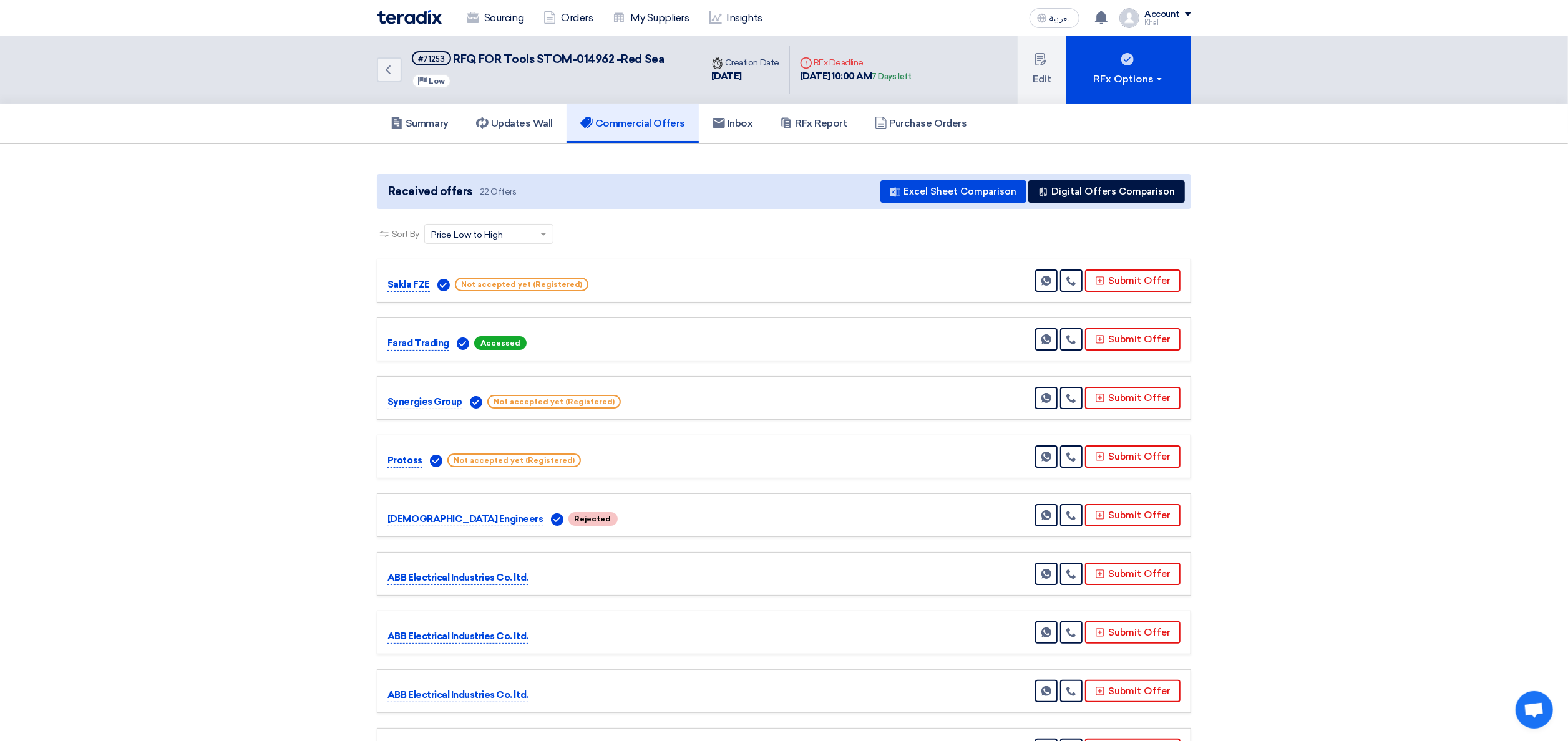
click at [639, 125] on h5 "Commercial Offers" at bounding box center [633, 124] width 105 height 13
